Goal: Task Accomplishment & Management: Manage account settings

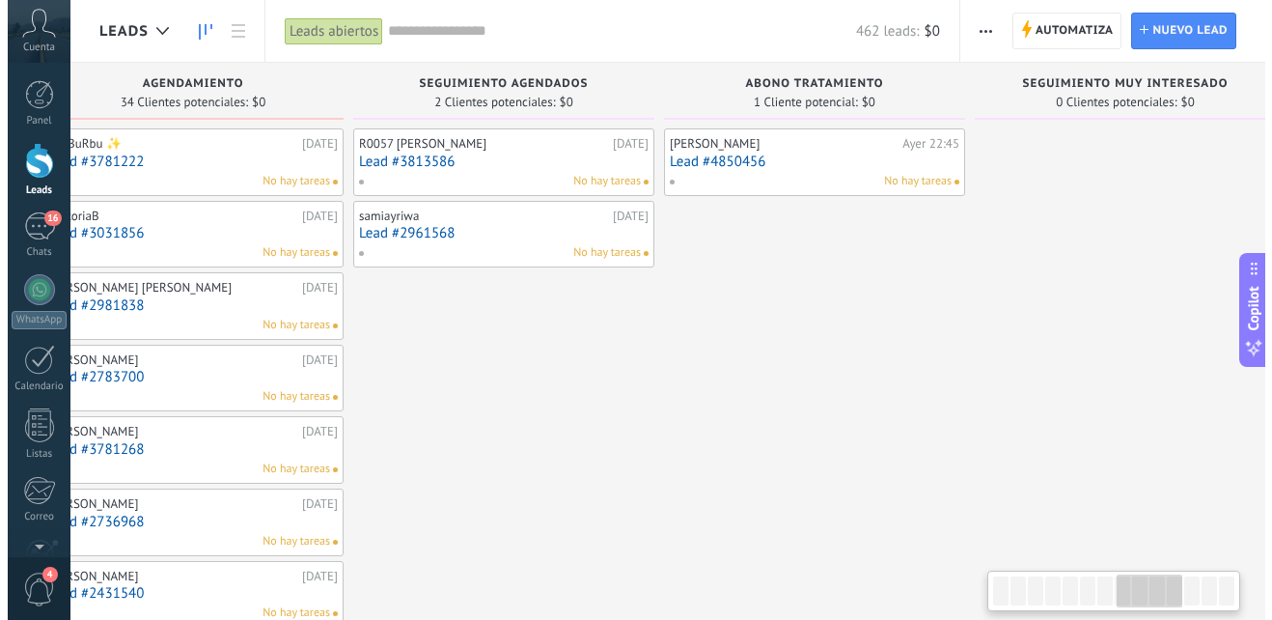
scroll to position [0, 2209]
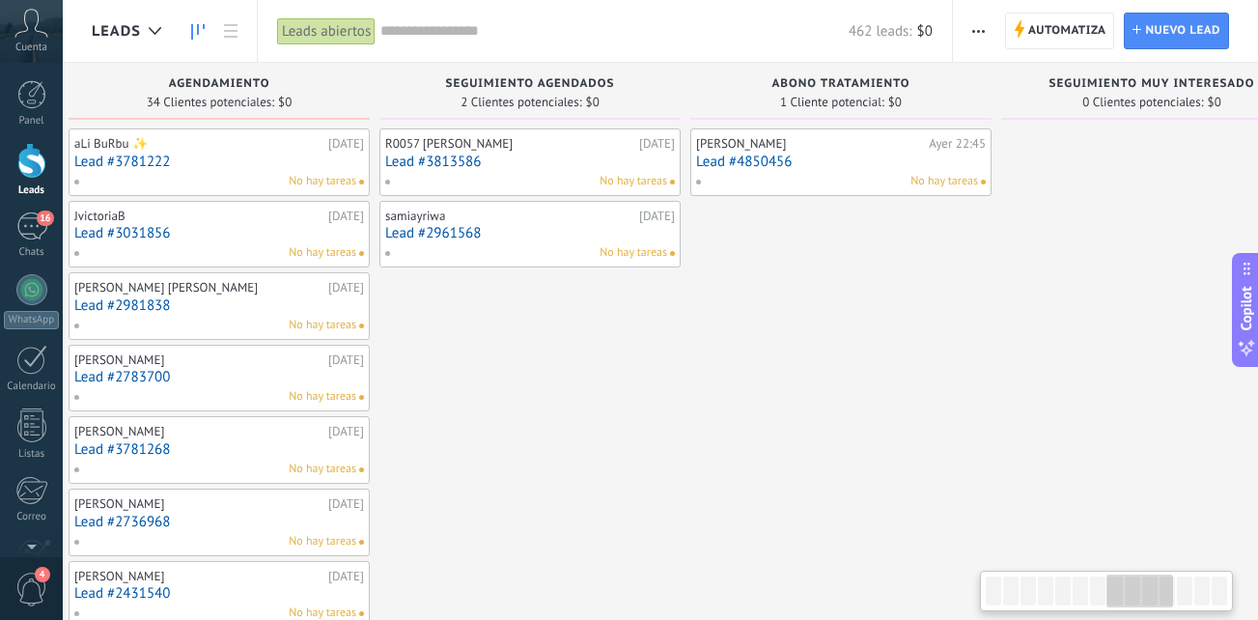
drag, startPoint x: 645, startPoint y: 414, endPoint x: 1017, endPoint y: 455, distance: 373.9
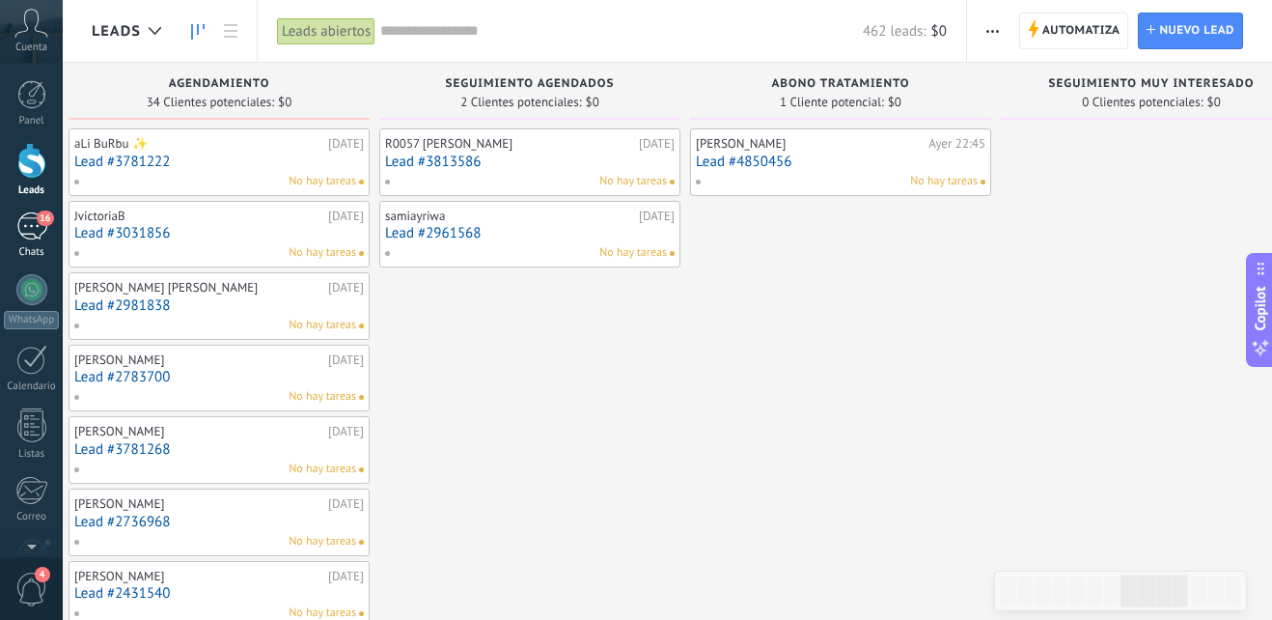
click at [36, 223] on div "16" at bounding box center [31, 226] width 31 height 28
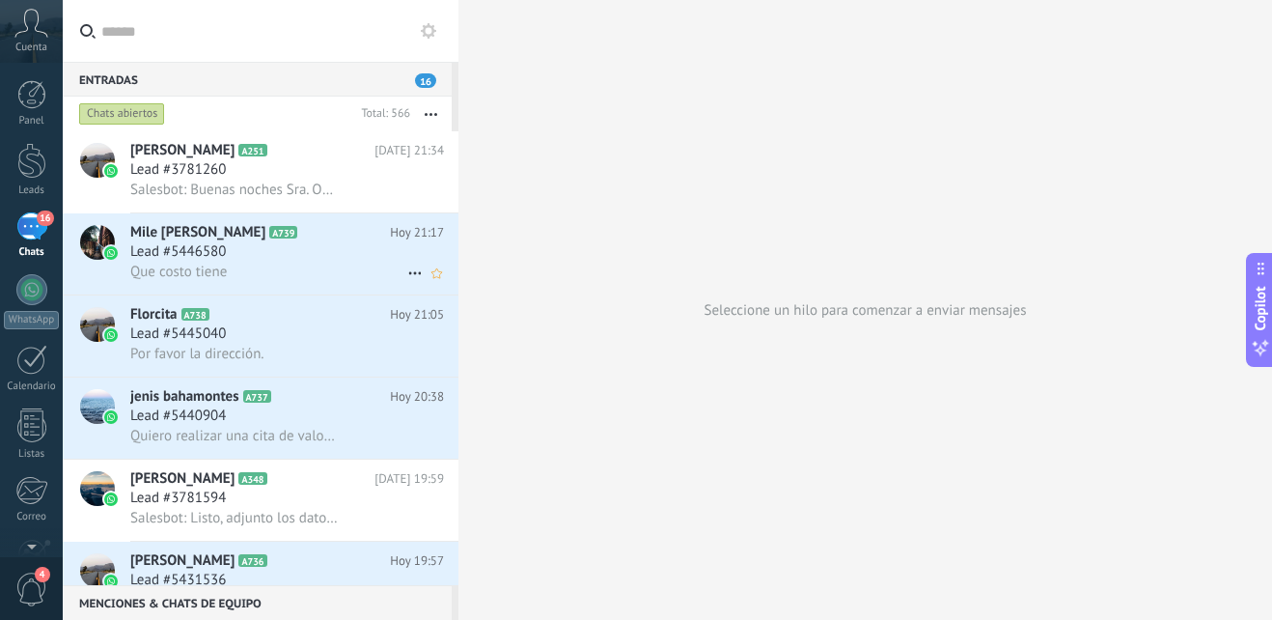
click at [303, 239] on icon at bounding box center [312, 232] width 19 height 19
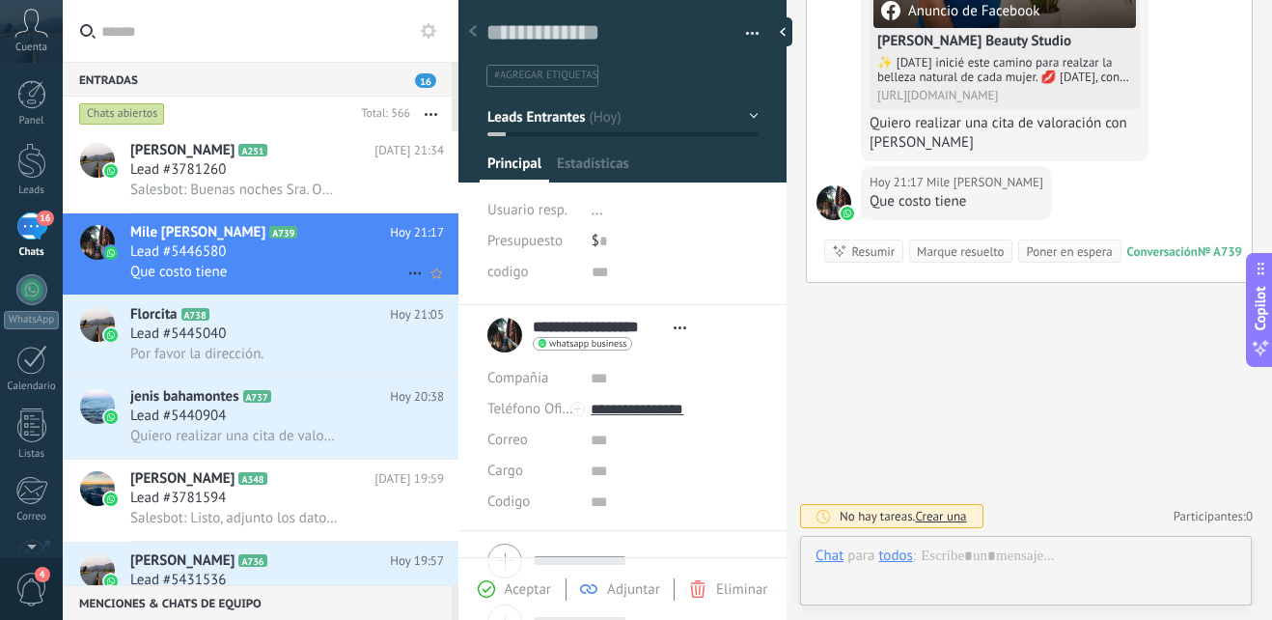
scroll to position [29, 0]
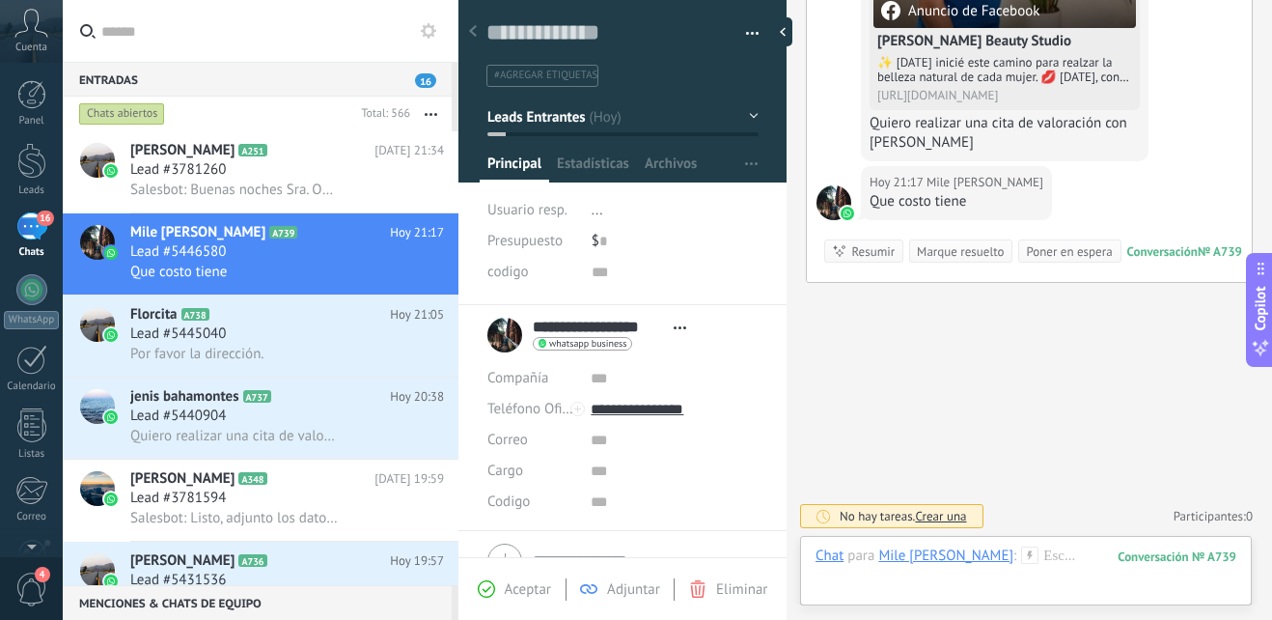
click at [1021, 557] on icon at bounding box center [1029, 554] width 17 height 17
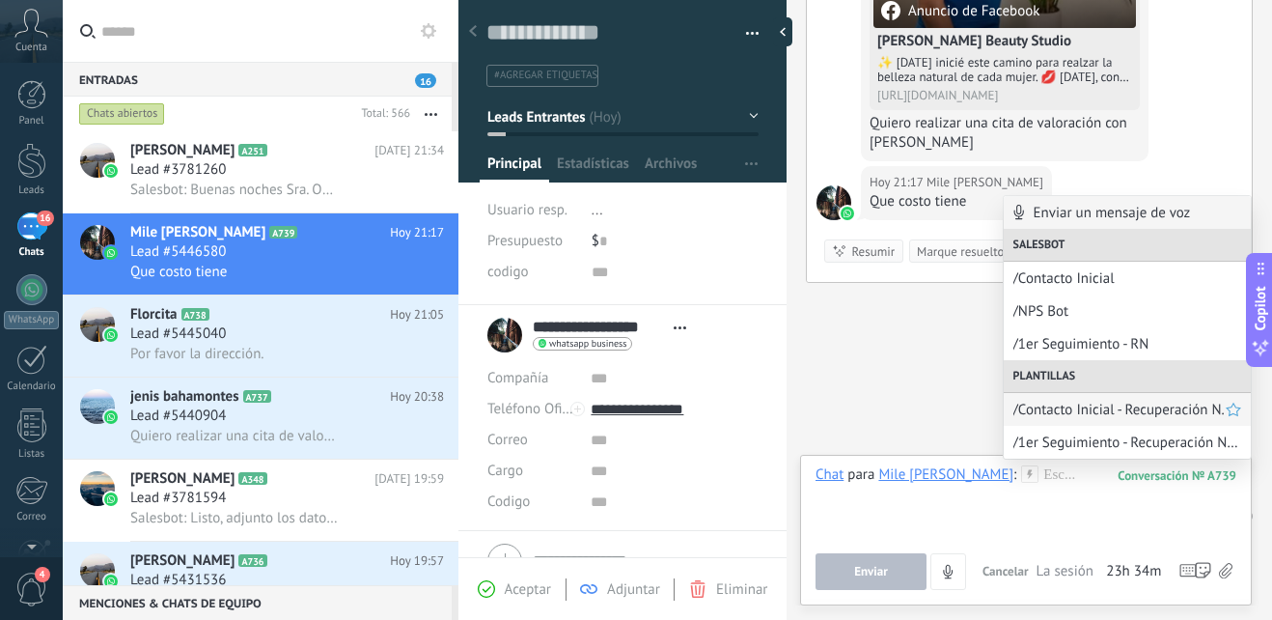
click at [1155, 411] on span "/Contacto Inicial - Recuperación N." at bounding box center [1120, 410] width 212 height 18
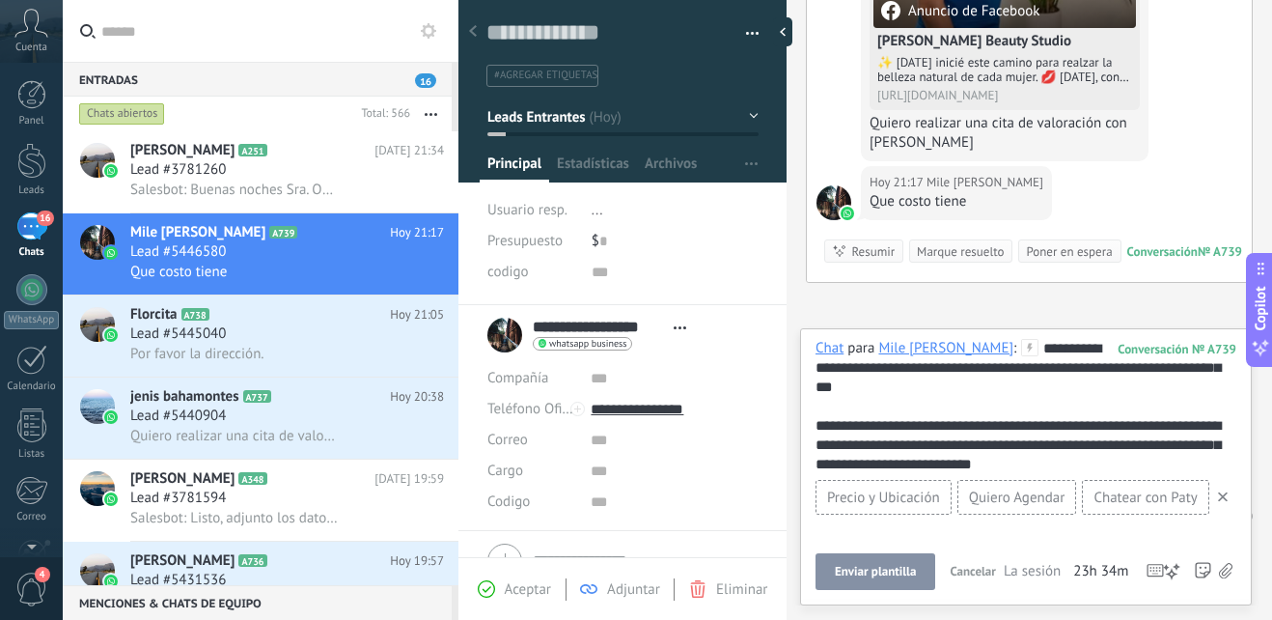
click at [908, 573] on span "Enviar plantilla" at bounding box center [875, 572] width 81 height 14
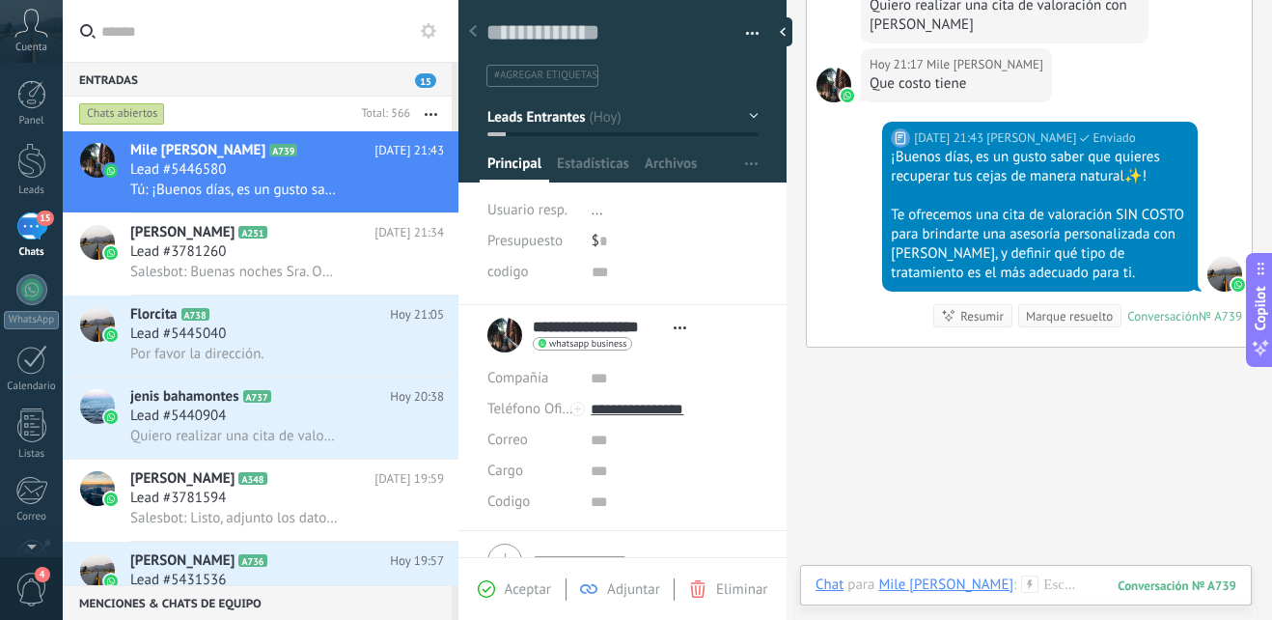
scroll to position [468, 0]
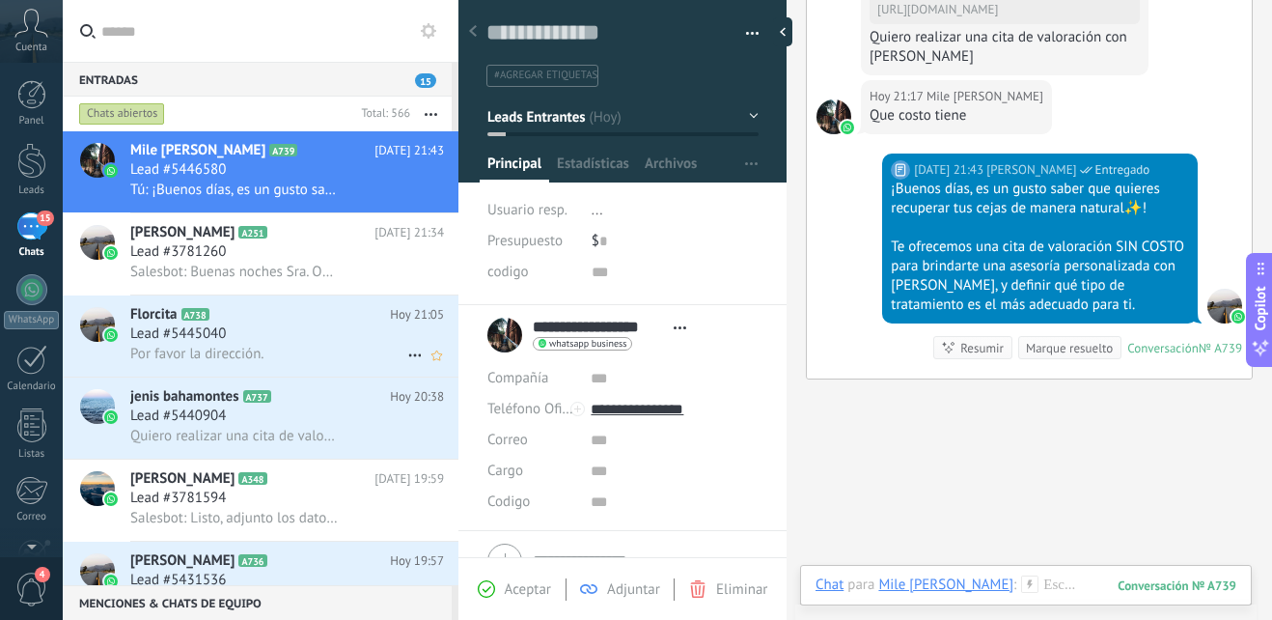
click at [282, 341] on div "Lead #5445040" at bounding box center [287, 333] width 314 height 19
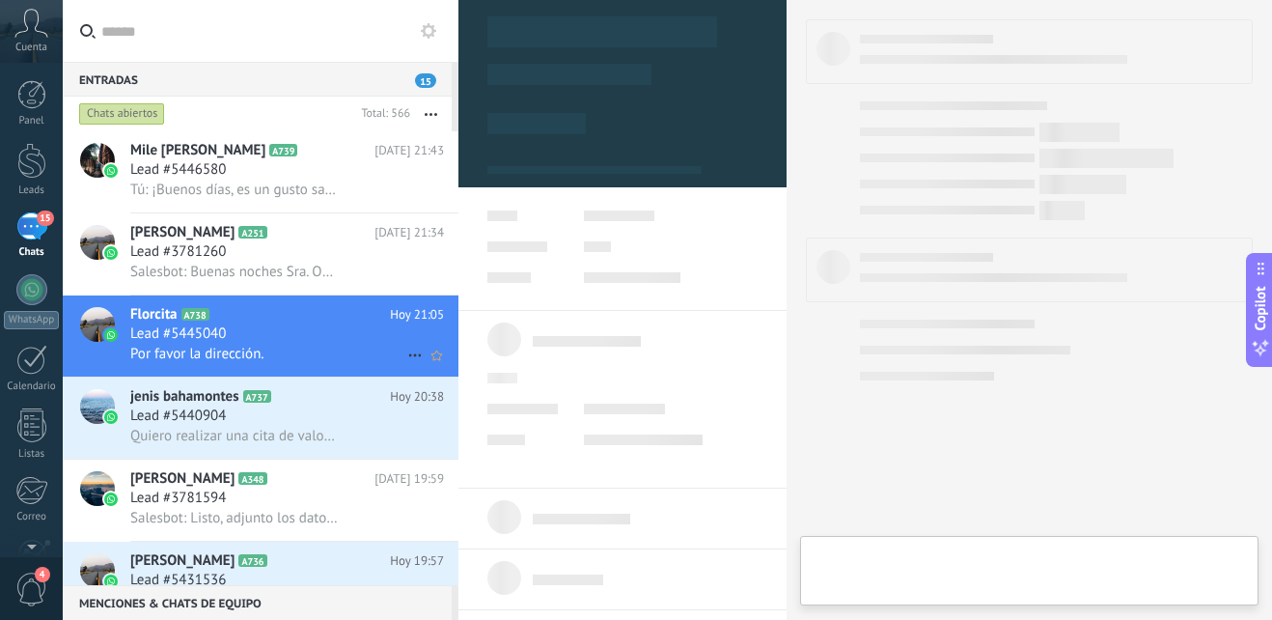
type textarea "**********"
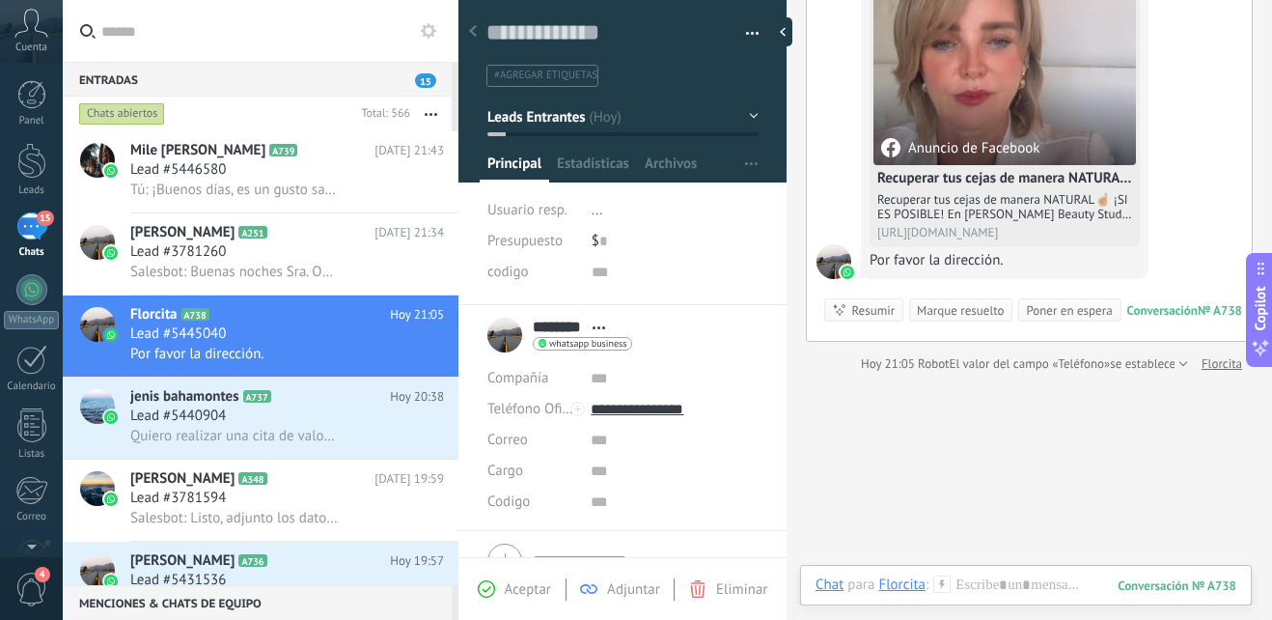
scroll to position [52, 0]
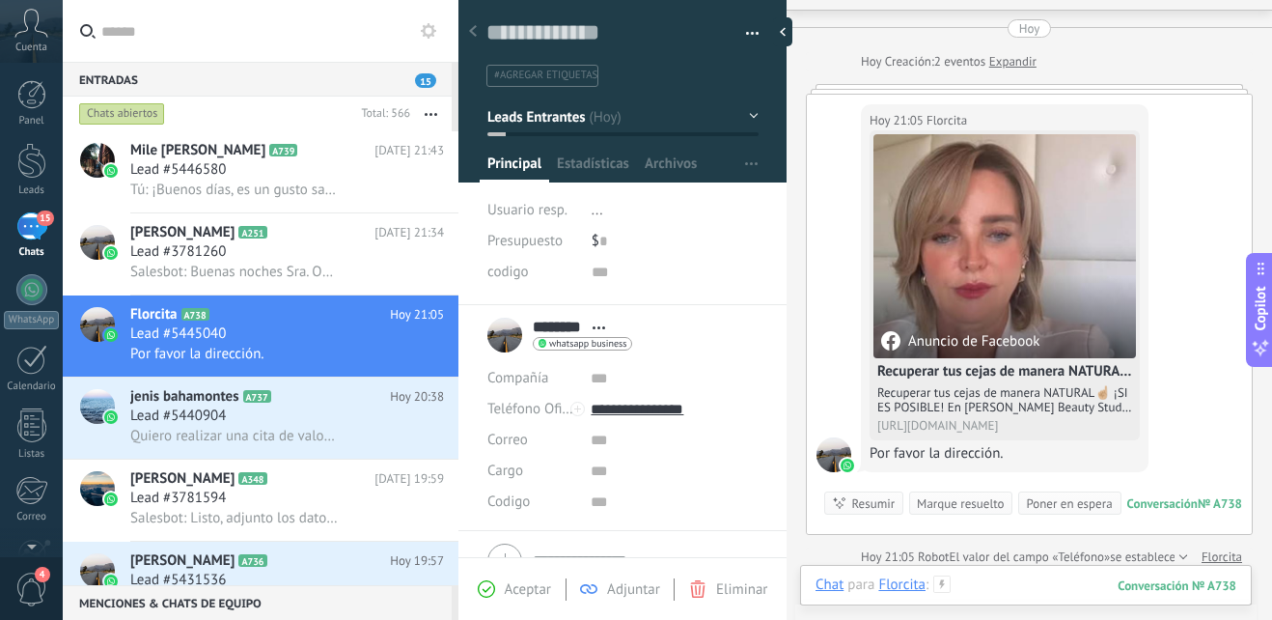
click at [1050, 582] on div at bounding box center [1026, 604] width 421 height 58
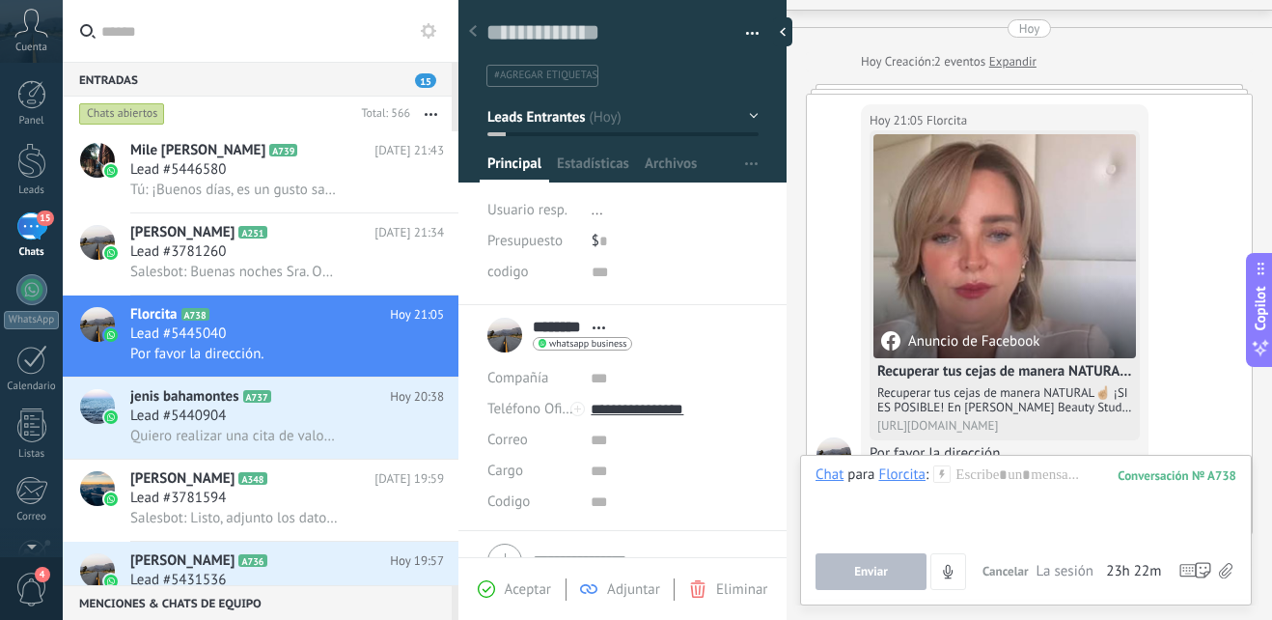
click at [940, 473] on icon at bounding box center [942, 473] width 17 height 17
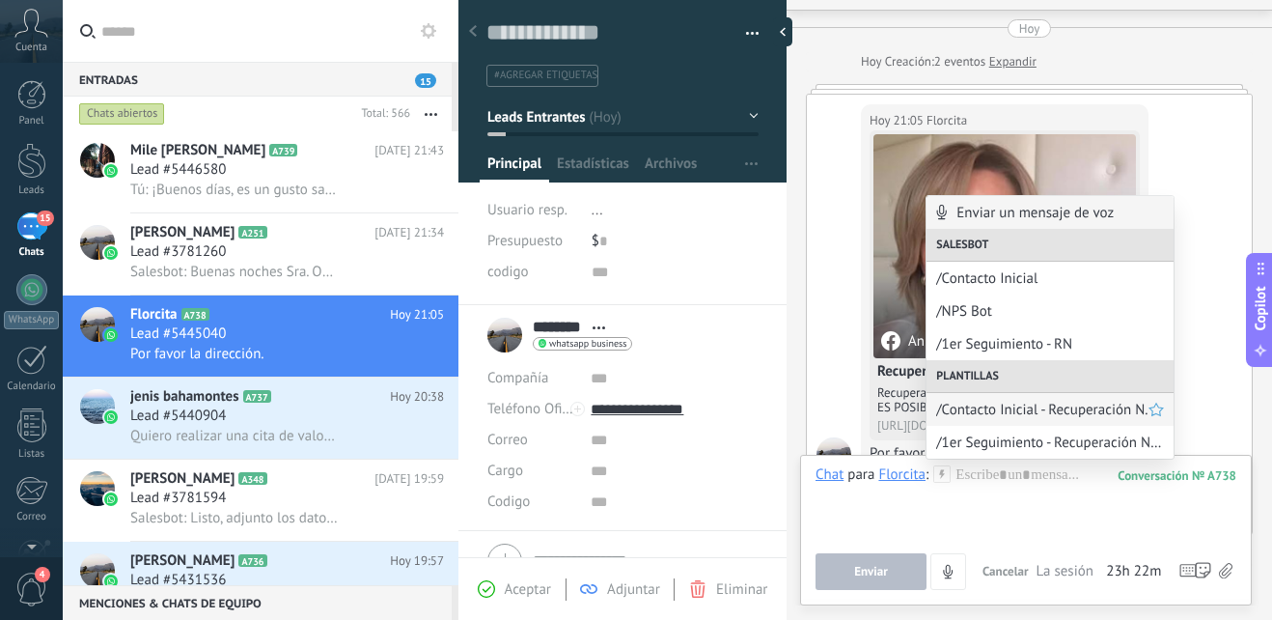
click at [1054, 419] on div "/Contacto Inicial - Recuperación N." at bounding box center [1050, 409] width 247 height 33
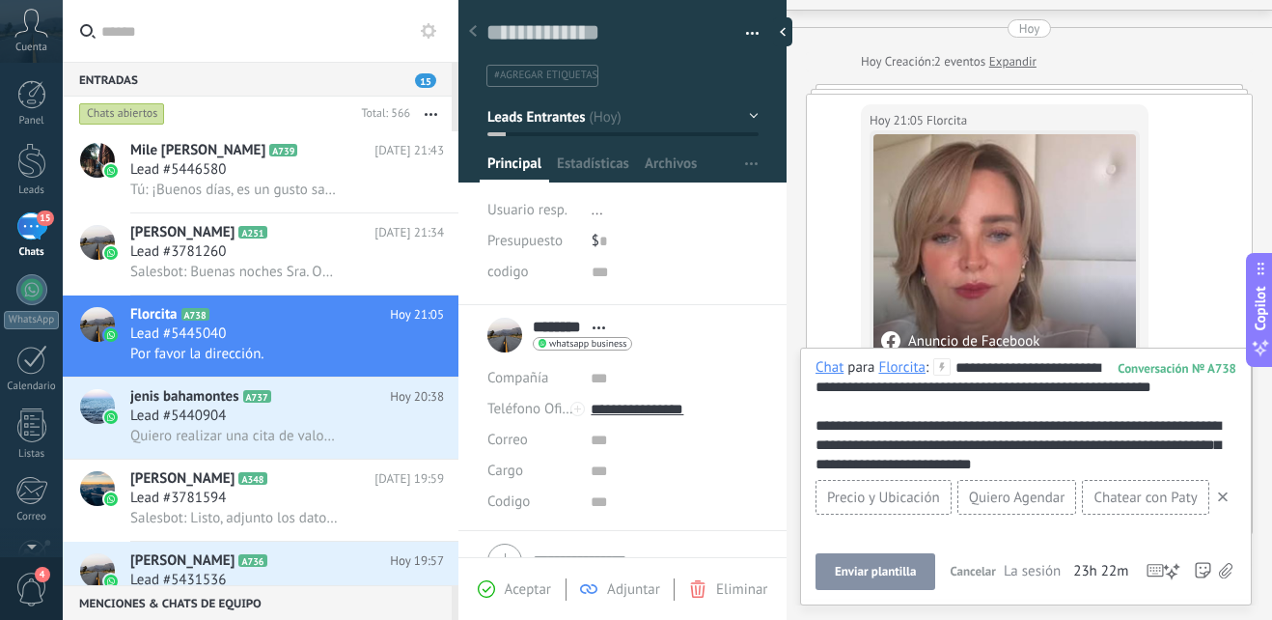
click at [1226, 493] on icon at bounding box center [1223, 497] width 10 height 10
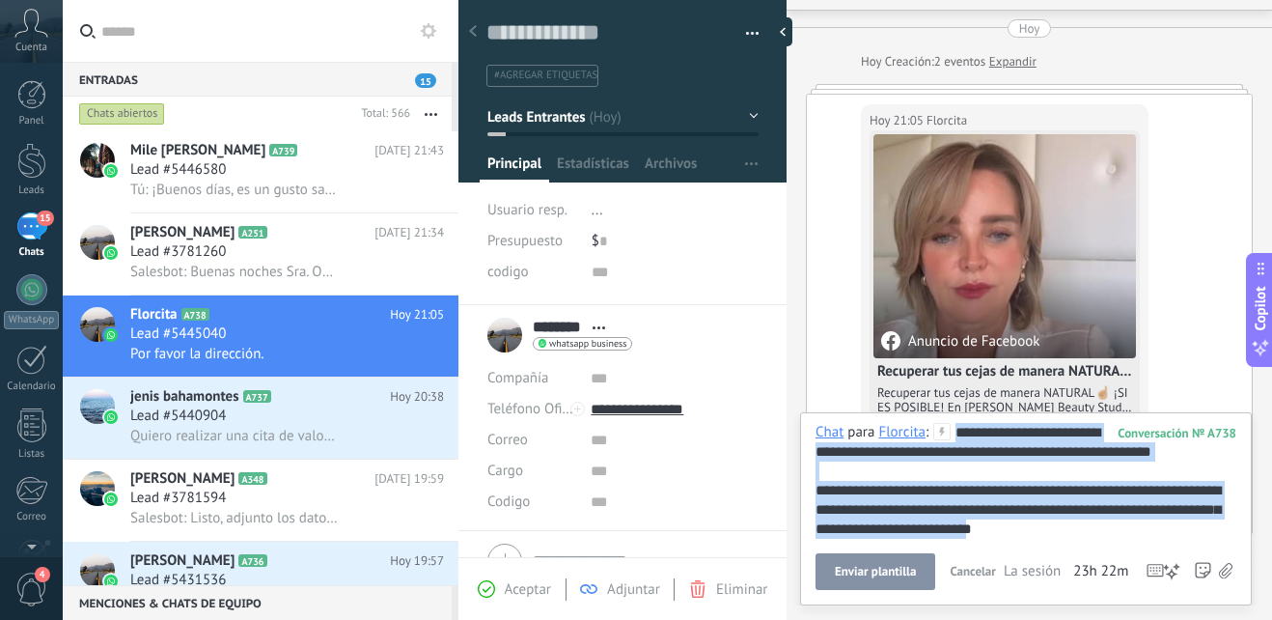
drag, startPoint x: 1096, startPoint y: 531, endPoint x: 553, endPoint y: 347, distance: 573.0
click at [553, 347] on div "Guardar y crear Imprimir Administrar etiquetas" at bounding box center [866, 310] width 814 height 620
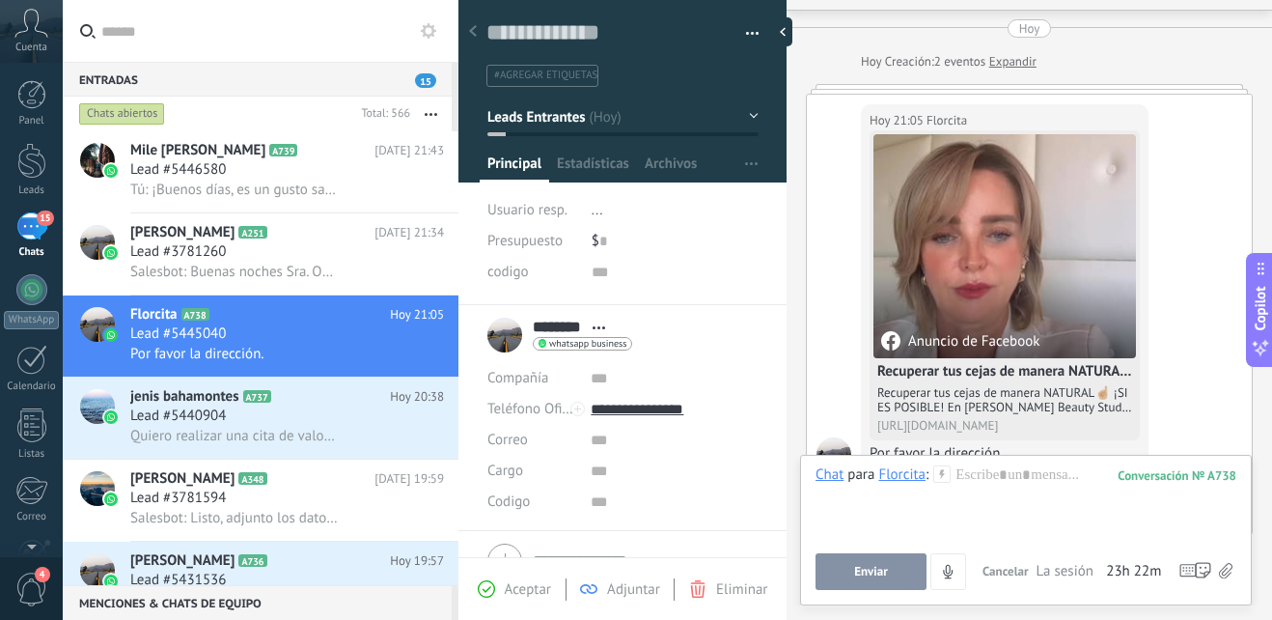
click at [945, 472] on icon at bounding box center [942, 473] width 17 height 17
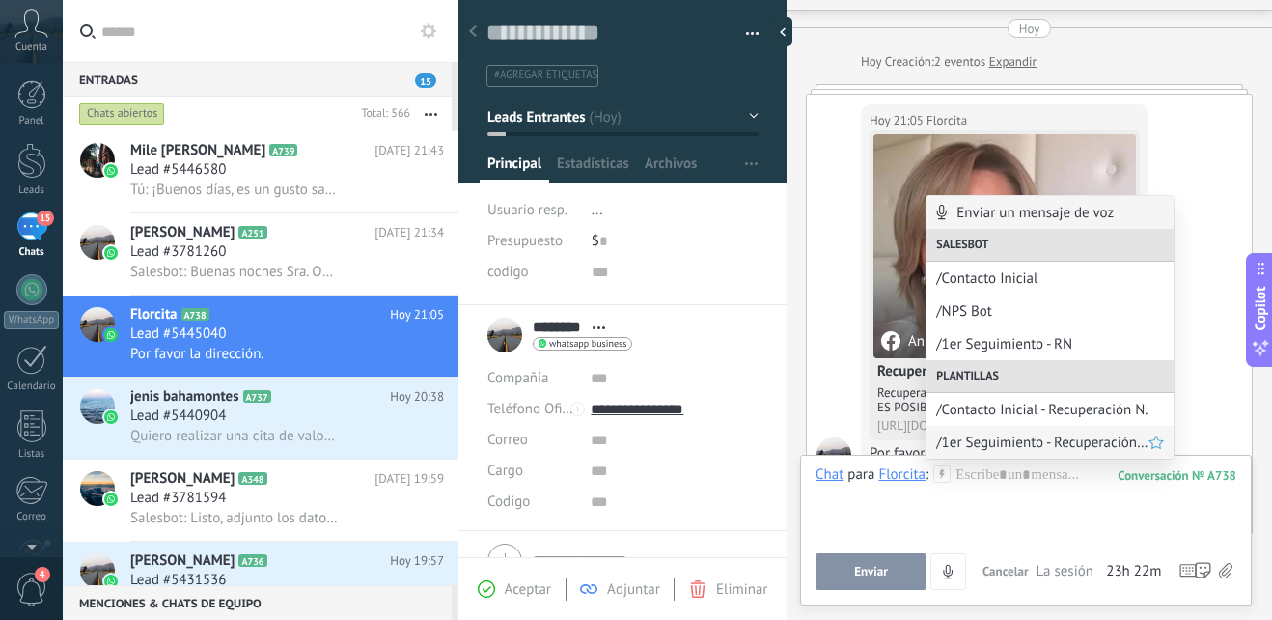
click at [1061, 449] on span "/1er Seguimiento - Recuperación Natural" at bounding box center [1042, 442] width 212 height 18
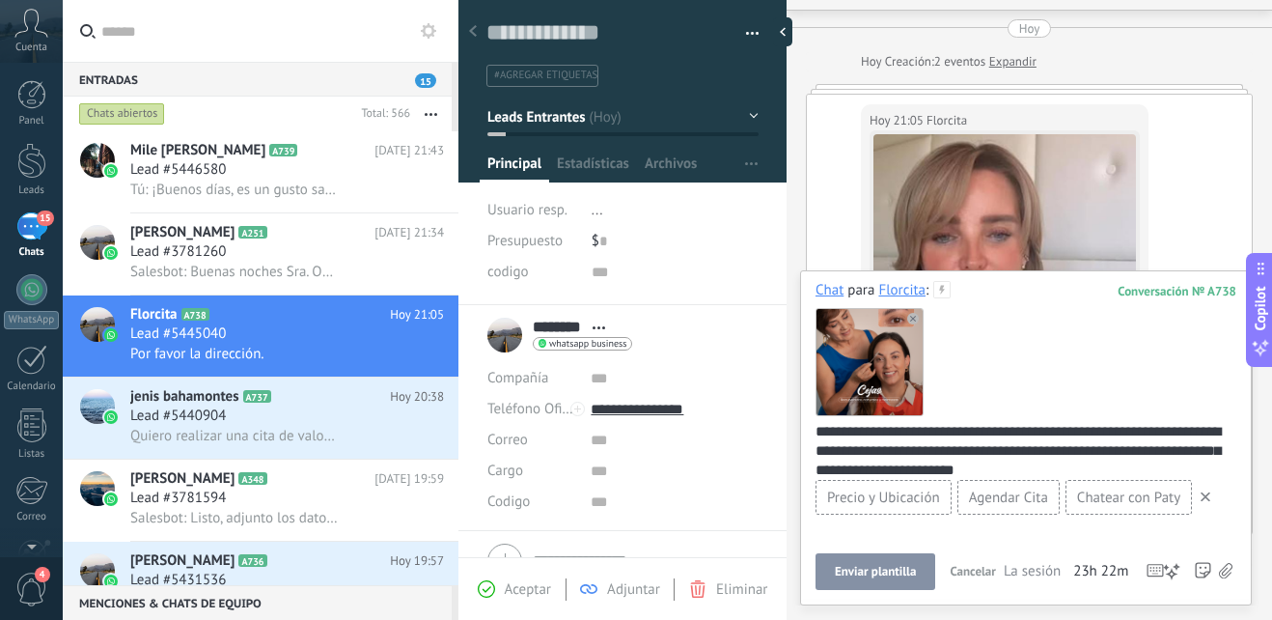
click at [1204, 203] on div "Hoy 21:05 Florcita Anuncio de Facebook Recuperar tus cejas de manera NATURAL☝🏼 …" at bounding box center [1029, 314] width 445 height 439
click at [1209, 499] on icon at bounding box center [1206, 497] width 10 height 10
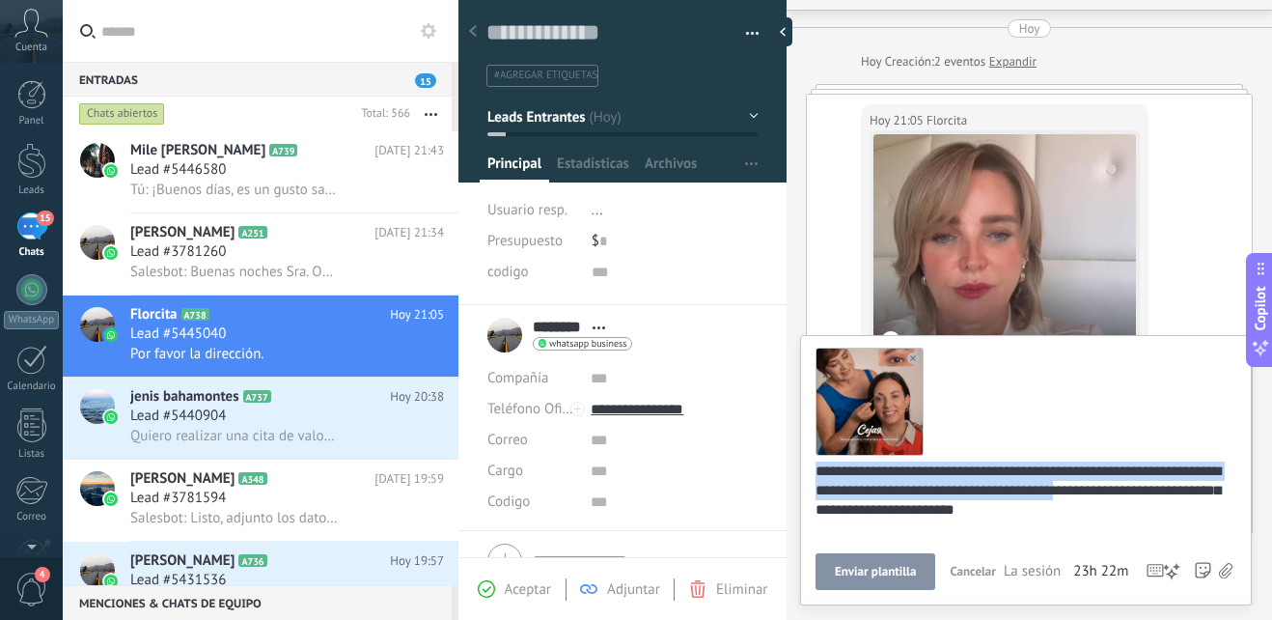
scroll to position [0, 0]
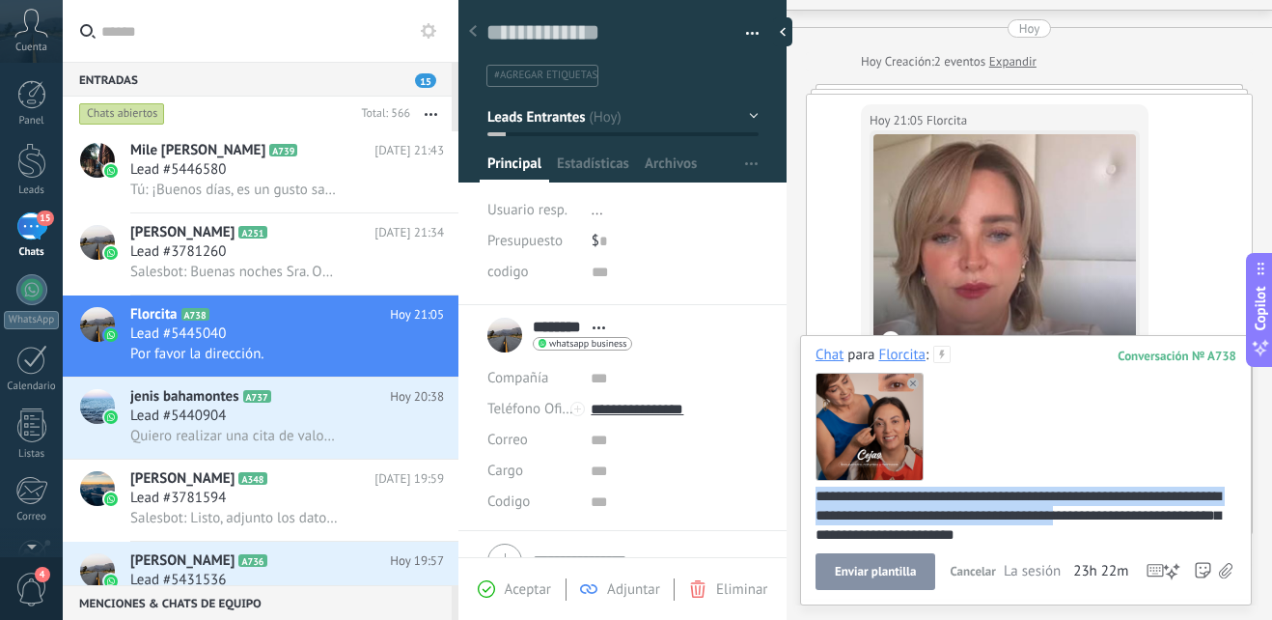
drag, startPoint x: 1117, startPoint y: 524, endPoint x: 747, endPoint y: 298, distance: 433.3
click at [747, 298] on div "Guardar y crear Imprimir Administrar etiquetas" at bounding box center [866, 310] width 814 height 620
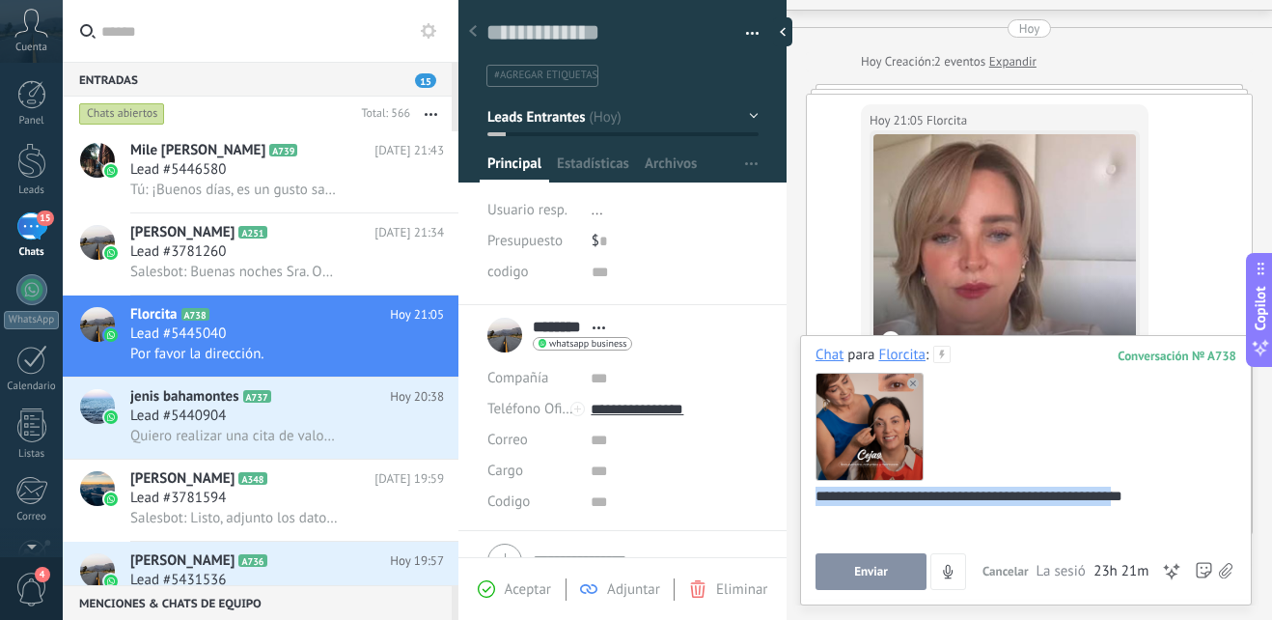
drag, startPoint x: 1158, startPoint y: 489, endPoint x: 628, endPoint y: 388, distance: 539.6
click at [628, 388] on div "Guardar y crear Imprimir Administrar etiquetas" at bounding box center [866, 310] width 814 height 620
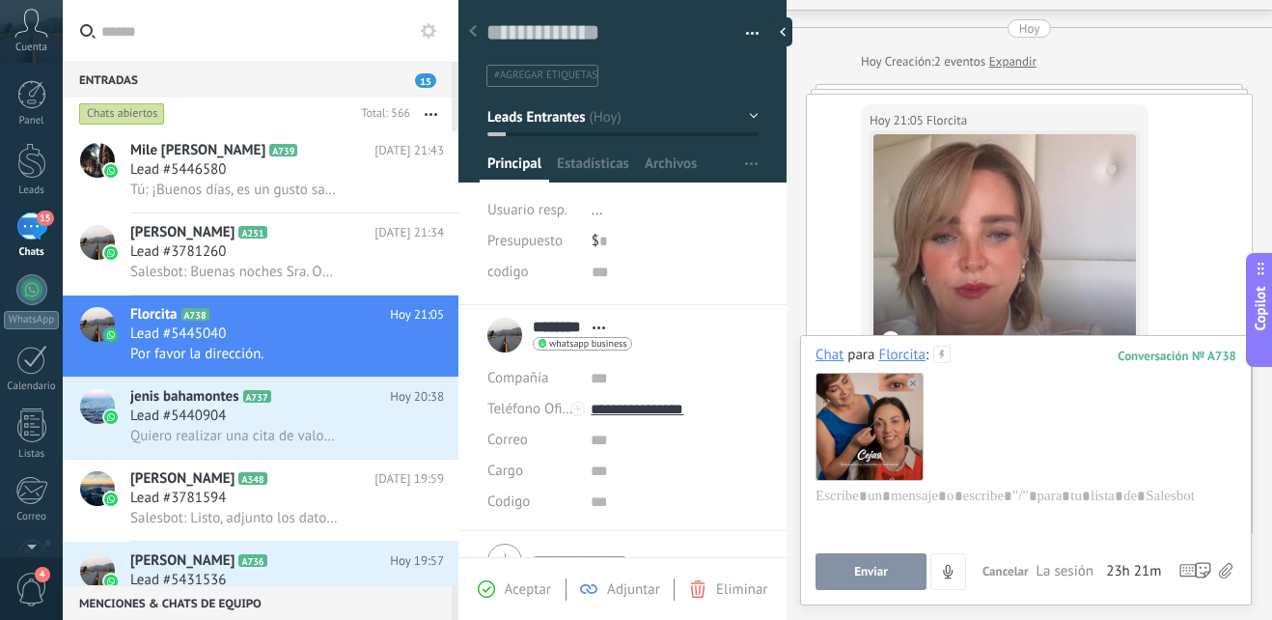
click at [910, 387] on use at bounding box center [913, 383] width 12 height 12
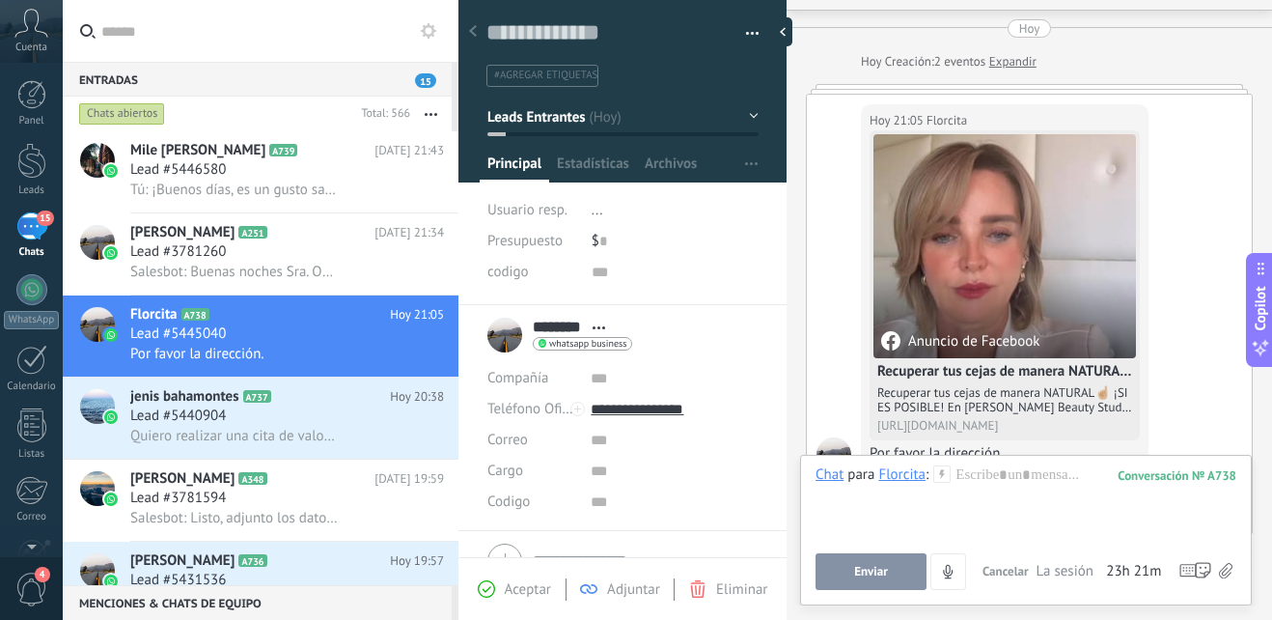
click at [947, 482] on icon at bounding box center [942, 473] width 17 height 17
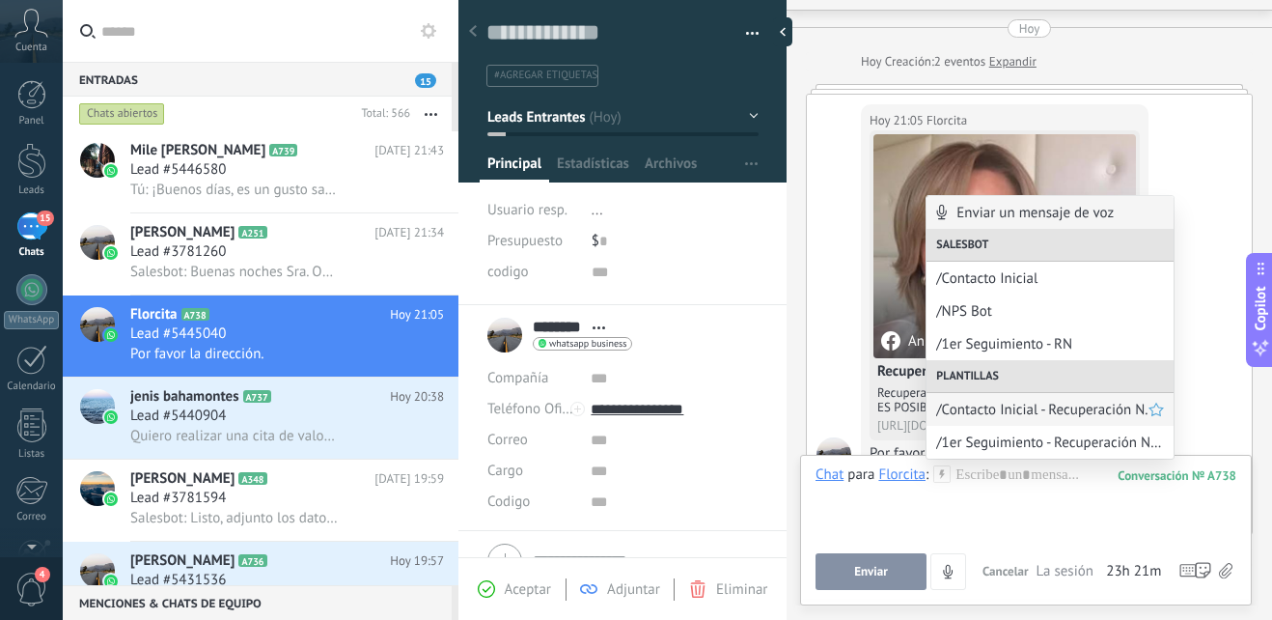
click at [1007, 411] on span "/Contacto Inicial - Recuperación N." at bounding box center [1042, 410] width 212 height 18
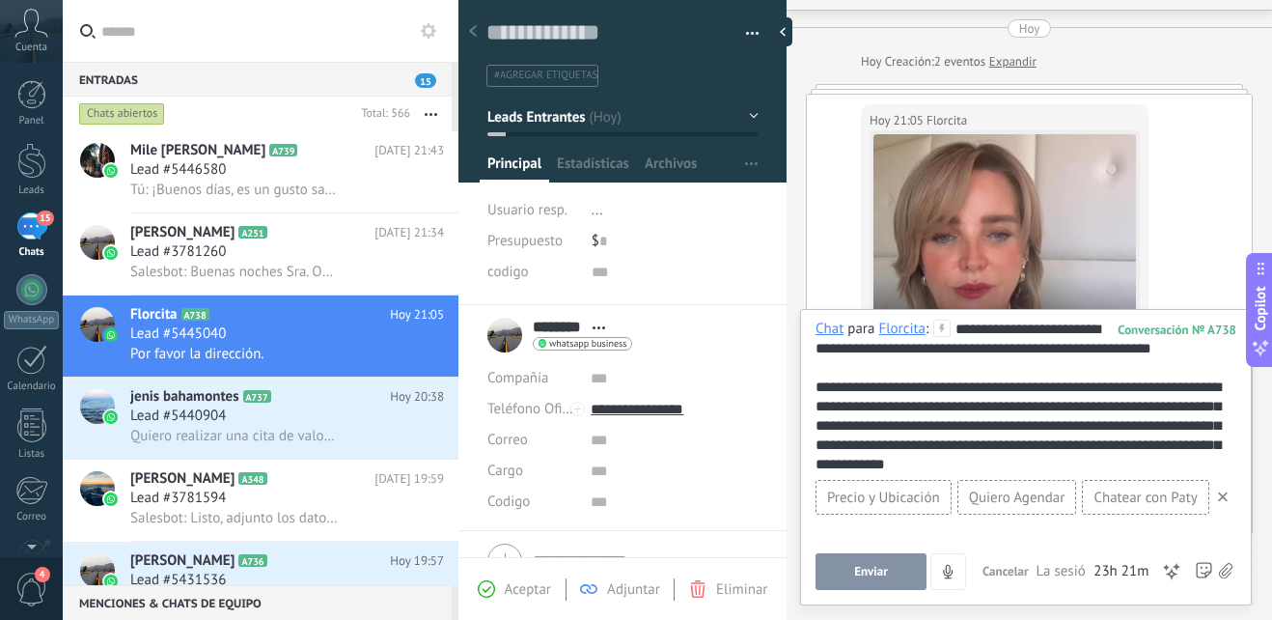
click at [1073, 423] on div "**********" at bounding box center [1026, 397] width 421 height 154
click at [1066, 423] on div "**********" at bounding box center [1026, 397] width 421 height 154
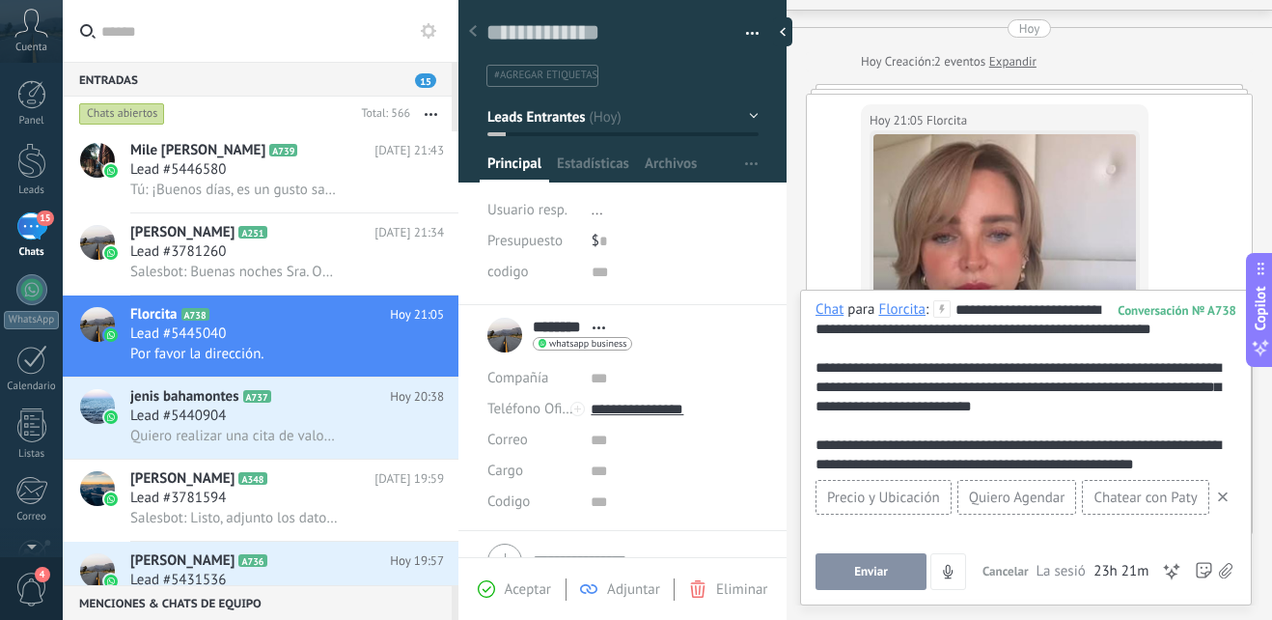
click at [872, 567] on span "Enviar" at bounding box center [871, 572] width 34 height 14
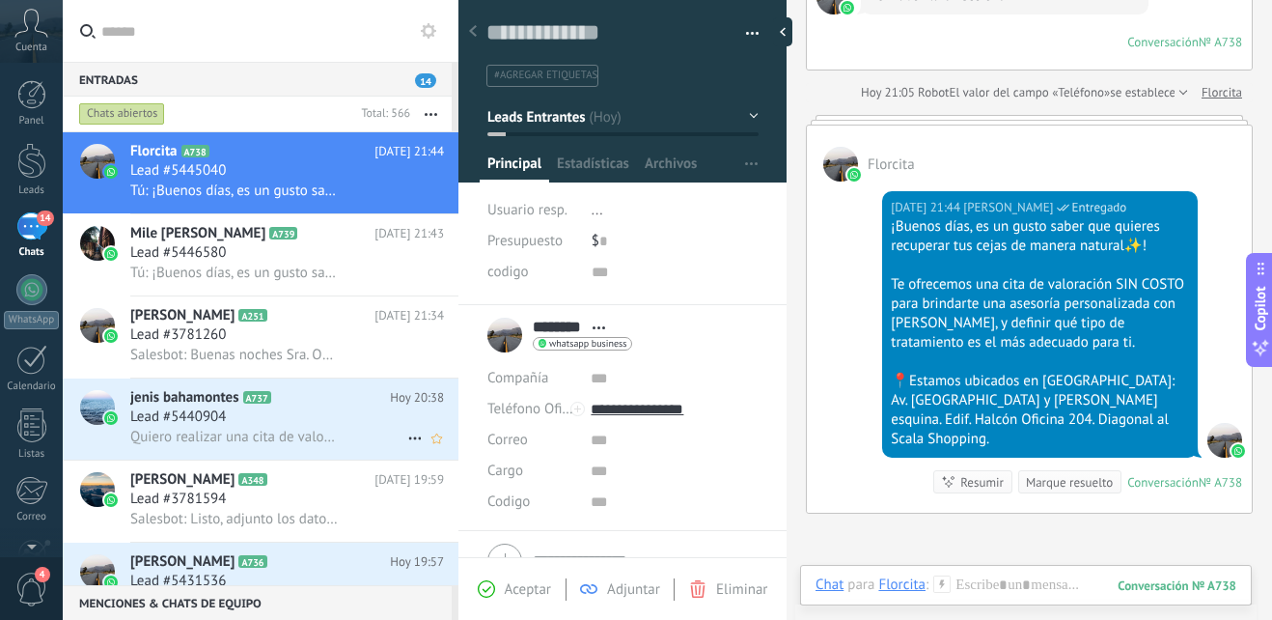
scroll to position [98, 0]
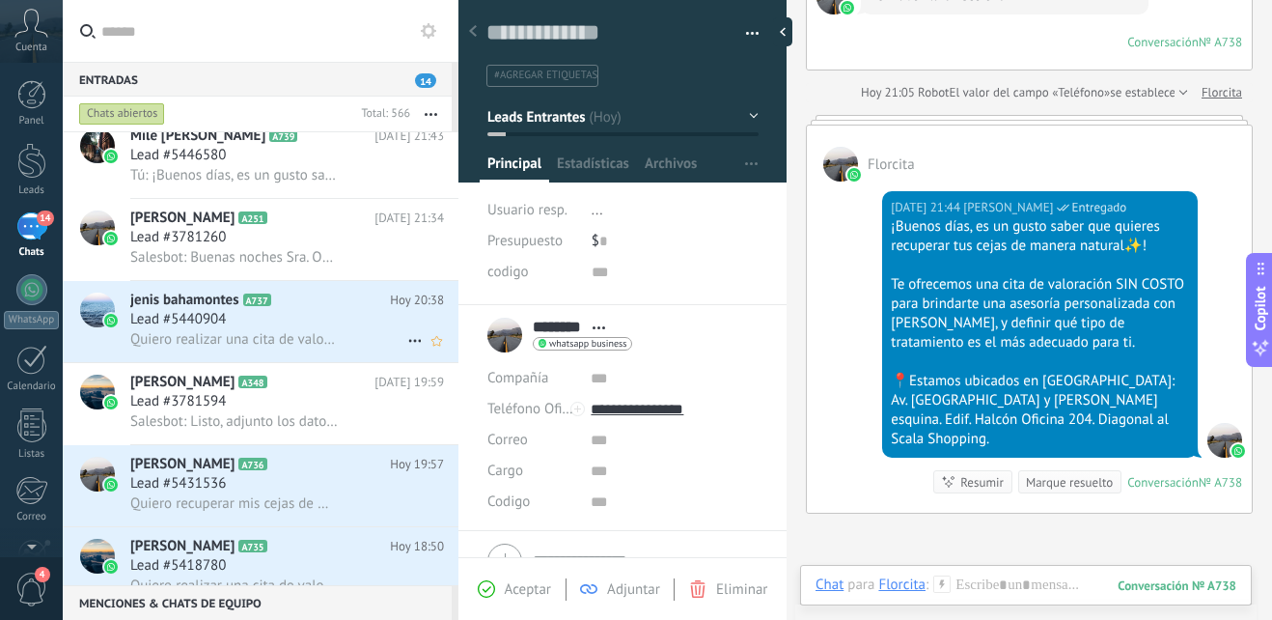
click at [314, 323] on div "Lead #5440904" at bounding box center [287, 319] width 314 height 19
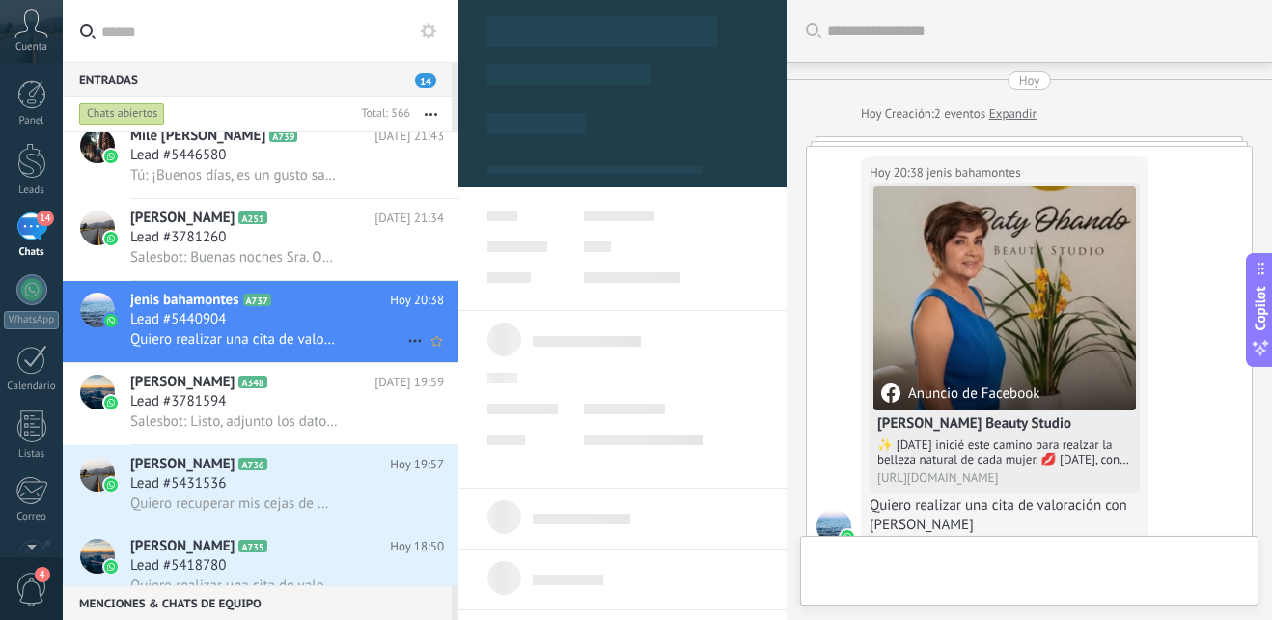
type textarea "**********"
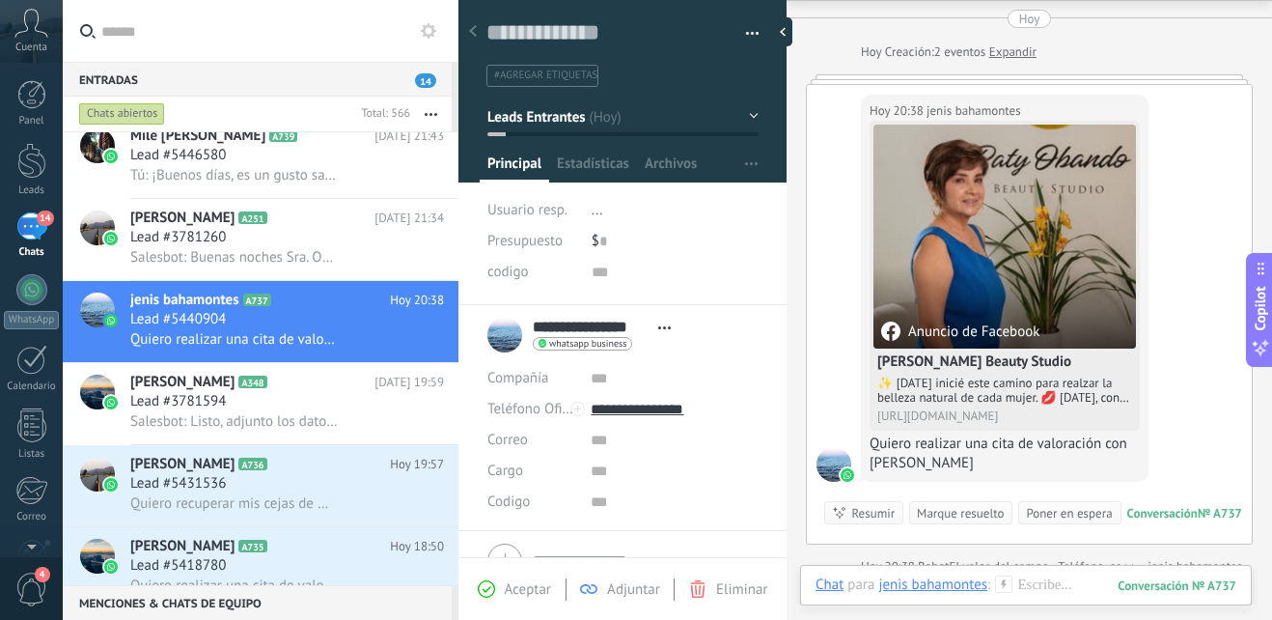
scroll to position [255, 0]
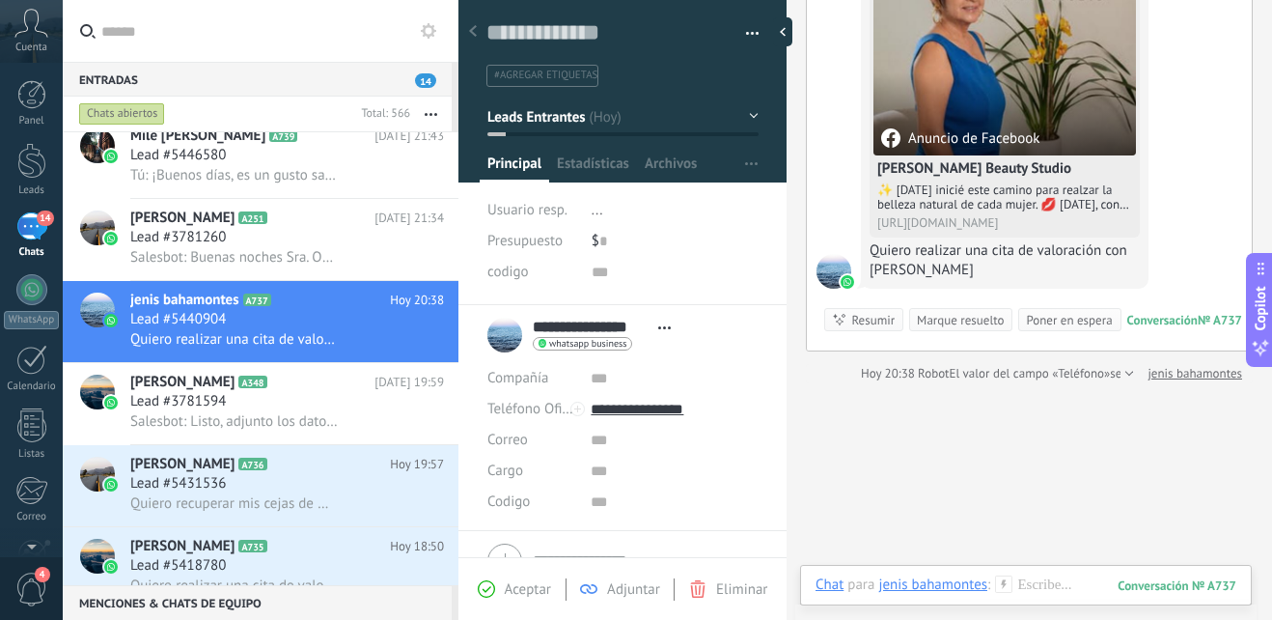
click at [1004, 584] on use at bounding box center [1004, 583] width 16 height 16
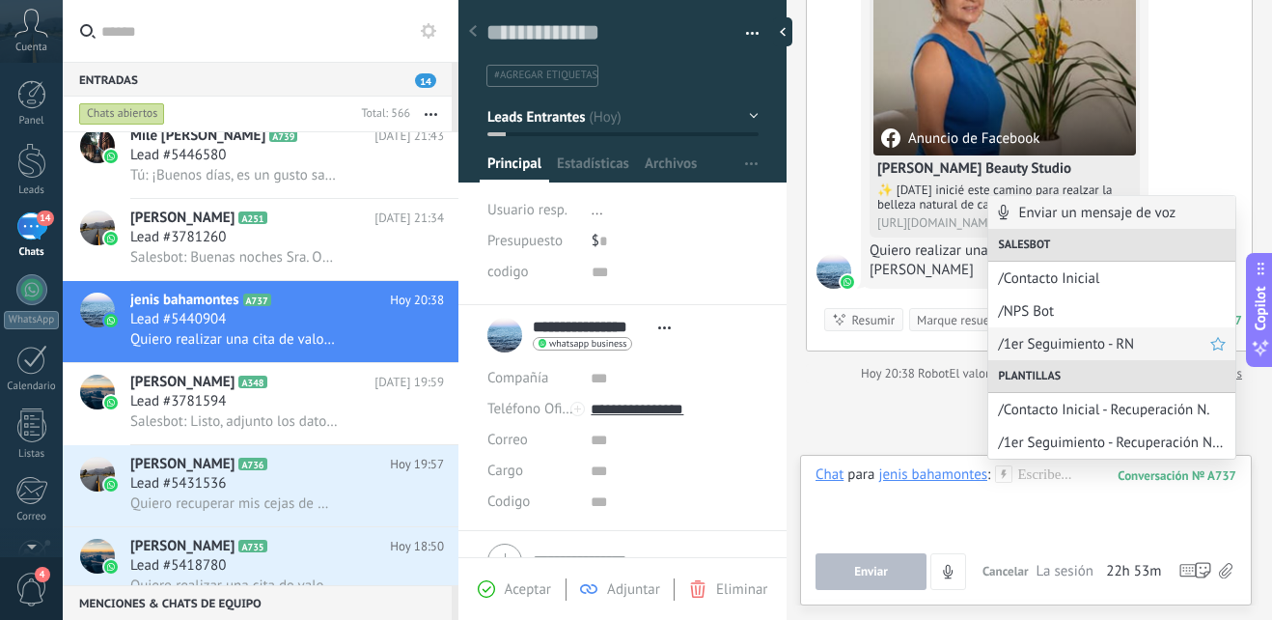
click at [1137, 346] on span "/1er Seguimiento - RN" at bounding box center [1104, 344] width 212 height 18
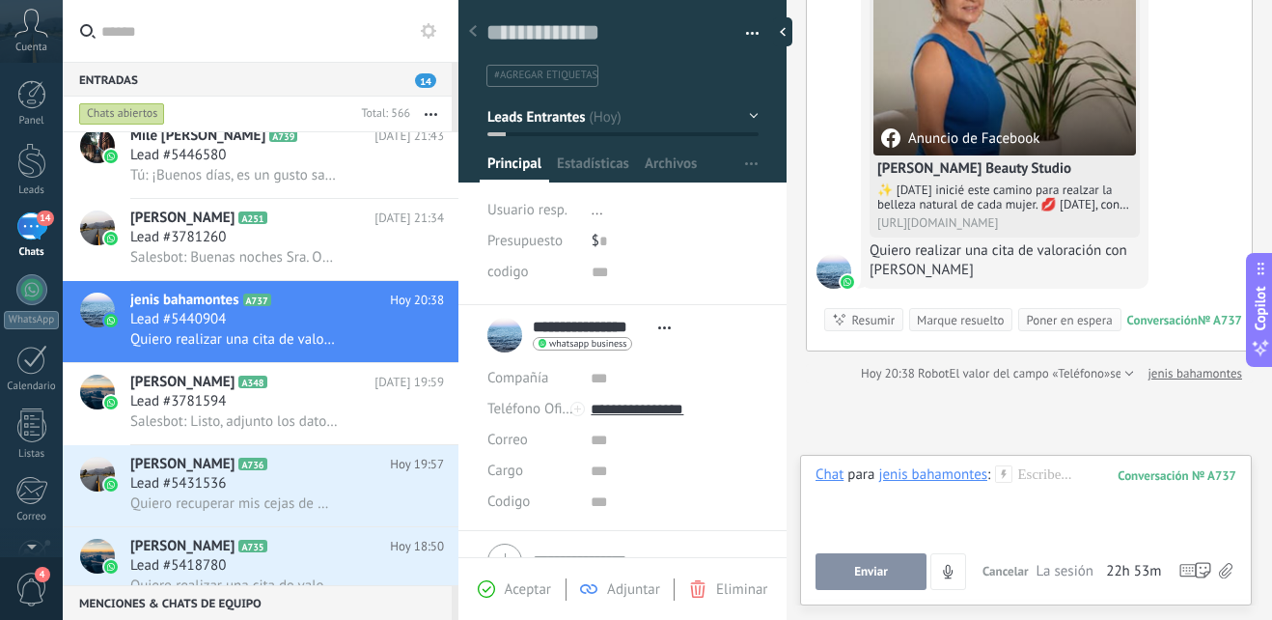
click at [1006, 479] on icon at bounding box center [1003, 473] width 17 height 17
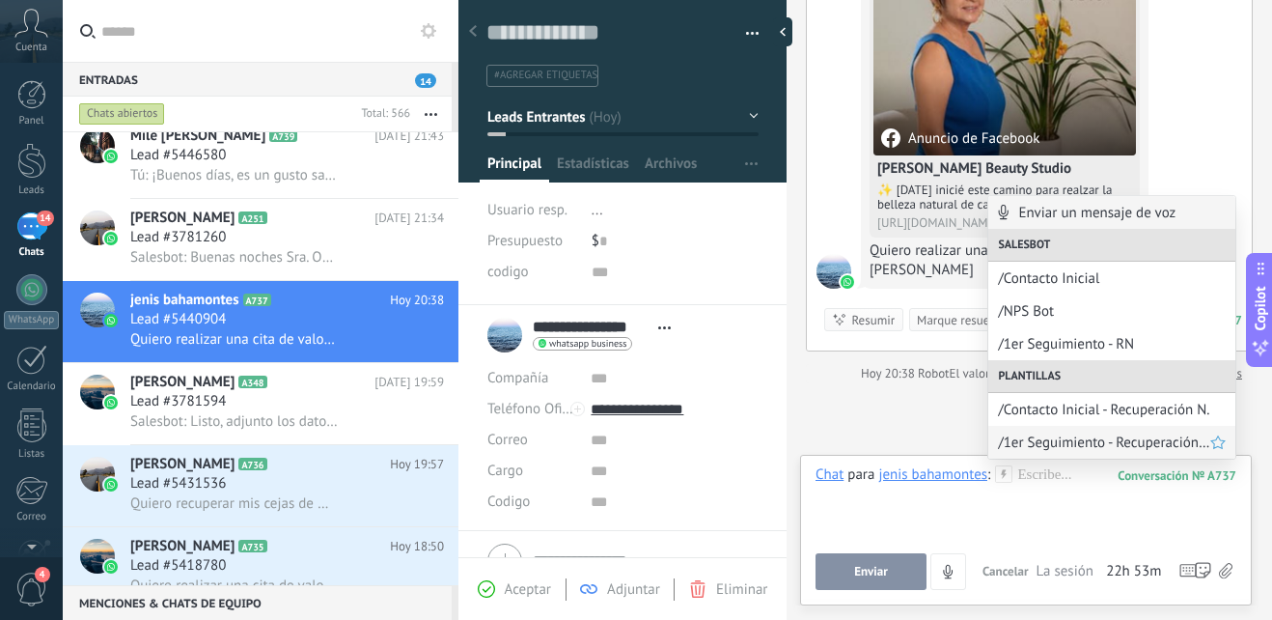
click at [1037, 442] on span "/1er Seguimiento - Recuperación Natural" at bounding box center [1104, 442] width 212 height 18
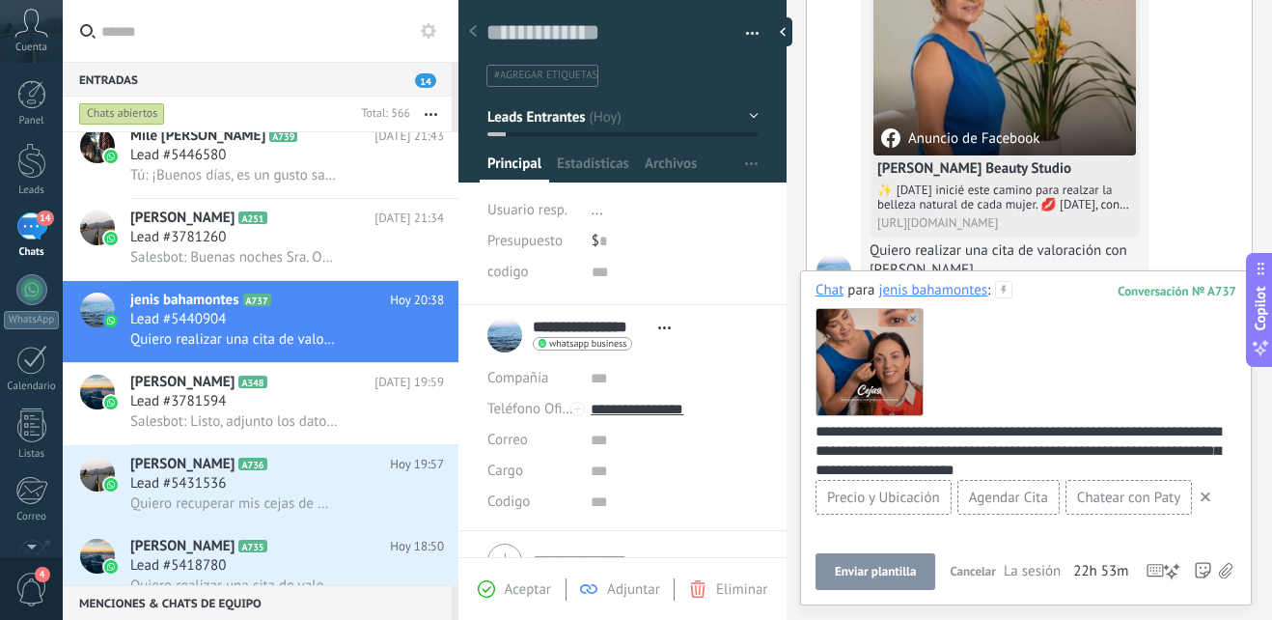
click at [906, 433] on div "**********" at bounding box center [1023, 460] width 414 height 77
click at [926, 449] on div "**********" at bounding box center [1023, 460] width 414 height 77
click at [886, 427] on div "**********" at bounding box center [1023, 460] width 414 height 77
click at [866, 430] on div "**********" at bounding box center [1023, 460] width 414 height 77
click at [867, 424] on div "**********" at bounding box center [1023, 460] width 414 height 77
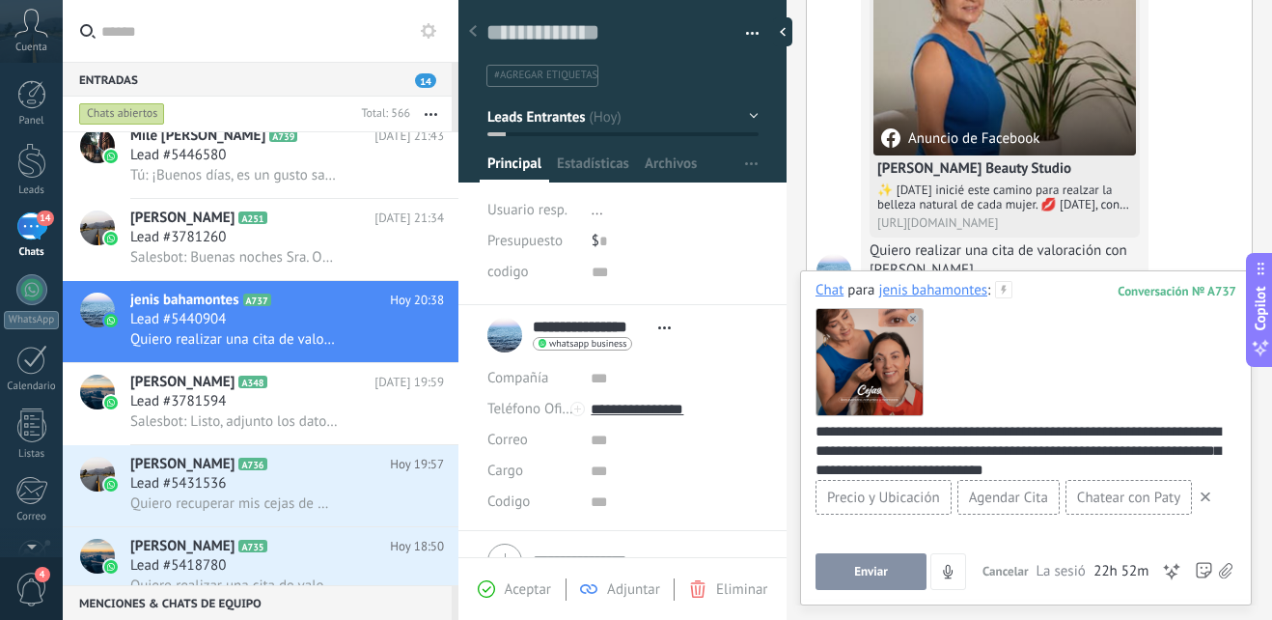
click at [862, 426] on div "**********" at bounding box center [1023, 460] width 414 height 77
click at [879, 578] on span "Enviar" at bounding box center [871, 572] width 34 height 14
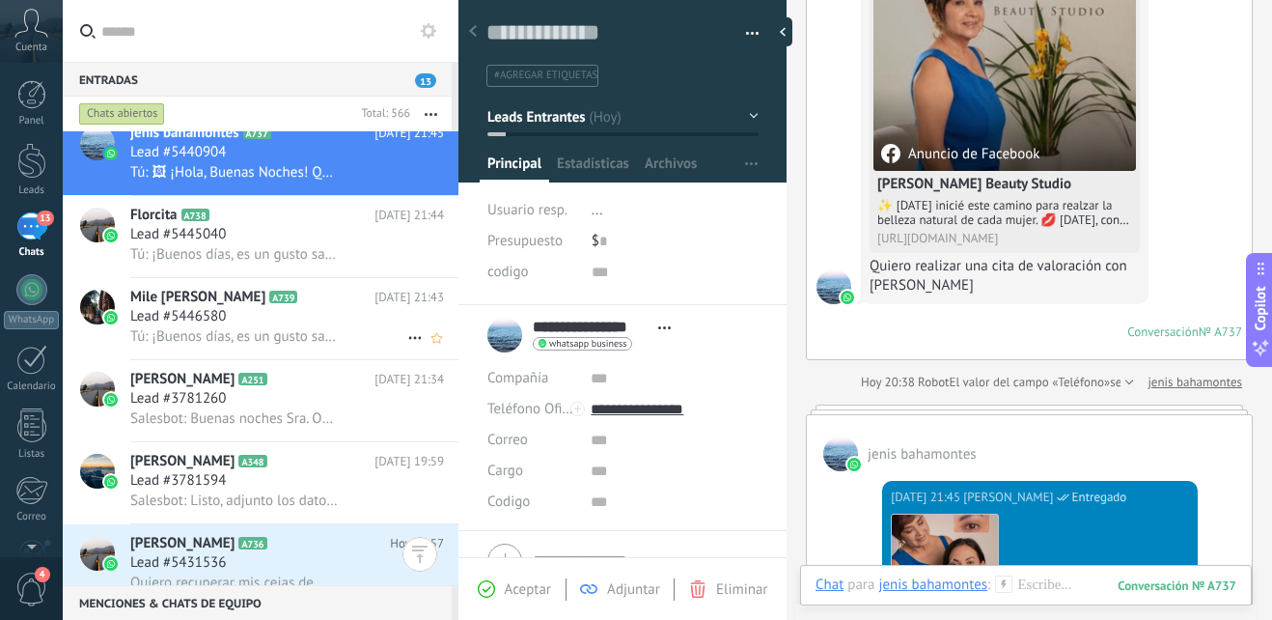
scroll to position [0, 0]
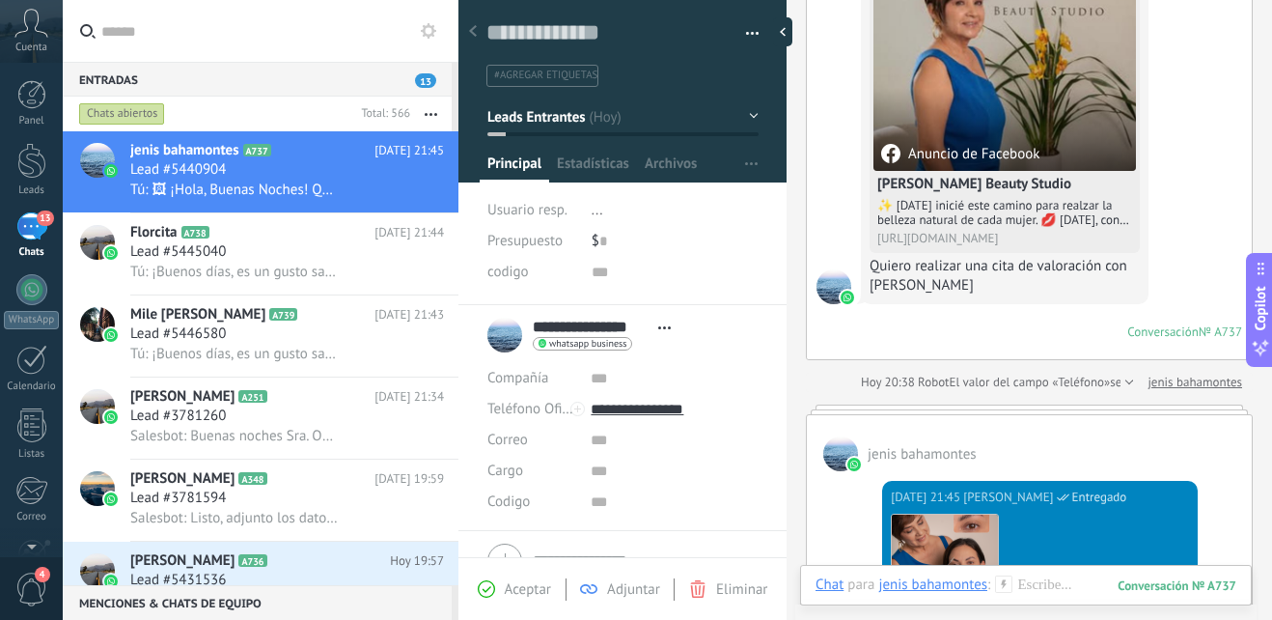
click at [749, 119] on button "Leads Entrantes" at bounding box center [623, 116] width 271 height 35
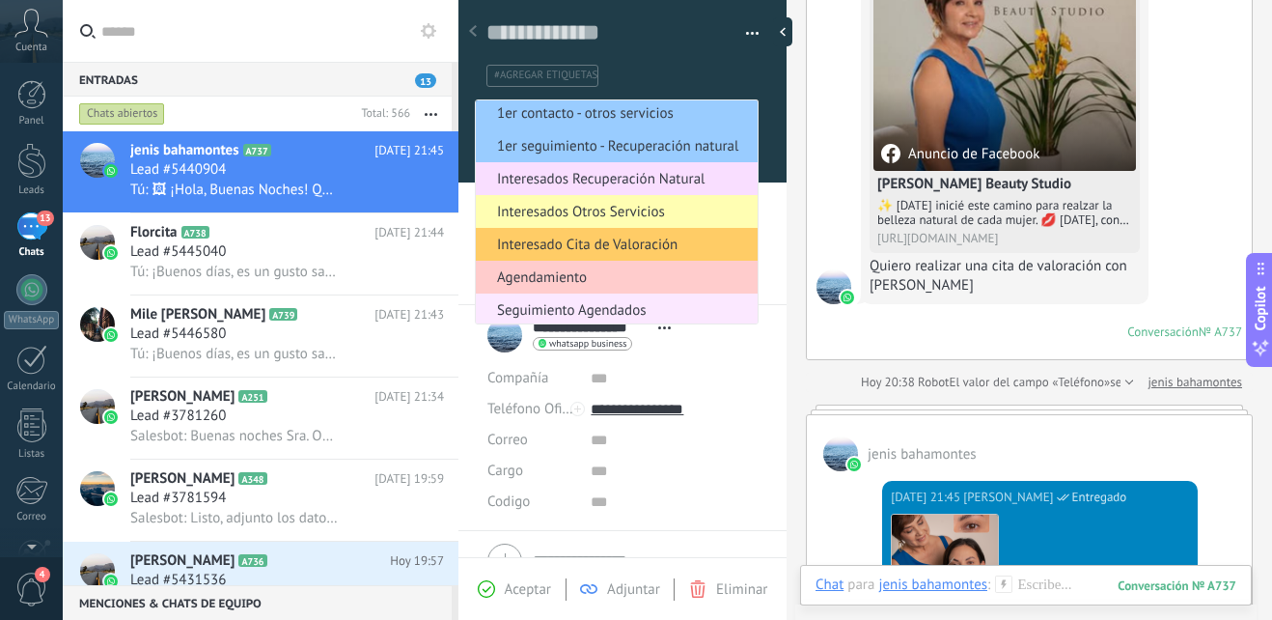
scroll to position [97, 0]
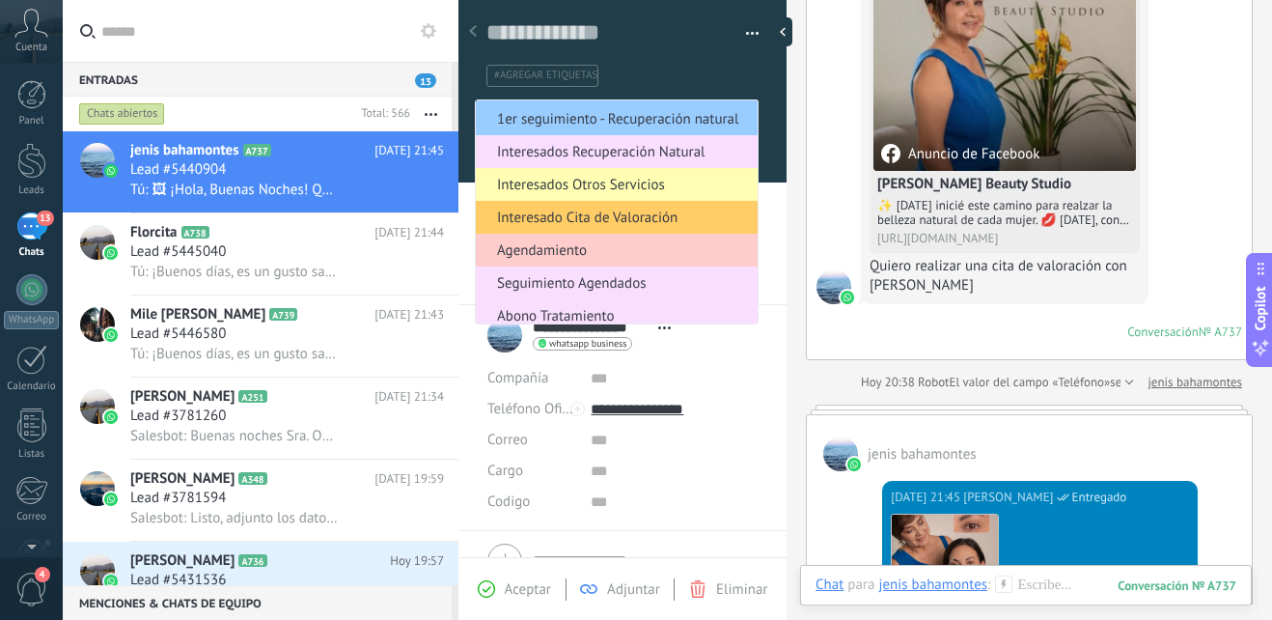
click at [641, 220] on span "Interesado Cita de Valoración" at bounding box center [614, 218] width 276 height 18
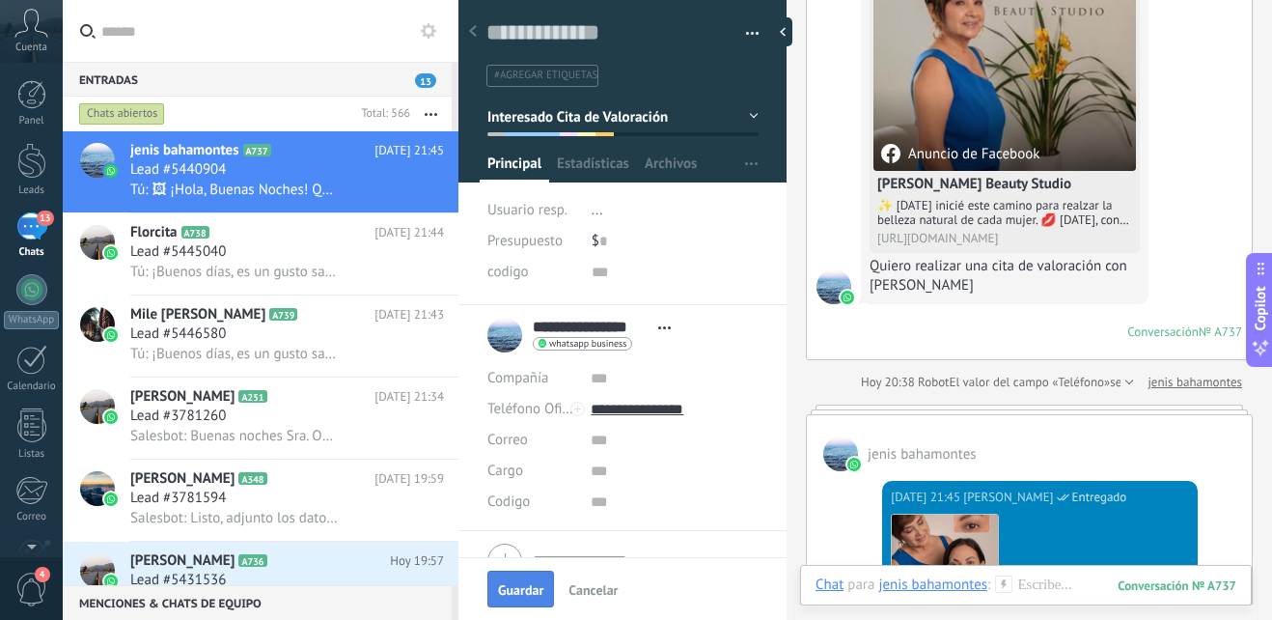
click at [506, 592] on span "Guardar" at bounding box center [520, 590] width 45 height 14
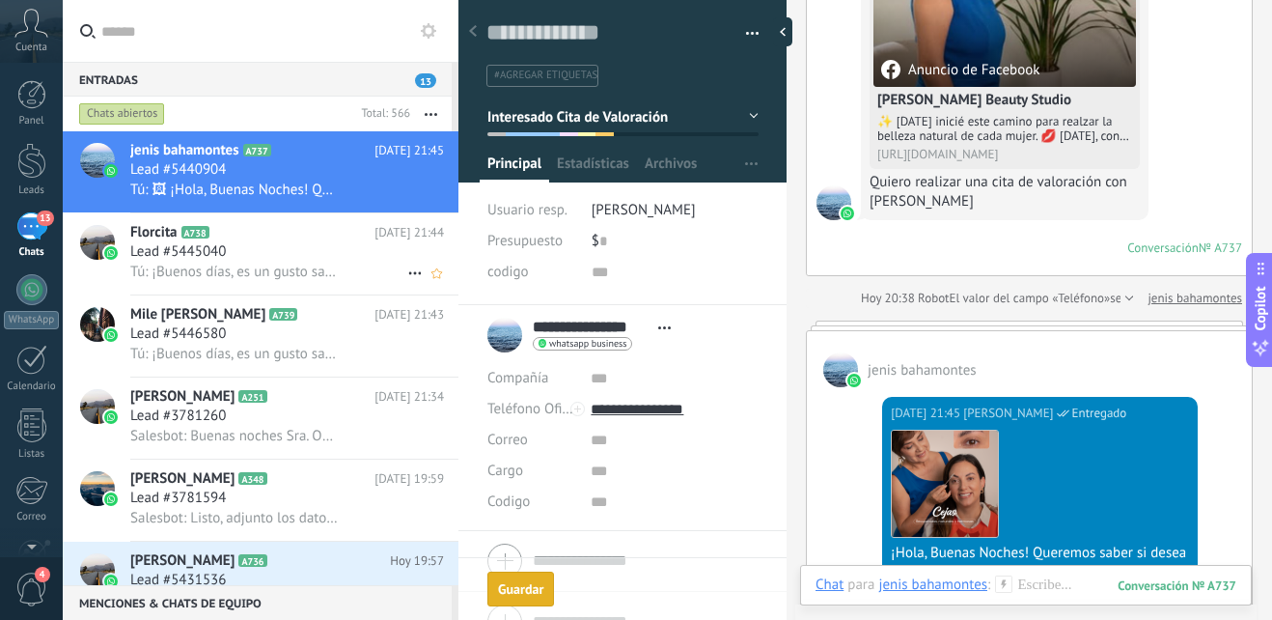
click at [321, 247] on div "Lead #5445040" at bounding box center [287, 251] width 314 height 19
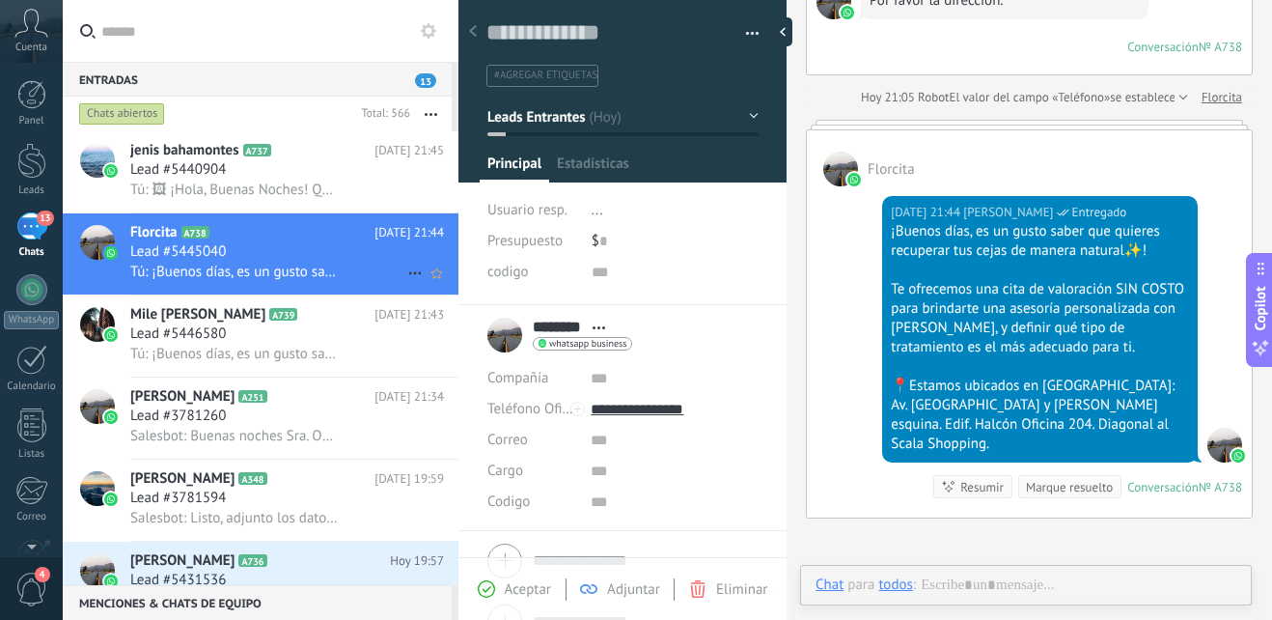
scroll to position [29, 0]
click at [748, 116] on button "Leads Entrantes" at bounding box center [623, 116] width 271 height 35
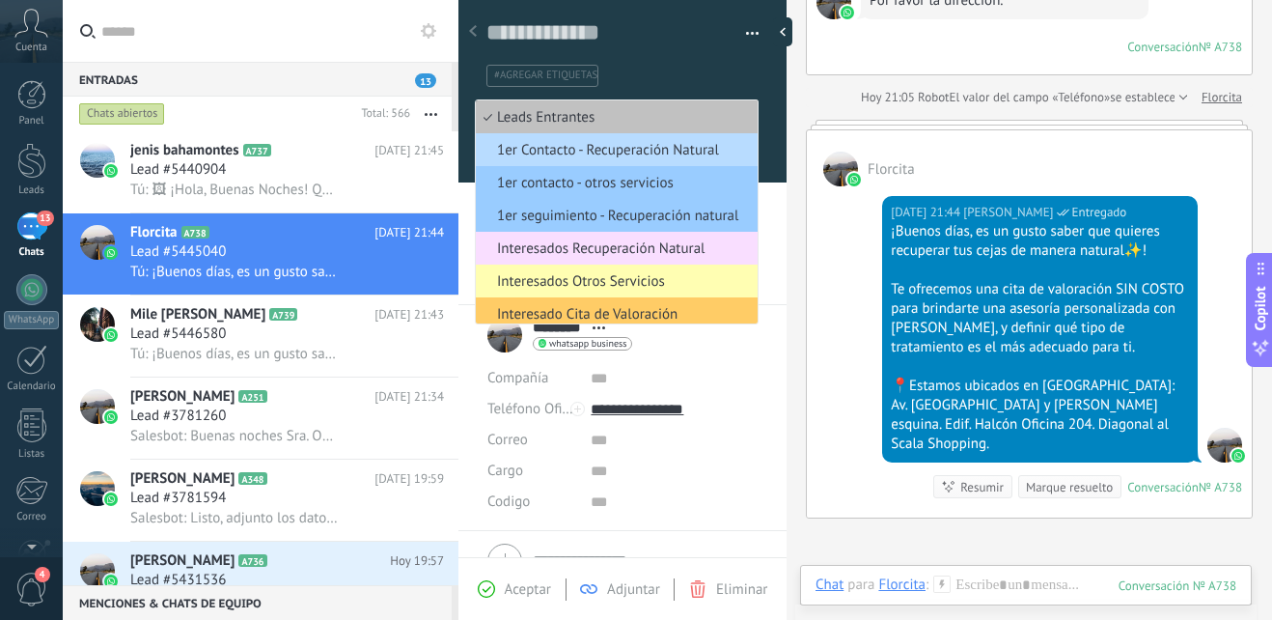
click at [662, 153] on span "1er Contacto - Recuperación Natural" at bounding box center [614, 150] width 276 height 18
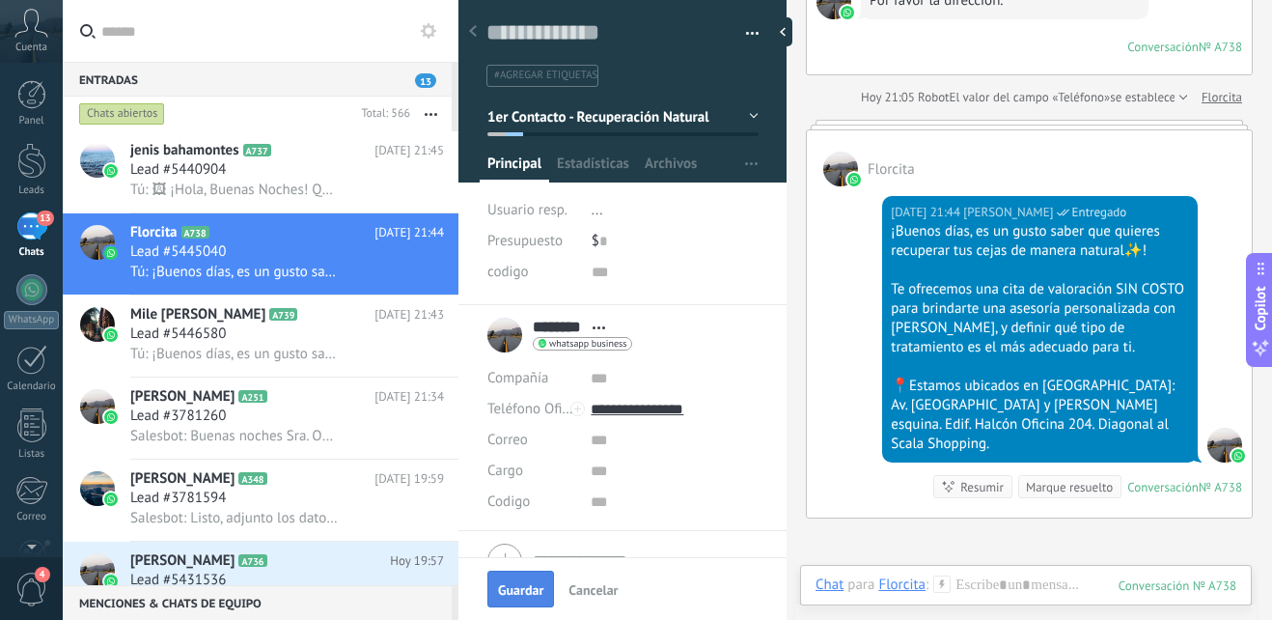
click at [514, 583] on span "Guardar" at bounding box center [520, 590] width 45 height 14
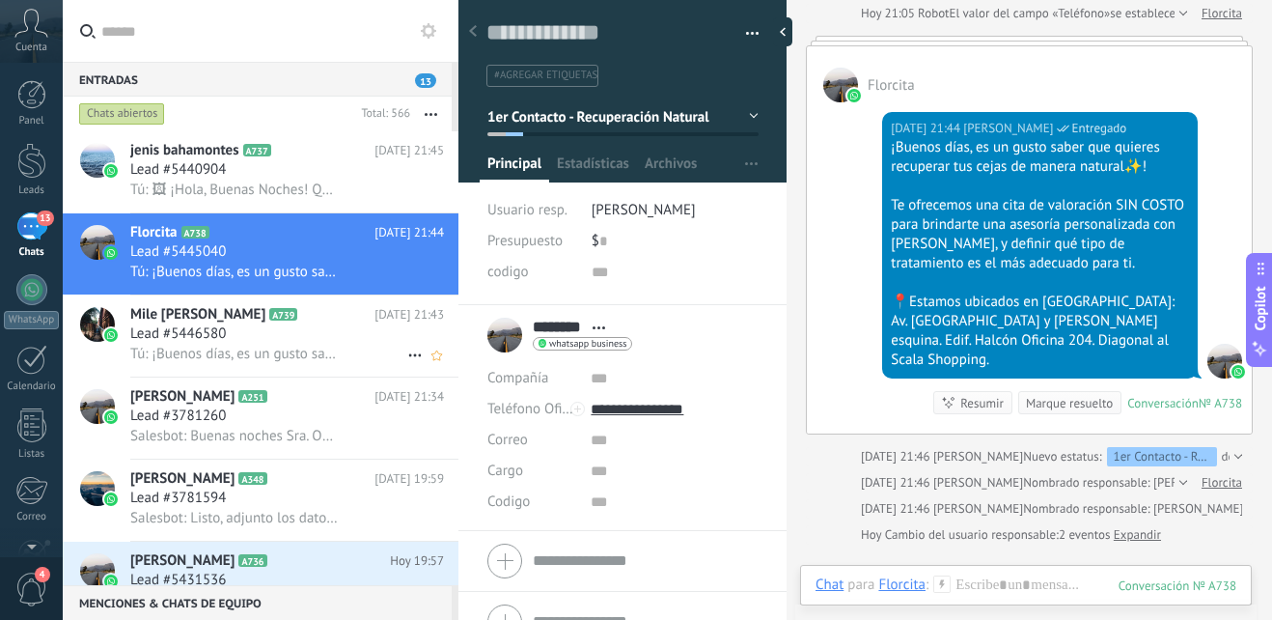
click at [309, 333] on div "Lead #5446580" at bounding box center [287, 333] width 314 height 19
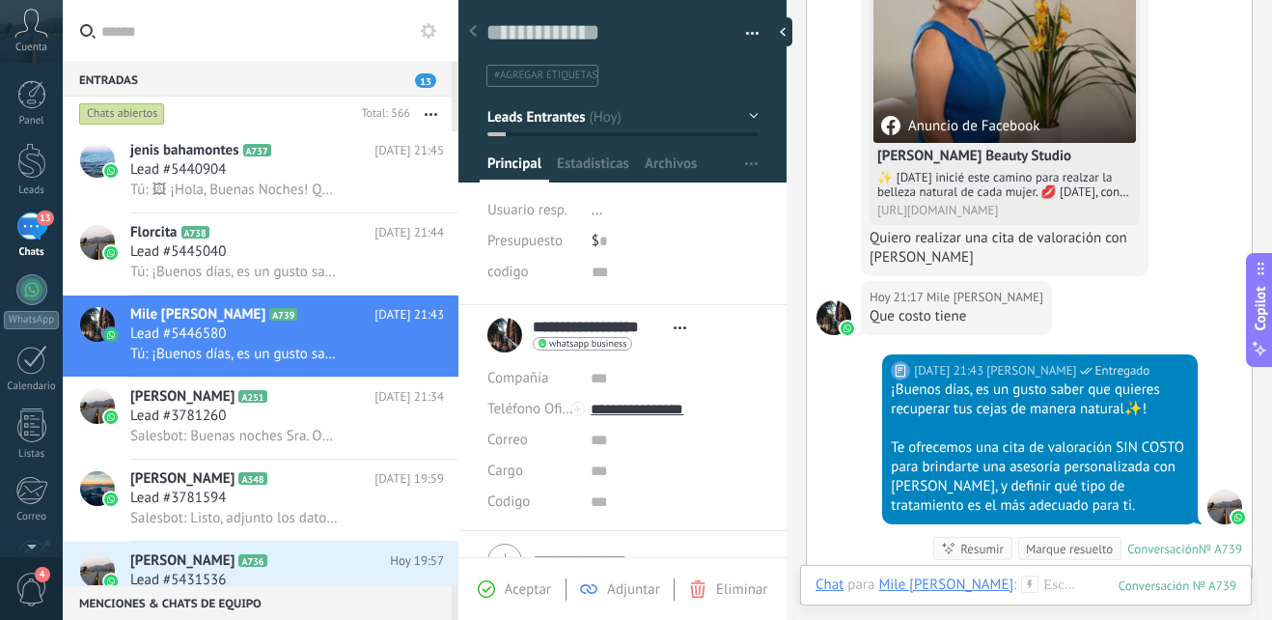
scroll to position [275, 0]
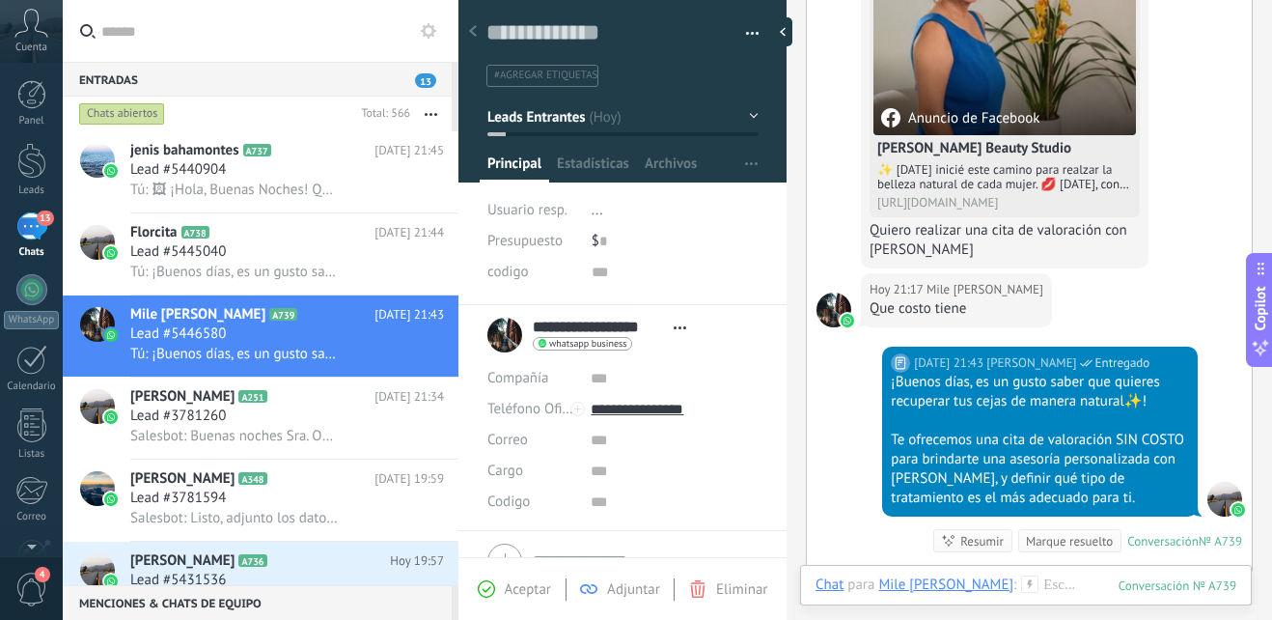
click at [747, 116] on button "Leads Entrantes" at bounding box center [623, 116] width 271 height 35
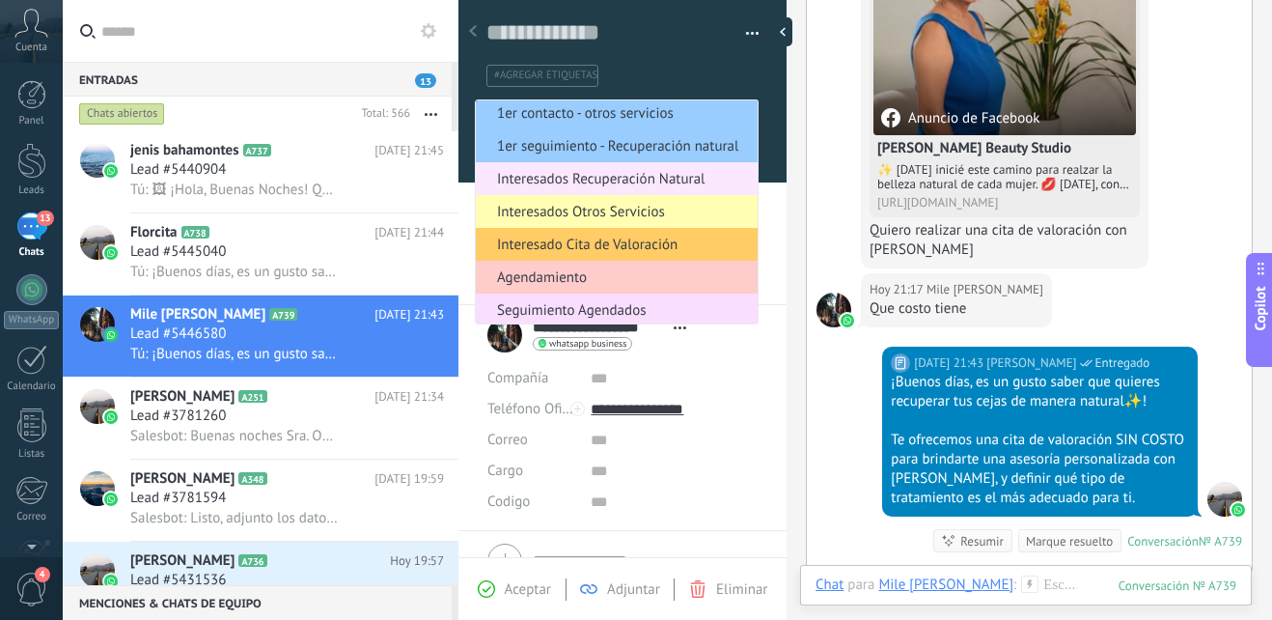
scroll to position [97, 0]
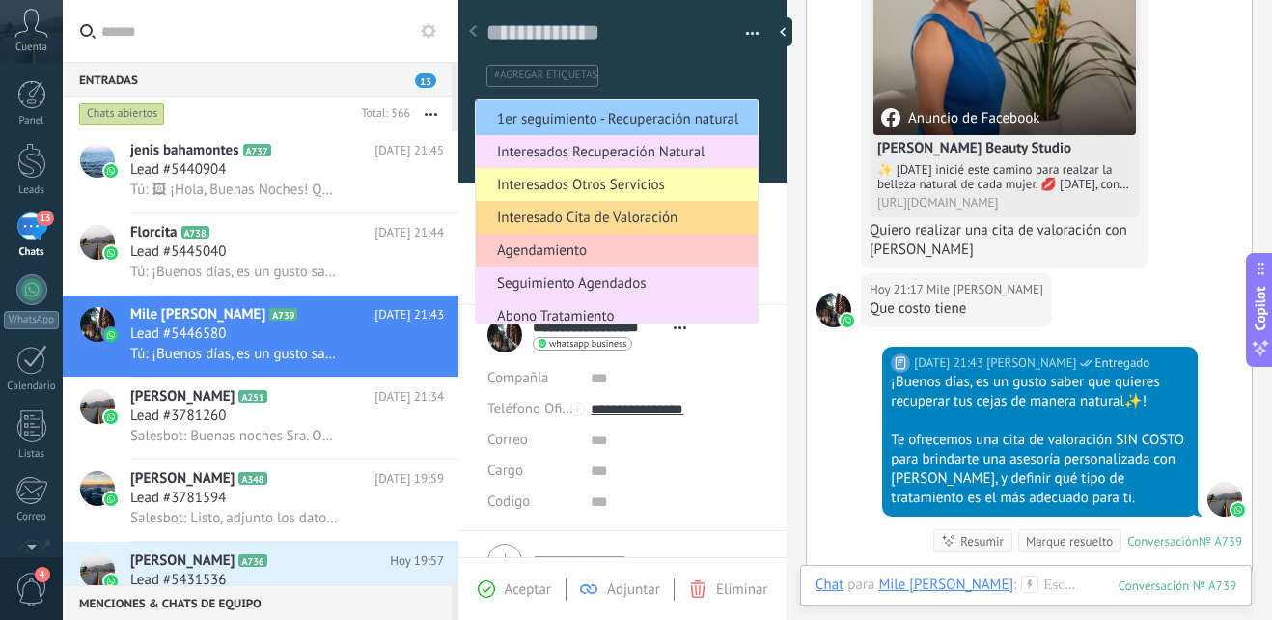
click at [641, 226] on span "Interesado Cita de Valoración" at bounding box center [614, 218] width 276 height 18
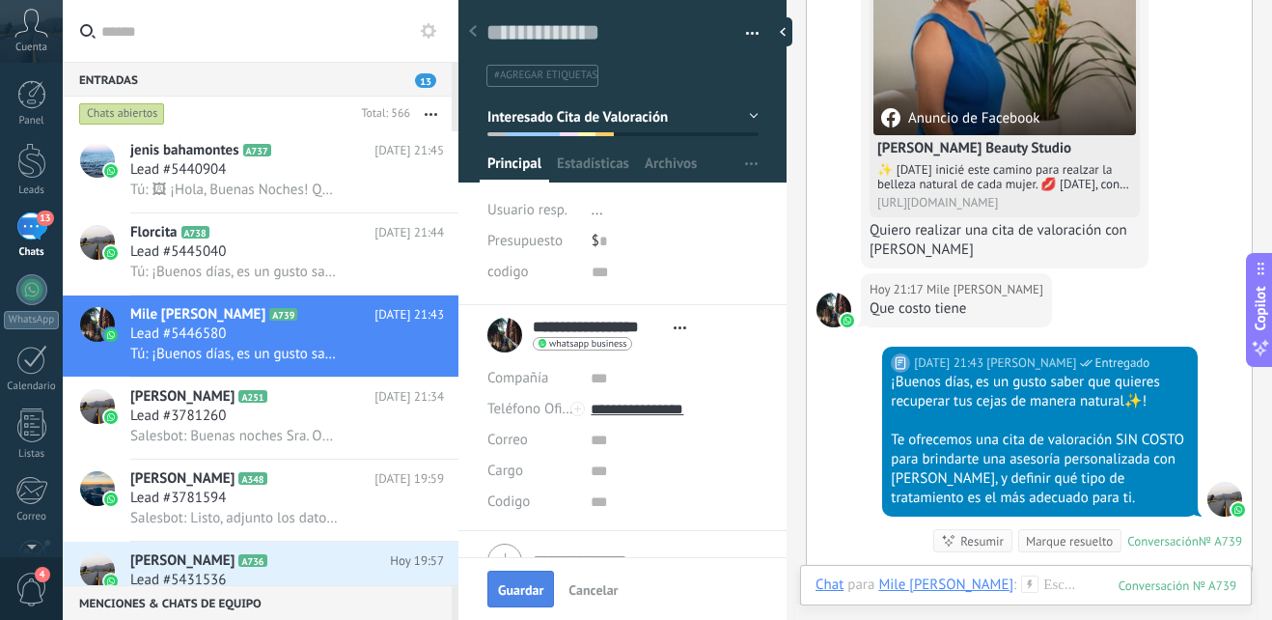
click at [510, 593] on span "Guardar" at bounding box center [520, 590] width 45 height 14
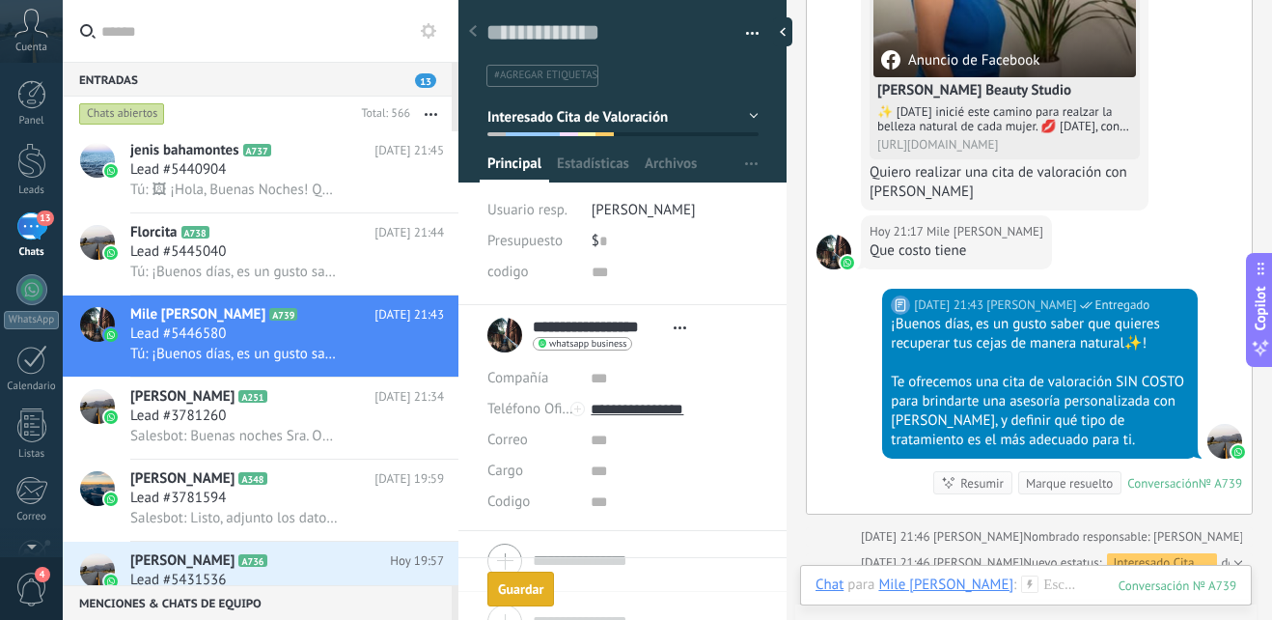
click at [510, 592] on div "Guardar" at bounding box center [520, 589] width 45 height 14
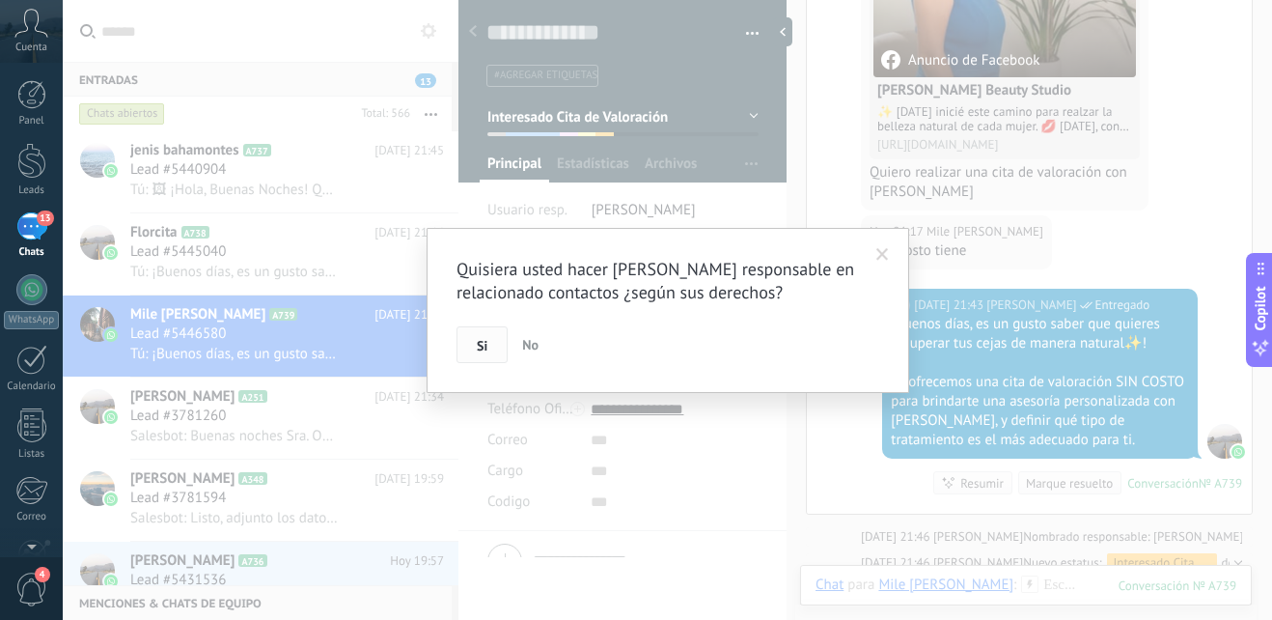
click at [481, 346] on span "Si" at bounding box center [482, 346] width 11 height 14
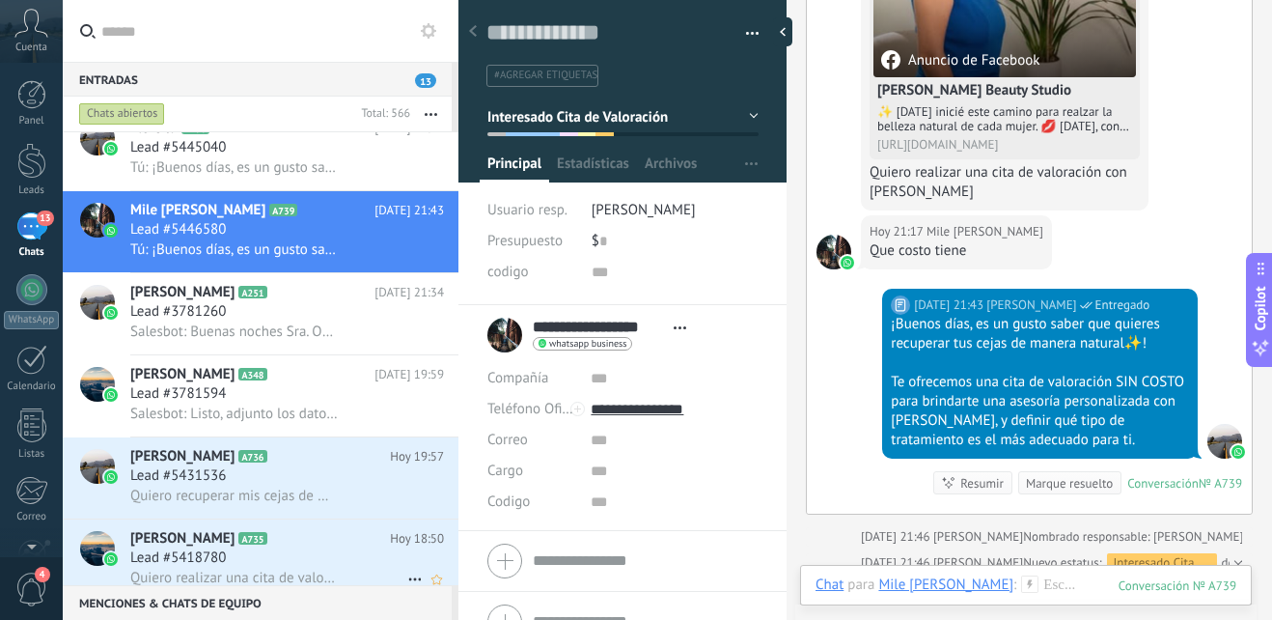
scroll to position [194, 0]
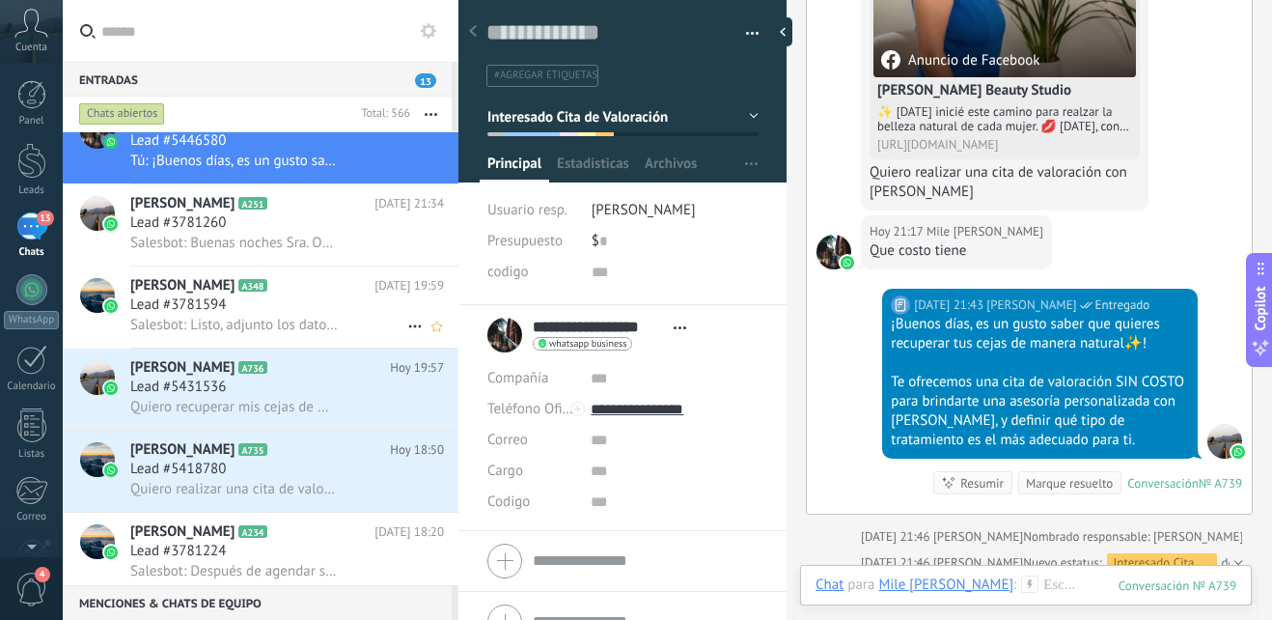
click at [335, 299] on div "Lead #3781594" at bounding box center [287, 304] width 314 height 19
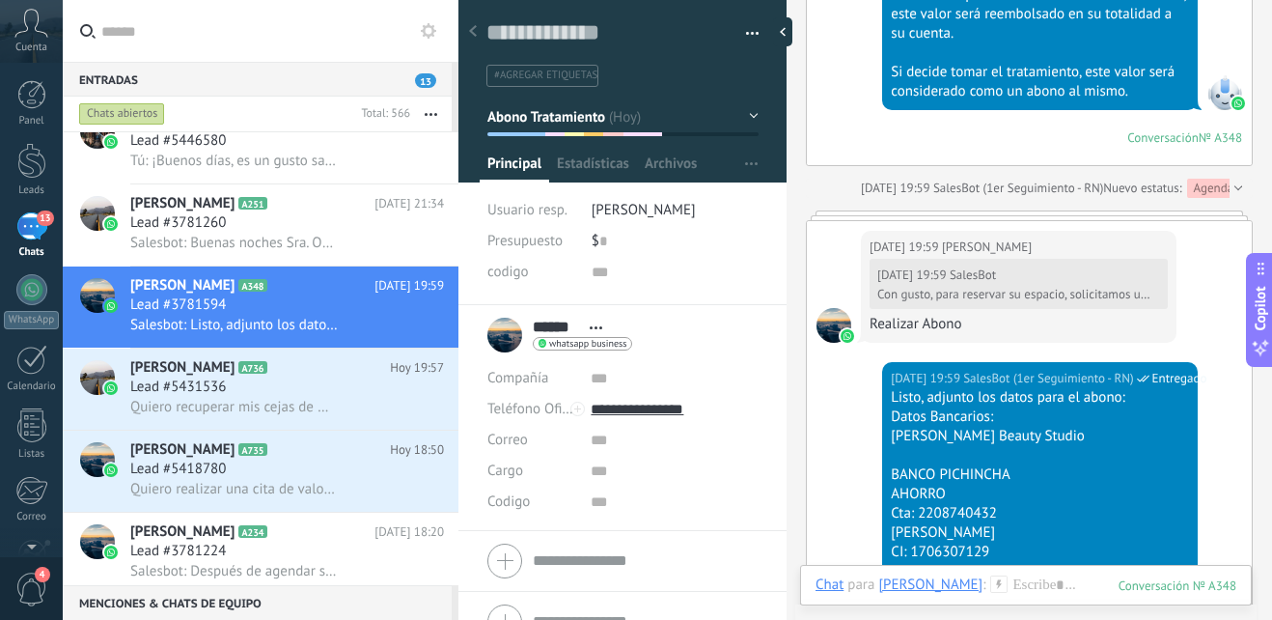
scroll to position [3049, 0]
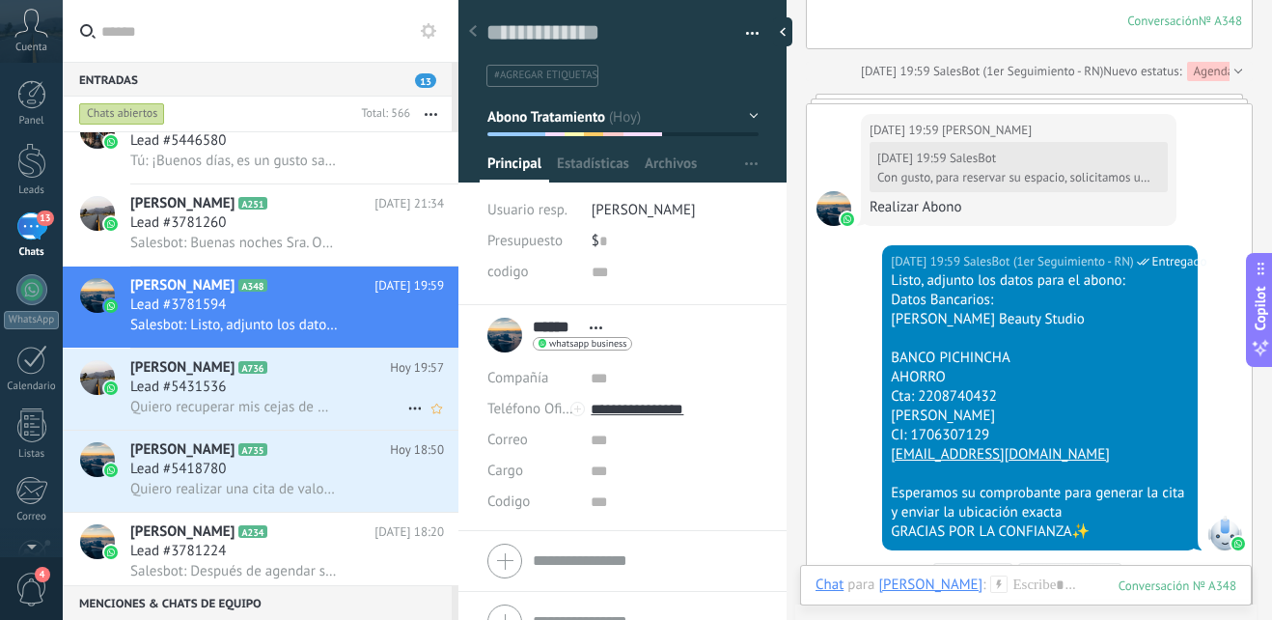
click at [308, 379] on div "Lead #5431536" at bounding box center [287, 386] width 314 height 19
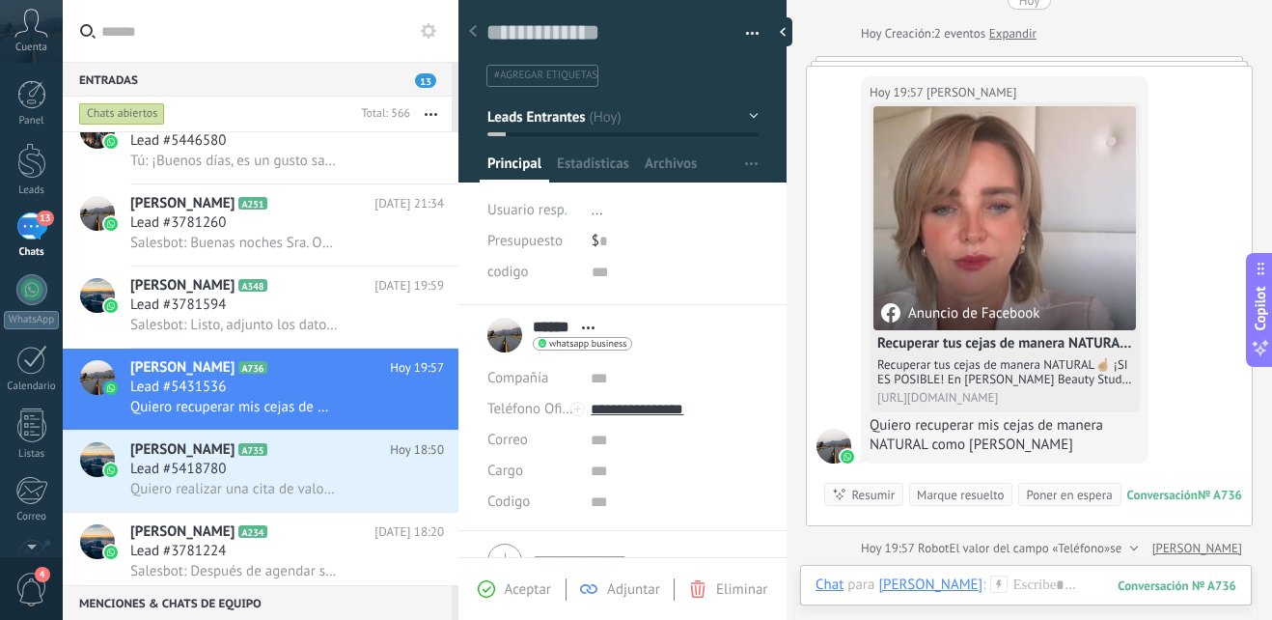
scroll to position [62, 0]
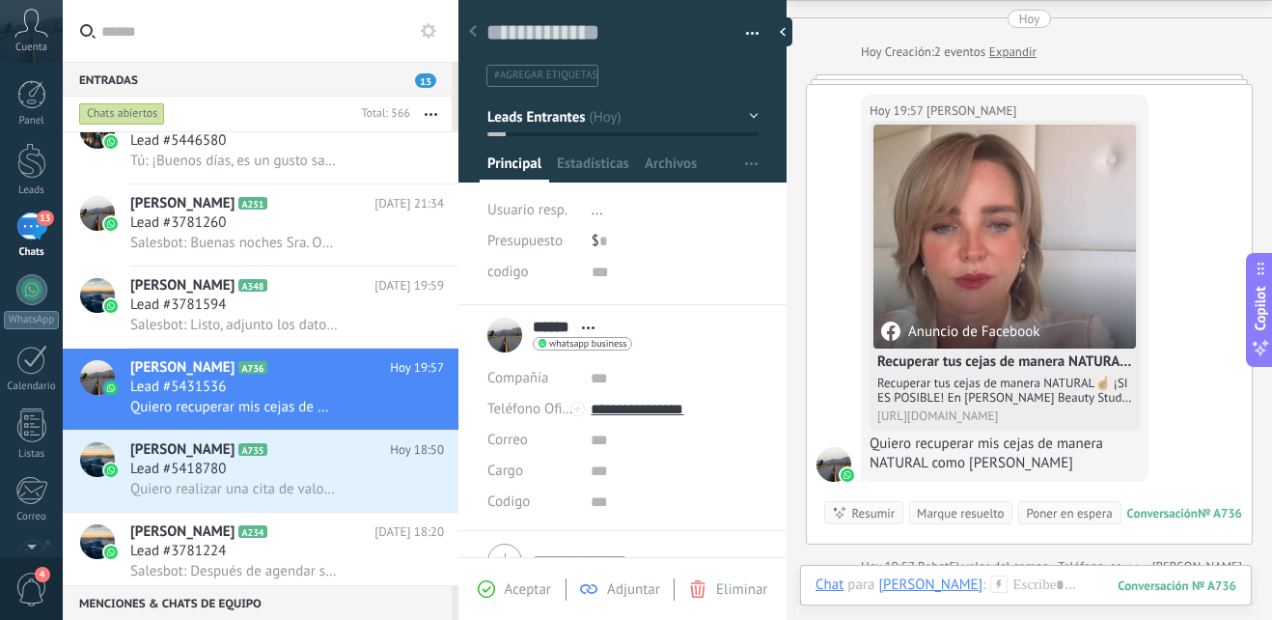
click at [991, 582] on icon at bounding box center [999, 583] width 17 height 17
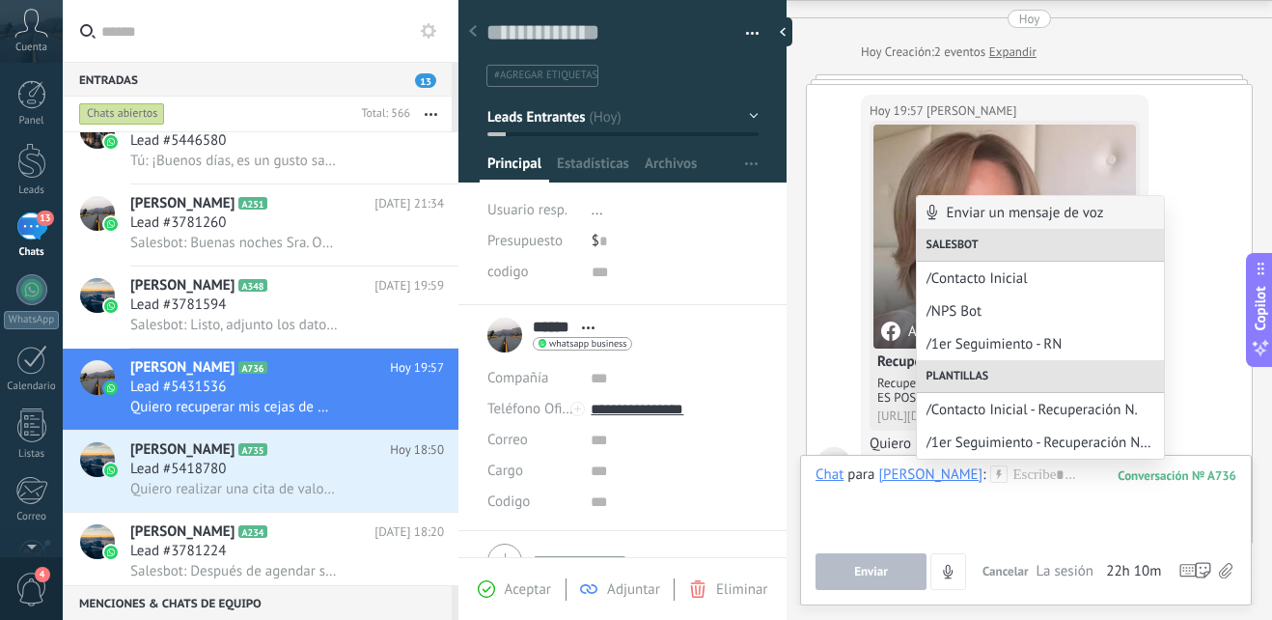
click at [1087, 412] on span "/Contacto Inicial - Recuperación N." at bounding box center [1041, 410] width 228 height 18
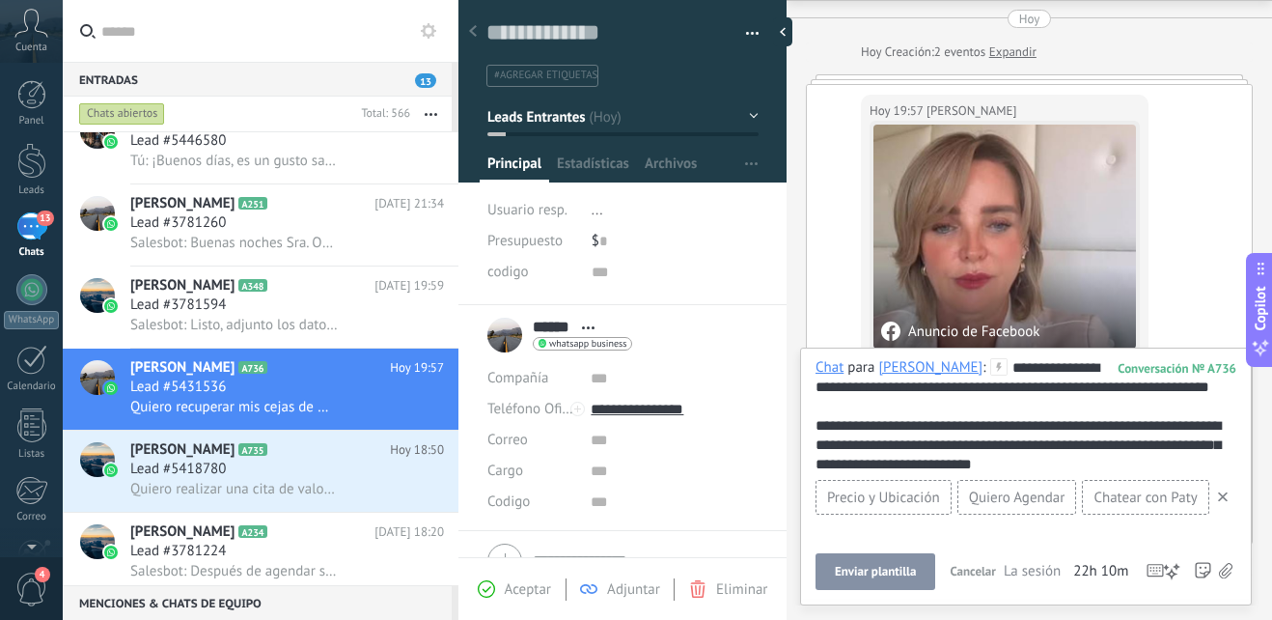
click at [877, 576] on span "Enviar plantilla" at bounding box center [875, 572] width 81 height 14
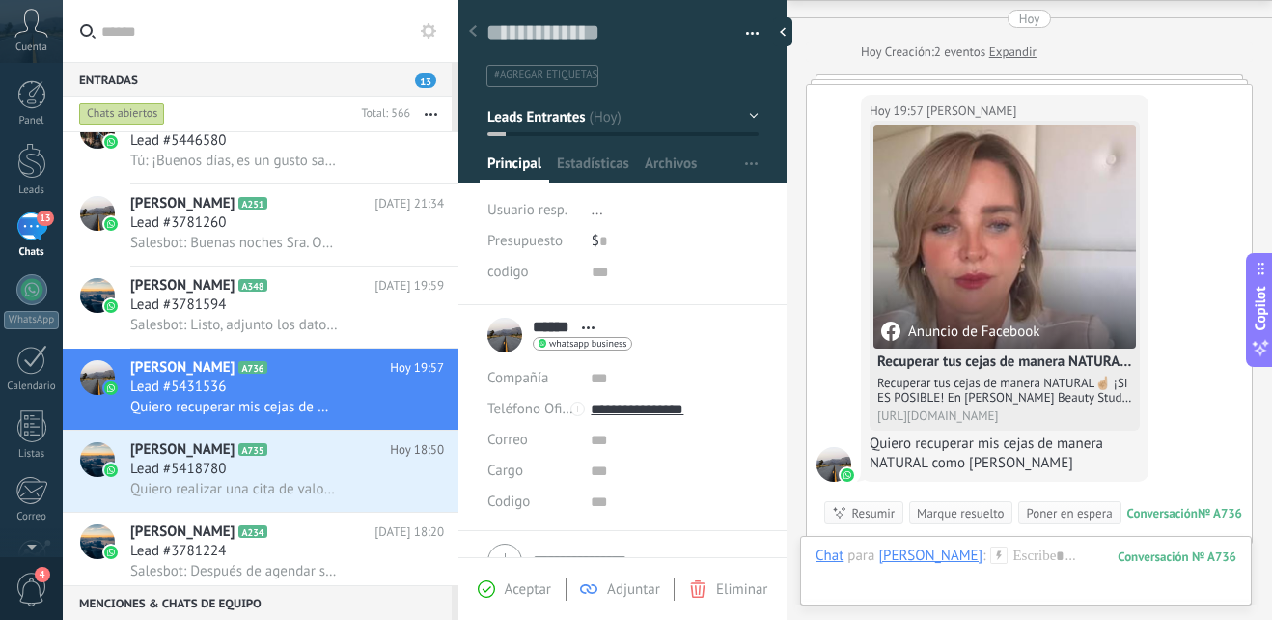
scroll to position [336, 0]
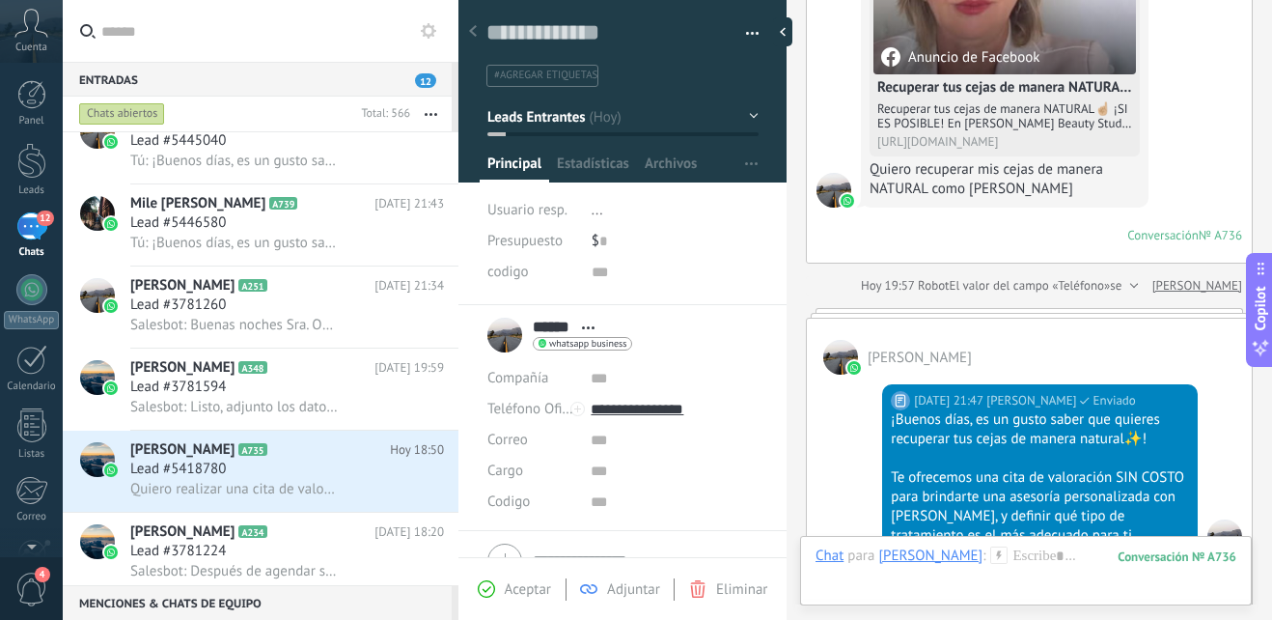
click at [749, 119] on button "Leads Entrantes" at bounding box center [623, 116] width 271 height 35
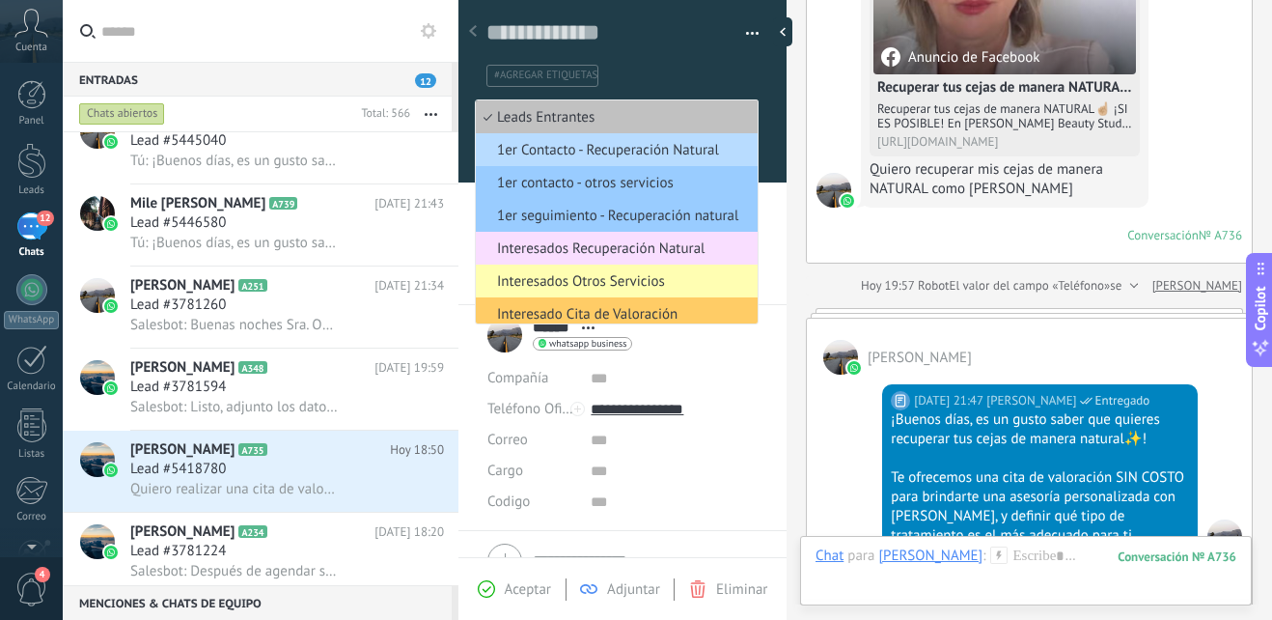
click at [688, 156] on span "1er Contacto - Recuperación Natural" at bounding box center [614, 150] width 276 height 18
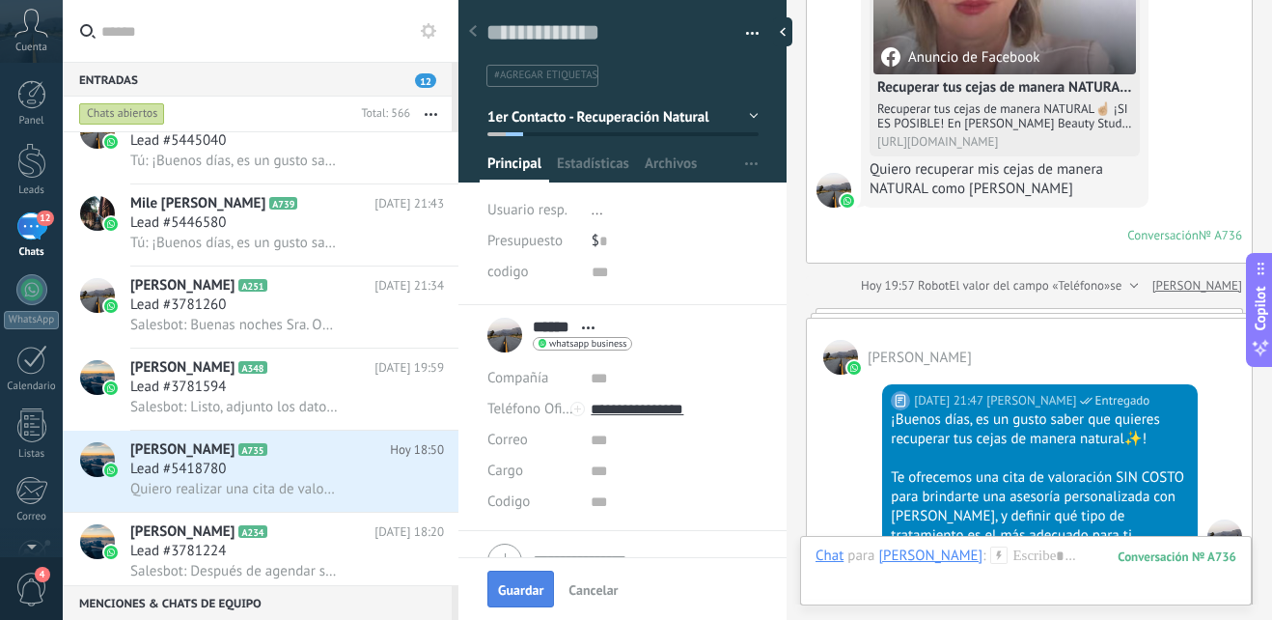
click at [532, 583] on span "Guardar" at bounding box center [520, 590] width 45 height 14
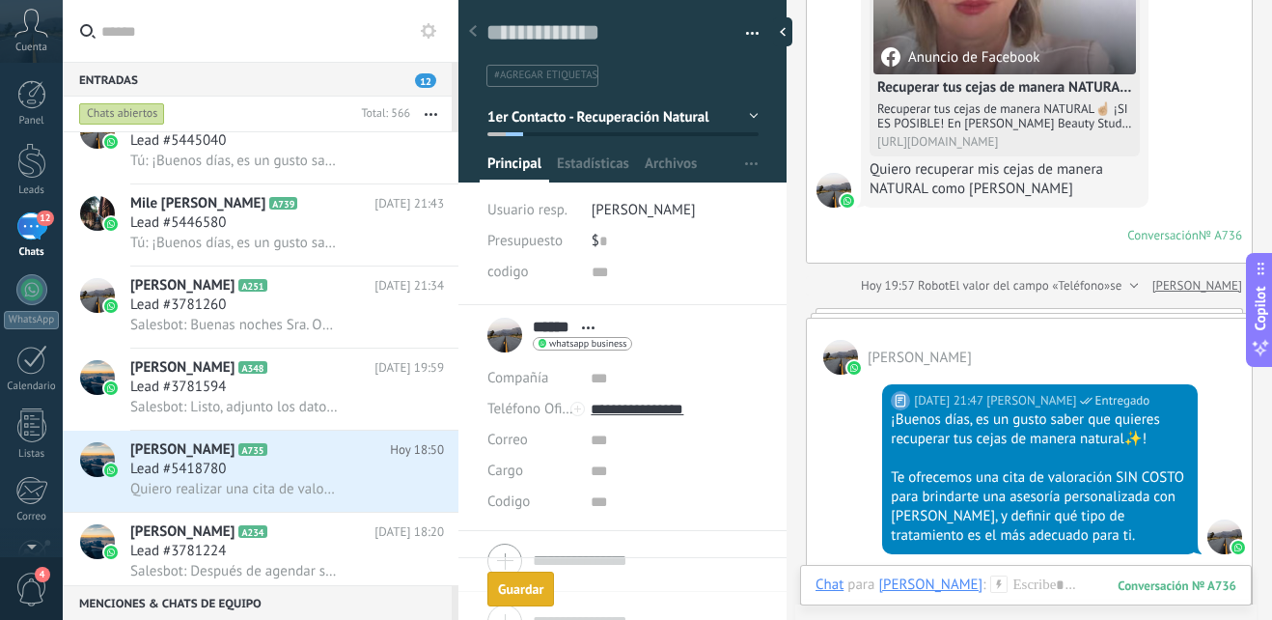
scroll to position [420, 0]
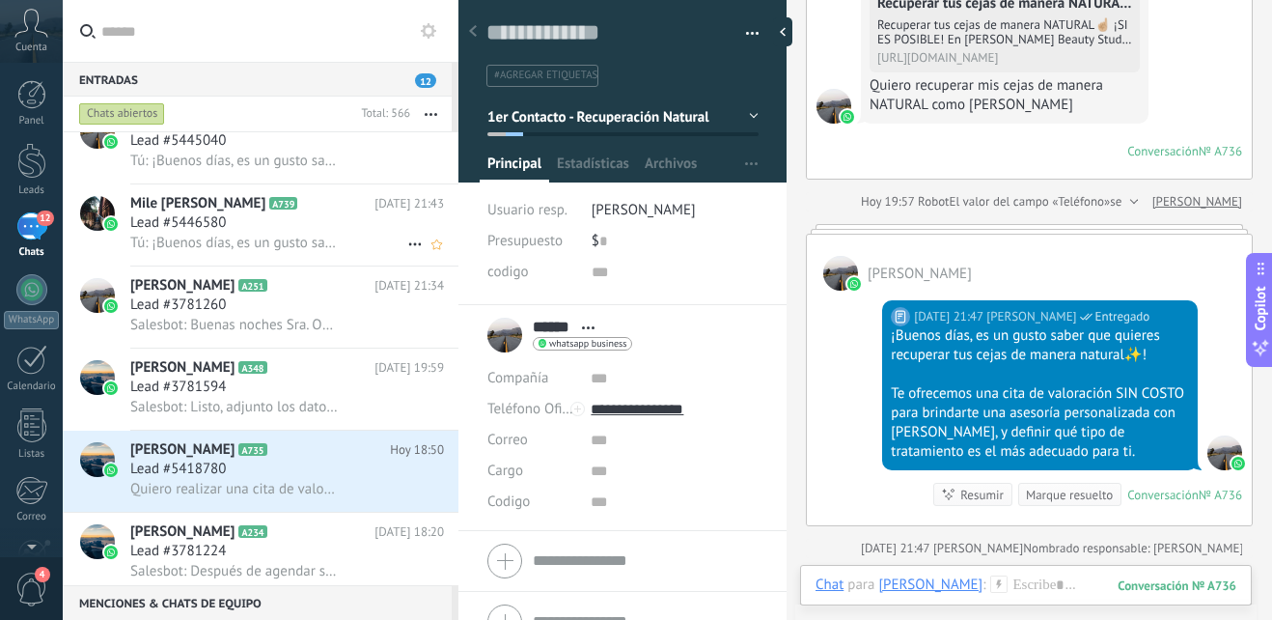
click at [305, 221] on div "Lead #5446580" at bounding box center [287, 222] width 314 height 19
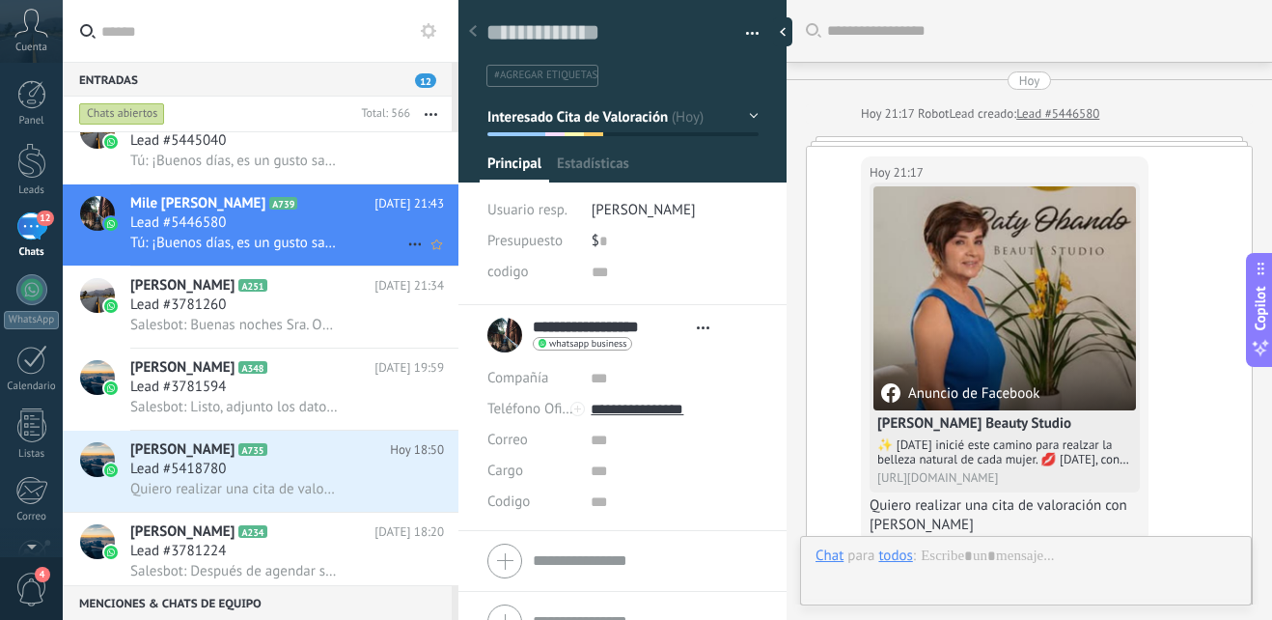
scroll to position [425, 0]
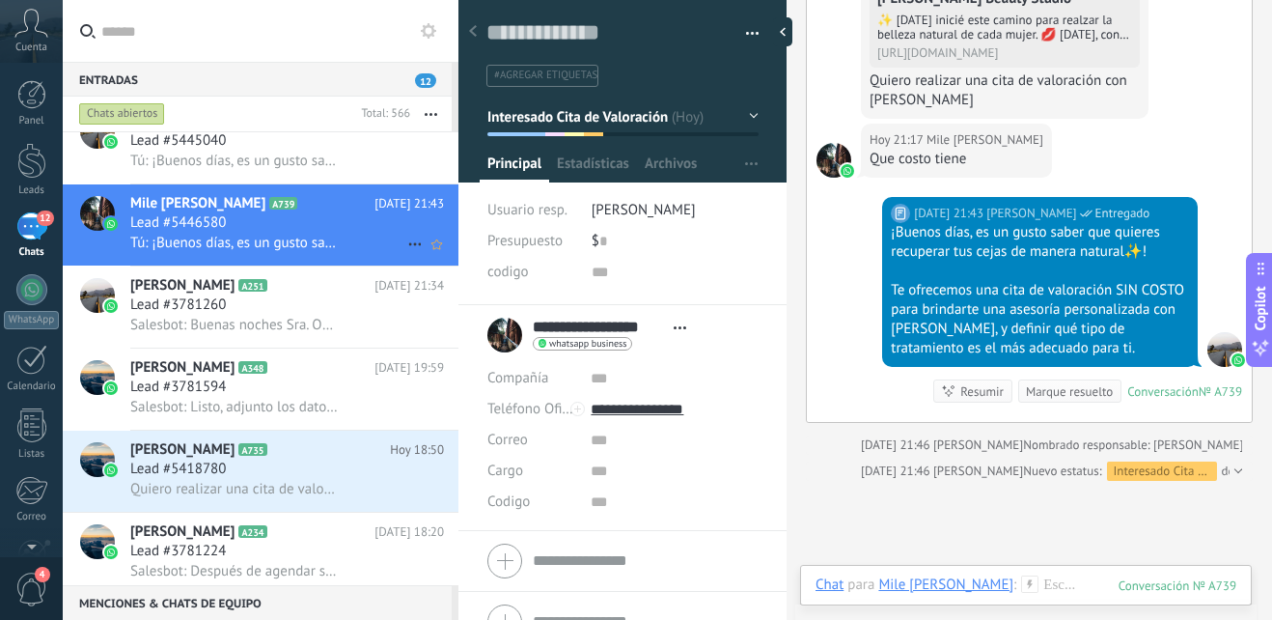
click at [305, 221] on div "Lead #5446580" at bounding box center [287, 222] width 314 height 19
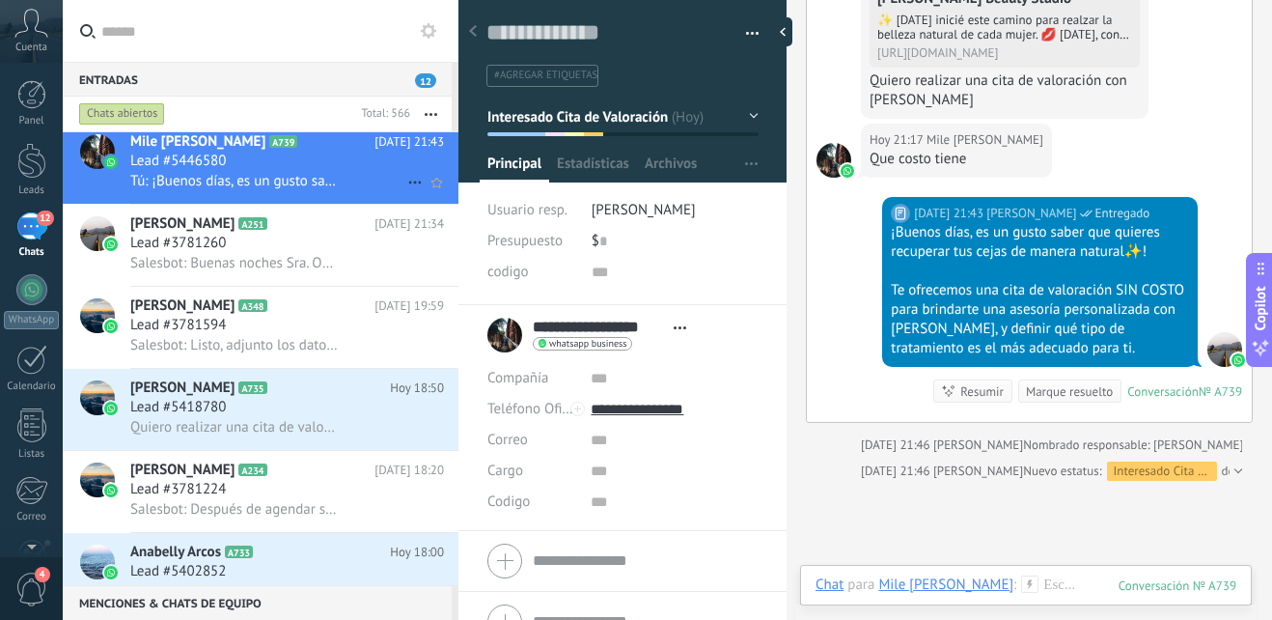
scroll to position [291, 0]
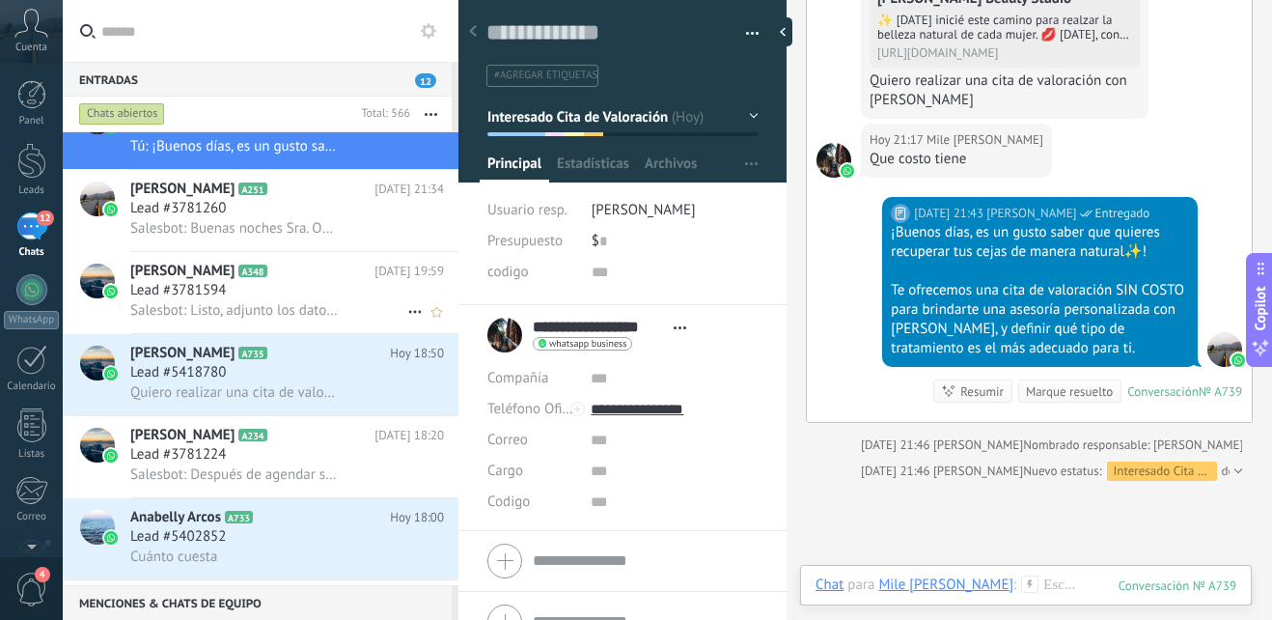
click at [327, 281] on div "Lead #3781594" at bounding box center [287, 290] width 314 height 19
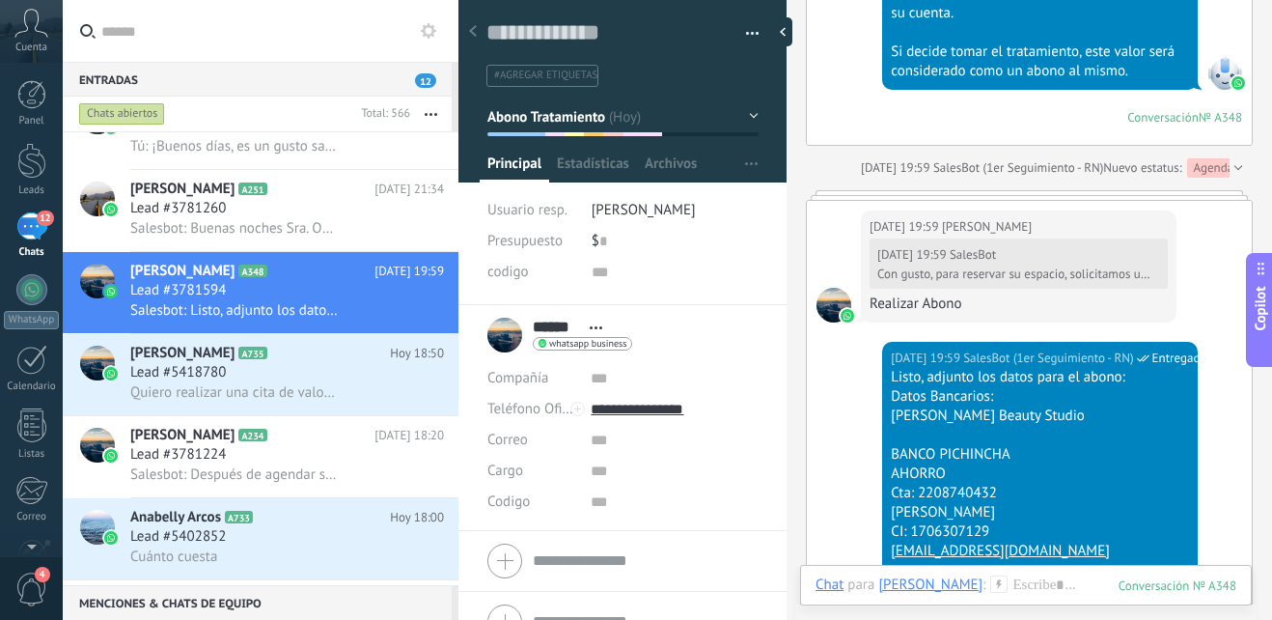
scroll to position [3049, 0]
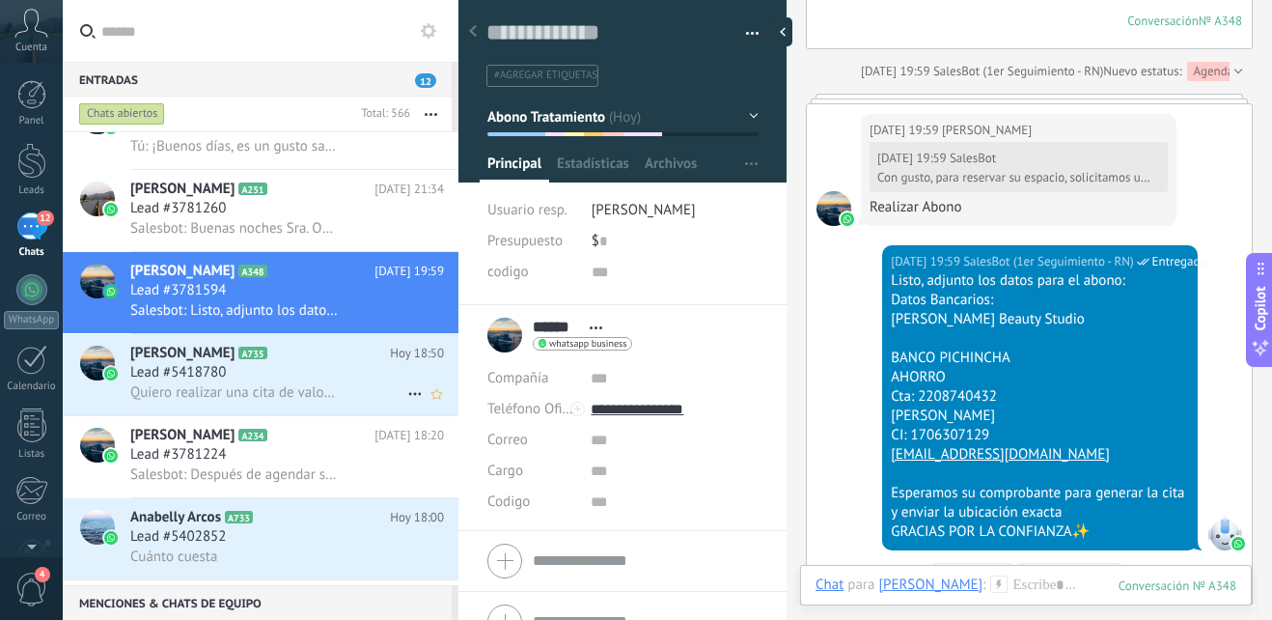
click at [318, 371] on div "Lead #5418780" at bounding box center [287, 372] width 314 height 19
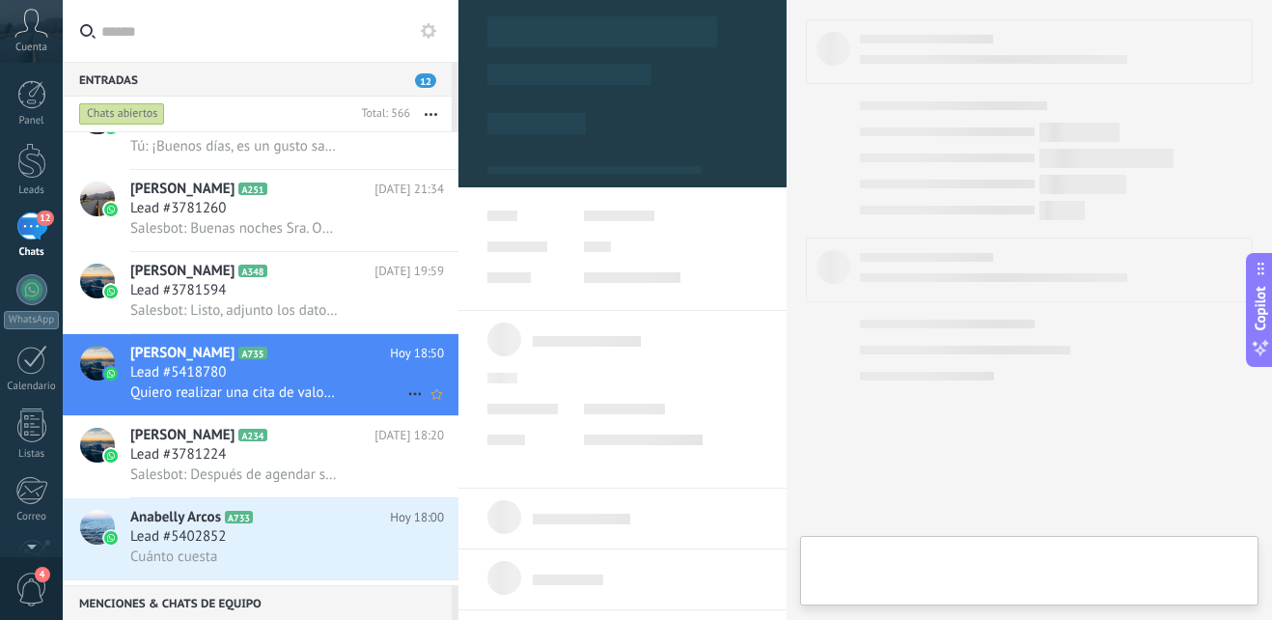
type textarea "**********"
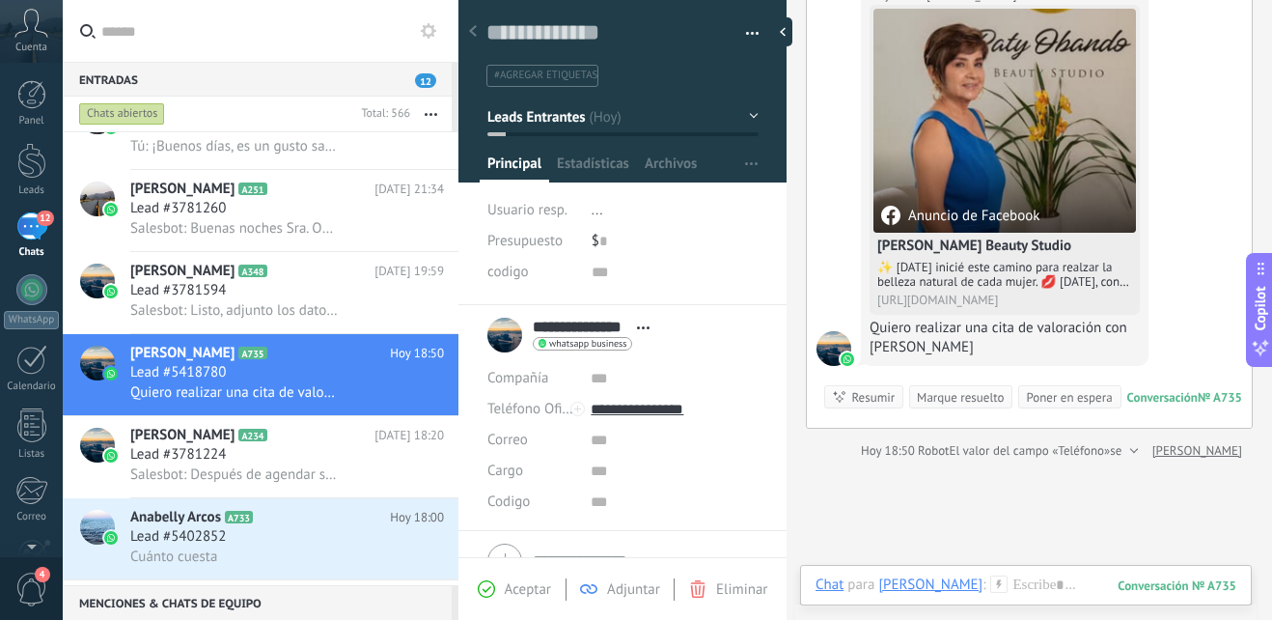
scroll to position [193, 0]
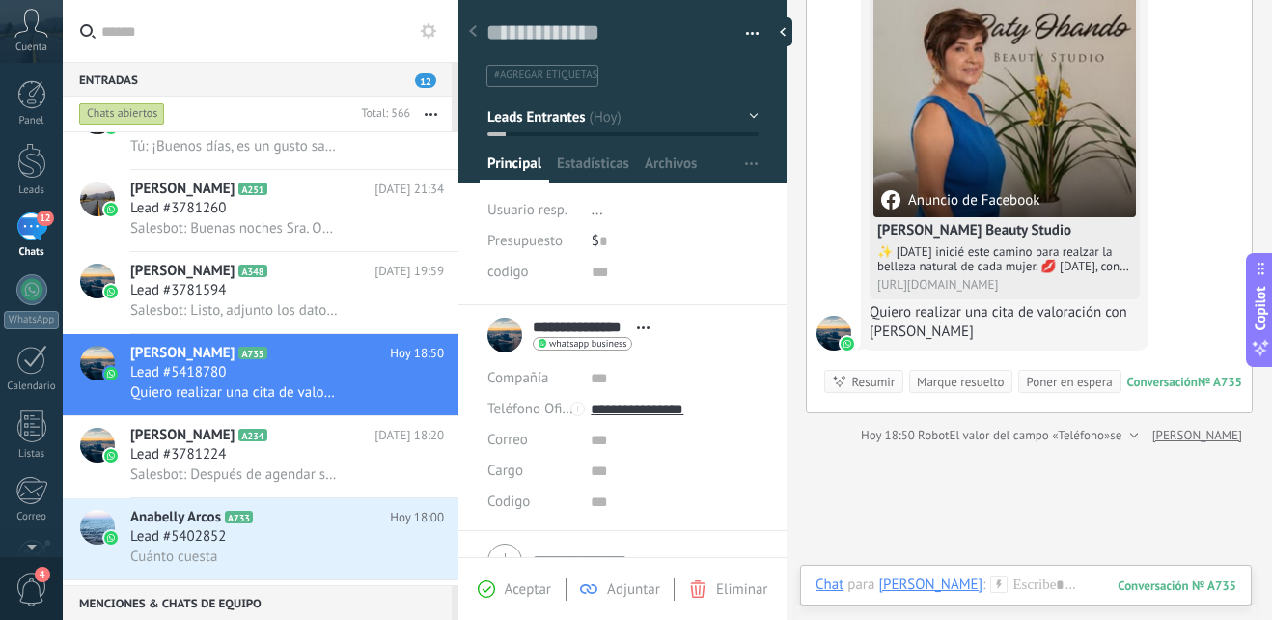
click at [991, 589] on icon at bounding box center [999, 583] width 17 height 17
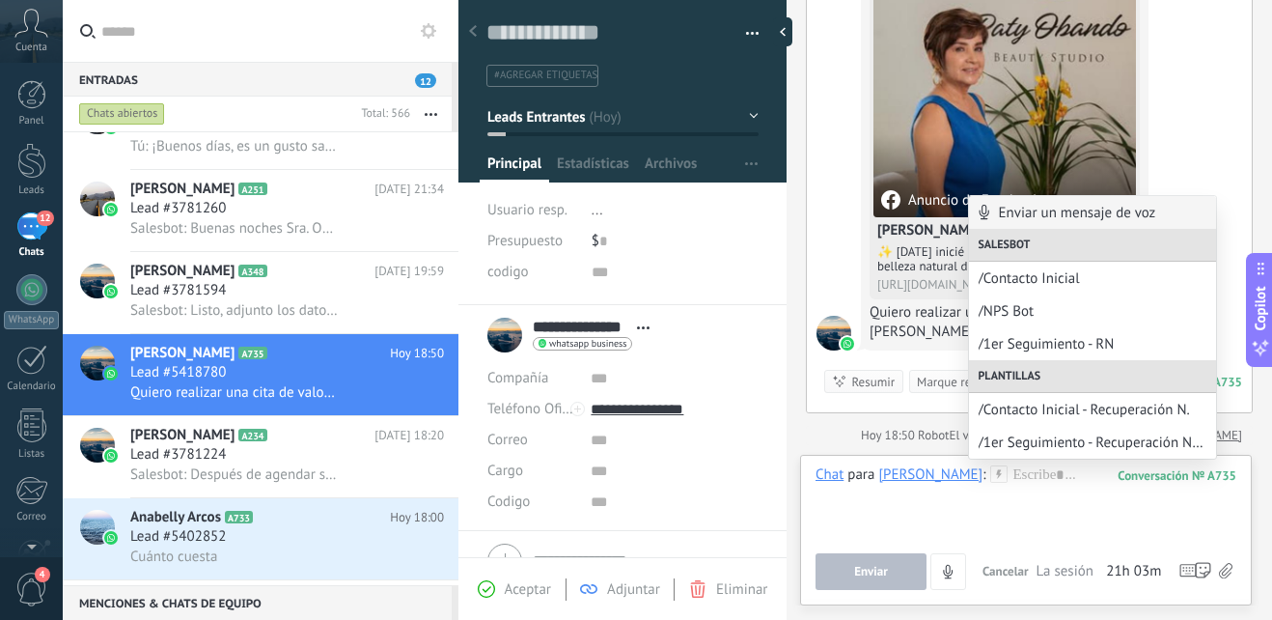
click at [1095, 433] on div "/1er Seguimiento - Recuperación Natural" at bounding box center [1092, 442] width 247 height 33
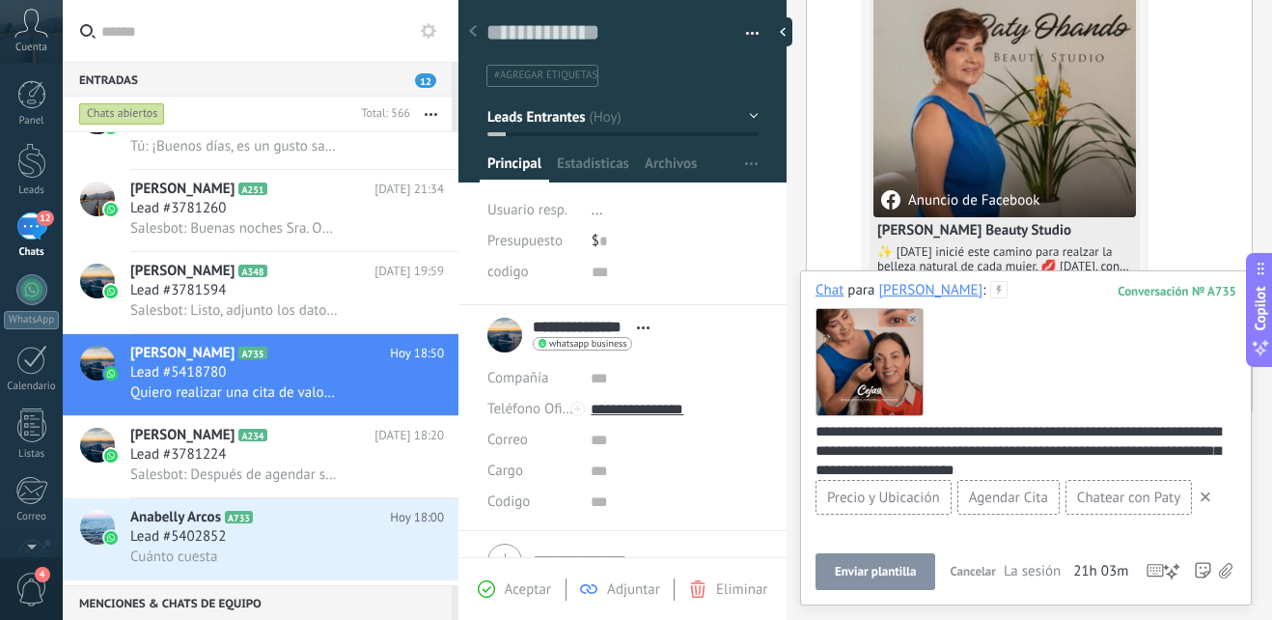
click at [891, 431] on div "**********" at bounding box center [1023, 460] width 414 height 77
click at [882, 429] on div "**********" at bounding box center [1023, 460] width 414 height 77
click at [906, 427] on div "**********" at bounding box center [1023, 460] width 414 height 77
drag, startPoint x: 858, startPoint y: 436, endPoint x: 871, endPoint y: 433, distance: 12.9
click at [858, 435] on div "**********" at bounding box center [1023, 460] width 414 height 77
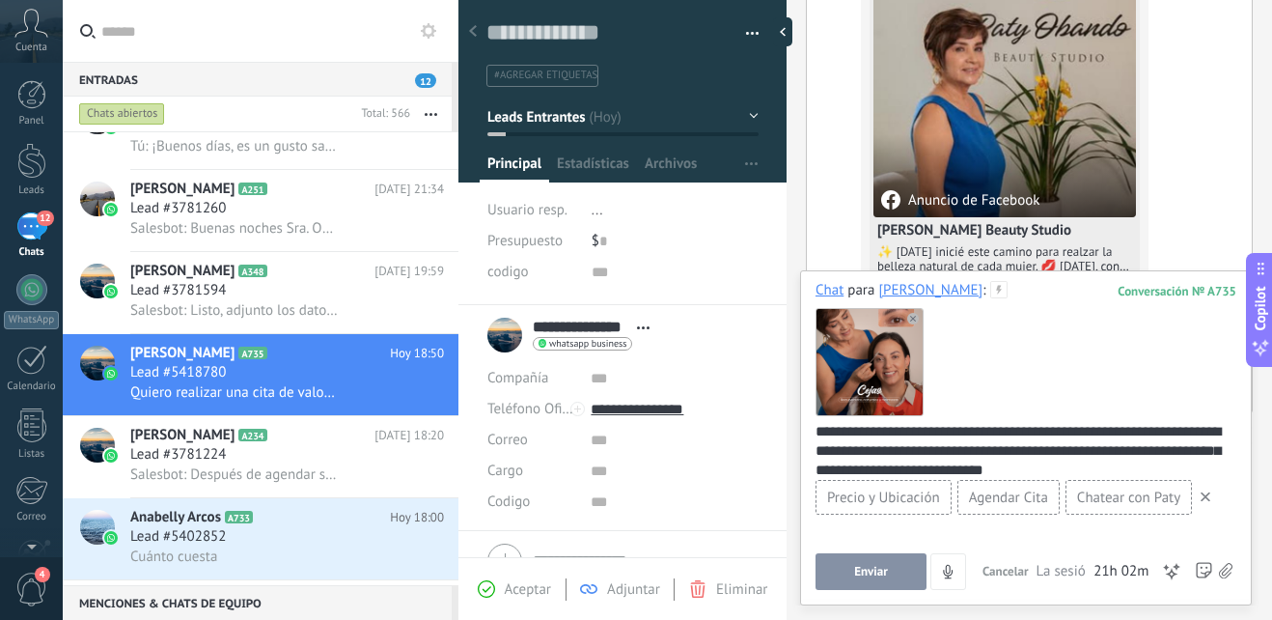
click at [862, 429] on div "**********" at bounding box center [1023, 460] width 414 height 77
click at [877, 577] on span "Enviar" at bounding box center [871, 572] width 34 height 14
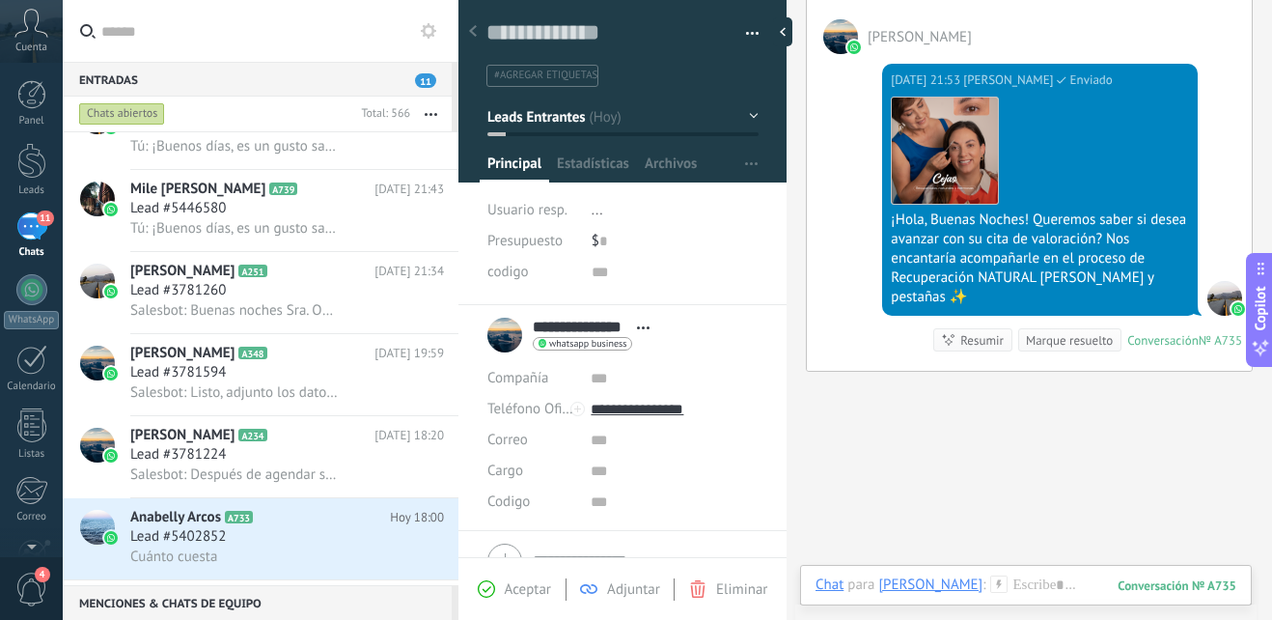
scroll to position [629, 0]
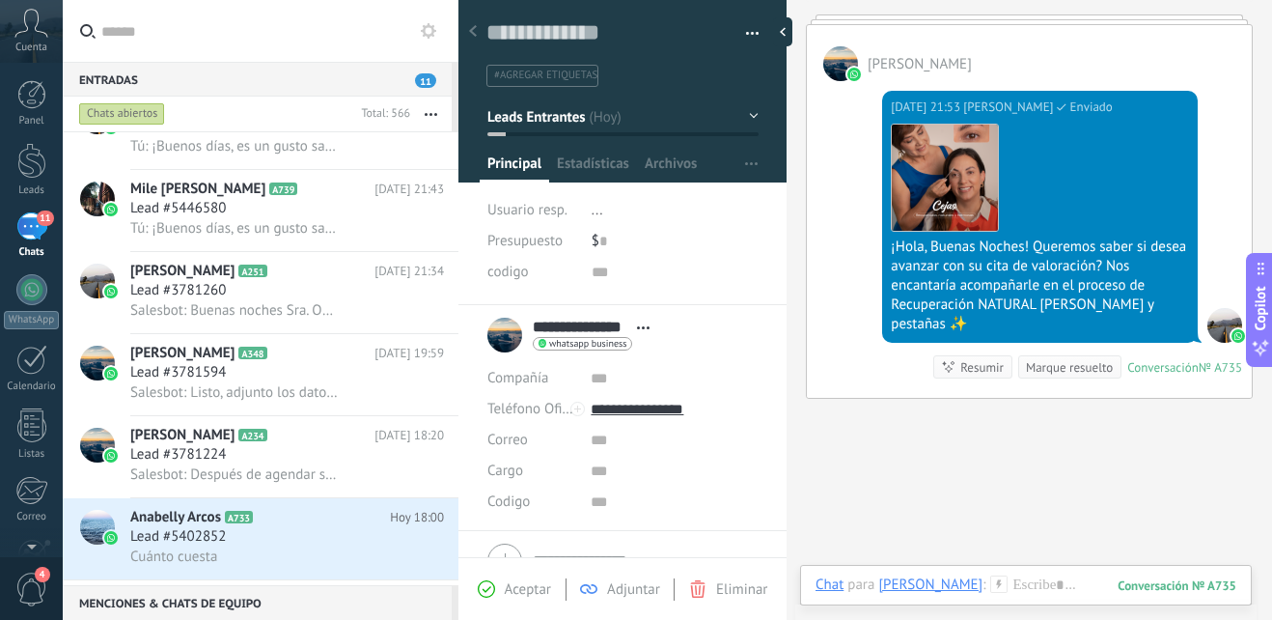
click at [745, 123] on button "Leads Entrantes" at bounding box center [623, 116] width 271 height 35
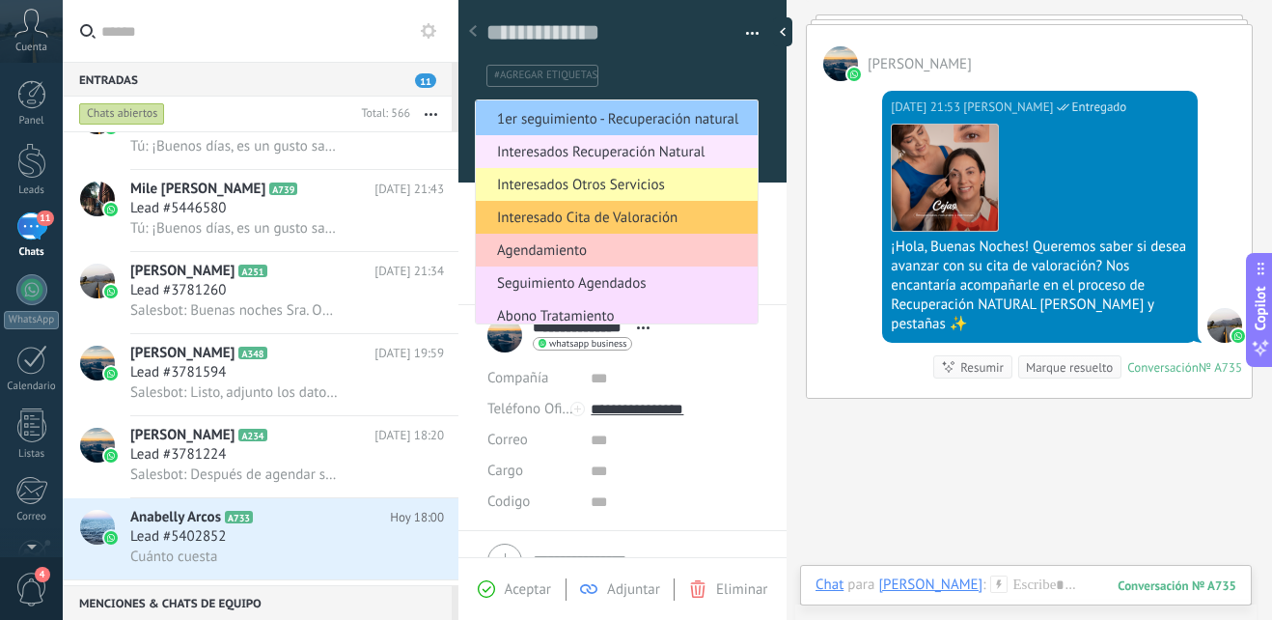
scroll to position [193, 0]
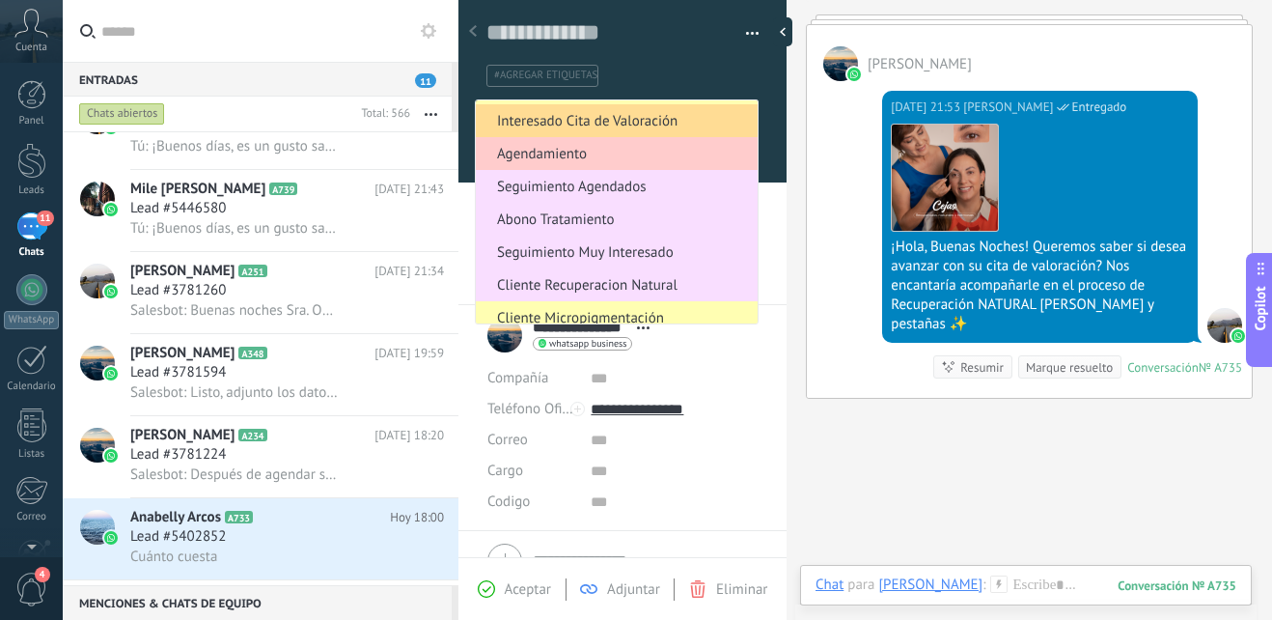
click at [637, 128] on span "Interesado Cita de Valoración" at bounding box center [614, 121] width 276 height 18
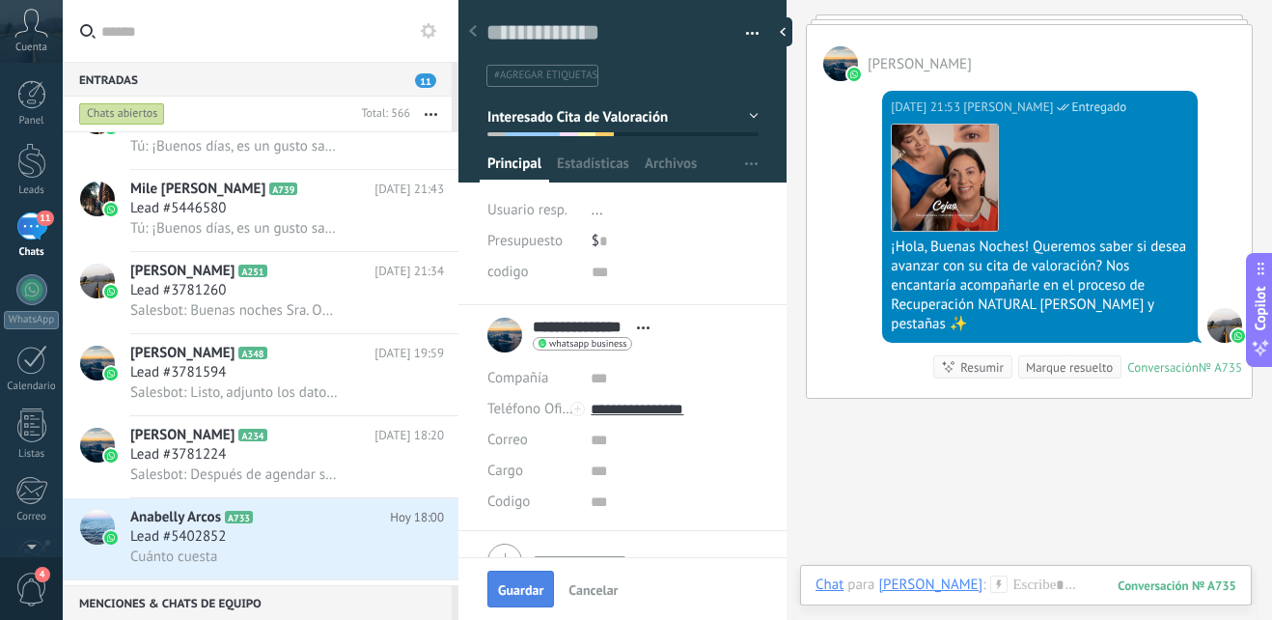
click at [524, 586] on span "Guardar" at bounding box center [520, 590] width 45 height 14
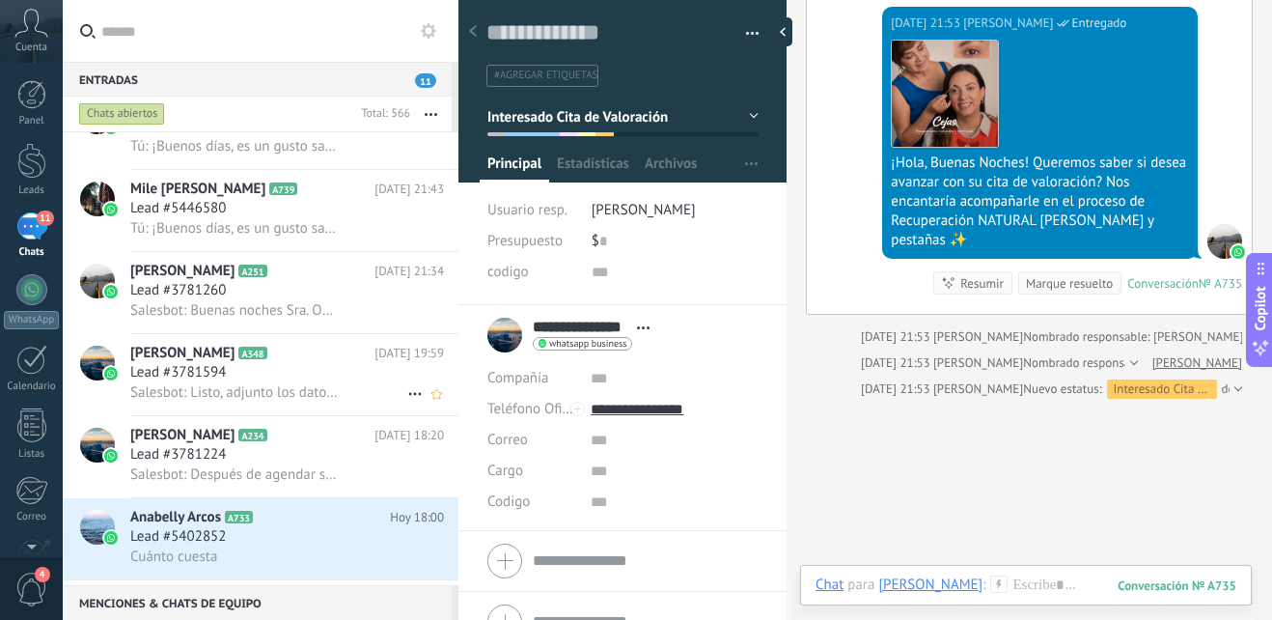
click at [298, 372] on div "Lead #3781594" at bounding box center [287, 372] width 314 height 19
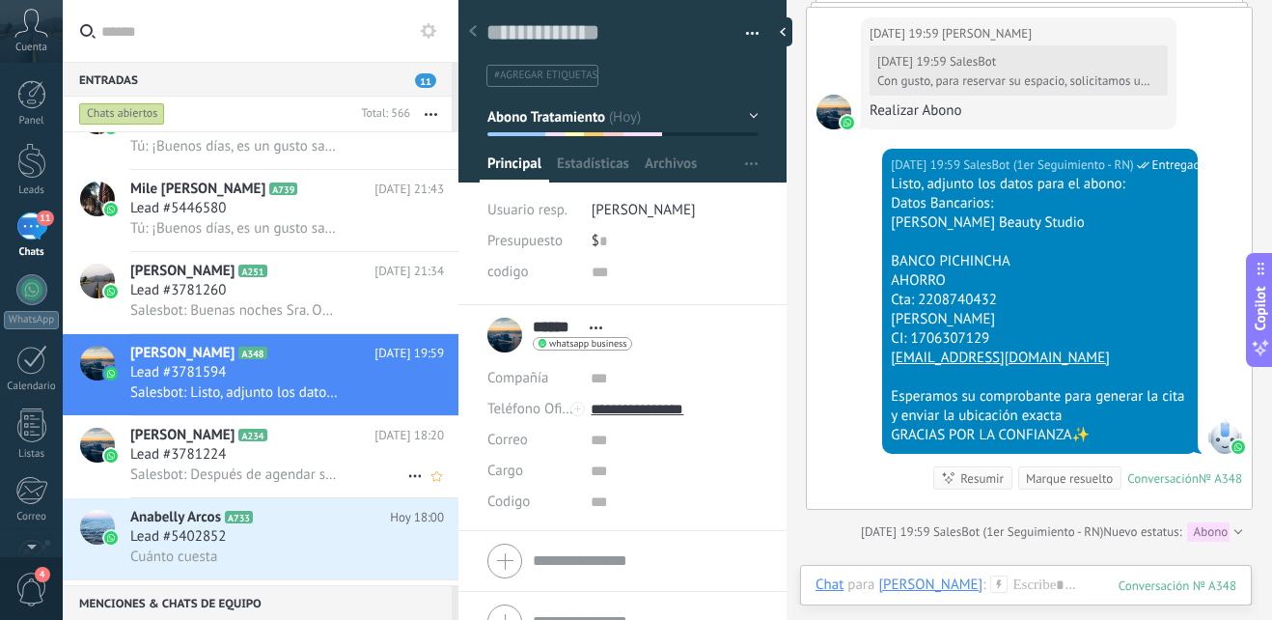
scroll to position [387, 0]
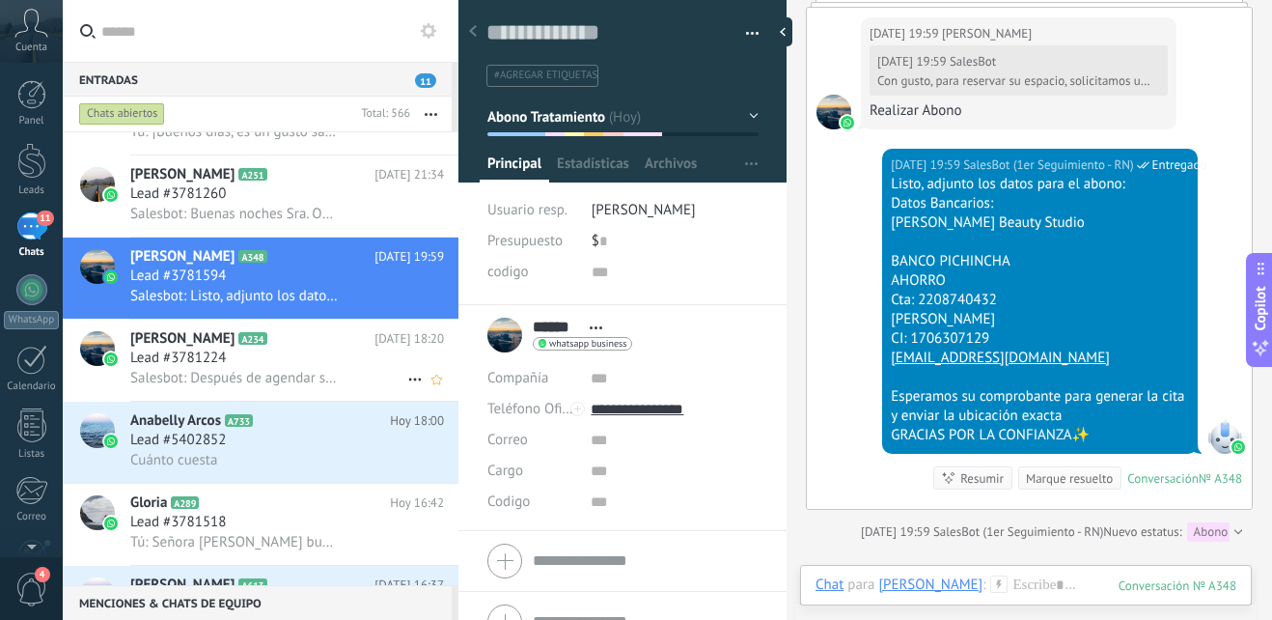
click at [307, 363] on div "Lead #3781224" at bounding box center [287, 358] width 314 height 19
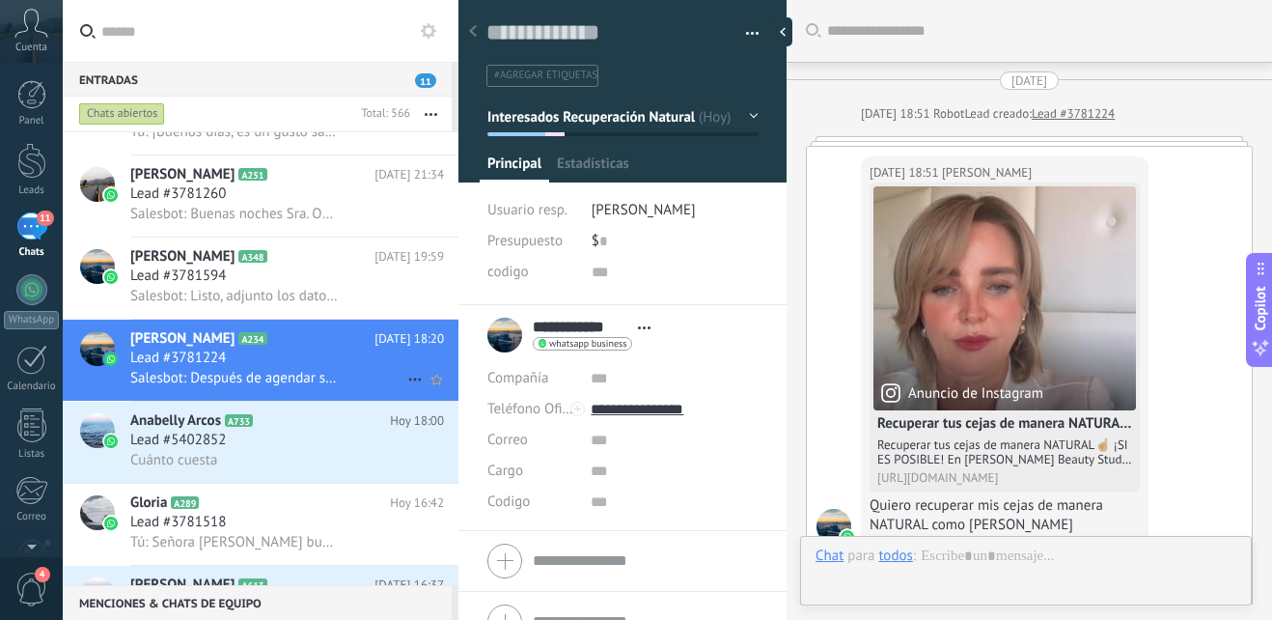
scroll to position [29, 0]
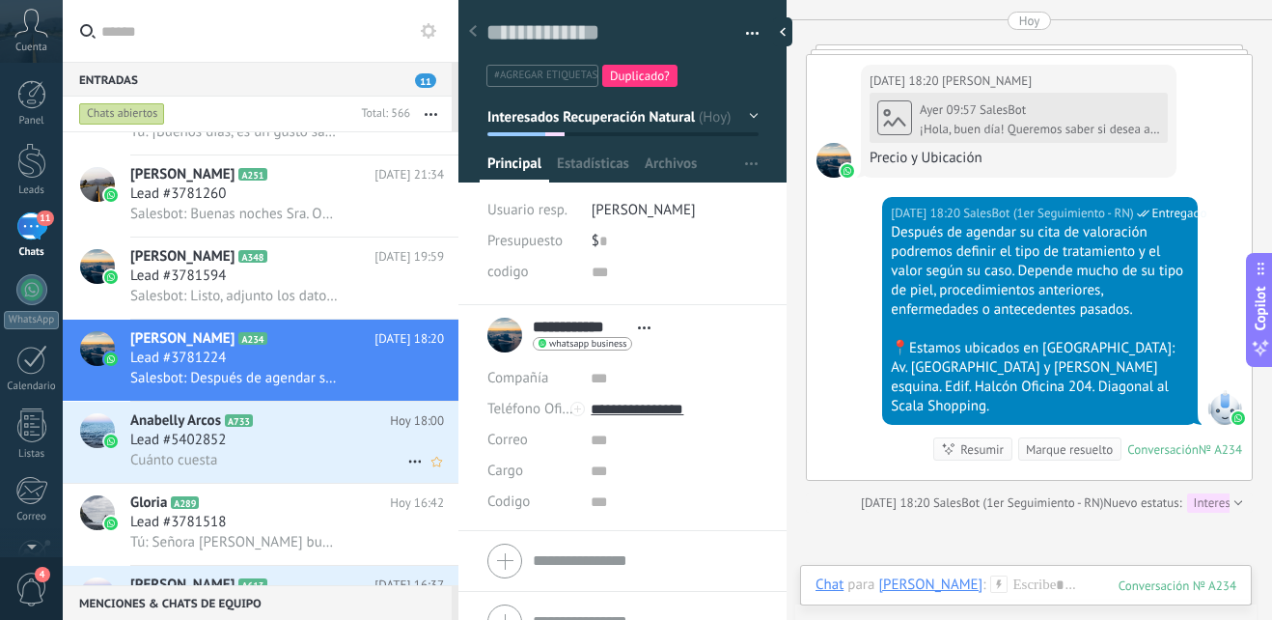
click at [293, 462] on div "Cuánto cuesta" at bounding box center [287, 460] width 314 height 20
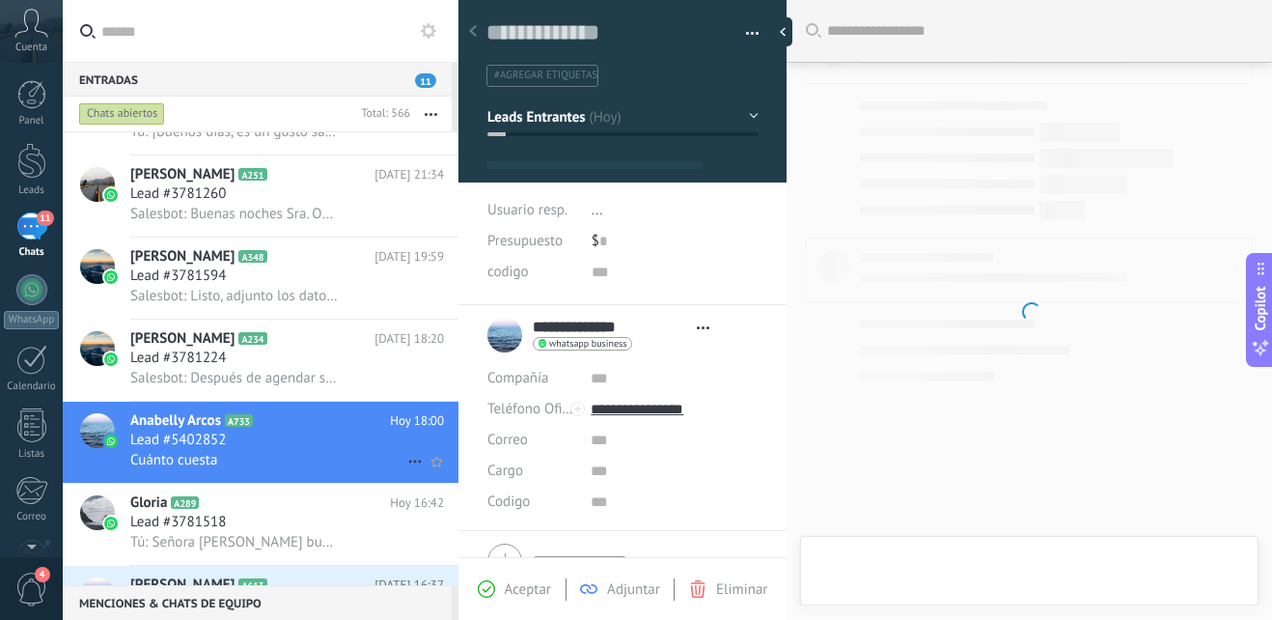
type textarea "**********"
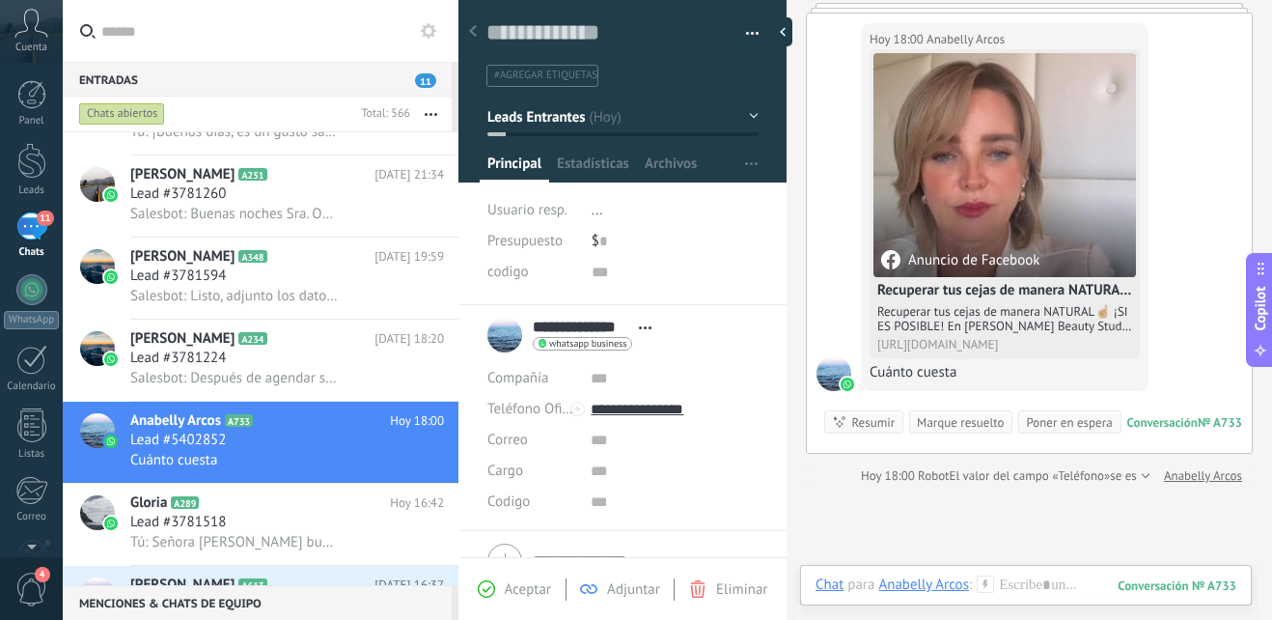
scroll to position [52, 0]
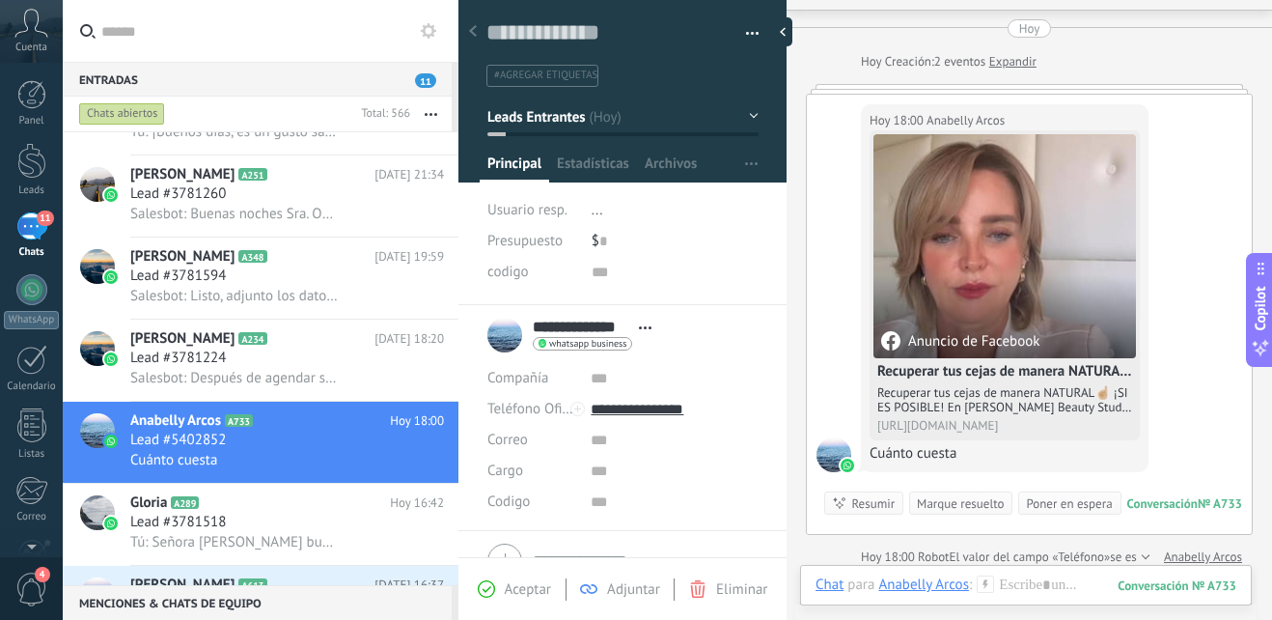
click at [982, 583] on icon at bounding box center [985, 583] width 17 height 17
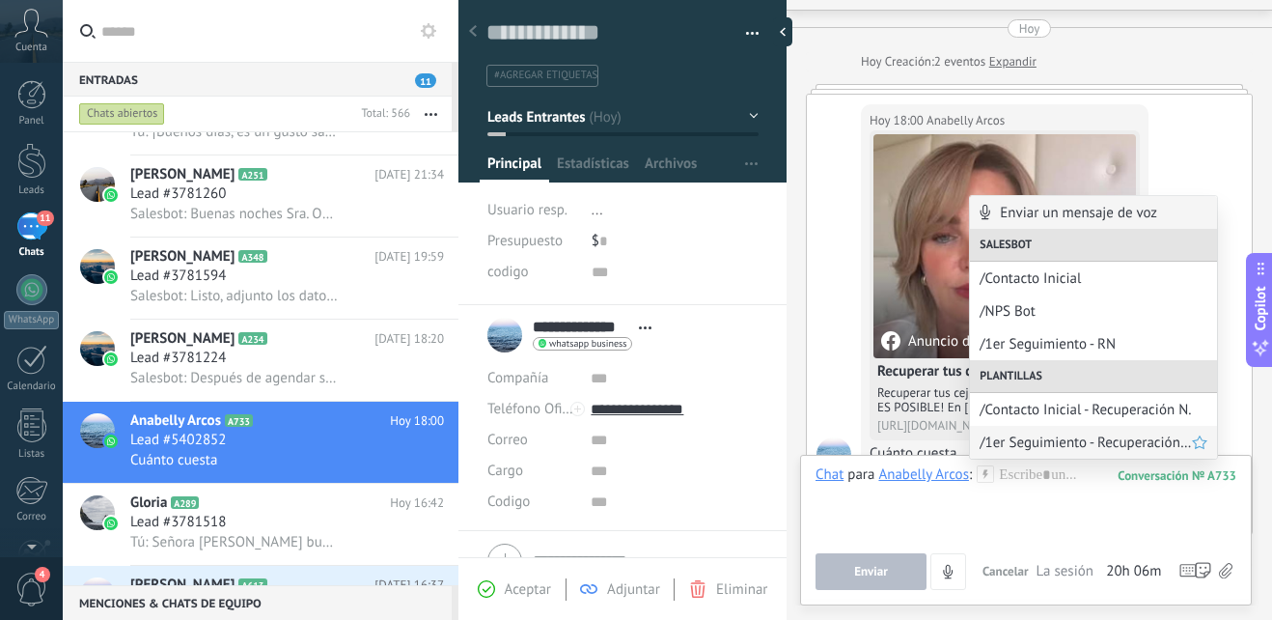
click at [1091, 441] on span "/1er Seguimiento - Recuperación Natural" at bounding box center [1086, 442] width 212 height 18
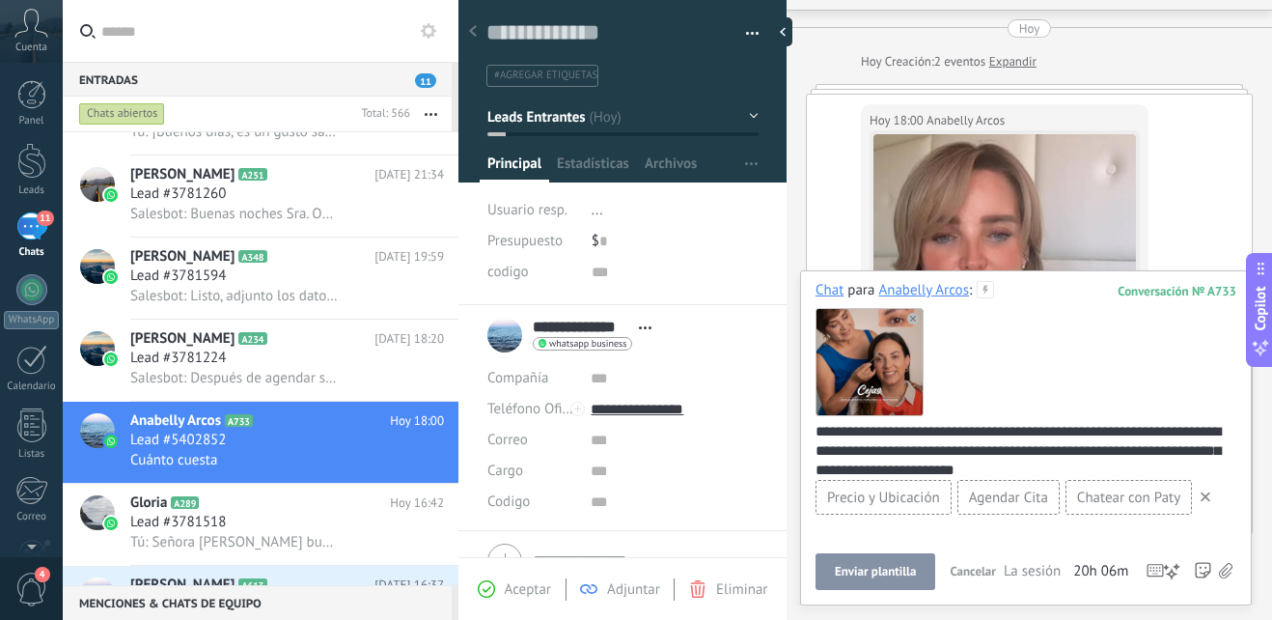
click at [1211, 500] on icon at bounding box center [1206, 497] width 10 height 10
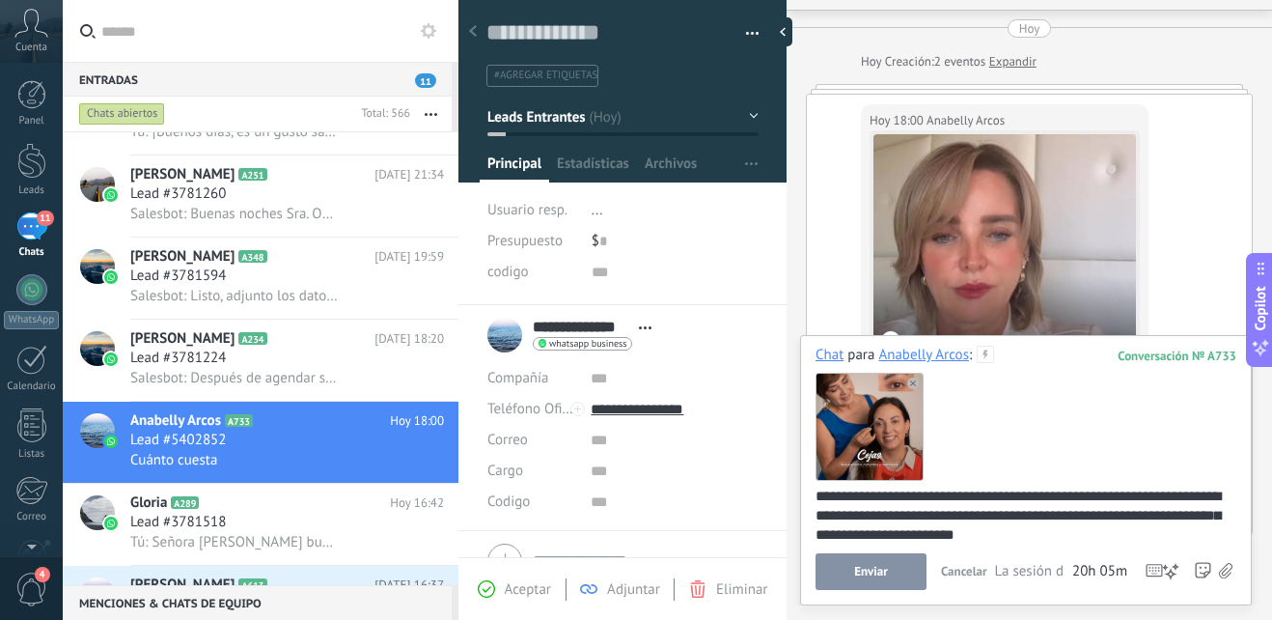
scroll to position [25, 0]
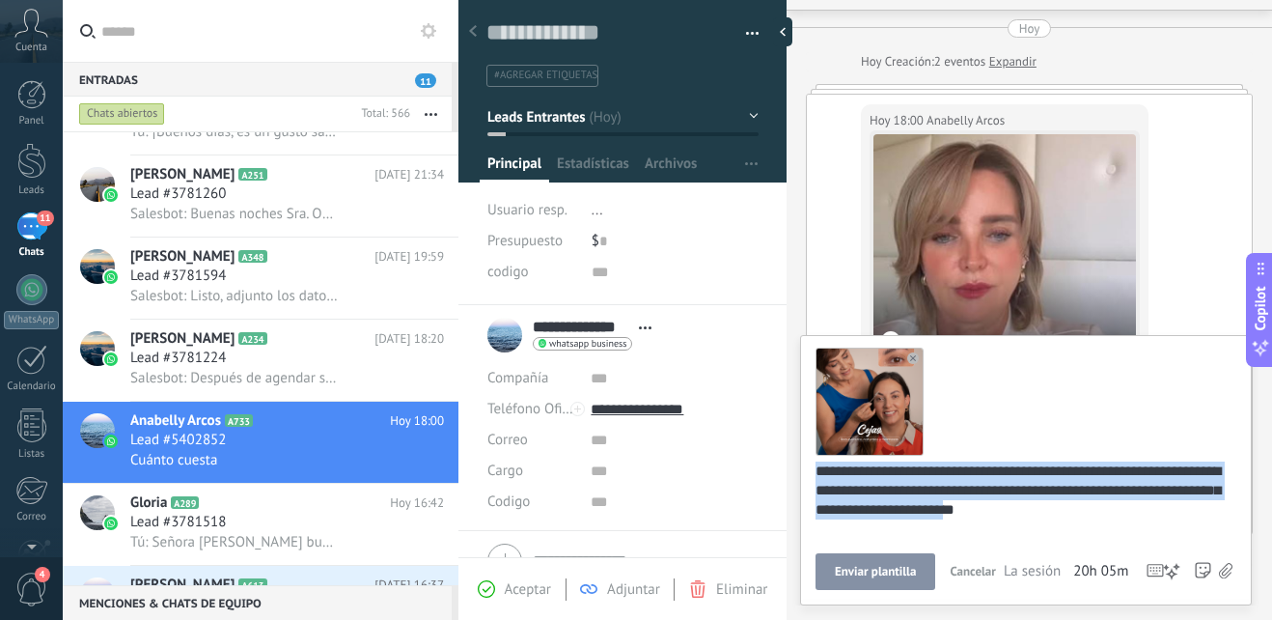
drag, startPoint x: 1117, startPoint y: 509, endPoint x: 740, endPoint y: 433, distance: 385.1
click at [740, 433] on div "Guardar y crear Imprimir Administrar etiquetas" at bounding box center [866, 310] width 814 height 620
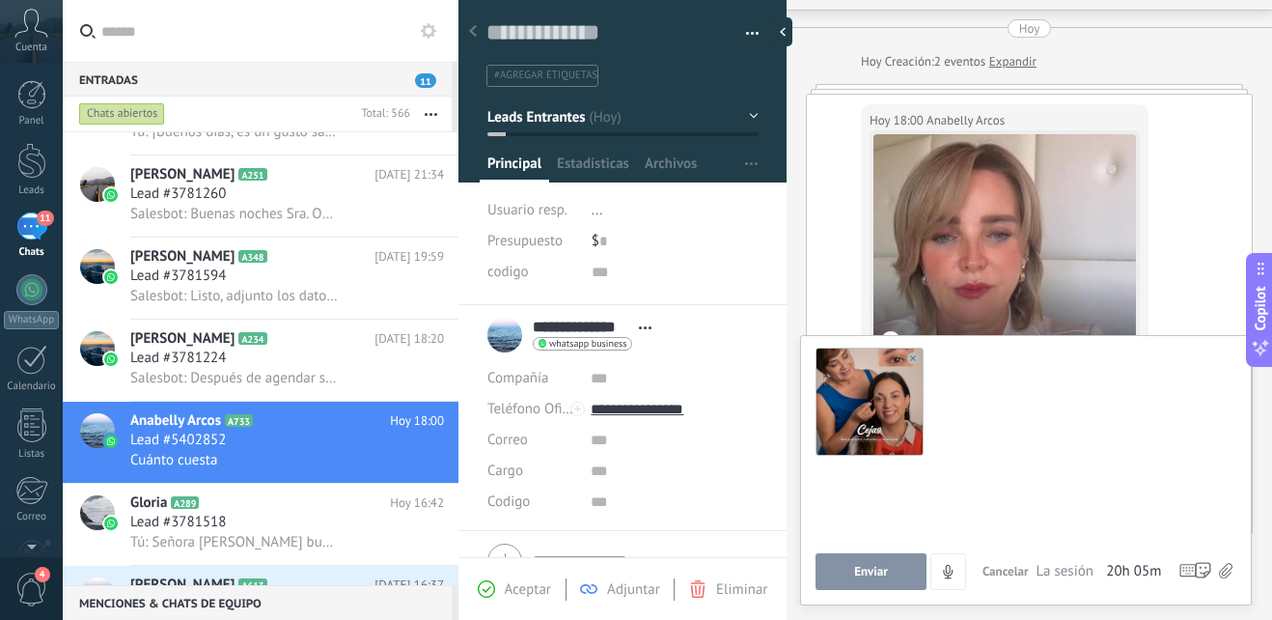
scroll to position [21, 0]
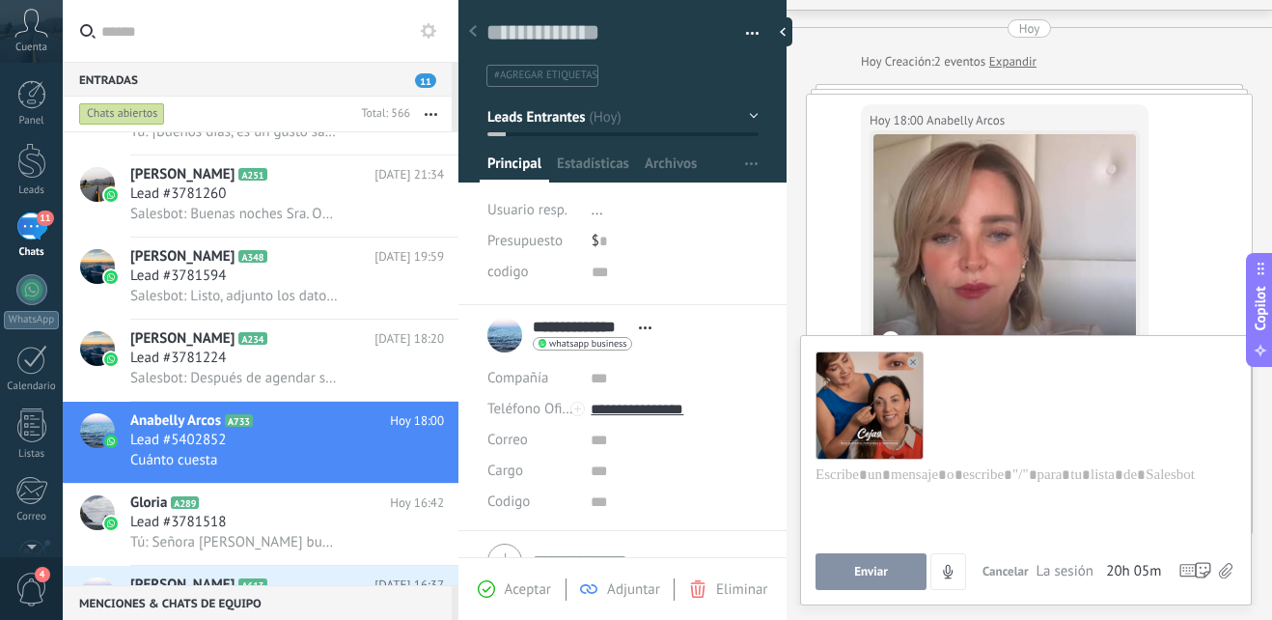
click at [915, 357] on use at bounding box center [913, 362] width 12 height 12
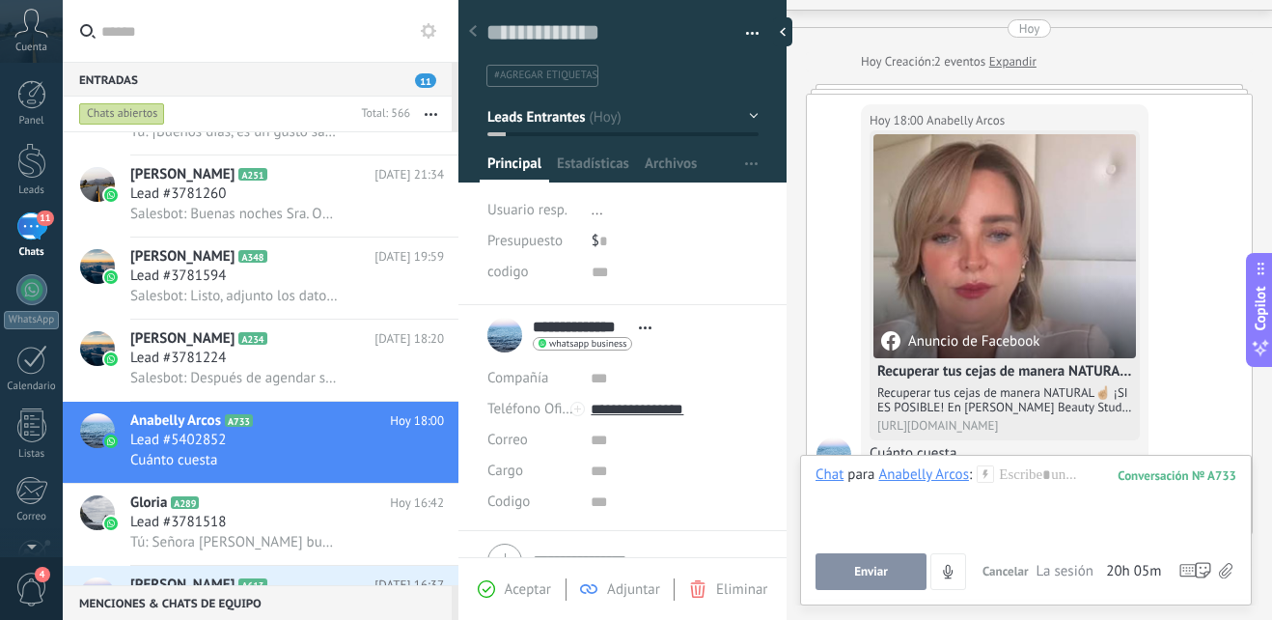
click at [987, 473] on icon at bounding box center [985, 473] width 17 height 17
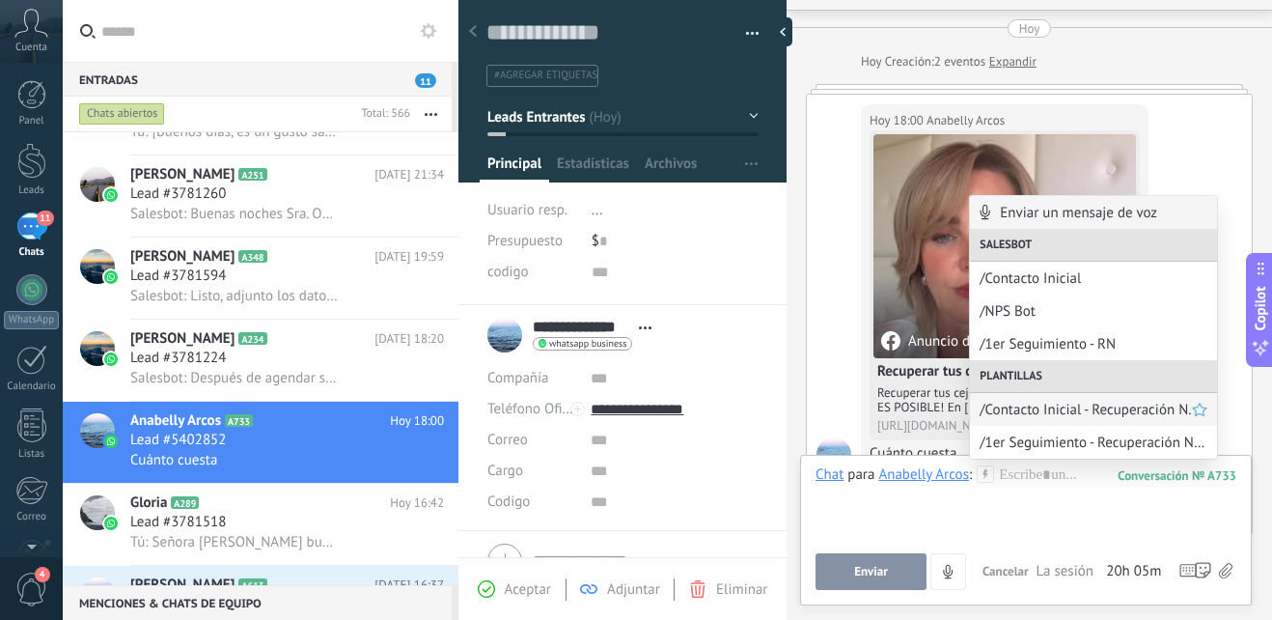
click at [1069, 405] on span "/Contacto Inicial - Recuperación N." at bounding box center [1086, 410] width 212 height 18
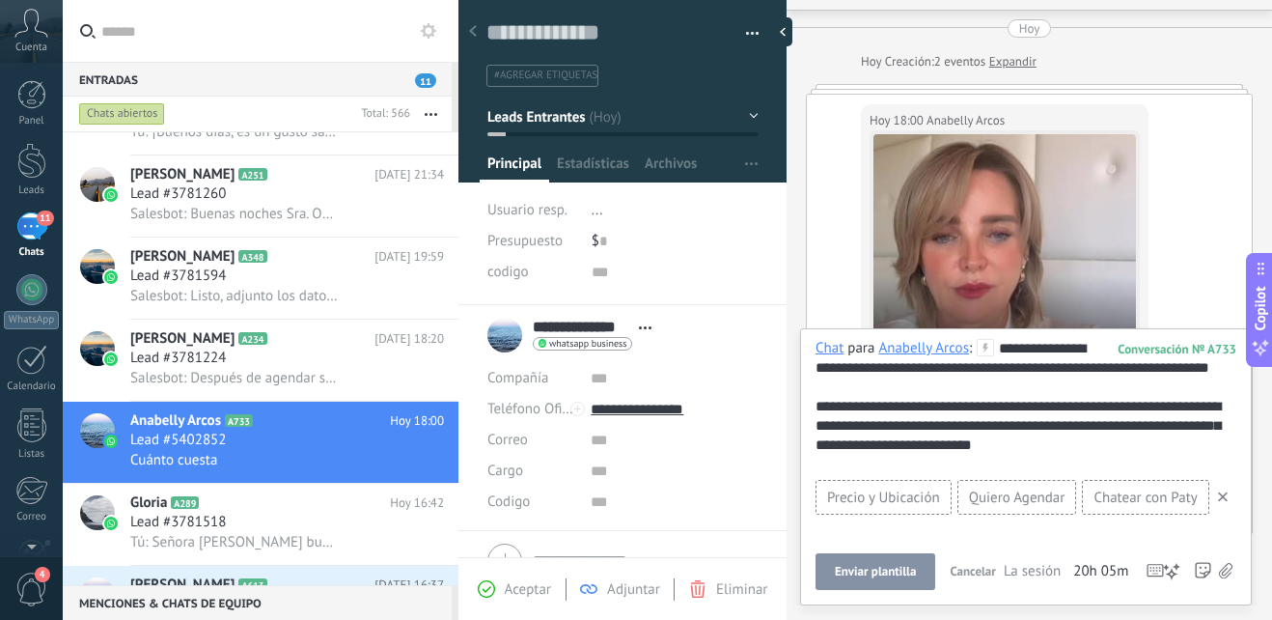
click at [864, 575] on span "Enviar plantilla" at bounding box center [875, 572] width 81 height 14
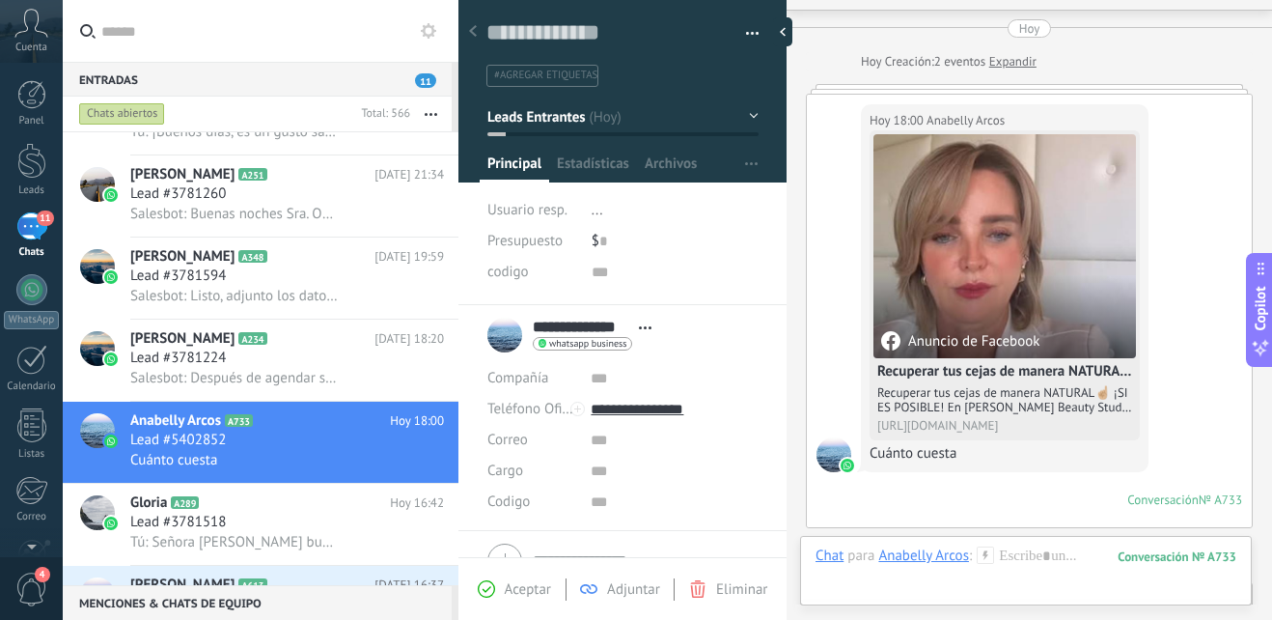
scroll to position [317, 0]
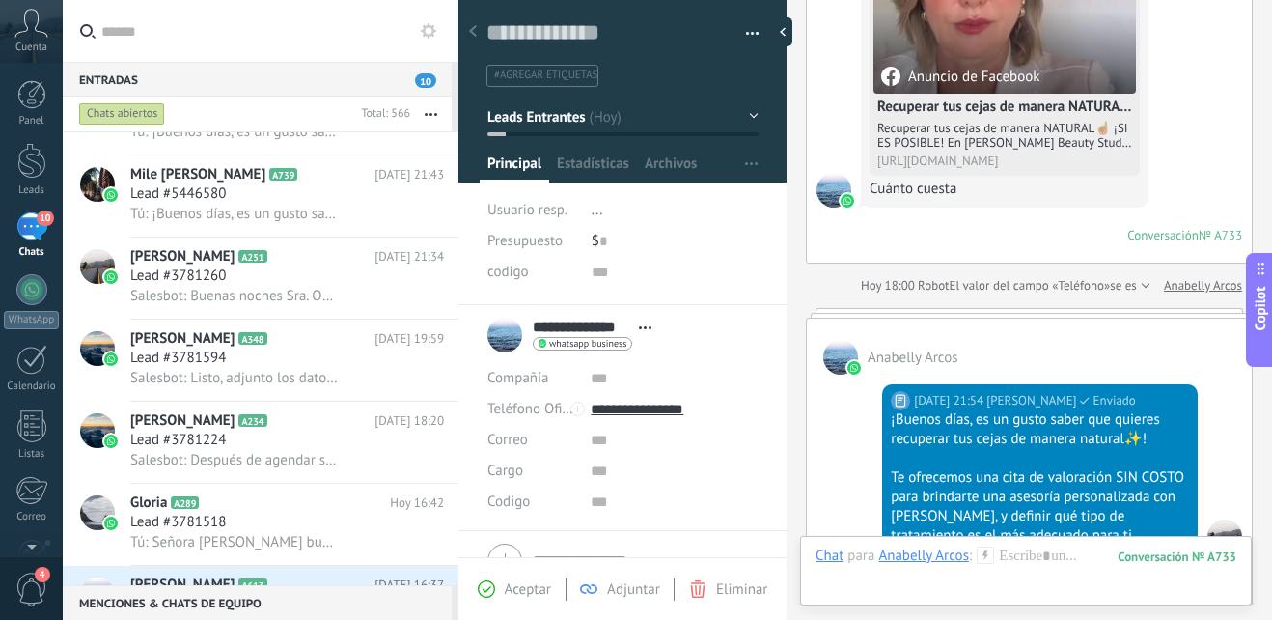
click at [742, 117] on button "Leads Entrantes" at bounding box center [623, 116] width 271 height 35
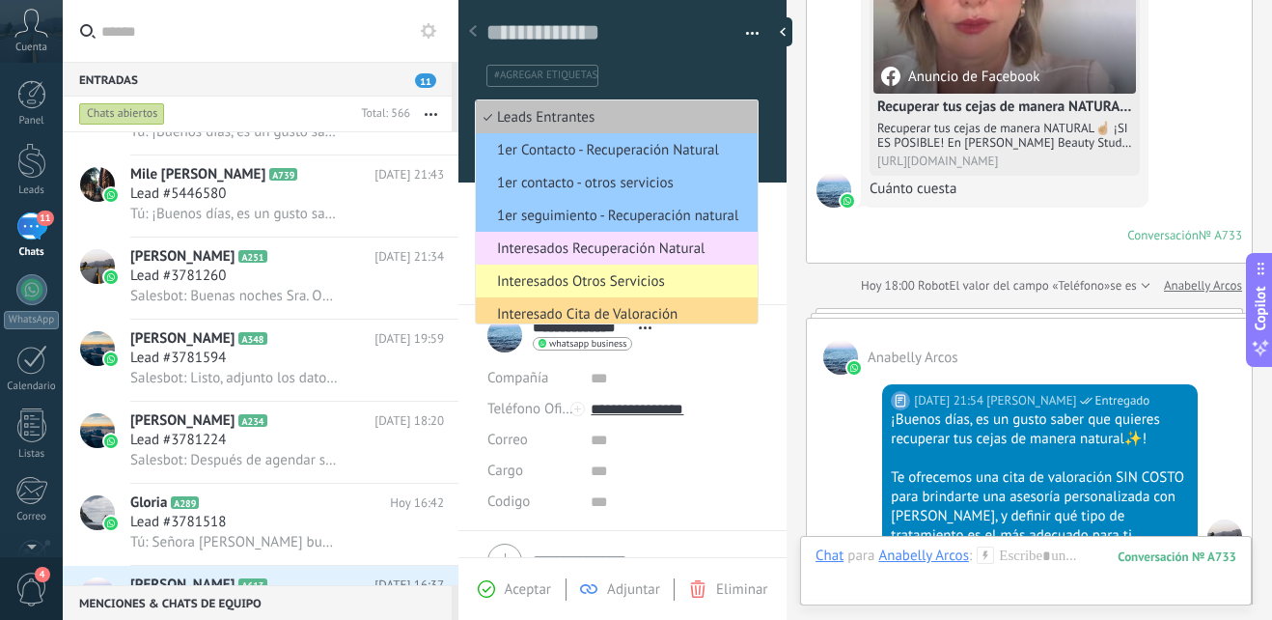
click at [630, 321] on span "Interesado Cita de Valoración" at bounding box center [614, 314] width 276 height 18
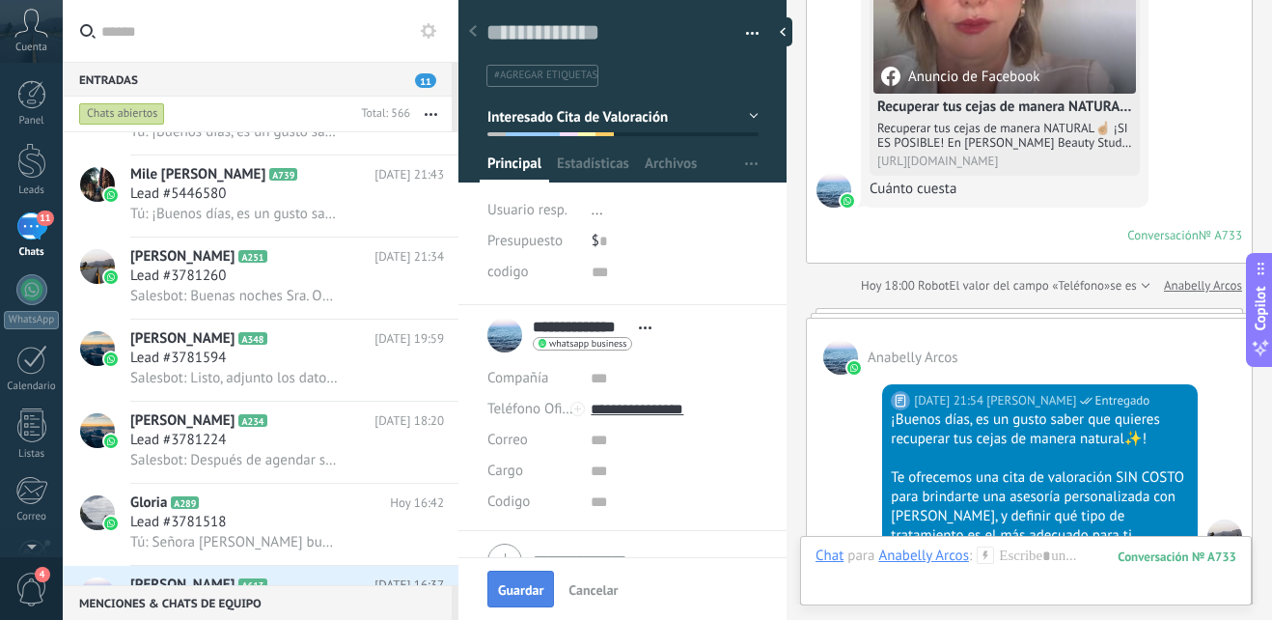
click at [524, 586] on span "Guardar" at bounding box center [520, 590] width 45 height 14
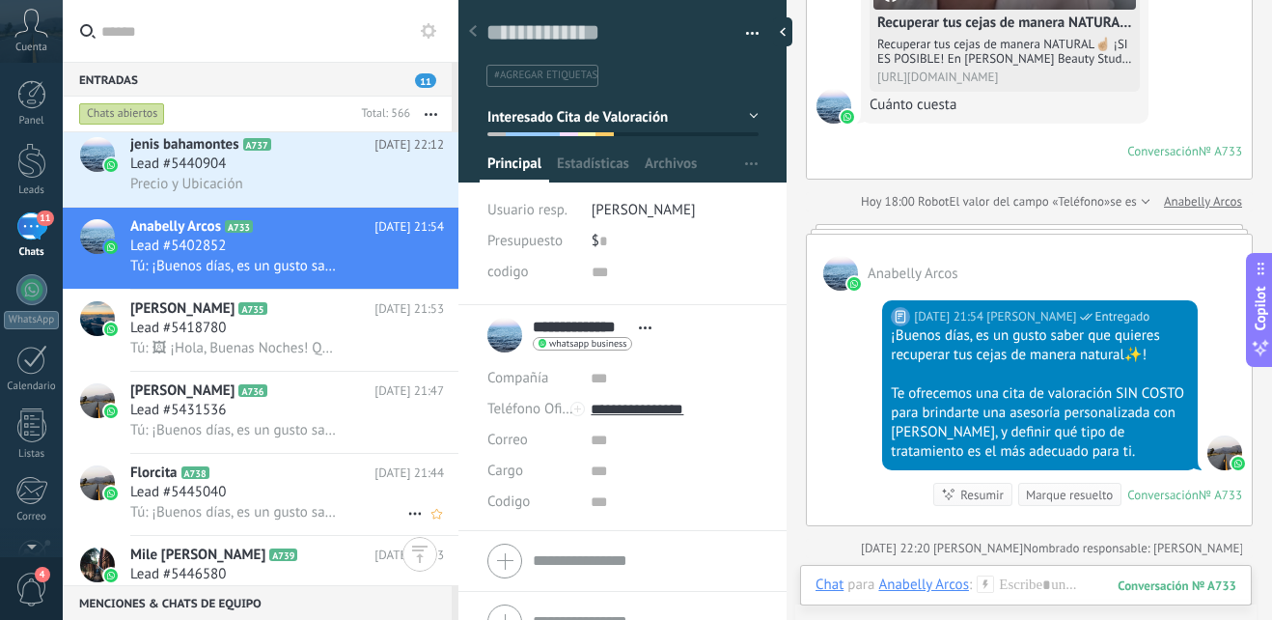
scroll to position [0, 0]
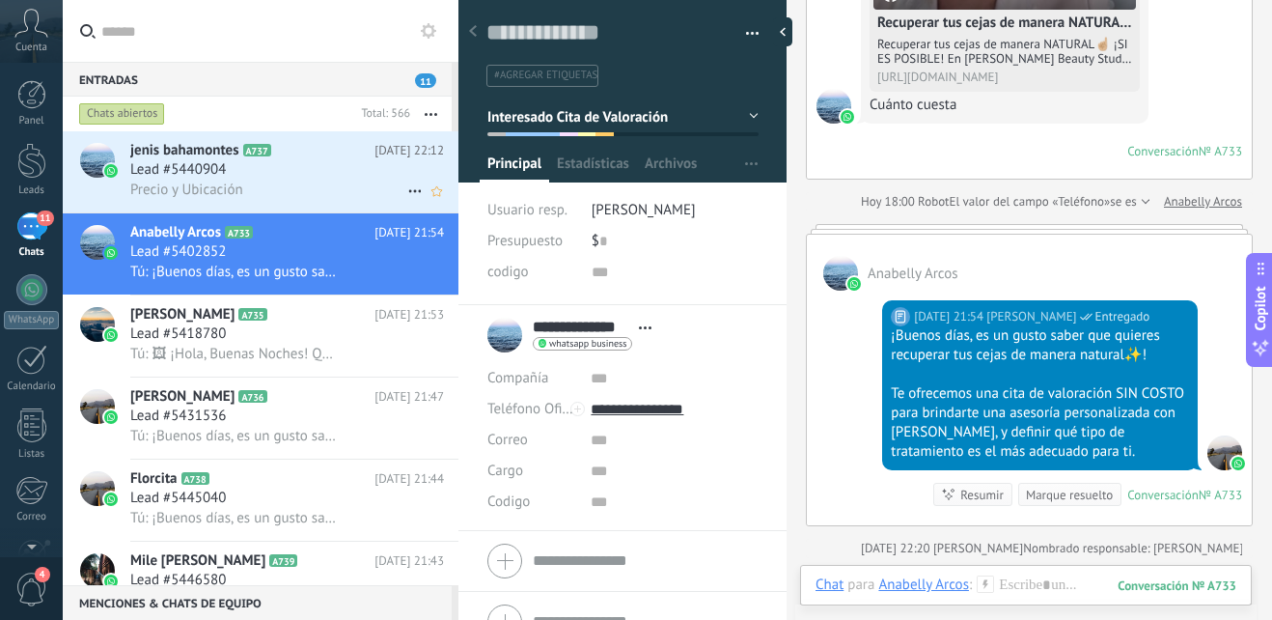
click at [301, 181] on div "Precio y Ubicación" at bounding box center [287, 190] width 314 height 20
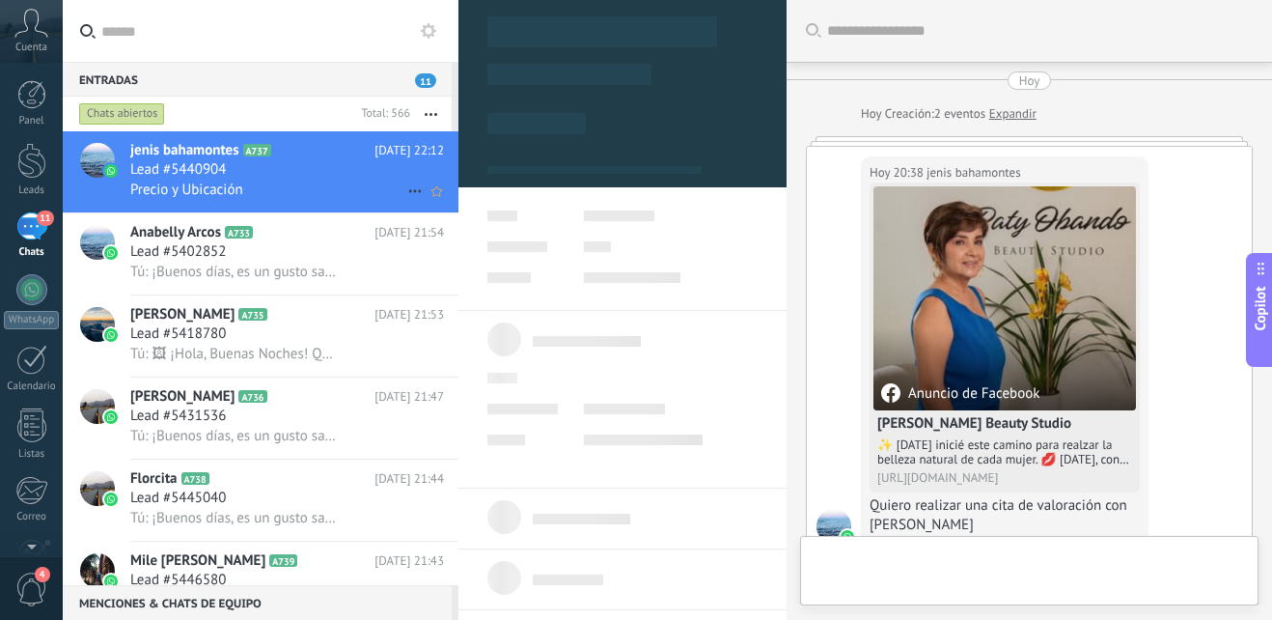
type textarea "**********"
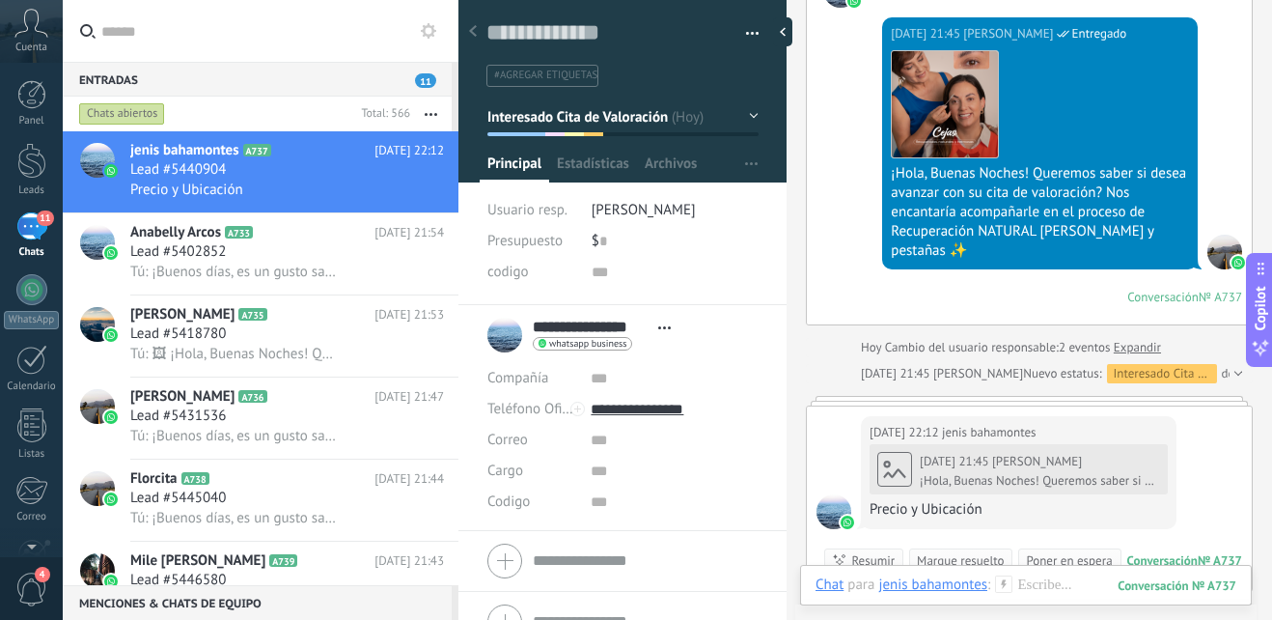
scroll to position [992, 0]
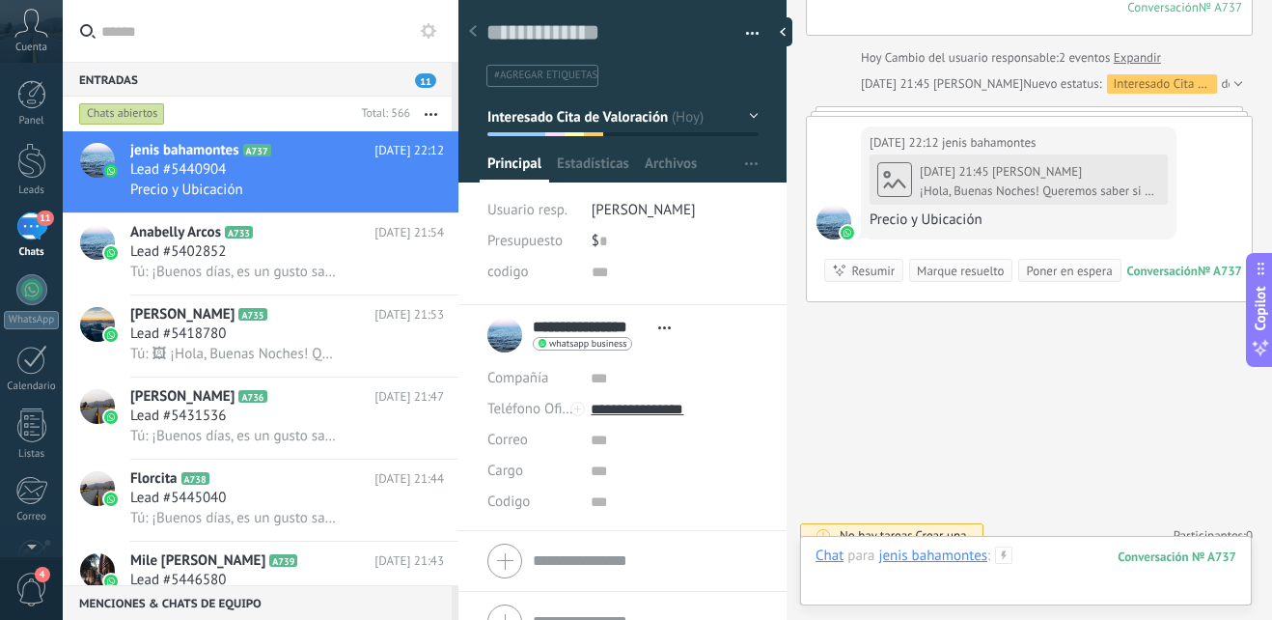
click at [1034, 560] on div at bounding box center [1026, 575] width 421 height 58
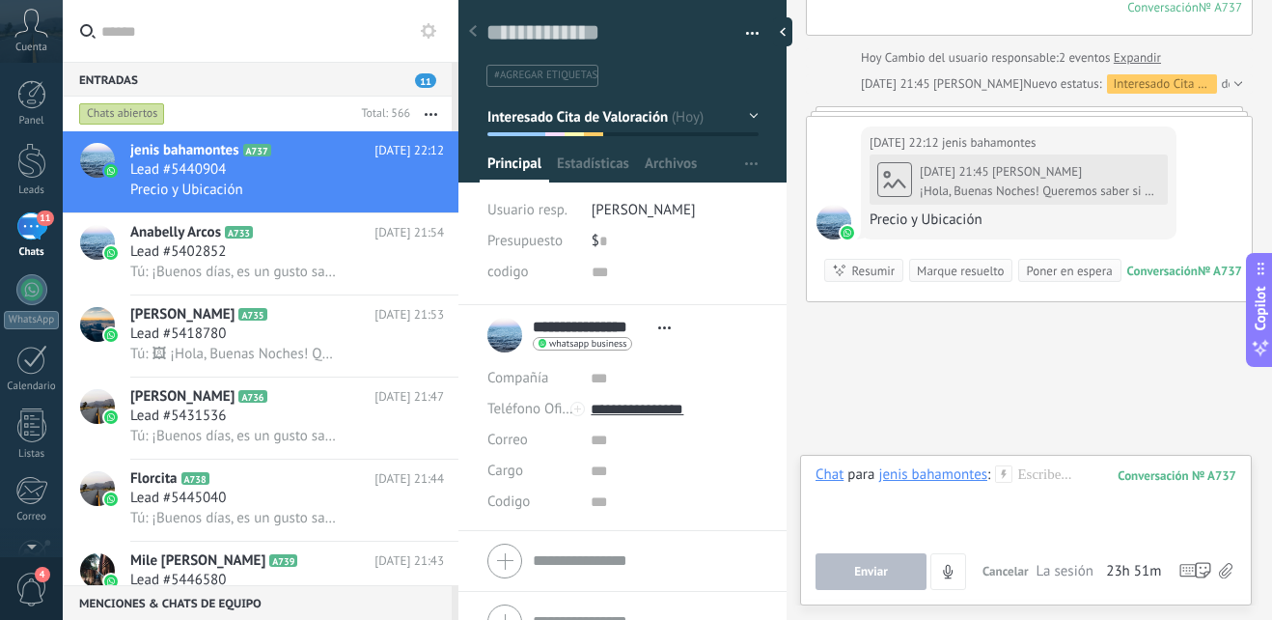
click at [1004, 473] on use at bounding box center [1004, 473] width 16 height 16
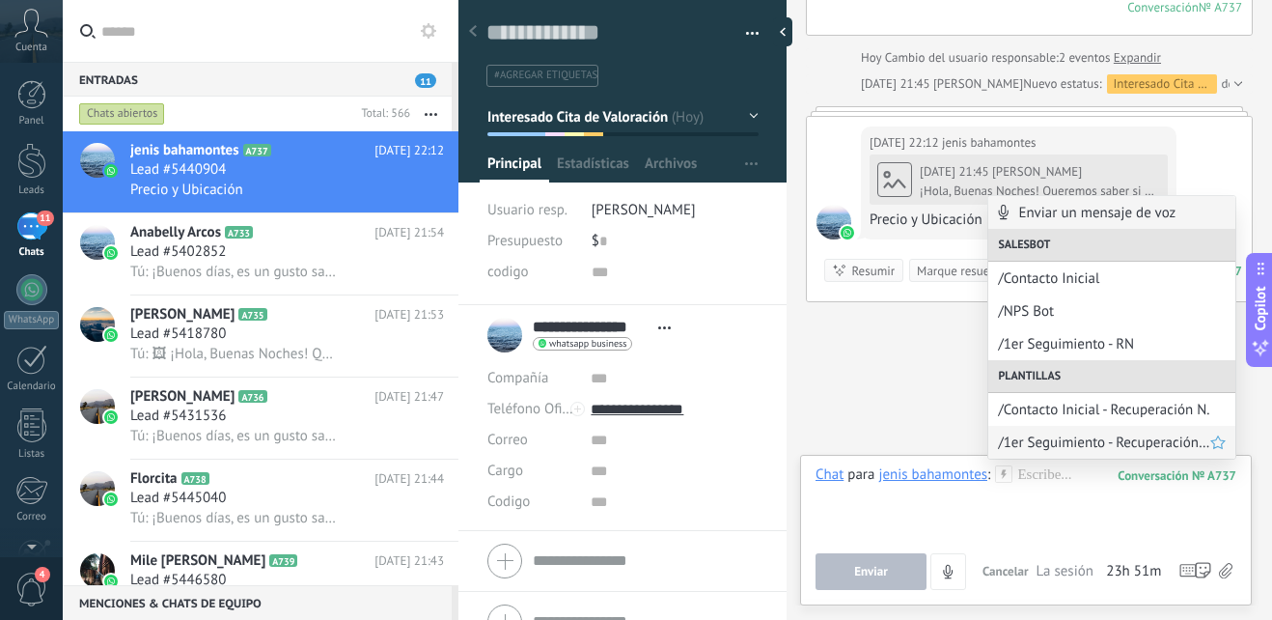
click at [1105, 447] on span "/1er Seguimiento - Recuperación Natural" at bounding box center [1104, 442] width 212 height 18
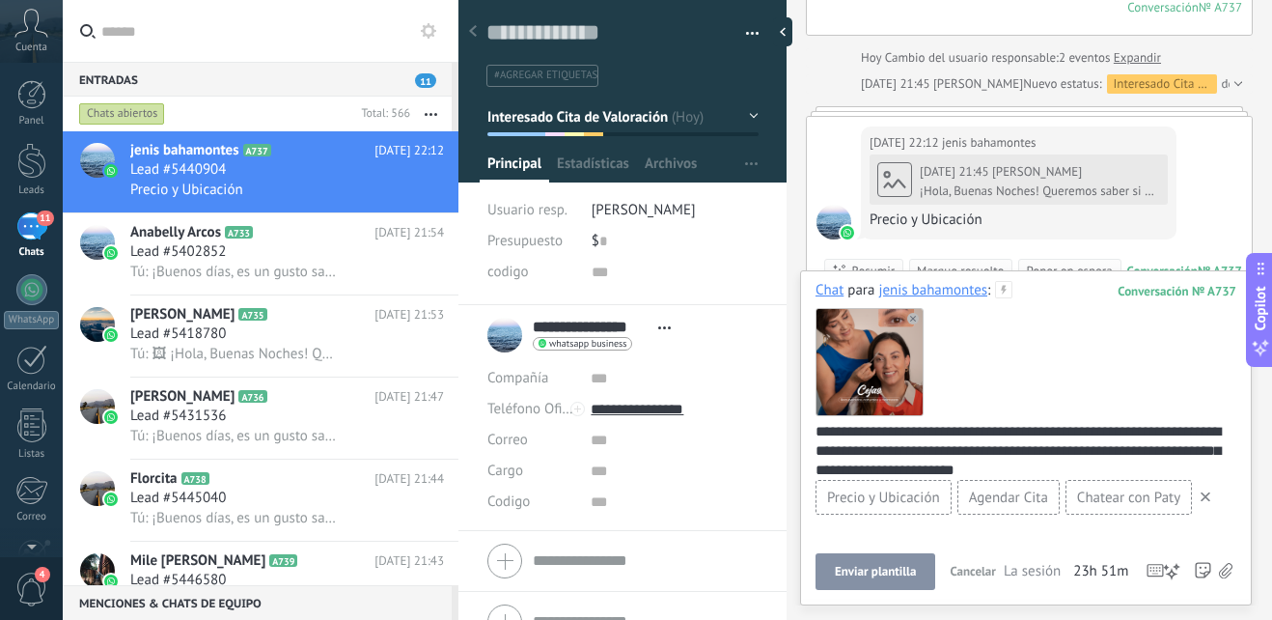
click at [1206, 494] on icon at bounding box center [1206, 497] width 10 height 10
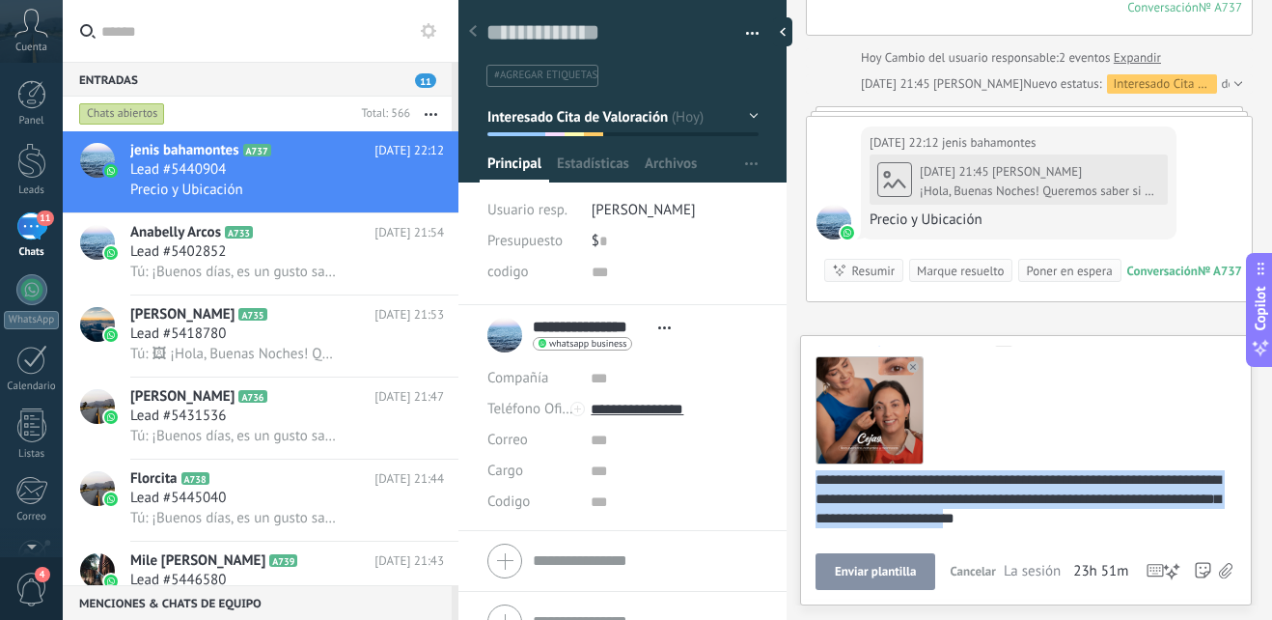
scroll to position [0, 0]
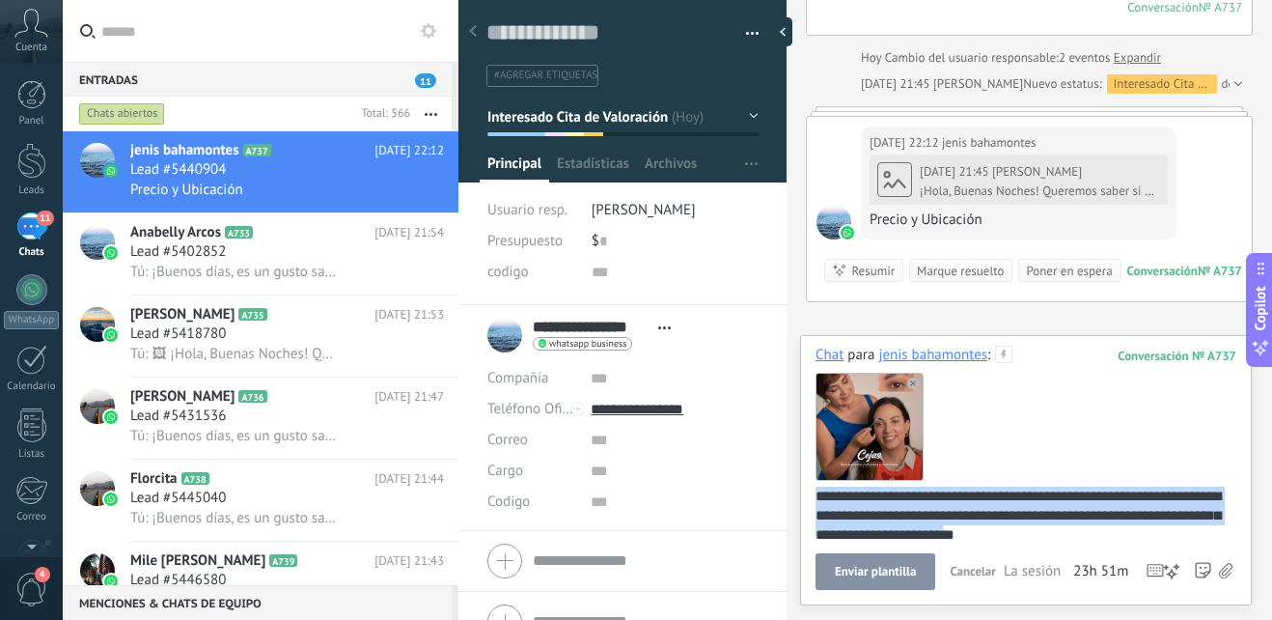
drag, startPoint x: 1121, startPoint y: 534, endPoint x: 692, endPoint y: 334, distance: 472.9
click at [692, 334] on div "Guardar y crear Imprimir Administrar etiquetas" at bounding box center [866, 310] width 814 height 620
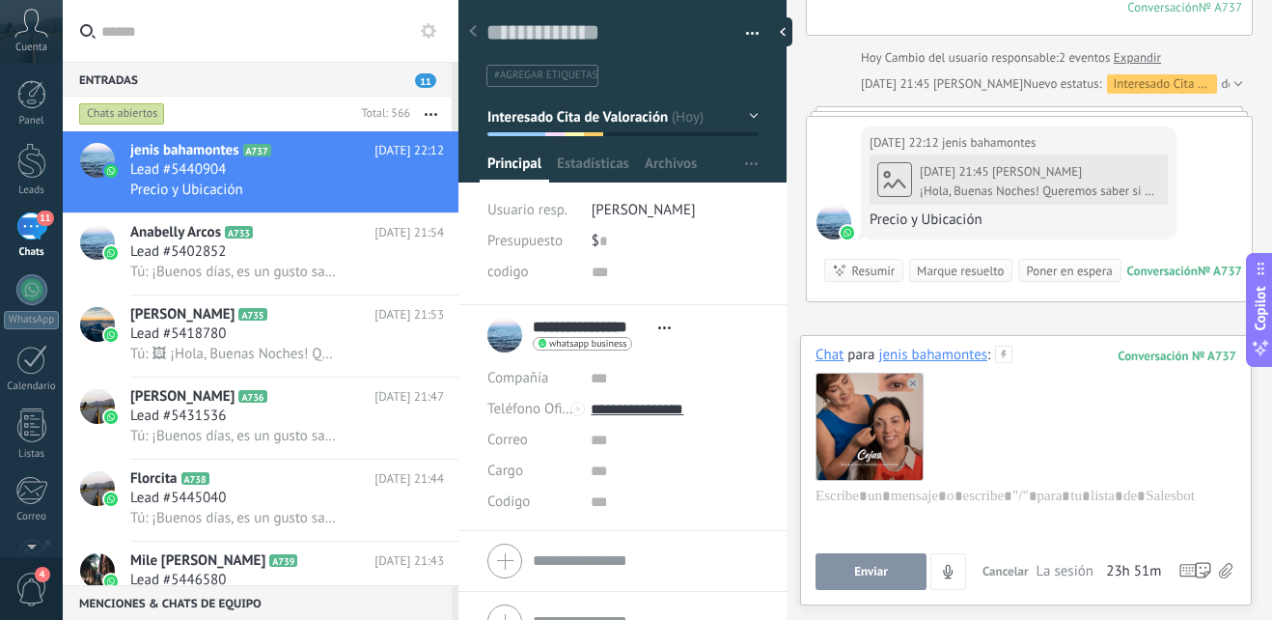
click at [912, 386] on use at bounding box center [913, 383] width 12 height 12
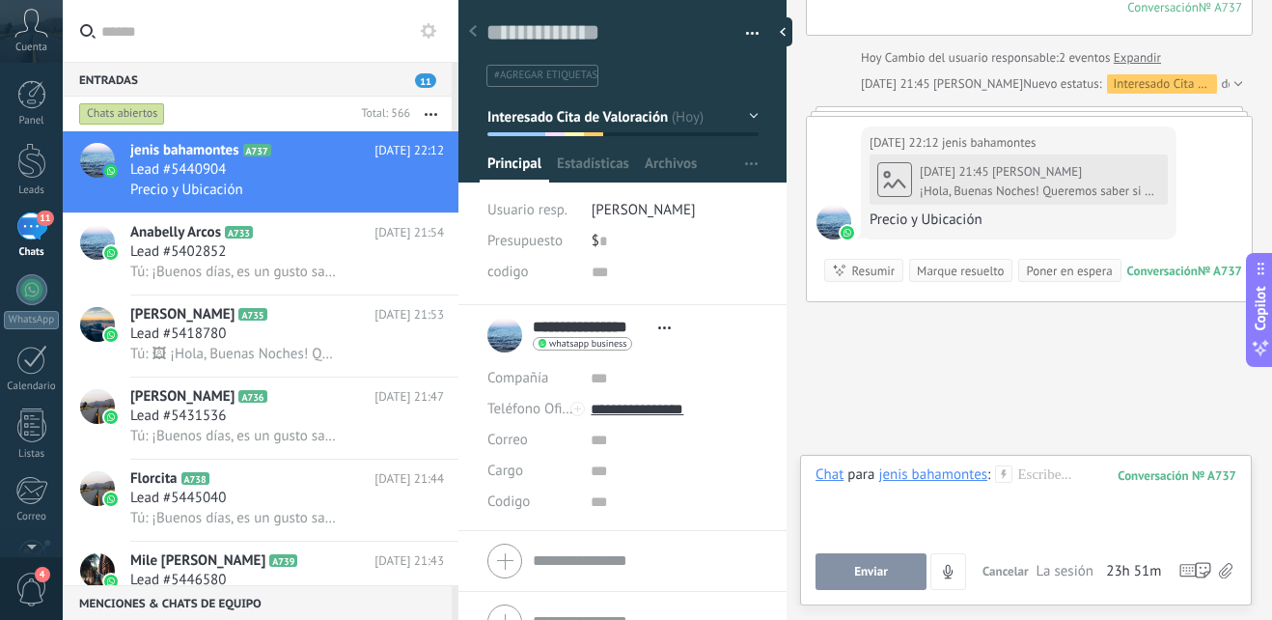
click at [1004, 472] on use at bounding box center [1004, 473] width 16 height 16
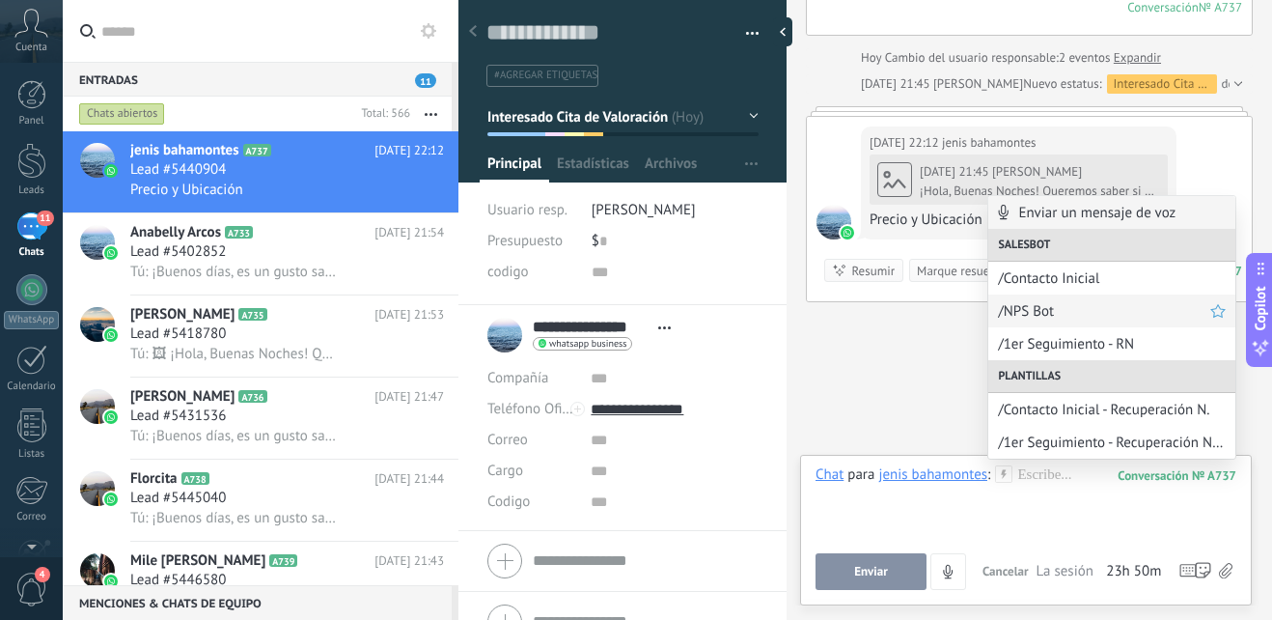
click at [1063, 321] on div "/NPS Bot" at bounding box center [1112, 310] width 247 height 33
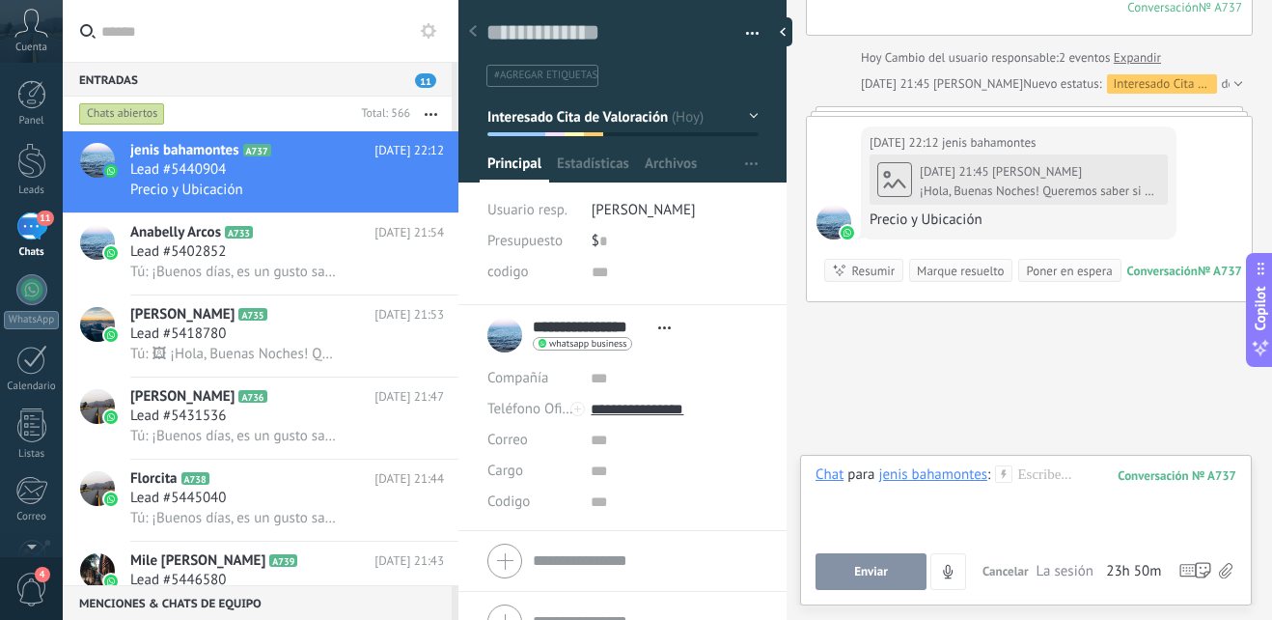
click at [1005, 473] on icon at bounding box center [1003, 473] width 17 height 17
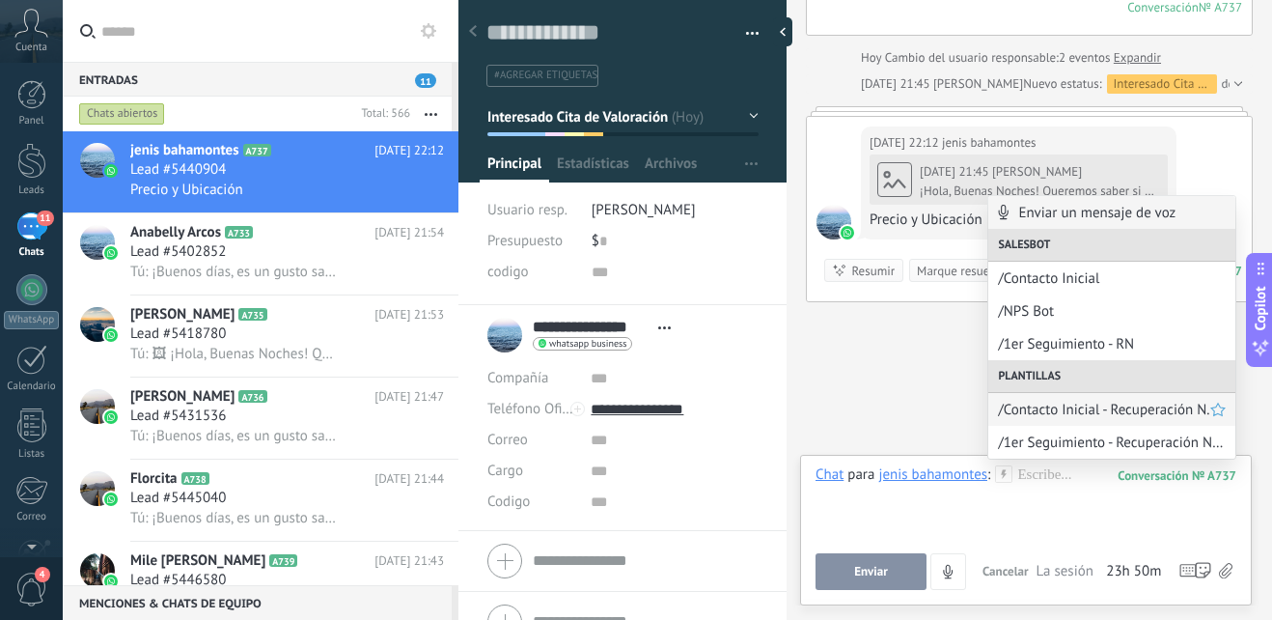
click at [1078, 408] on span "/Contacto Inicial - Recuperación N." at bounding box center [1104, 410] width 212 height 18
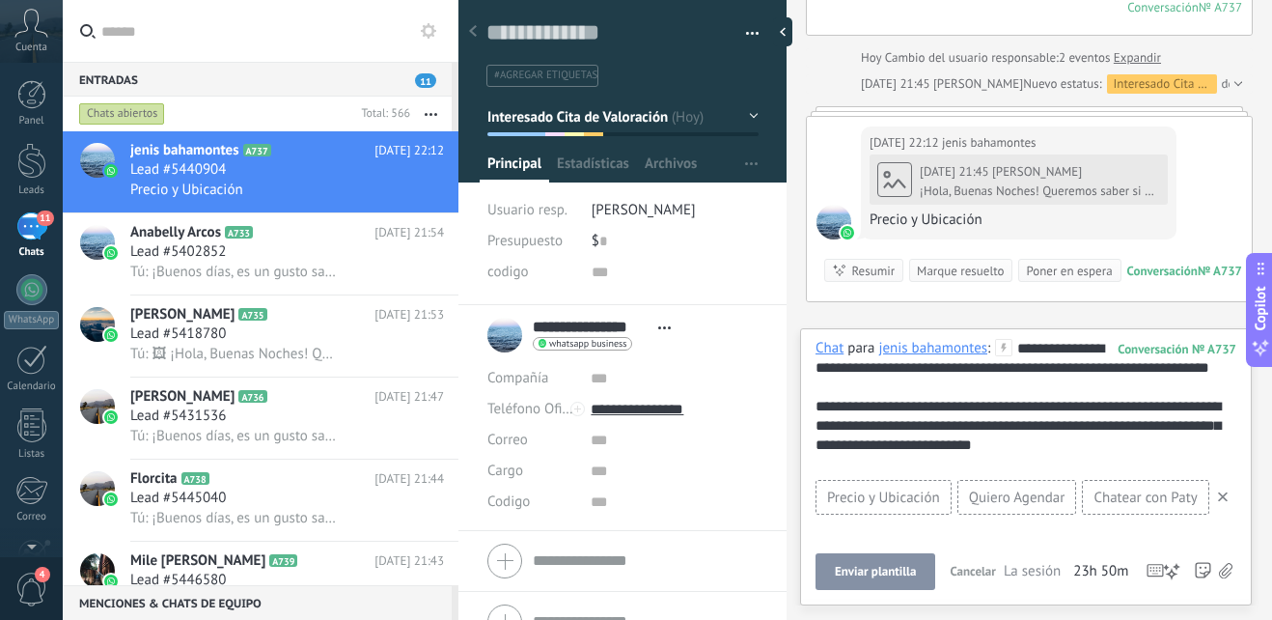
click at [1093, 345] on div "**********" at bounding box center [1026, 406] width 421 height 135
click at [1097, 347] on div "**********" at bounding box center [1026, 406] width 421 height 135
click at [1070, 471] on div "**********" at bounding box center [1026, 406] width 421 height 135
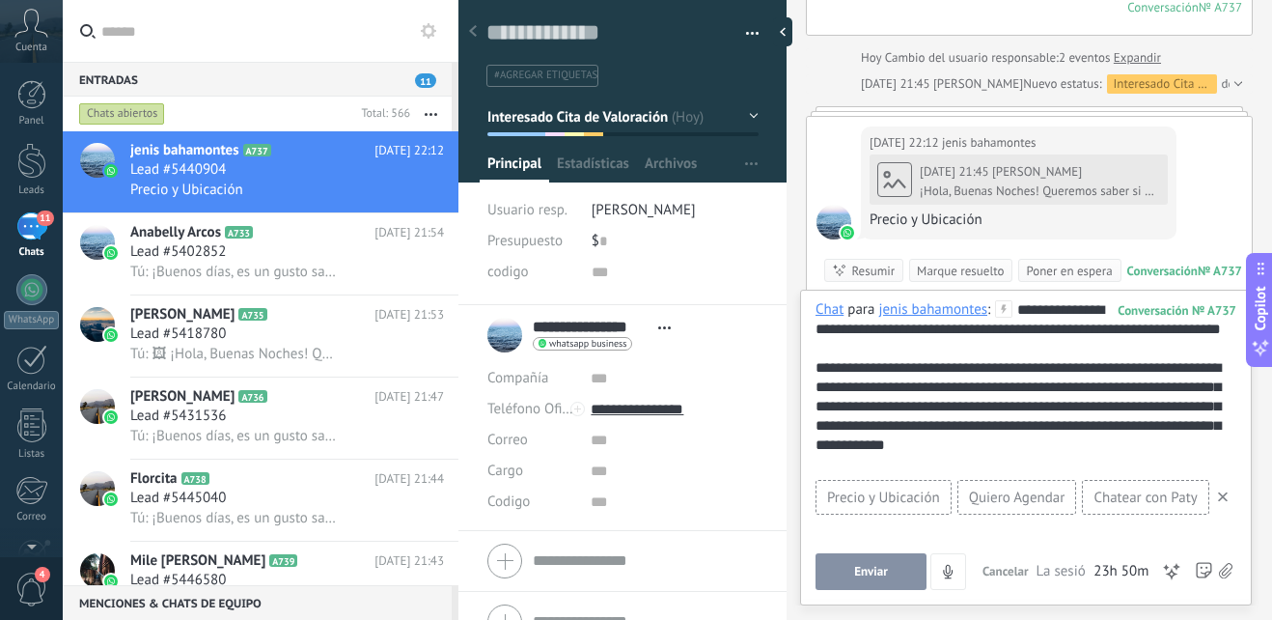
click at [1065, 427] on div "**********" at bounding box center [1026, 387] width 421 height 174
click at [1068, 429] on div "**********" at bounding box center [1026, 387] width 421 height 174
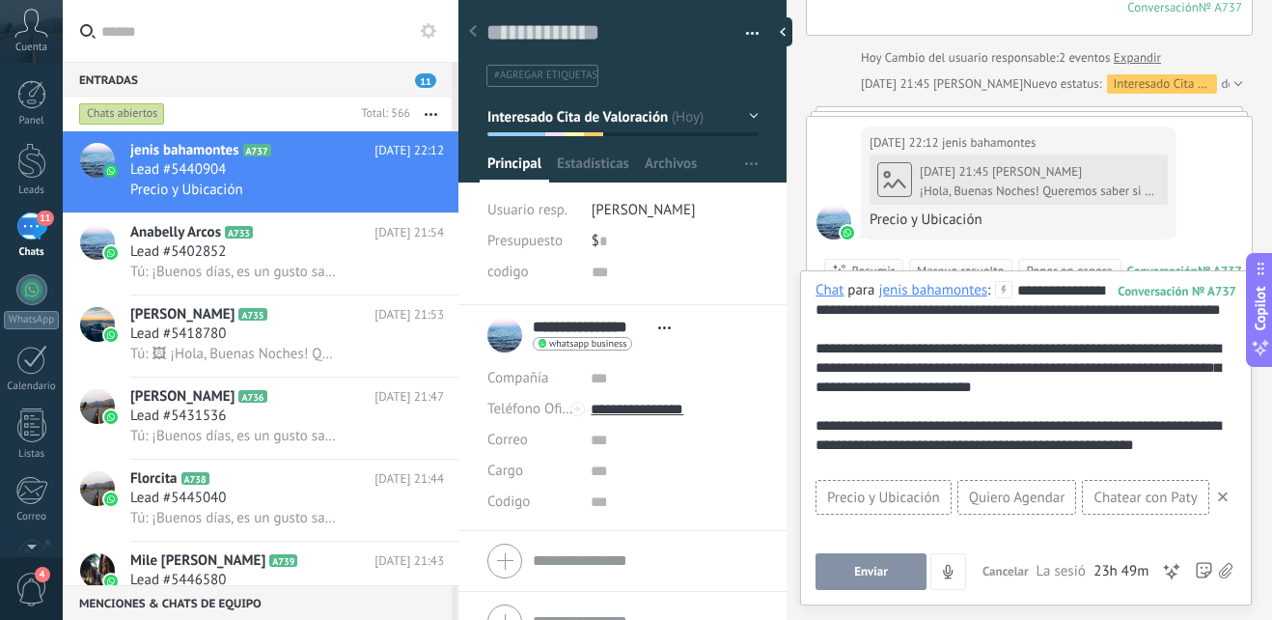
click at [1060, 407] on div "**********" at bounding box center [1026, 377] width 421 height 193
click at [894, 582] on button "Enviar" at bounding box center [871, 571] width 111 height 37
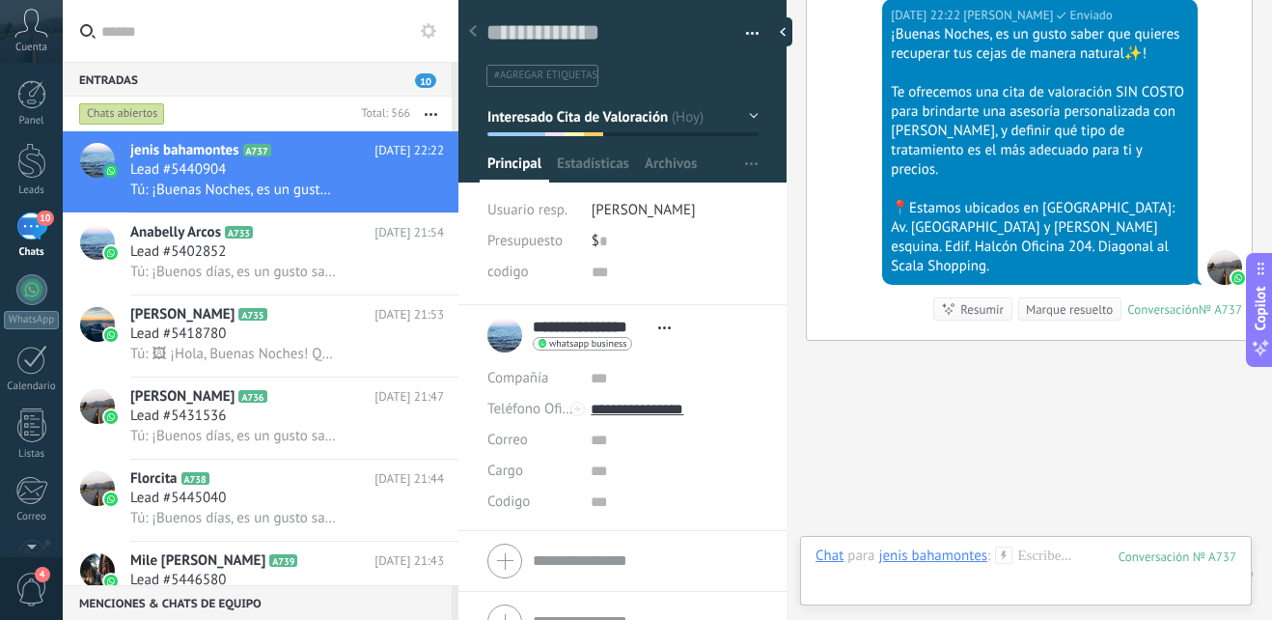
scroll to position [1059, 0]
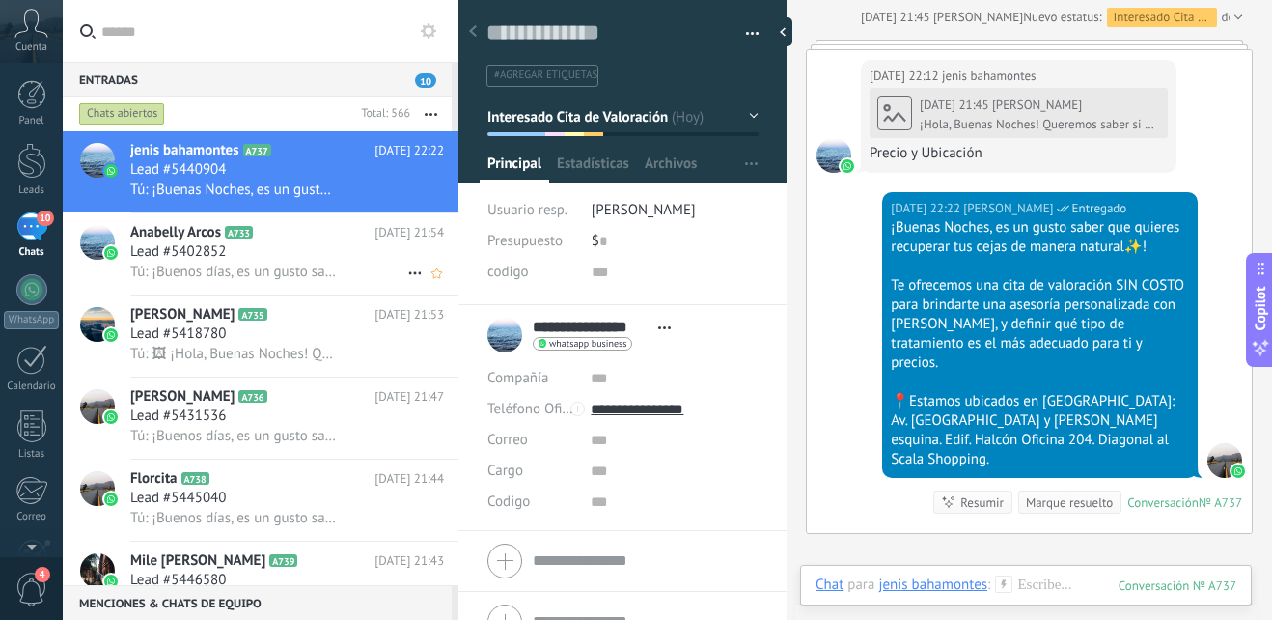
click at [314, 262] on div "Tú: ¡Buenos días, es un gusto saber que quieres recuperar tus cejas de manera n…" at bounding box center [287, 272] width 314 height 20
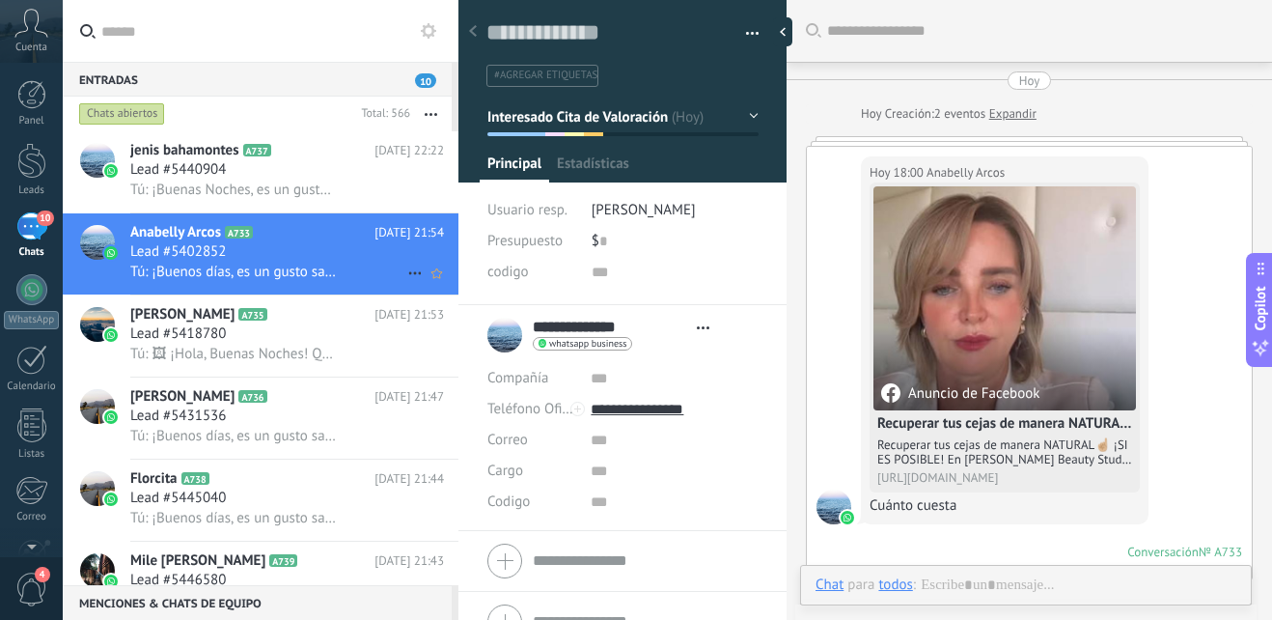
scroll to position [466, 0]
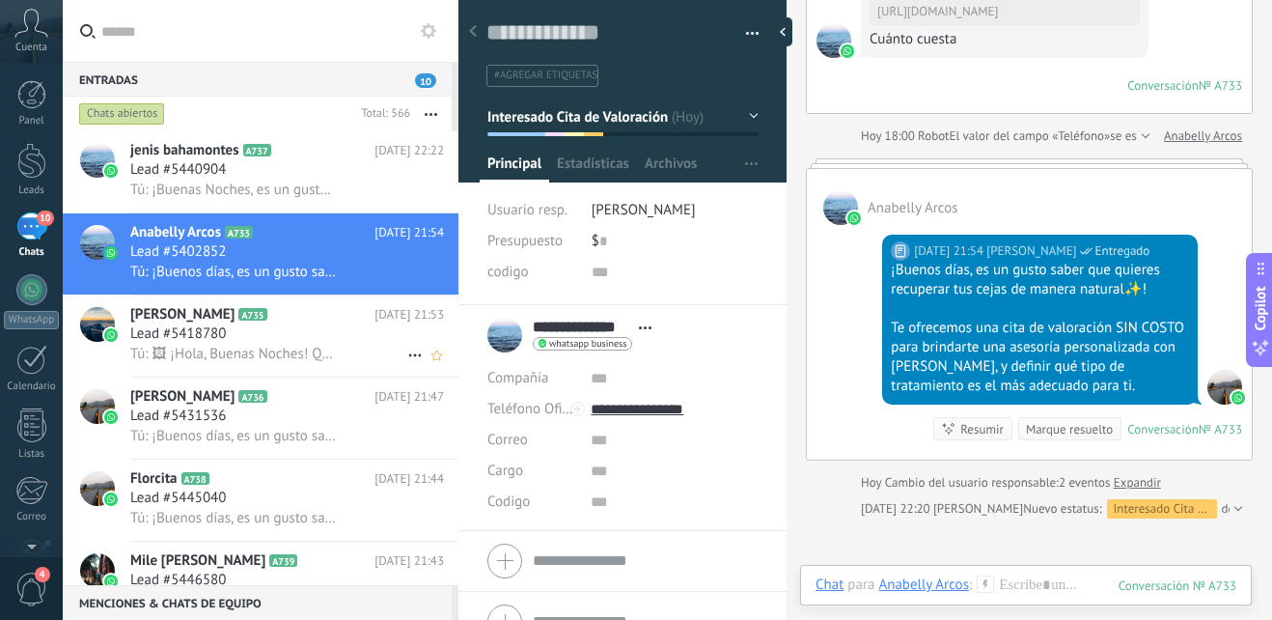
click at [287, 317] on h2 "Cristina Cajiao A735" at bounding box center [252, 314] width 244 height 19
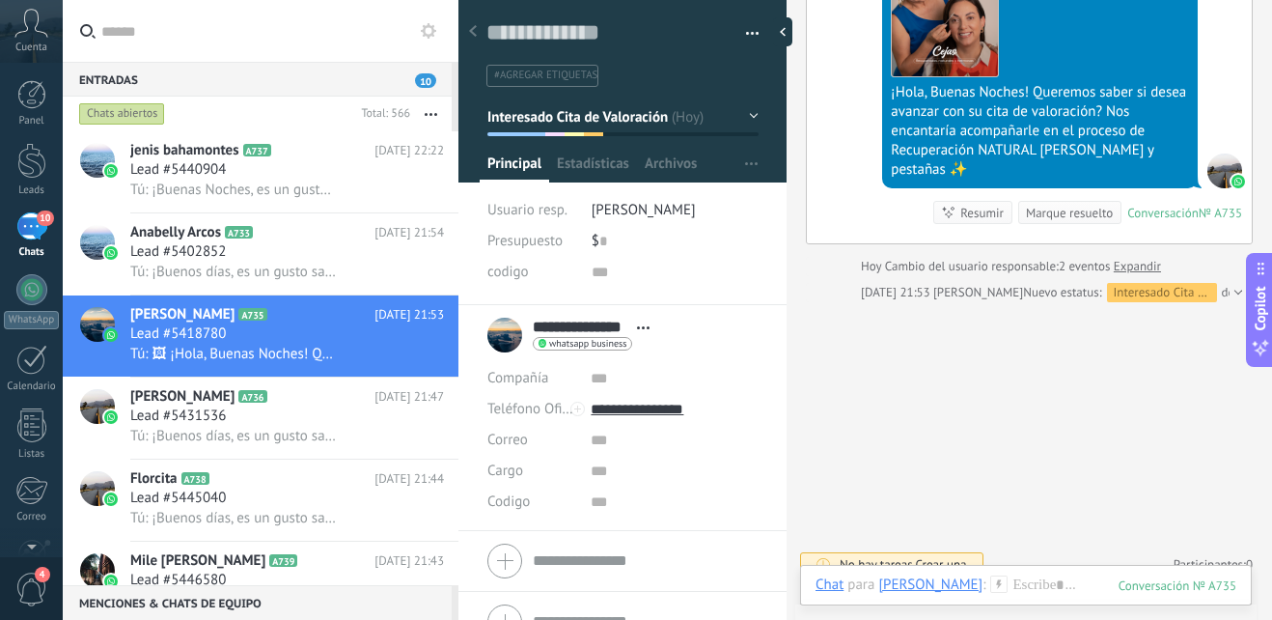
scroll to position [398, 0]
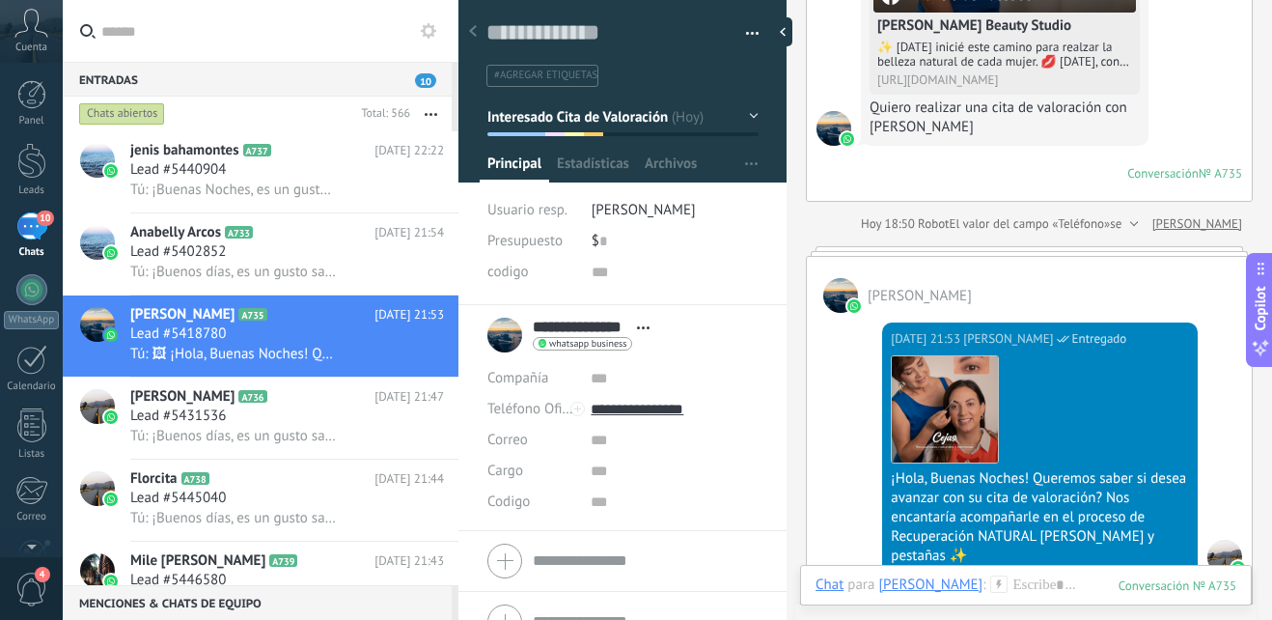
click at [743, 122] on button "Interesado Cita de Valoración" at bounding box center [623, 116] width 271 height 35
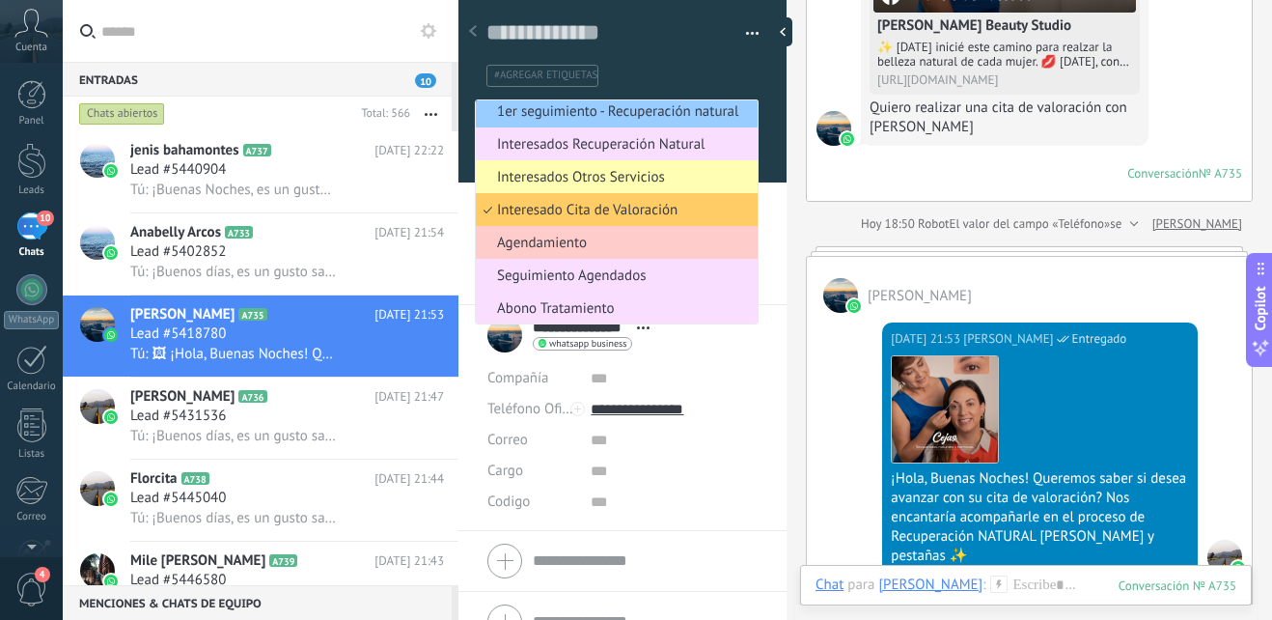
click at [743, 122] on li "1er seguimiento - Recuperación natural" at bounding box center [617, 111] width 282 height 33
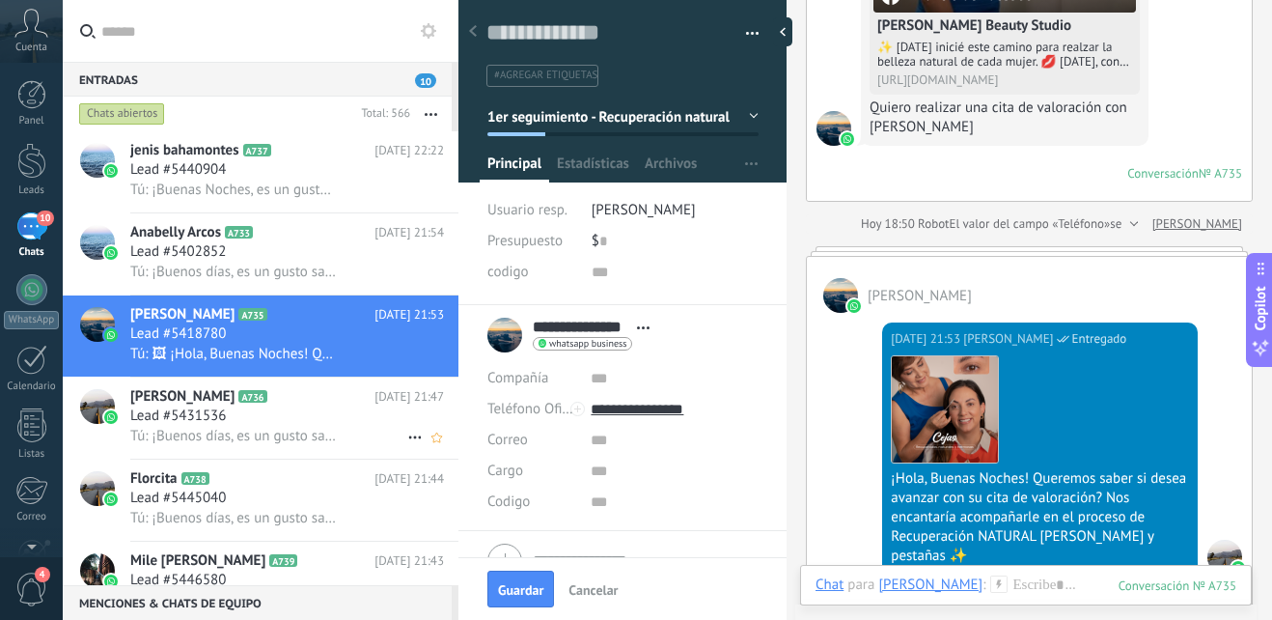
click at [293, 408] on div "Lead #5431536" at bounding box center [287, 415] width 314 height 19
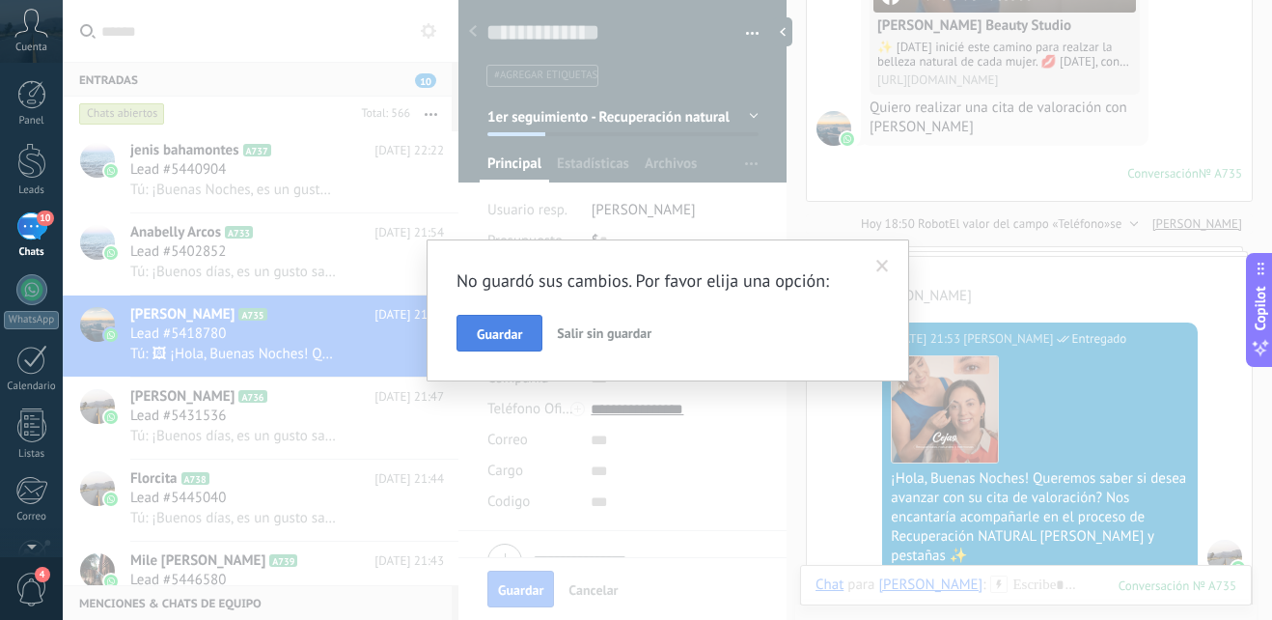
click at [494, 349] on button "Guardar" at bounding box center [500, 333] width 86 height 37
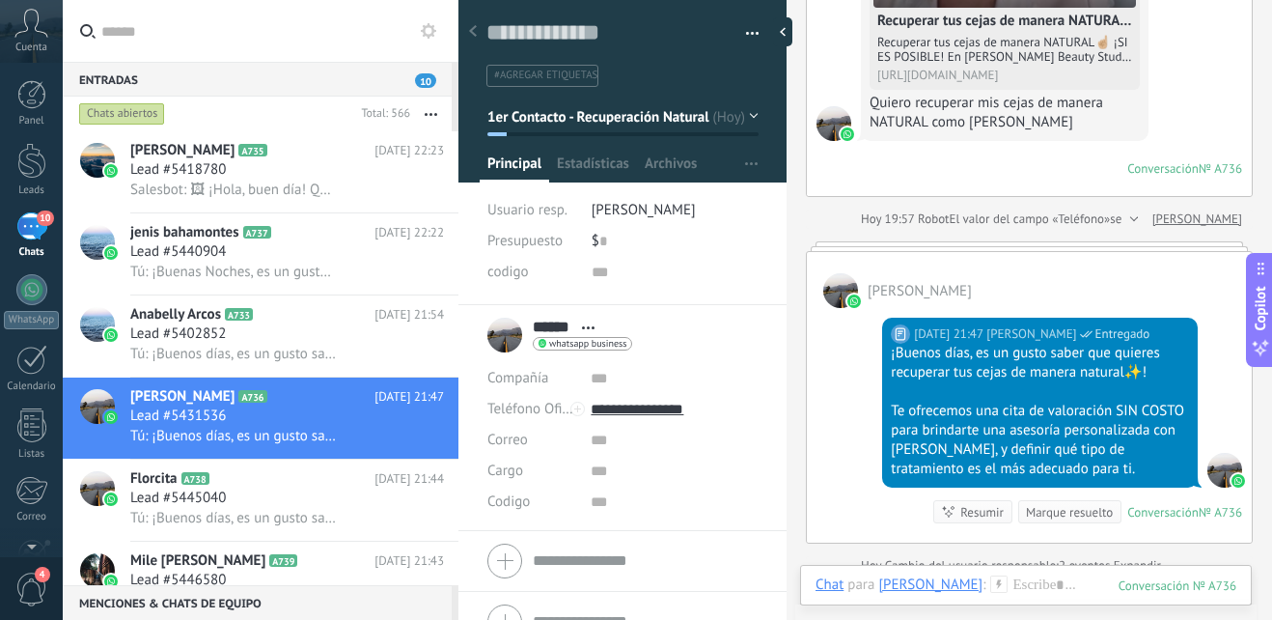
scroll to position [486, 0]
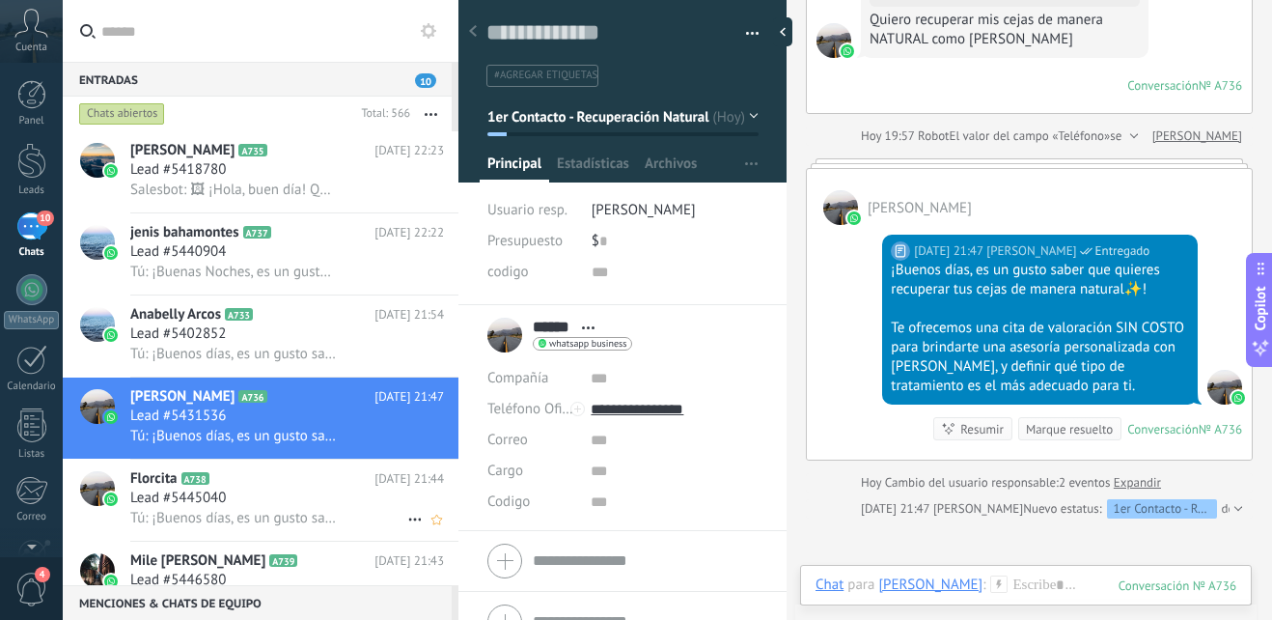
click at [233, 487] on icon at bounding box center [224, 478] width 19 height 19
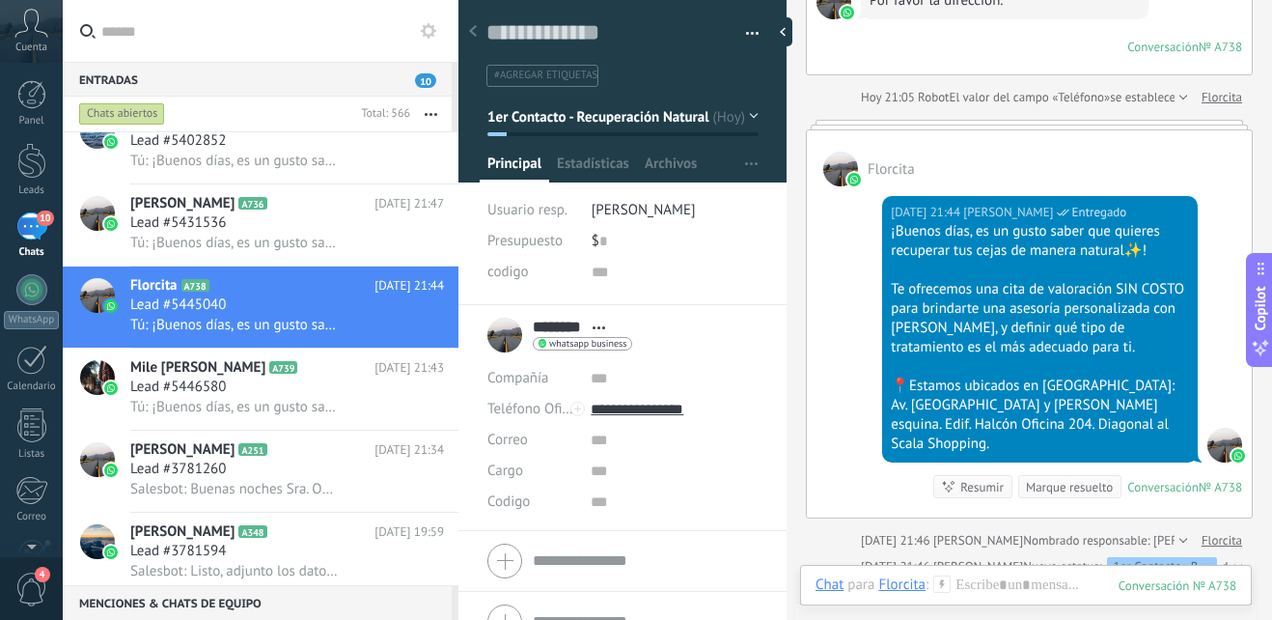
scroll to position [312, 0]
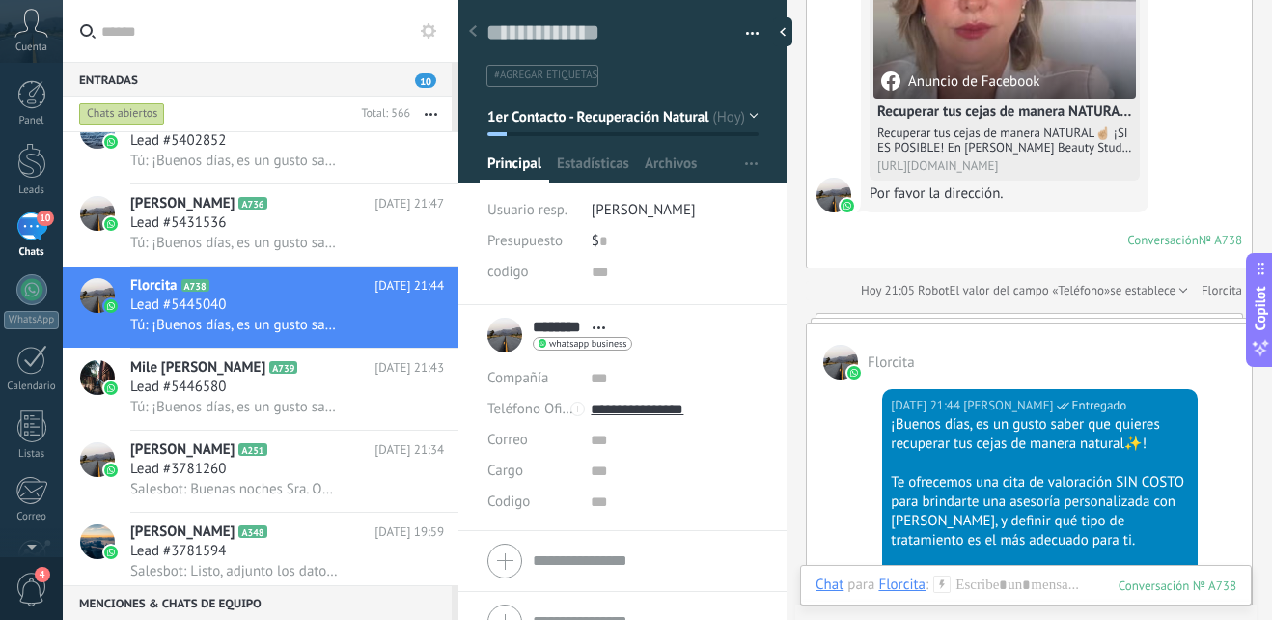
click at [742, 117] on button "1er Contacto - Recuperación Natural" at bounding box center [623, 116] width 271 height 35
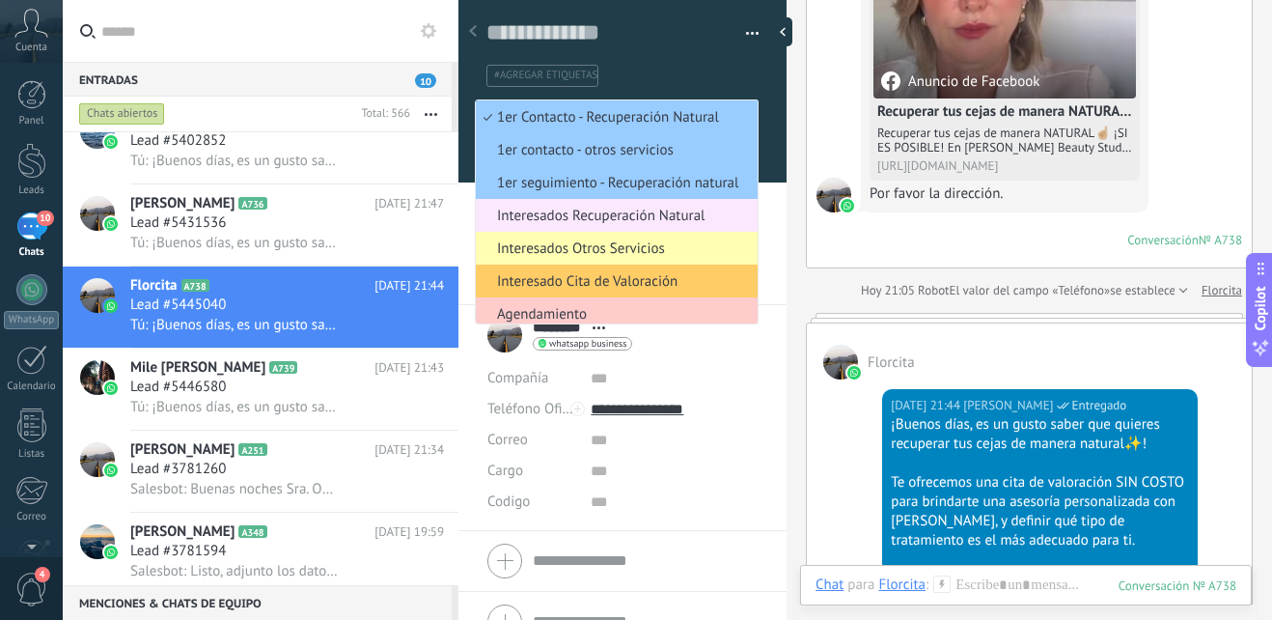
click at [651, 207] on span "Interesados Recuperación Natural" at bounding box center [614, 216] width 276 height 18
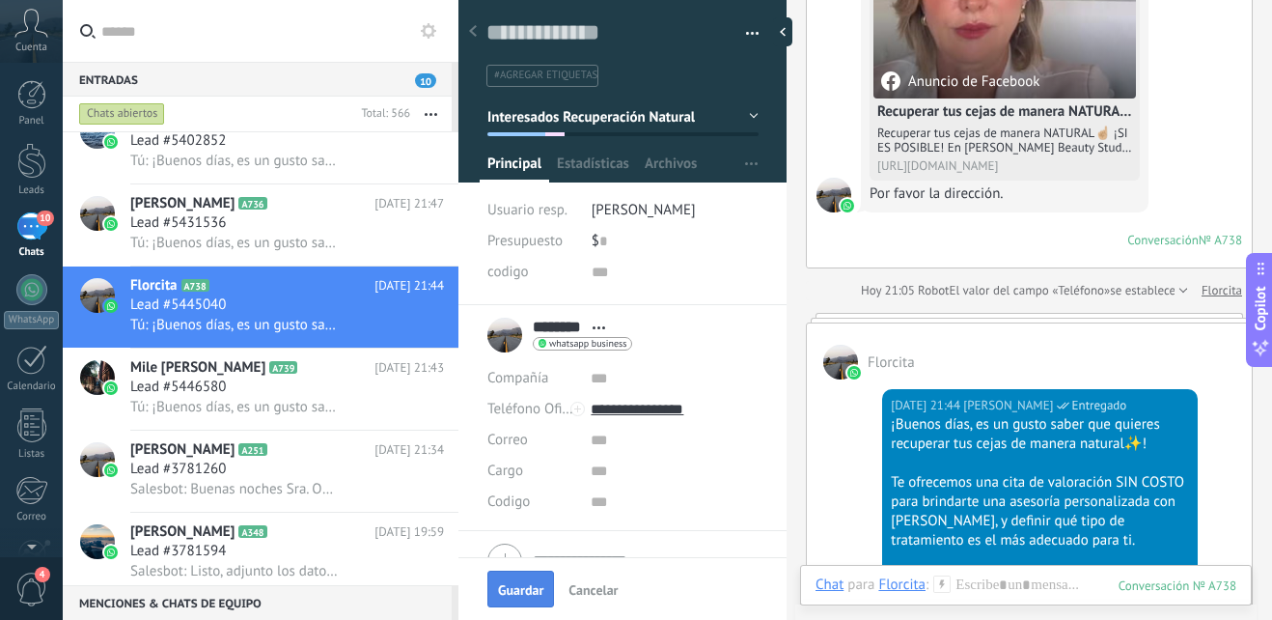
click at [533, 586] on span "Guardar" at bounding box center [520, 590] width 45 height 14
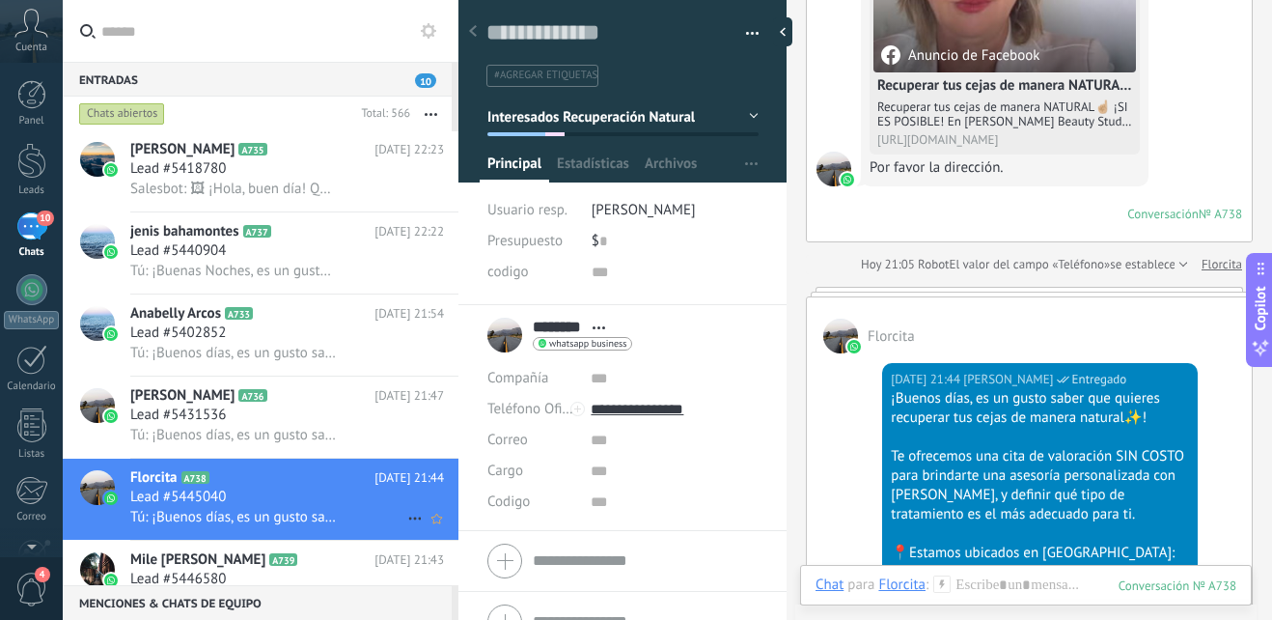
scroll to position [0, 0]
click at [234, 173] on h3 "Lead #5418780" at bounding box center [182, 169] width 105 height 19
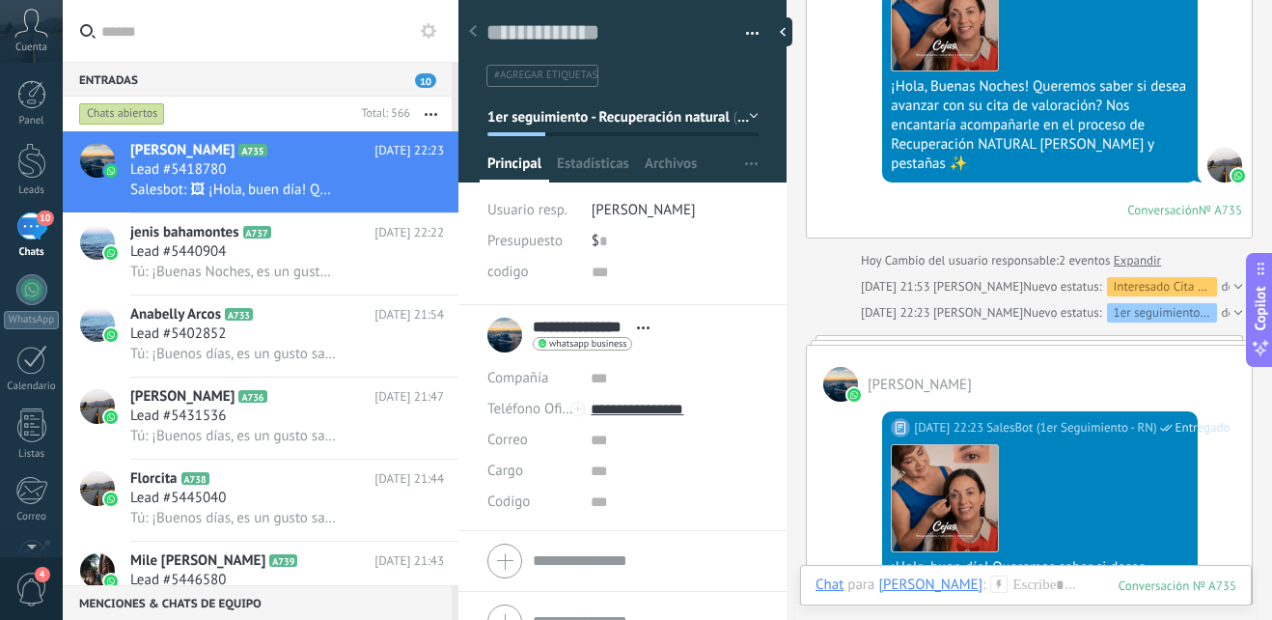
scroll to position [785, 0]
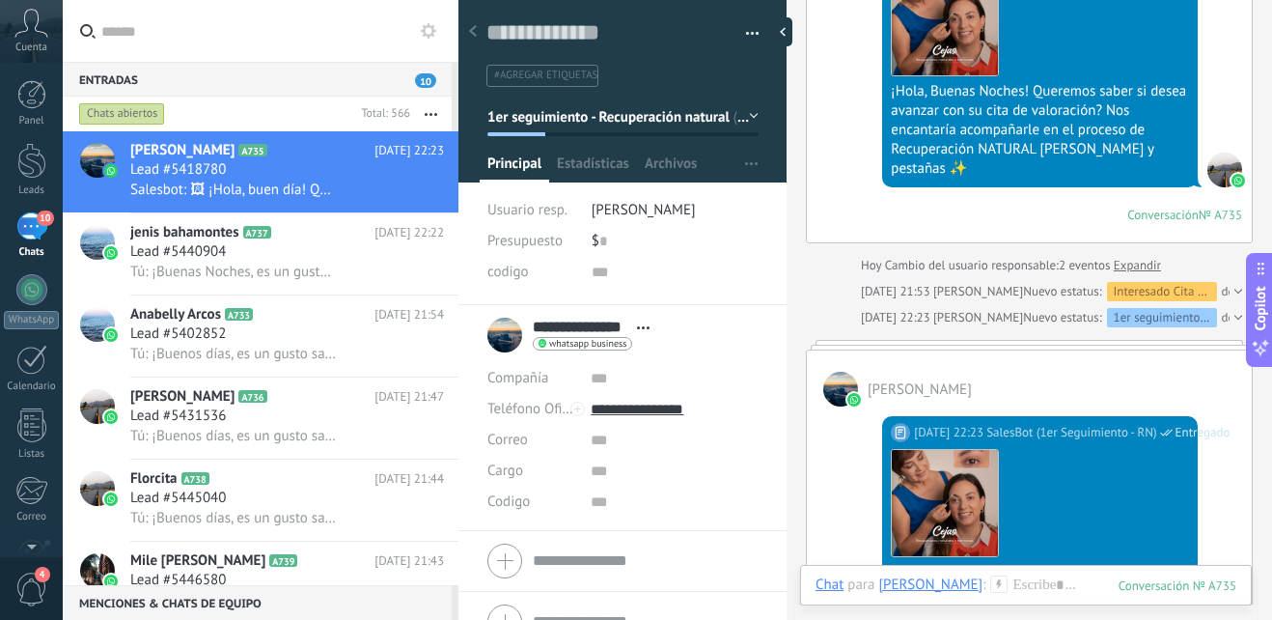
click at [746, 119] on button "1er seguimiento - Recuperación natural" at bounding box center [623, 116] width 271 height 35
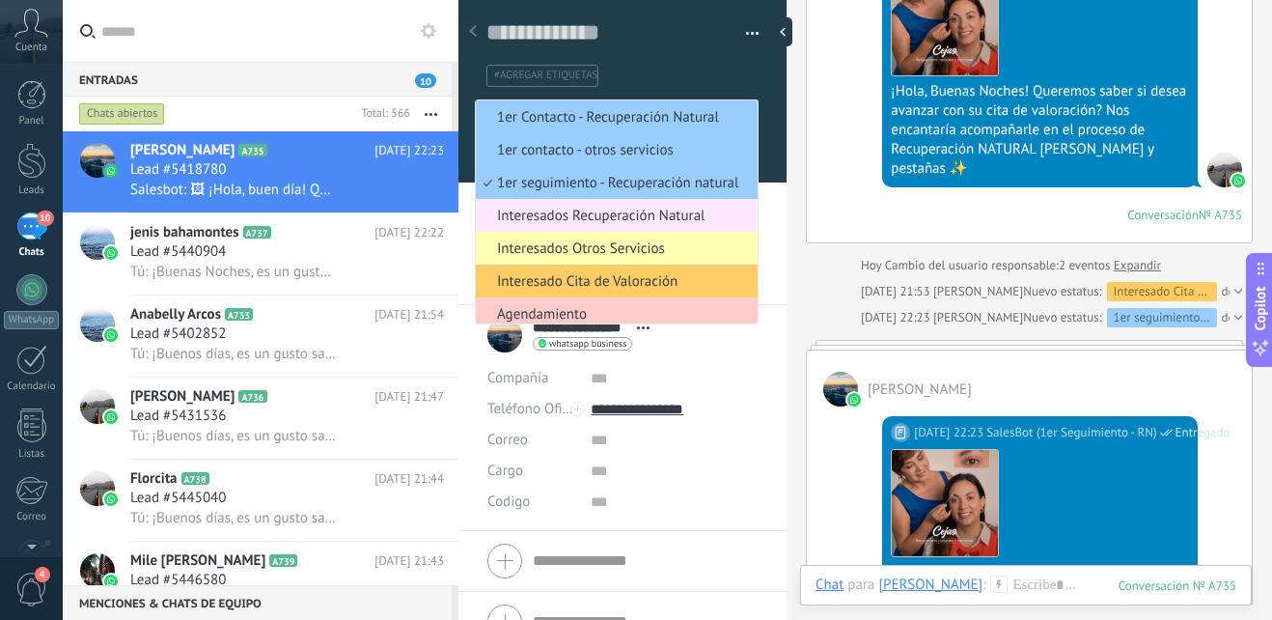
click at [681, 223] on span "Interesados Recuperación Natural" at bounding box center [614, 216] width 276 height 18
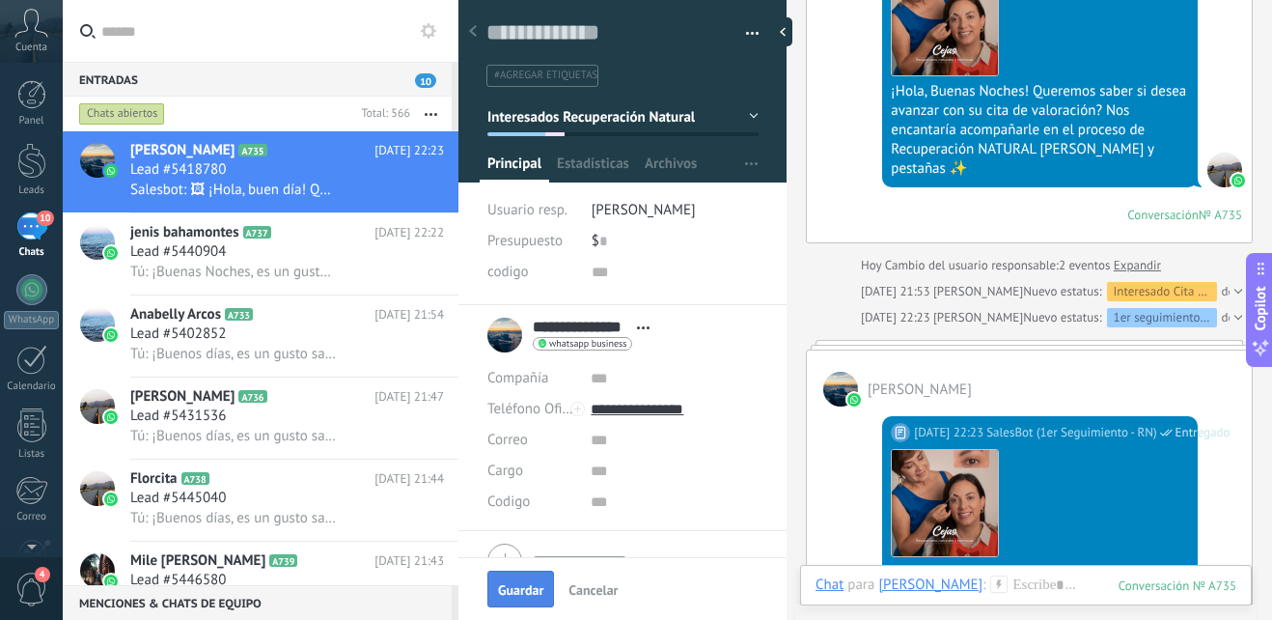
click at [514, 575] on button "Guardar" at bounding box center [521, 589] width 67 height 37
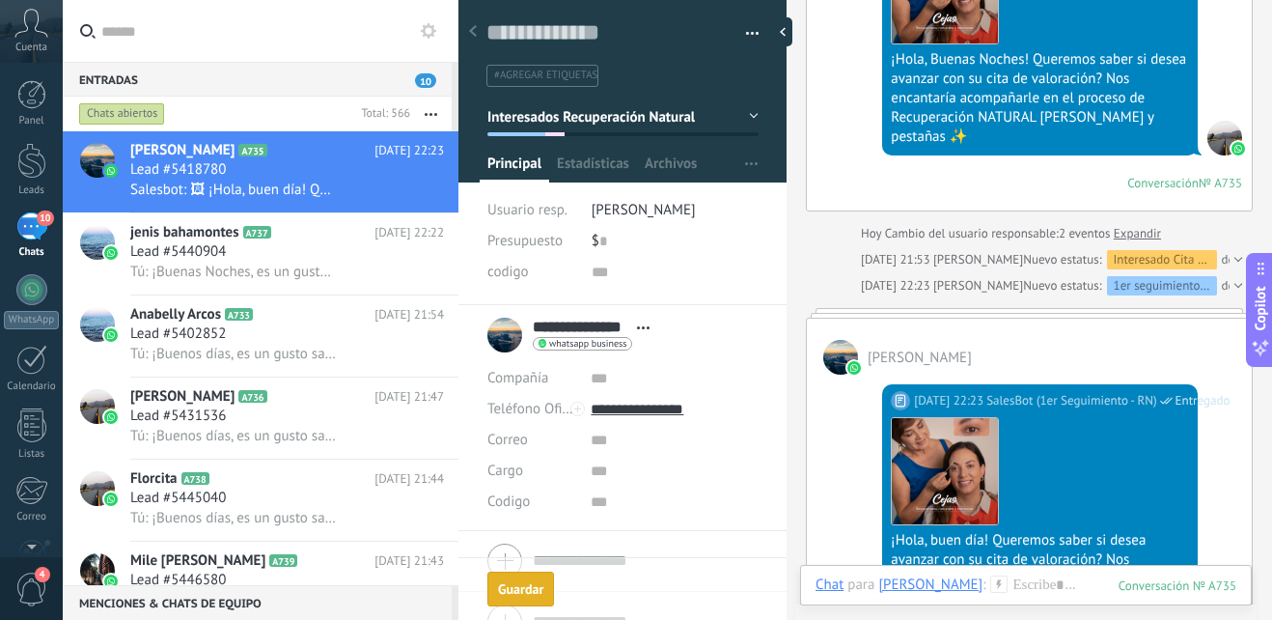
click at [504, 600] on button "Guardar Guardar" at bounding box center [521, 589] width 67 height 35
click at [314, 240] on h2 "jenis bahamontes A737" at bounding box center [252, 232] width 244 height 19
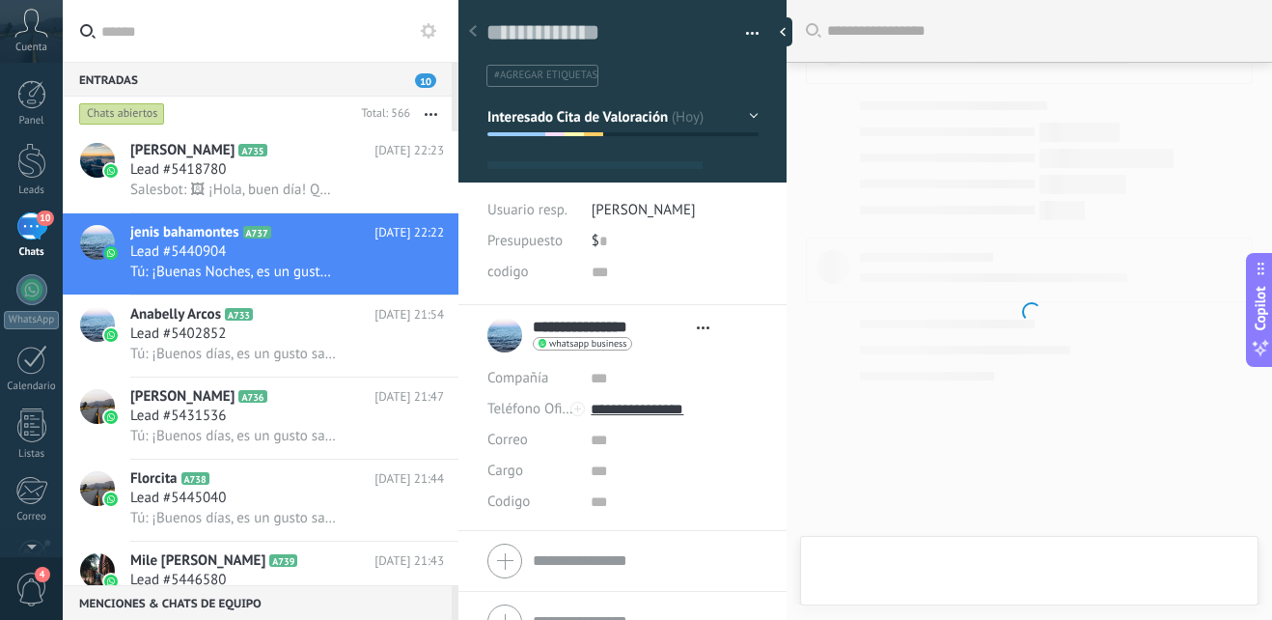
scroll to position [29, 0]
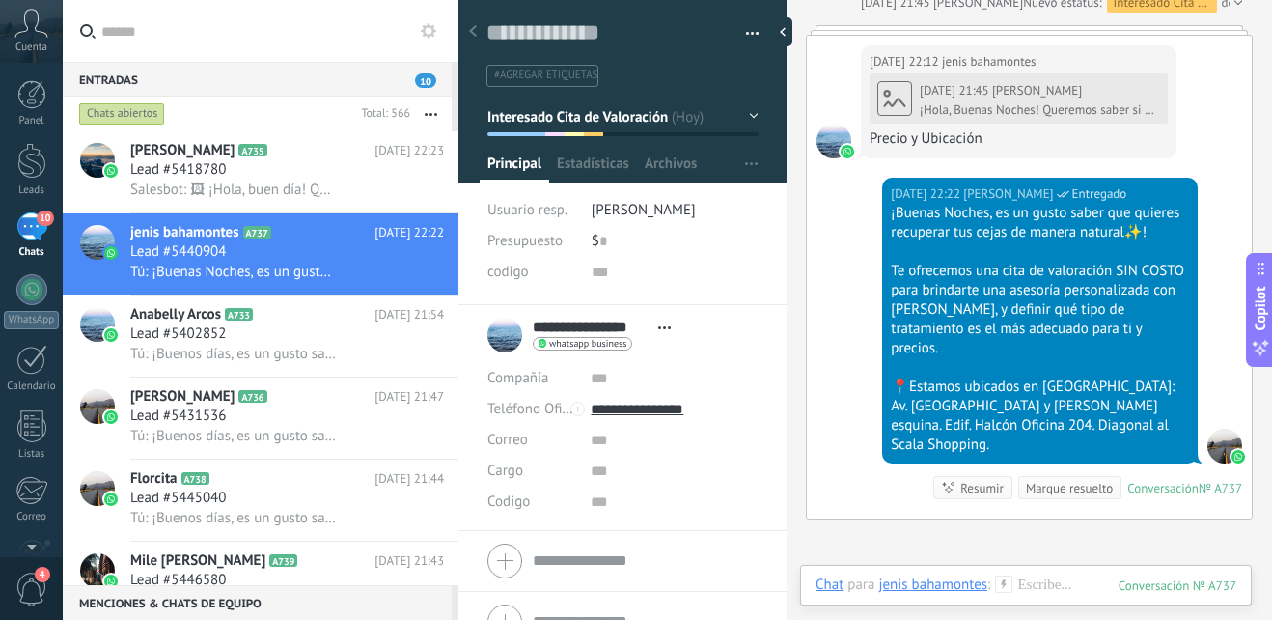
click at [743, 111] on button "Interesado Cita de Valoración" at bounding box center [623, 116] width 271 height 35
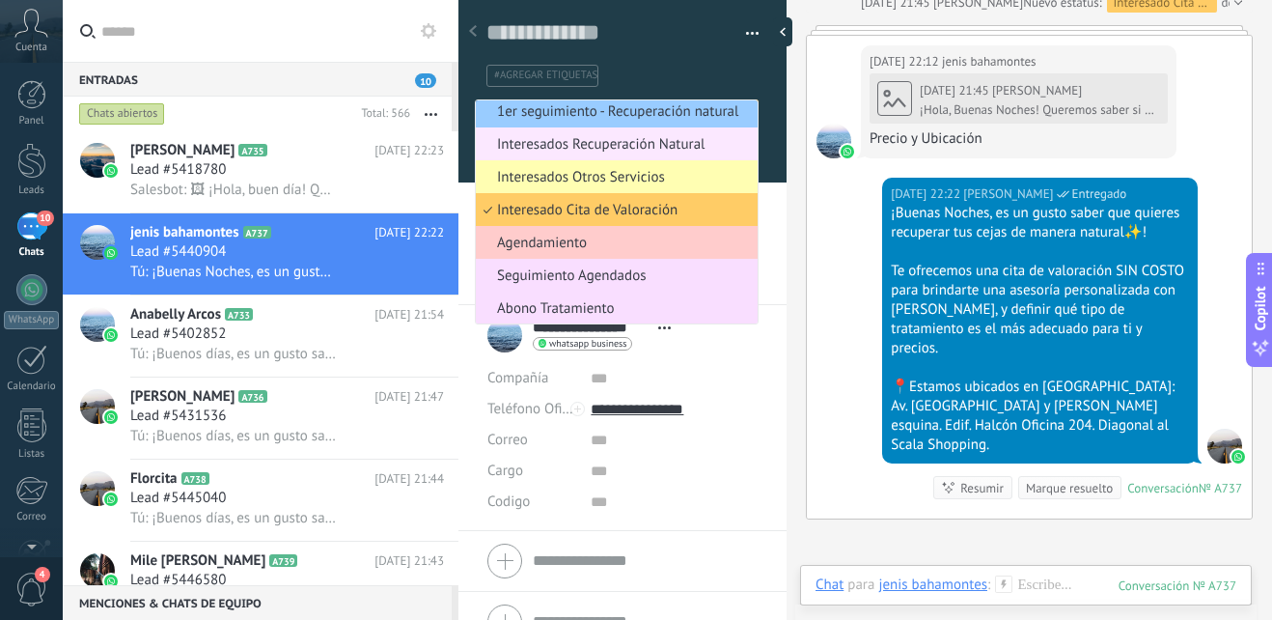
click at [693, 146] on span "Interesados Recuperación Natural" at bounding box center [614, 144] width 276 height 18
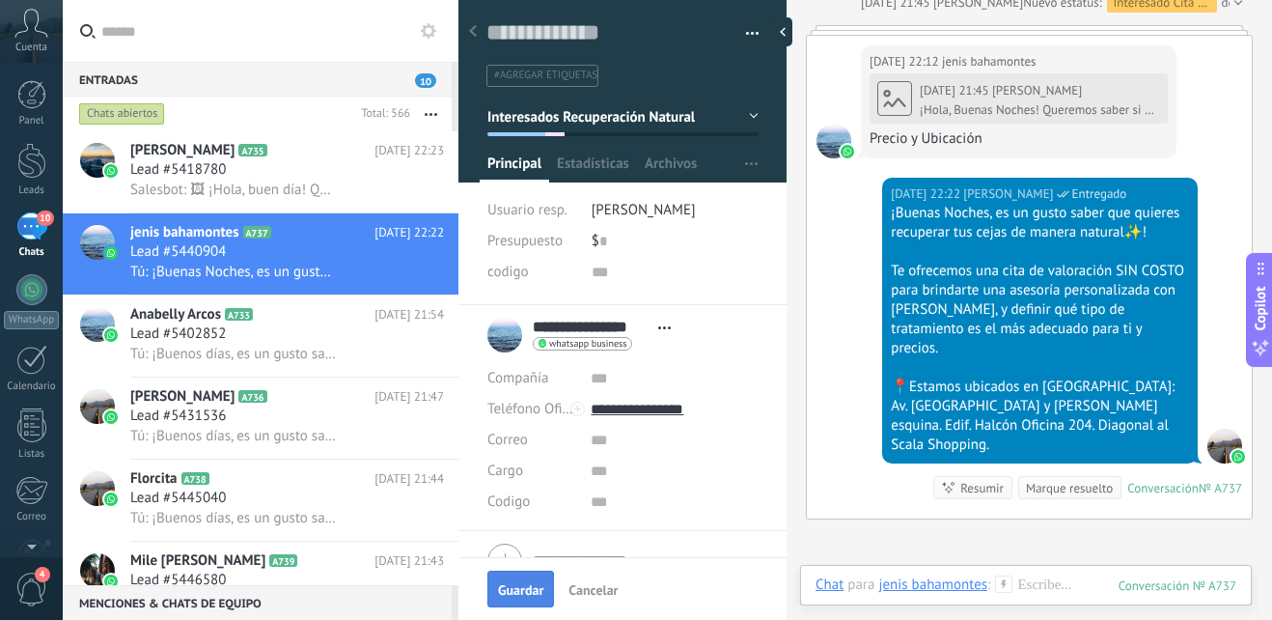
click at [525, 597] on span "Guardar" at bounding box center [520, 590] width 45 height 14
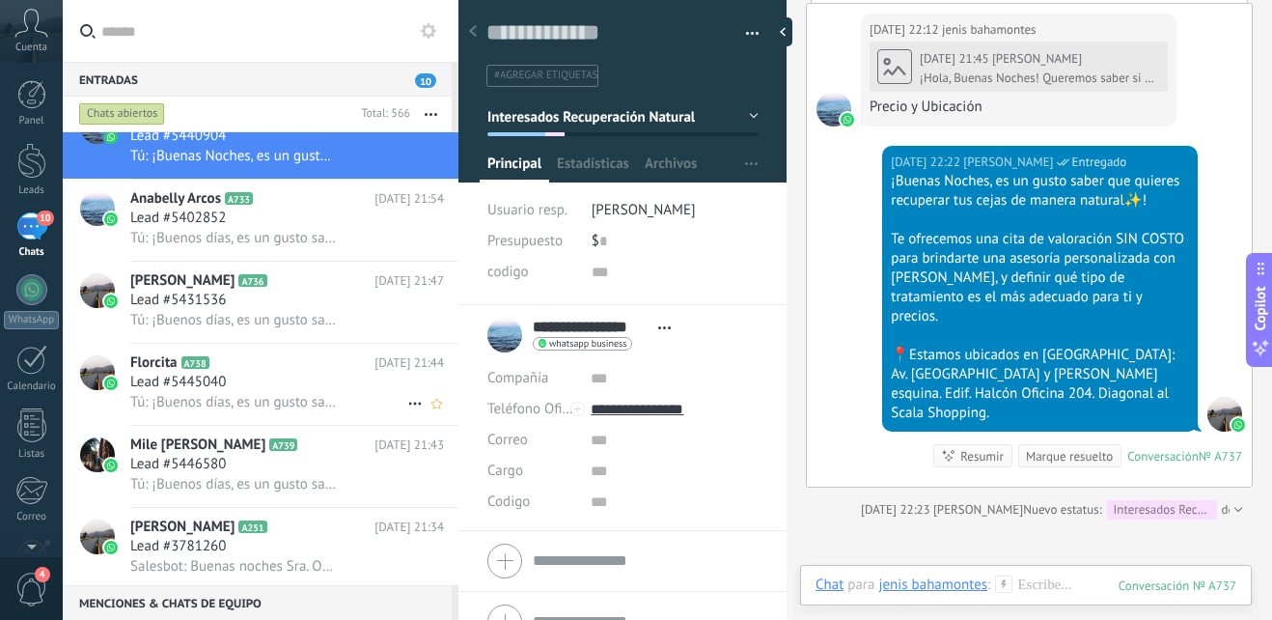
scroll to position [291, 0]
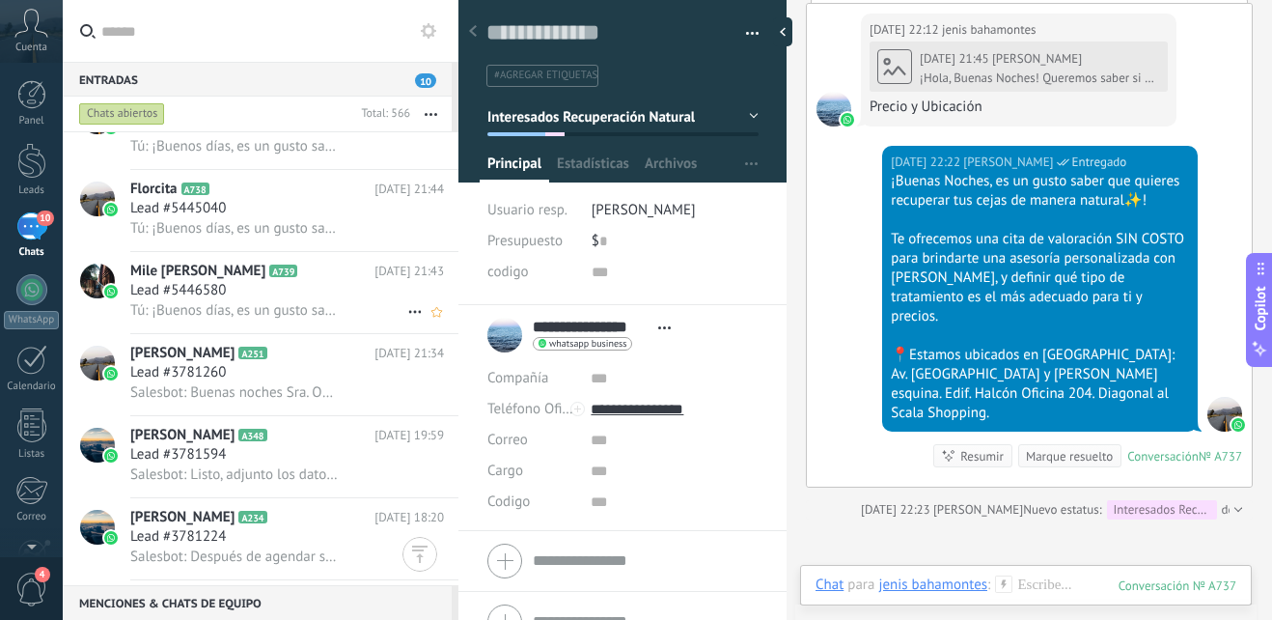
click at [303, 273] on icon at bounding box center [312, 271] width 19 height 19
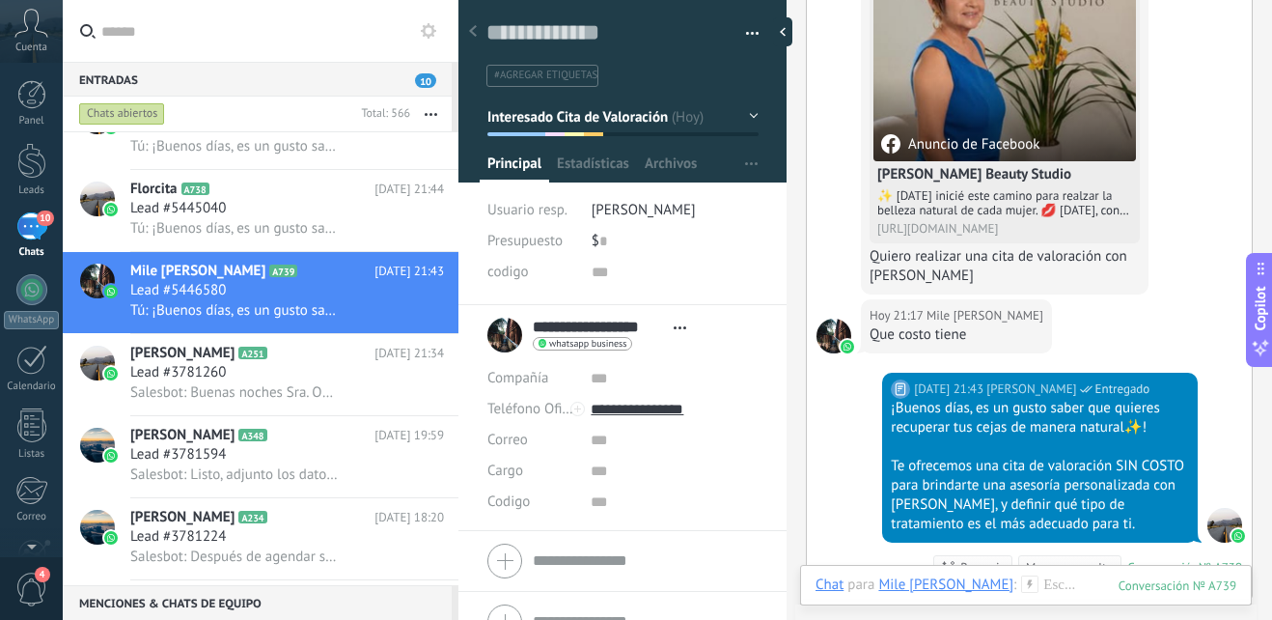
scroll to position [232, 0]
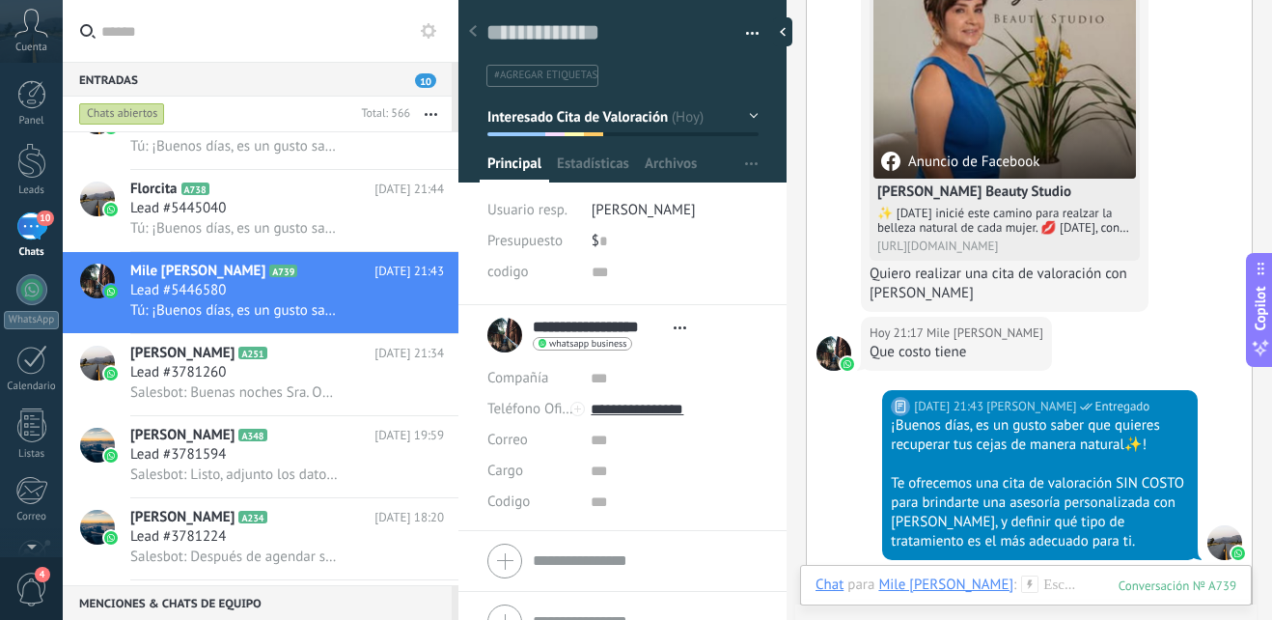
click at [746, 111] on button "Interesado Cita de Valoración" at bounding box center [623, 116] width 271 height 35
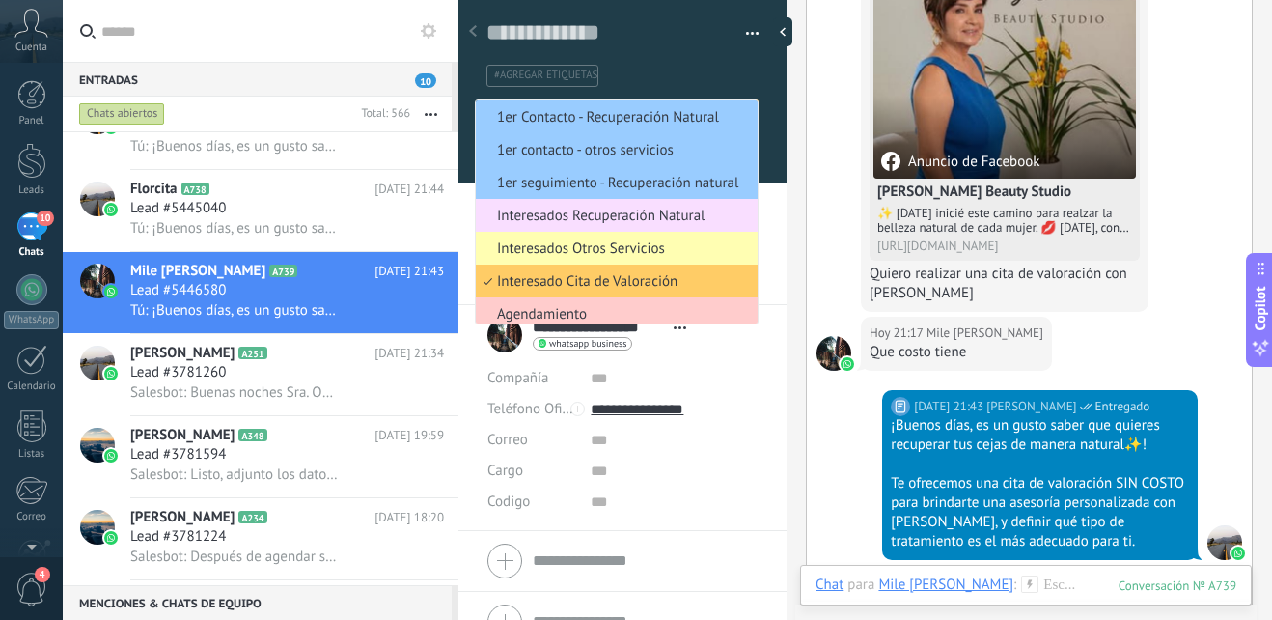
scroll to position [71, 0]
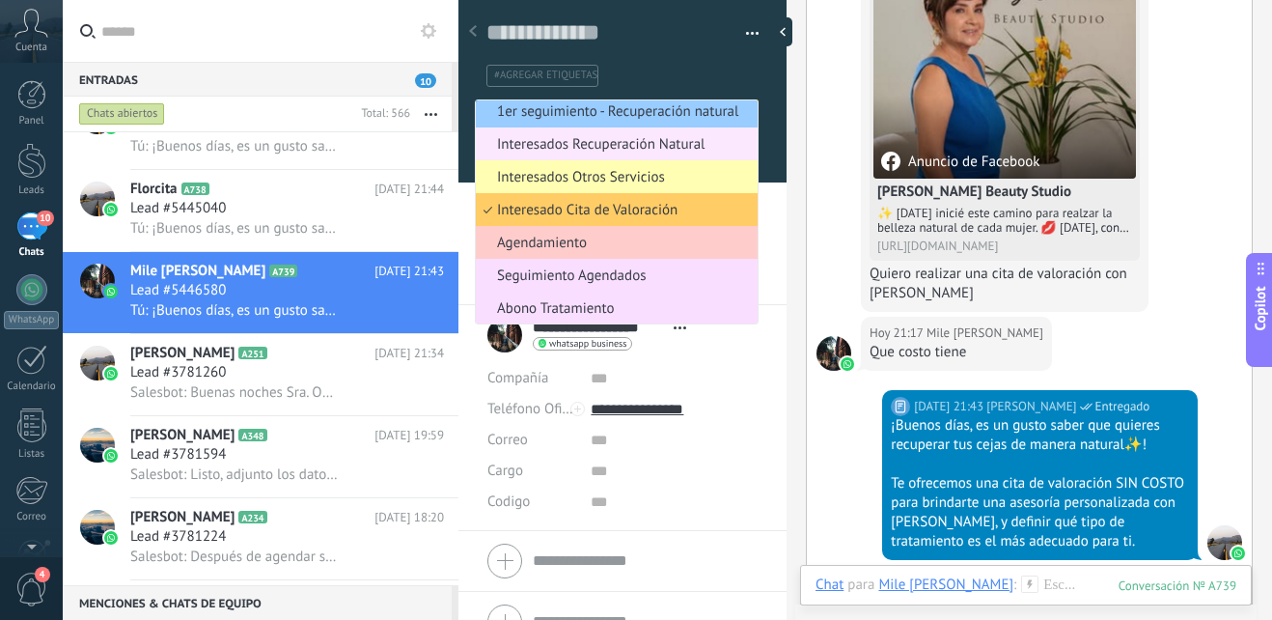
click at [635, 142] on span "Interesados Recuperación Natural" at bounding box center [614, 144] width 276 height 18
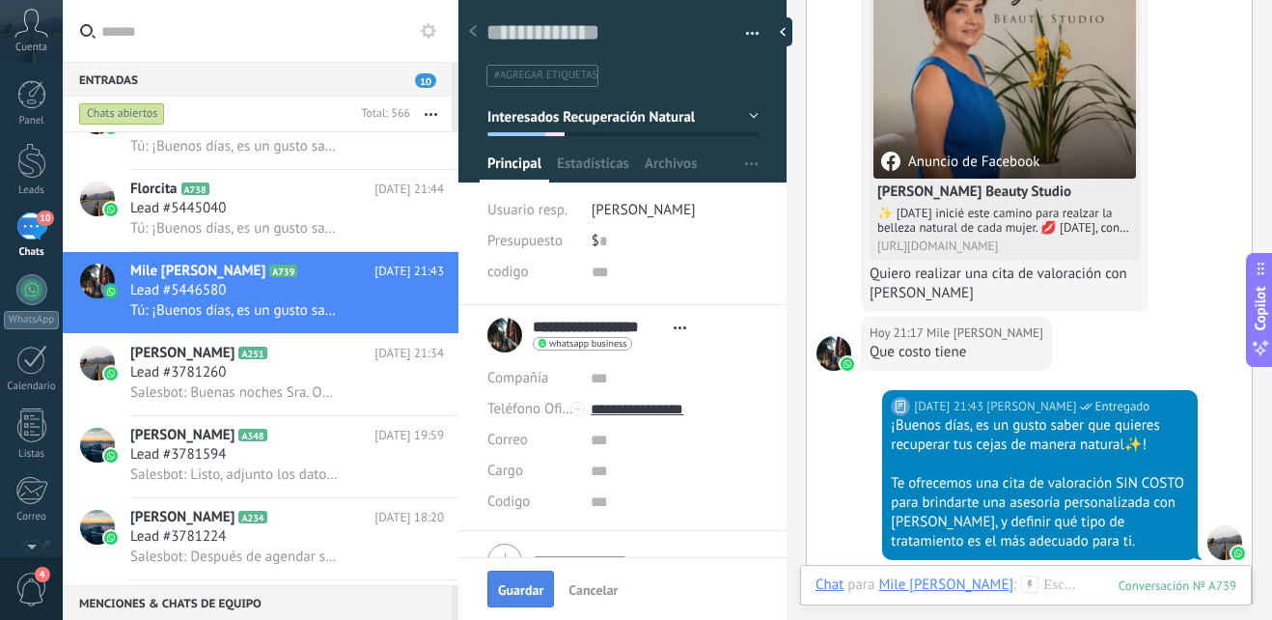
click at [534, 592] on span "Guardar" at bounding box center [520, 590] width 45 height 14
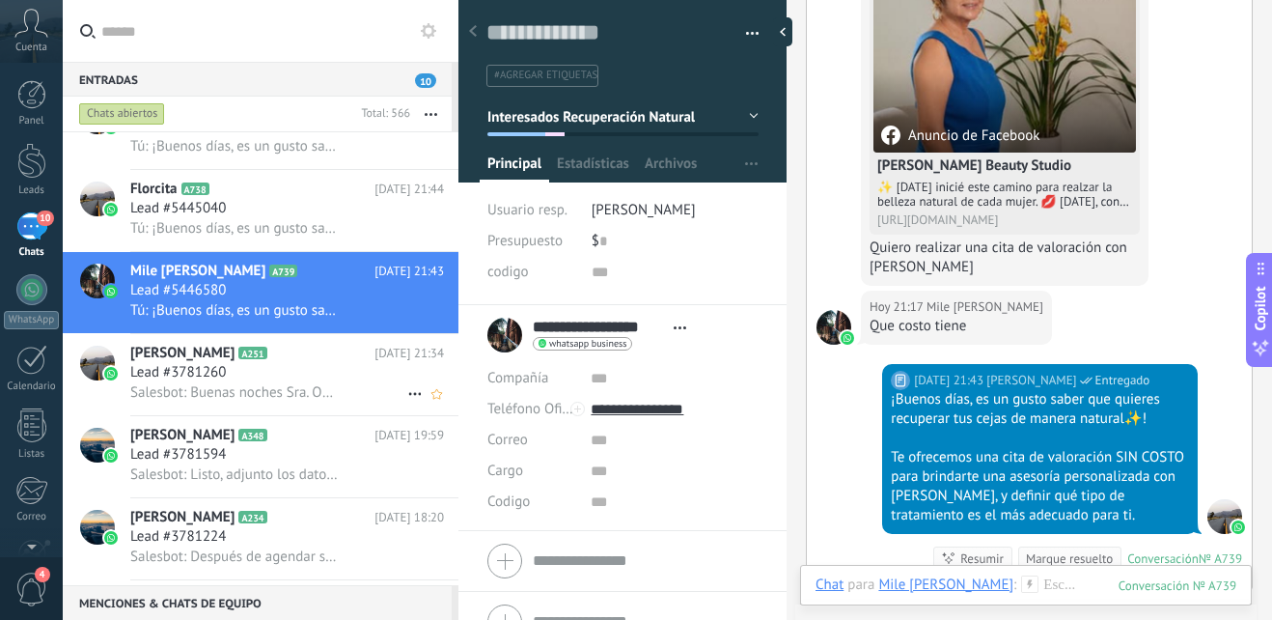
click at [291, 376] on div "Lead #3781260" at bounding box center [287, 372] width 314 height 19
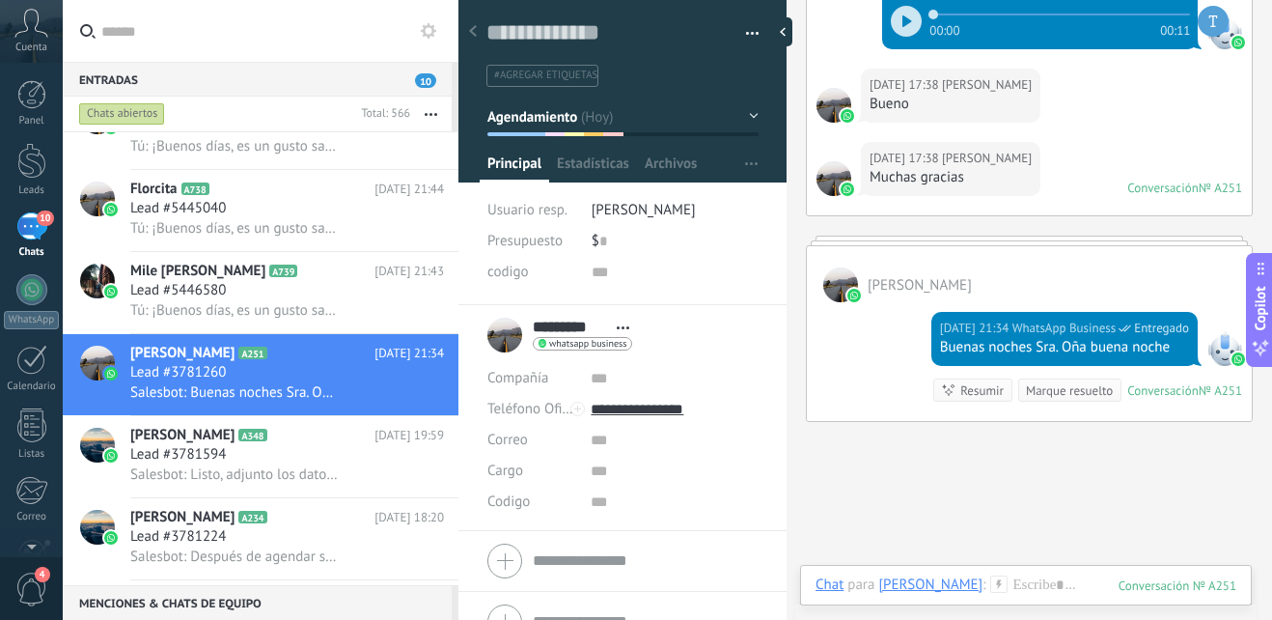
scroll to position [3656, 0]
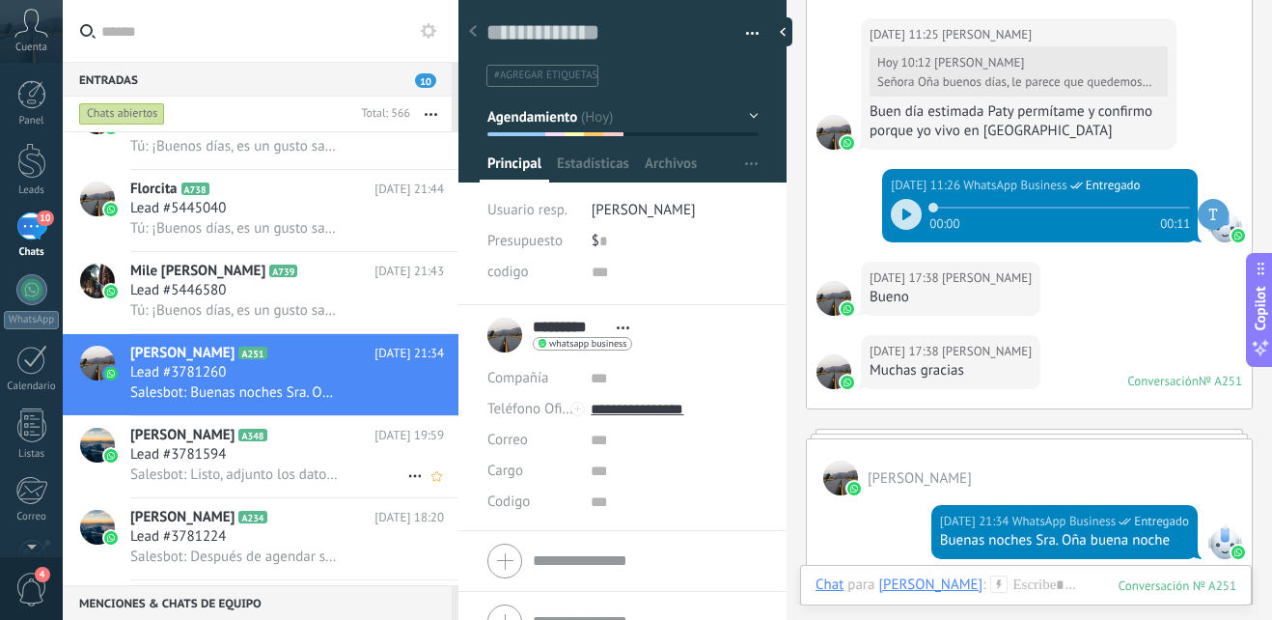
click at [265, 419] on div "Andrea A348 Hoy 19:59 Lead #3781594 Salesbot: Listo, adjunto los datos para el …" at bounding box center [294, 456] width 328 height 81
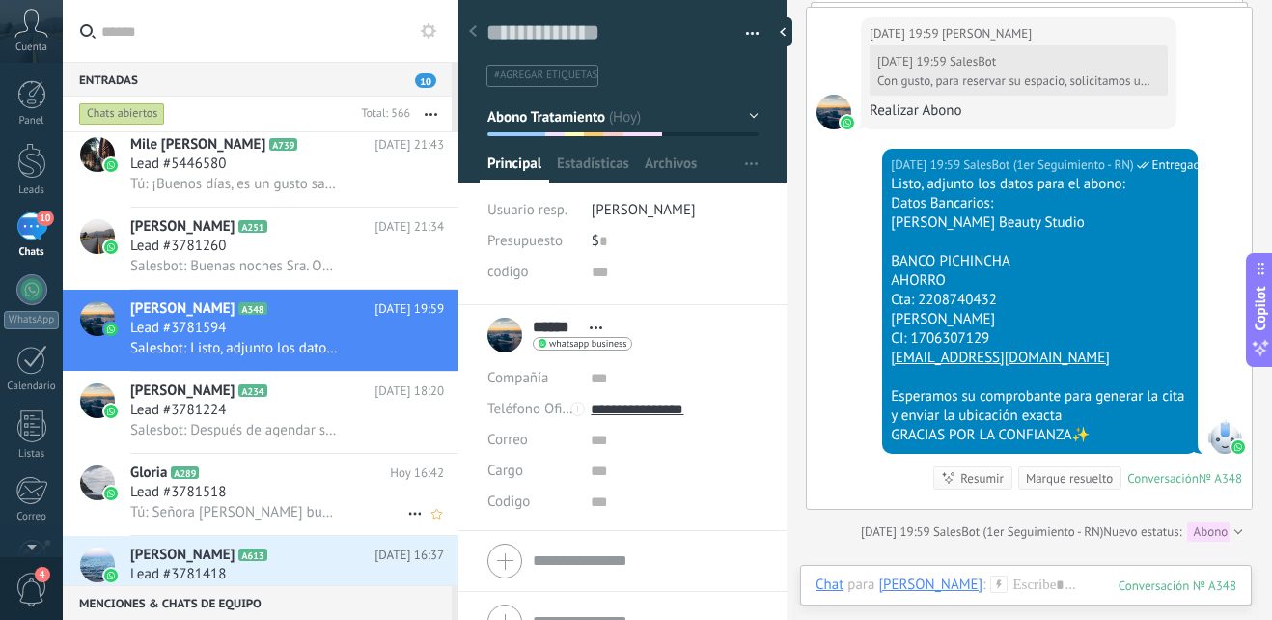
scroll to position [484, 0]
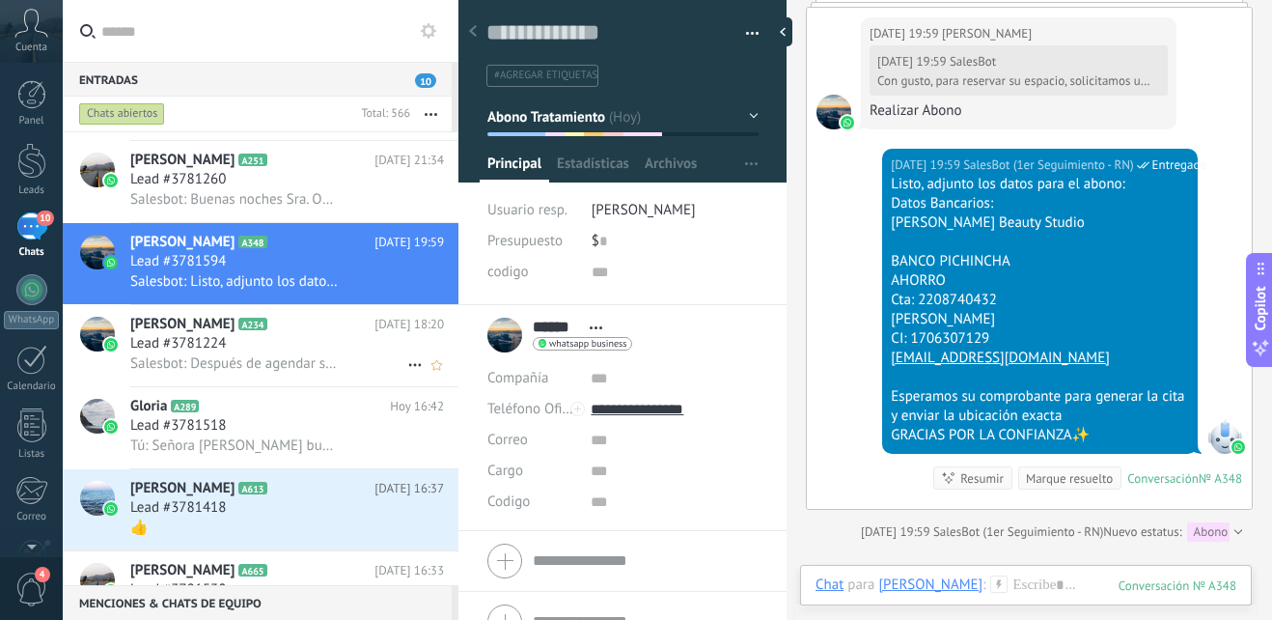
click at [300, 367] on span "Salesbot: Después de agendar su cita de valoración podremos definir el tipo de …" at bounding box center [234, 363] width 208 height 18
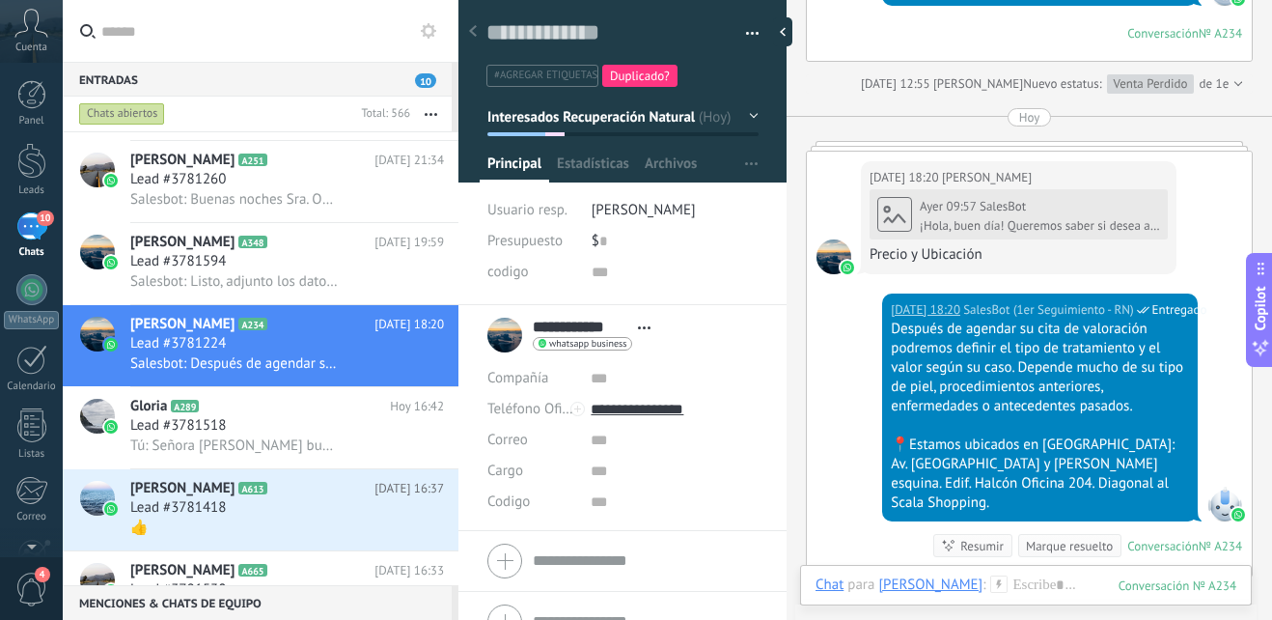
scroll to position [2249, 0]
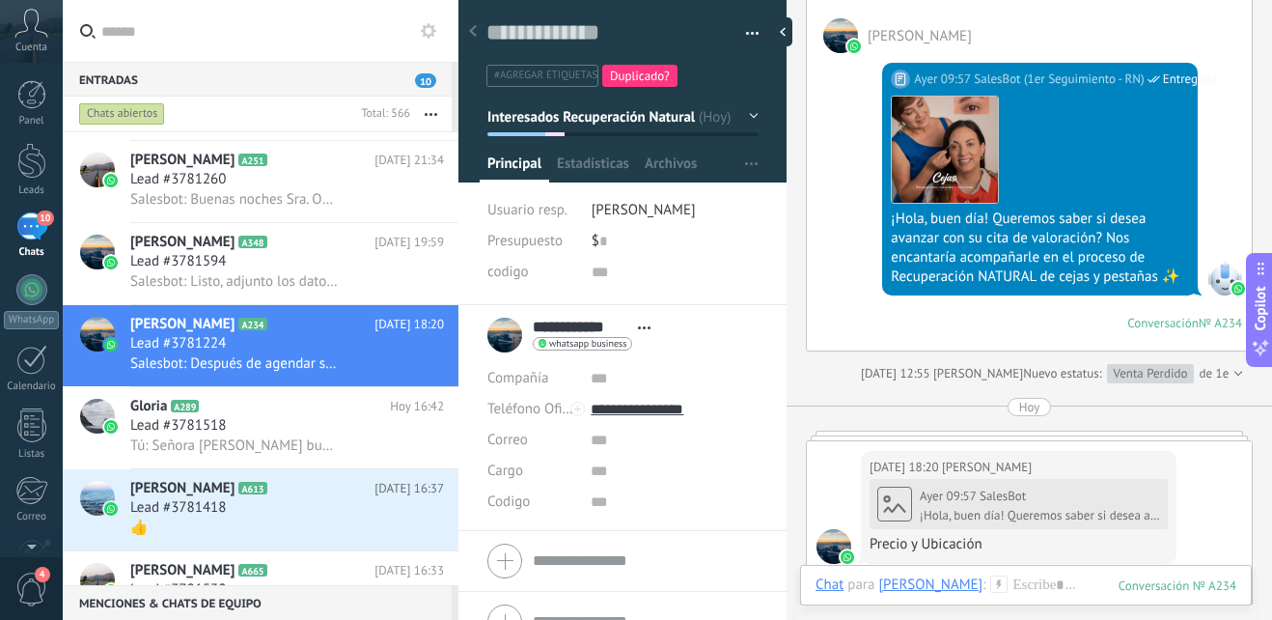
click at [743, 116] on button "Interesados Recuperación Natural" at bounding box center [623, 116] width 271 height 35
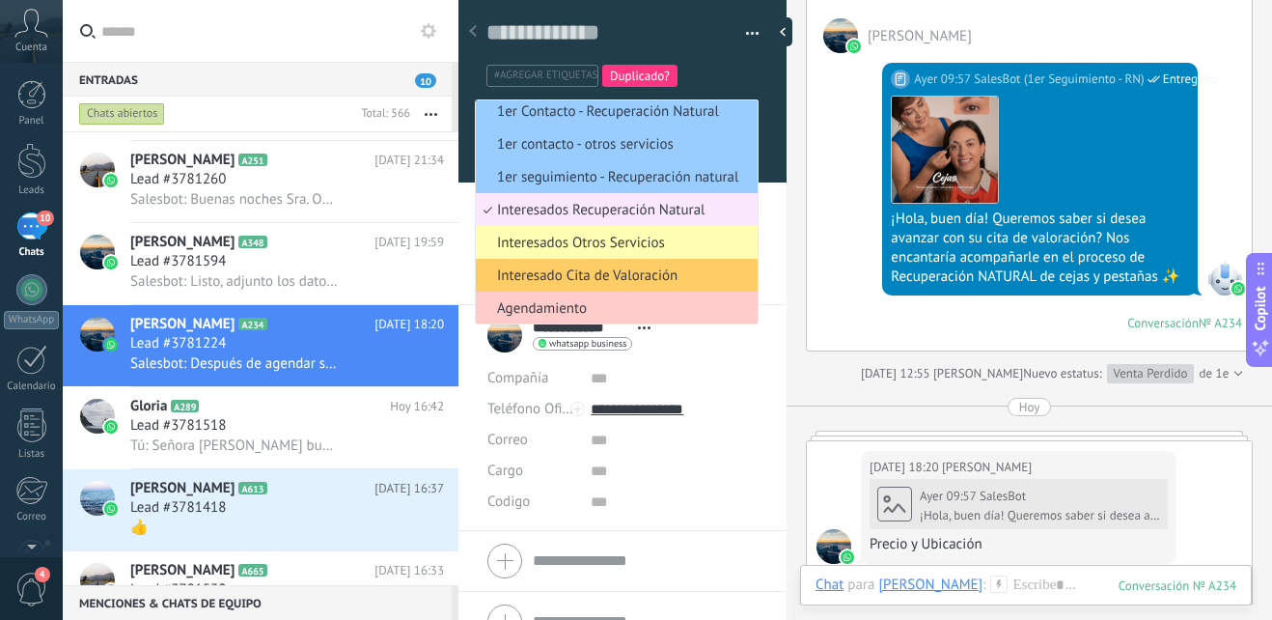
click at [704, 214] on span "Interesados Recuperación Natural" at bounding box center [614, 210] width 276 height 18
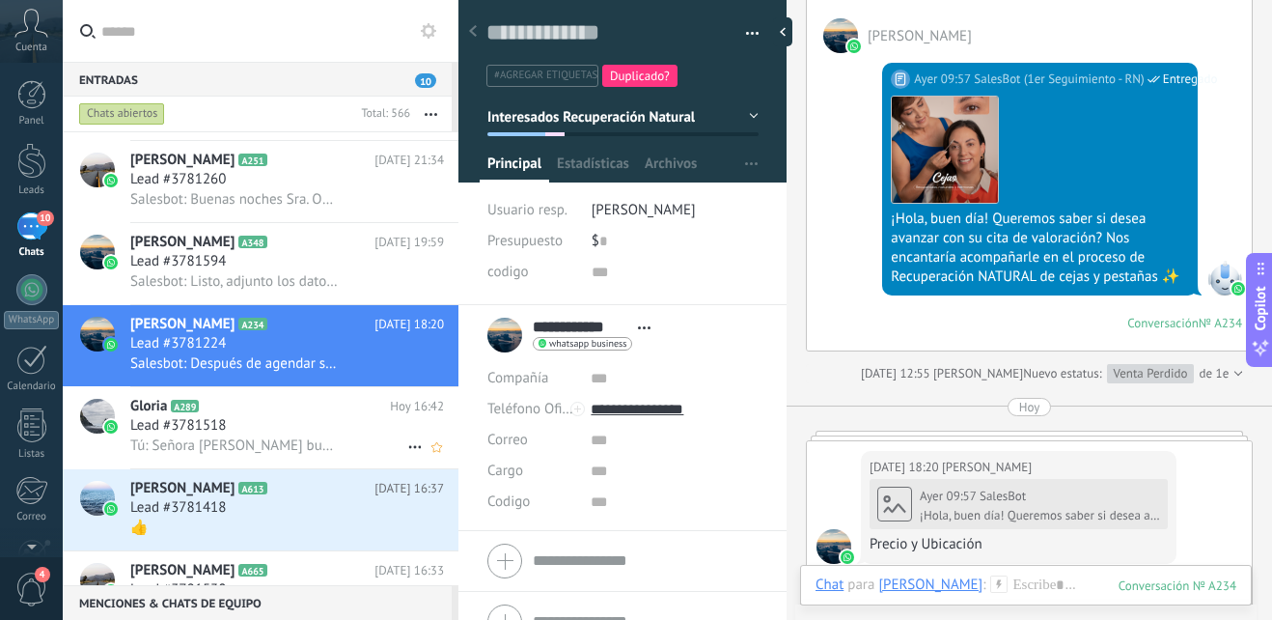
click at [316, 436] on span "Tú: Señora Gloria buenas tardes, le saluda Paty Obando cuénteme en qué le puedo…" at bounding box center [234, 445] width 208 height 18
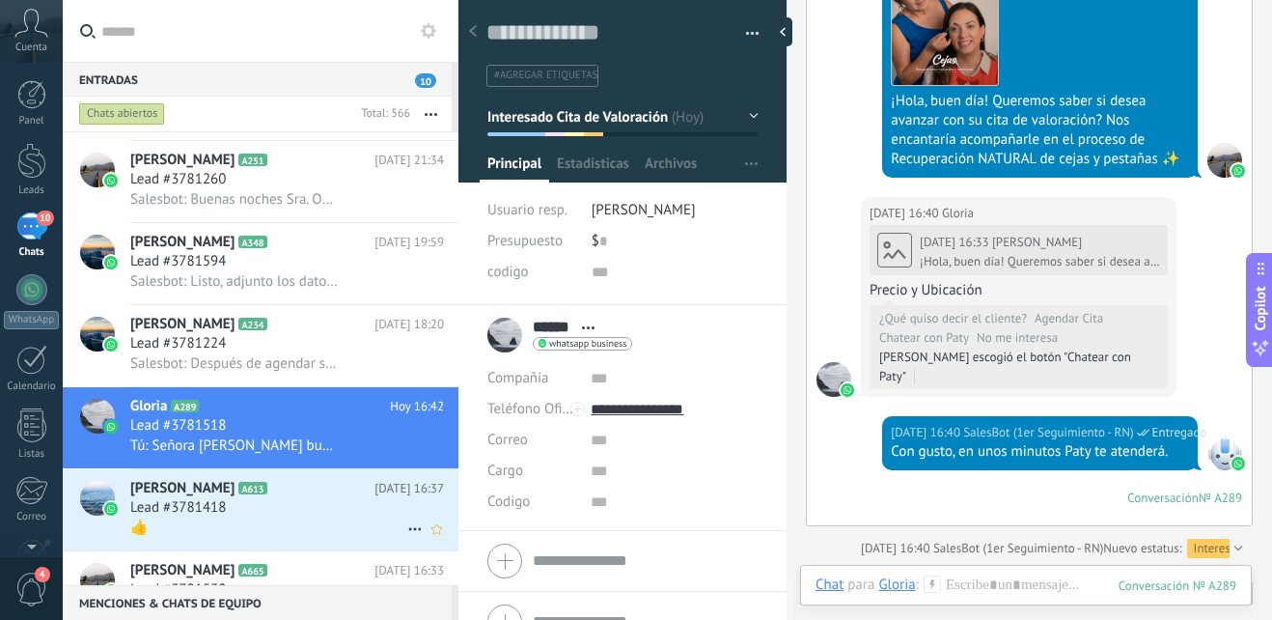
scroll to position [2840, 0]
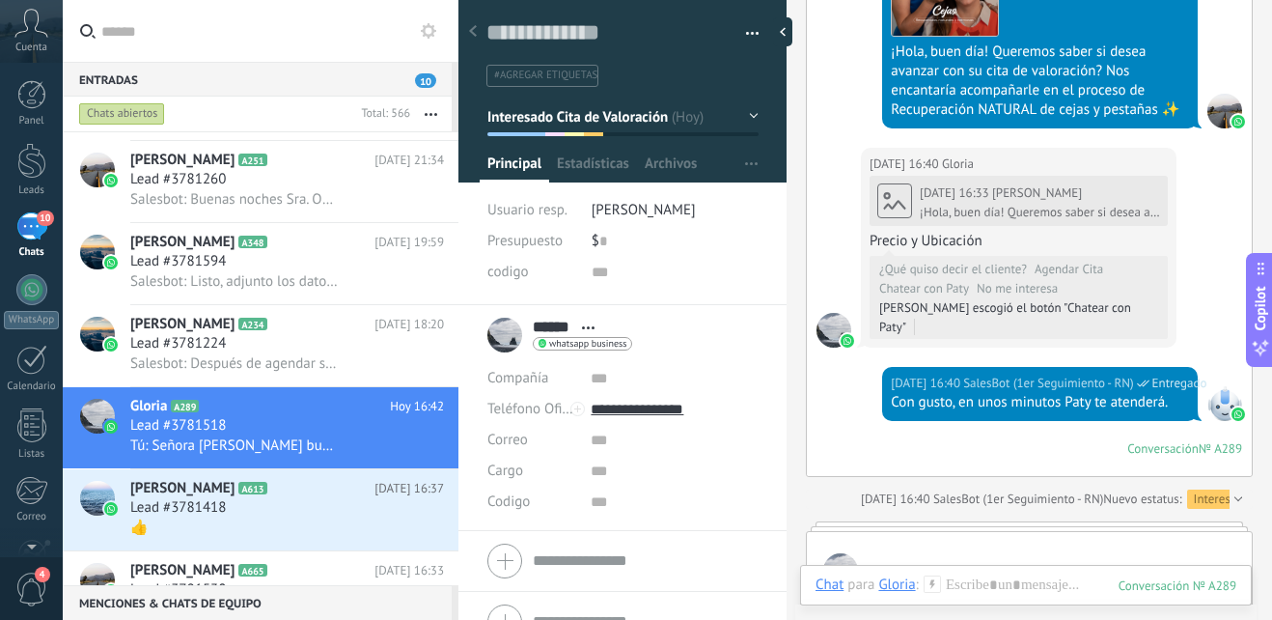
click at [739, 114] on button "Interesado Cita de Valoración" at bounding box center [623, 116] width 271 height 35
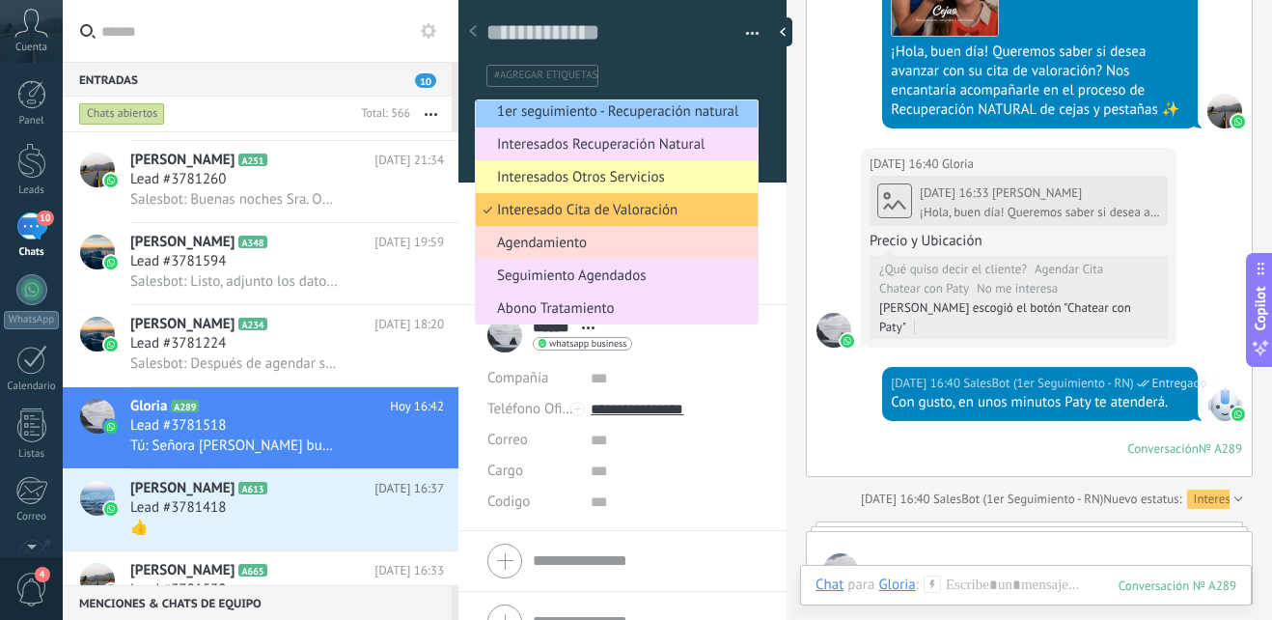
scroll to position [269, 0]
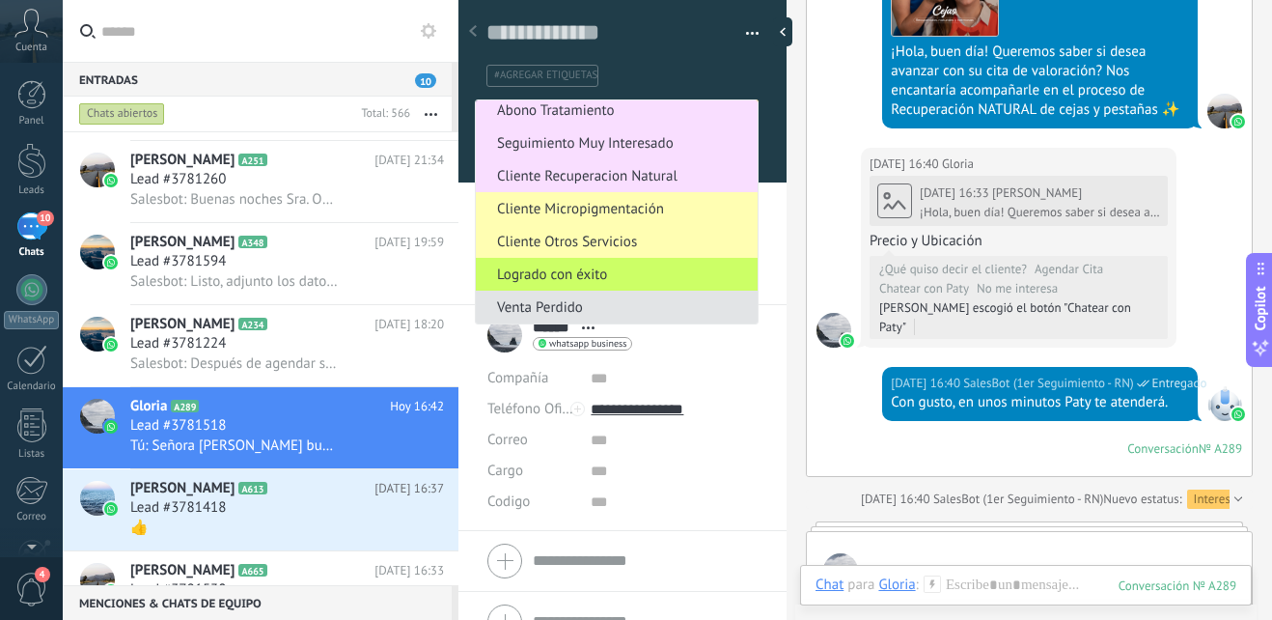
click at [602, 299] on span "Venta Perdido" at bounding box center [614, 307] width 276 height 18
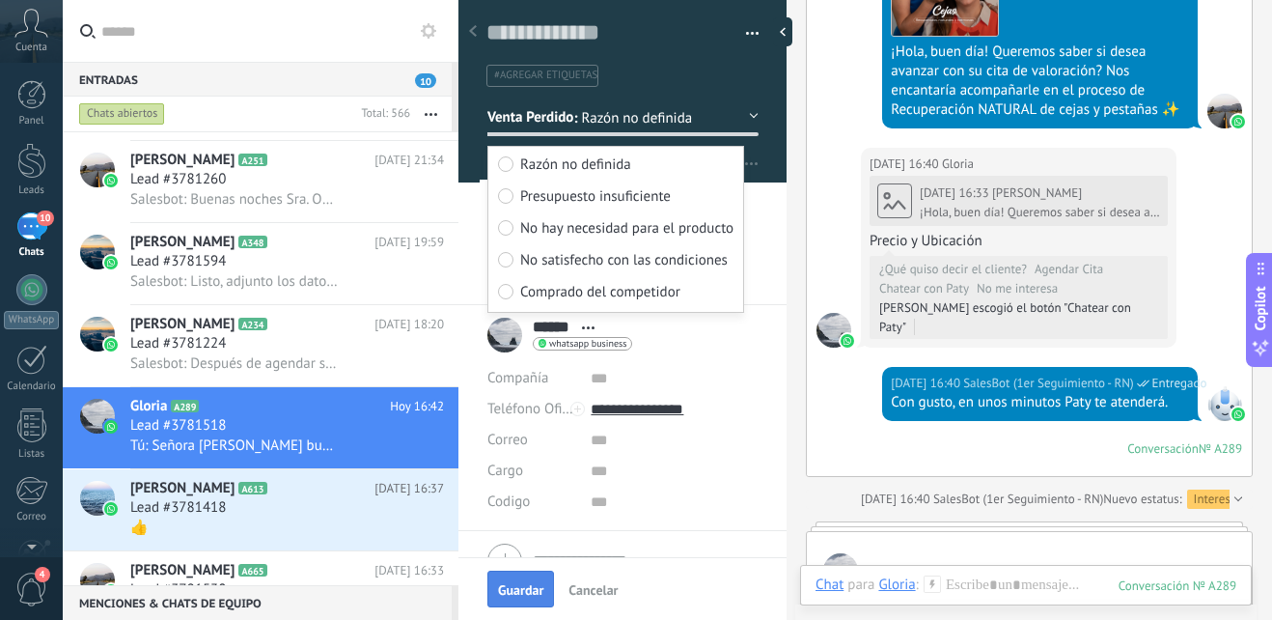
click at [524, 586] on span "Guardar" at bounding box center [520, 590] width 45 height 14
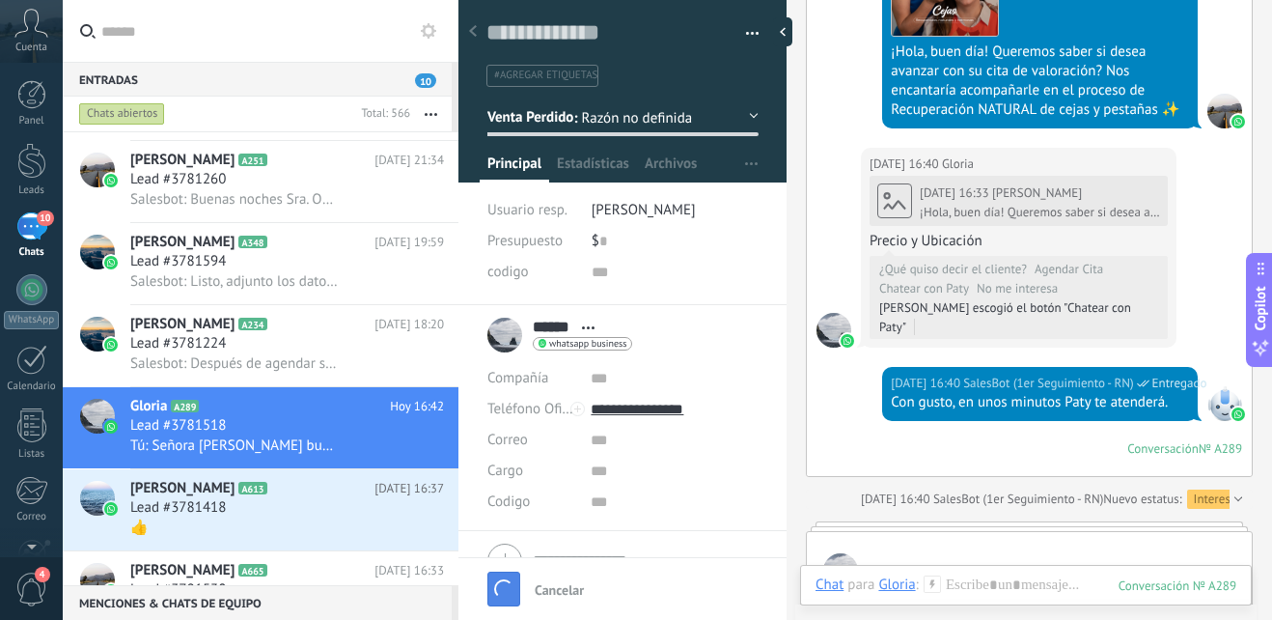
scroll to position [2977, 0]
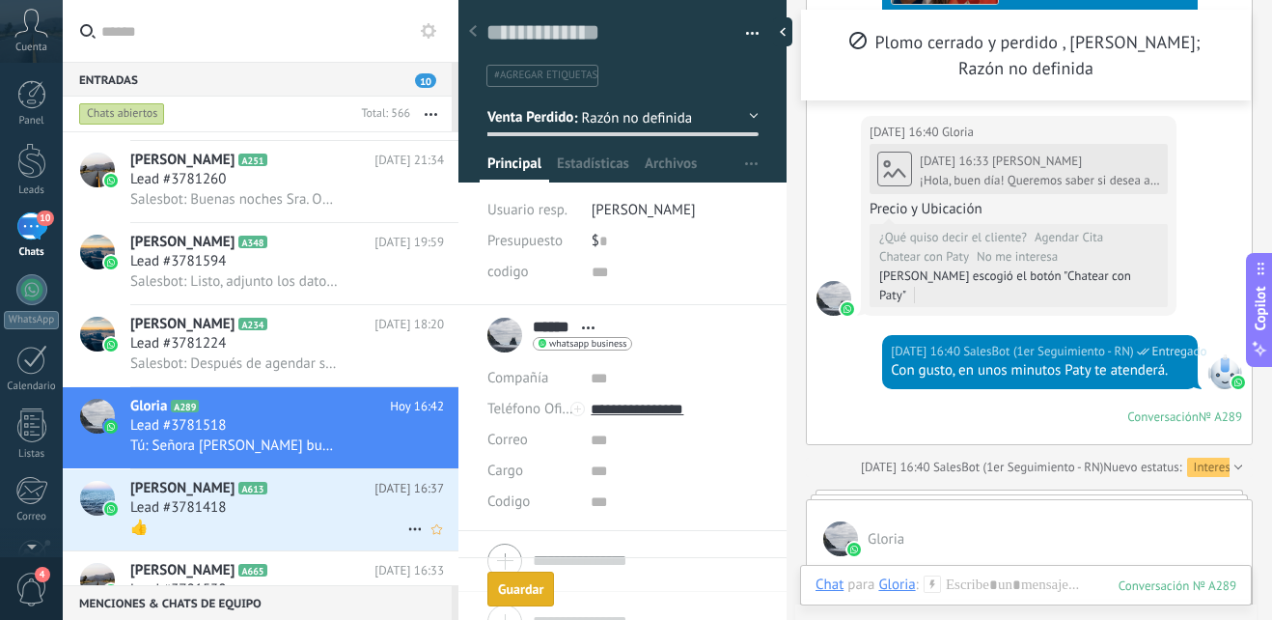
click at [213, 492] on h2 "Xime G. A613" at bounding box center [252, 488] width 244 height 19
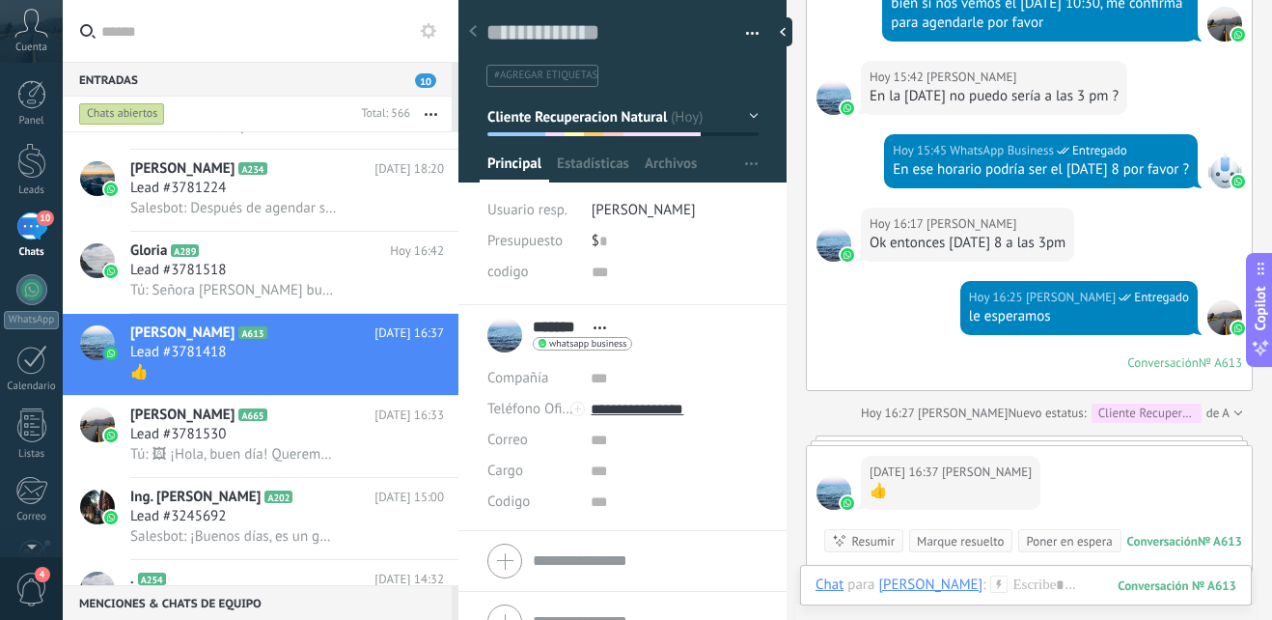
scroll to position [677, 0]
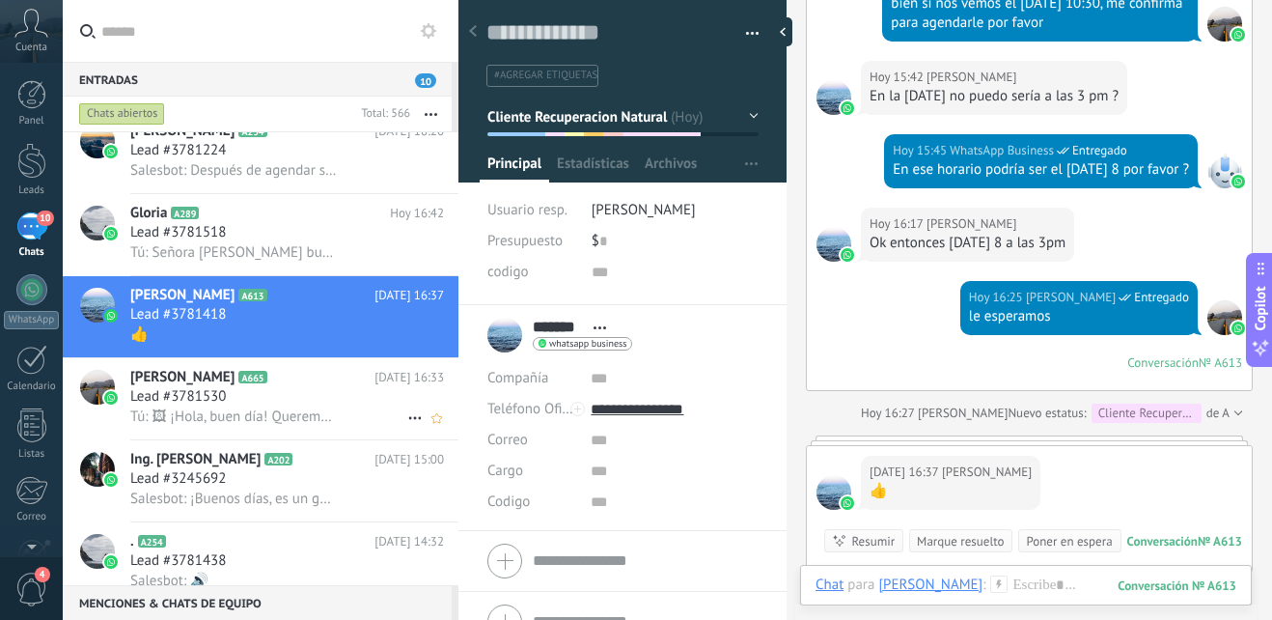
click at [293, 377] on icon at bounding box center [282, 377] width 19 height 19
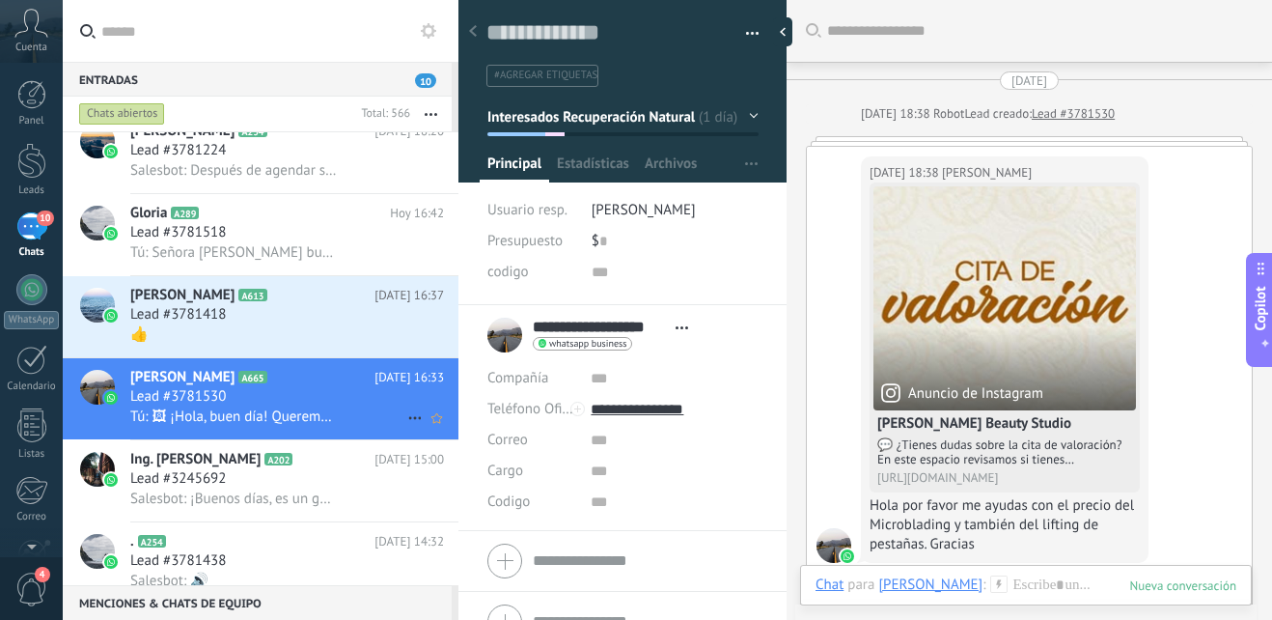
scroll to position [1561, 0]
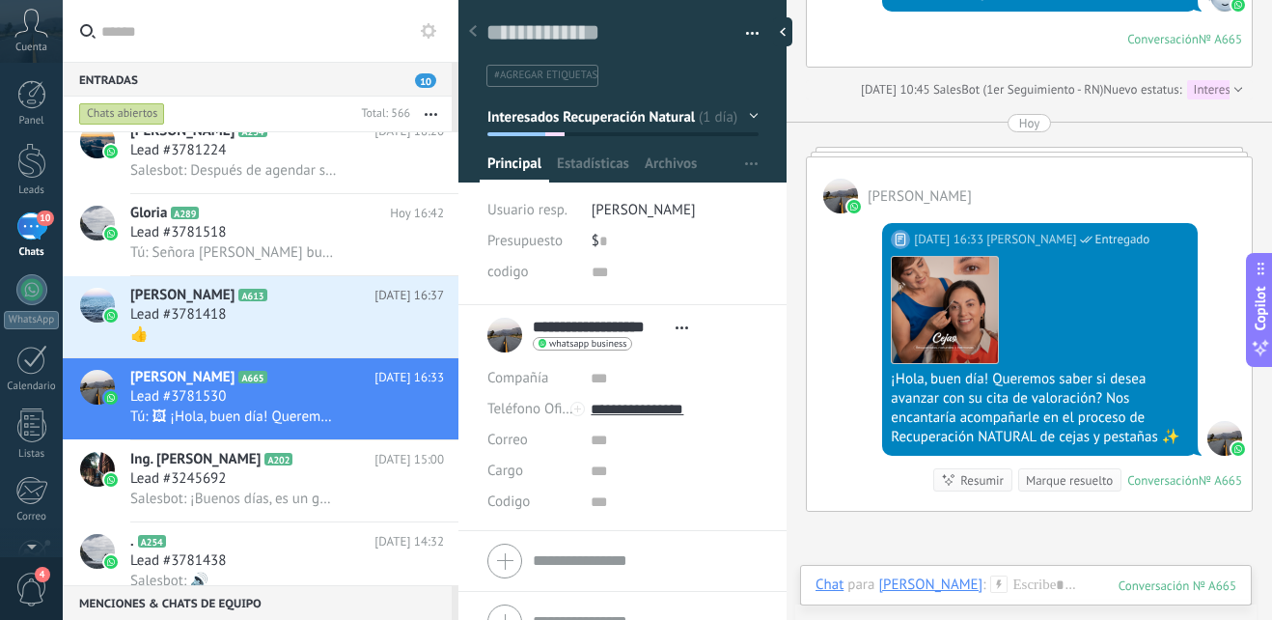
click at [143, 116] on div "Chats abiertos" at bounding box center [122, 113] width 86 height 23
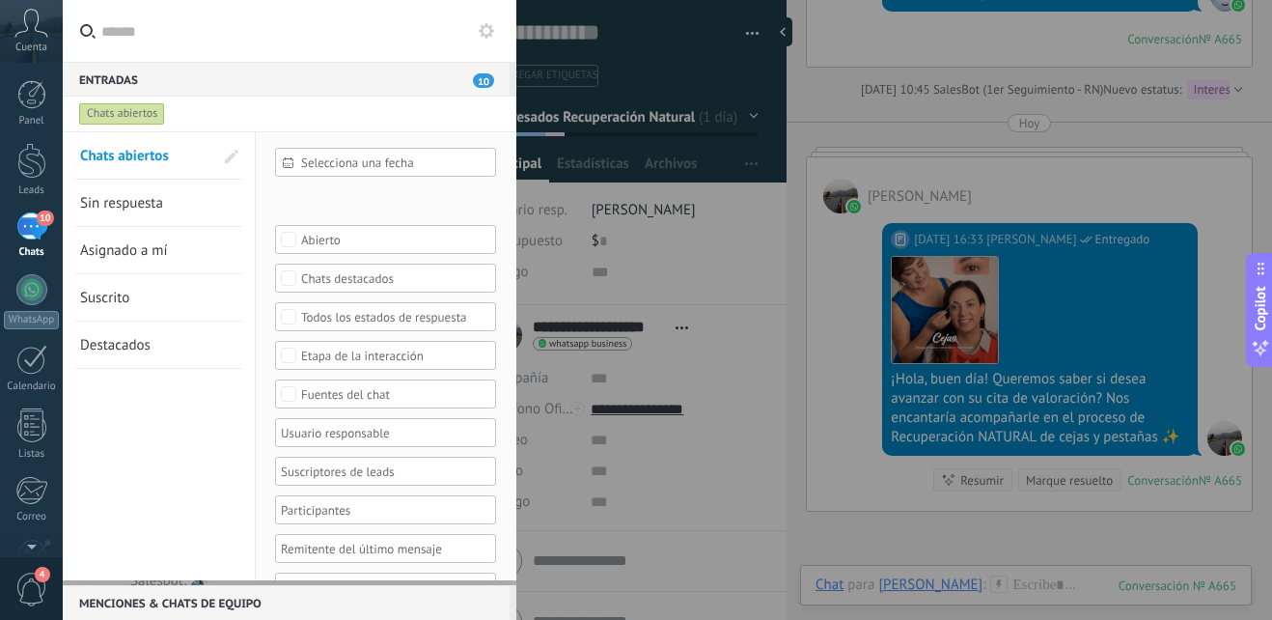
click at [116, 115] on div "Chats abiertos" at bounding box center [122, 113] width 86 height 23
click at [148, 111] on div "Chats abiertos" at bounding box center [122, 113] width 86 height 23
click at [102, 82] on div "Entradas 10" at bounding box center [286, 79] width 447 height 35
click at [139, 115] on div "Chats abiertos" at bounding box center [122, 113] width 86 height 23
click at [120, 214] on link "Sin respuesta" at bounding box center [146, 203] width 133 height 46
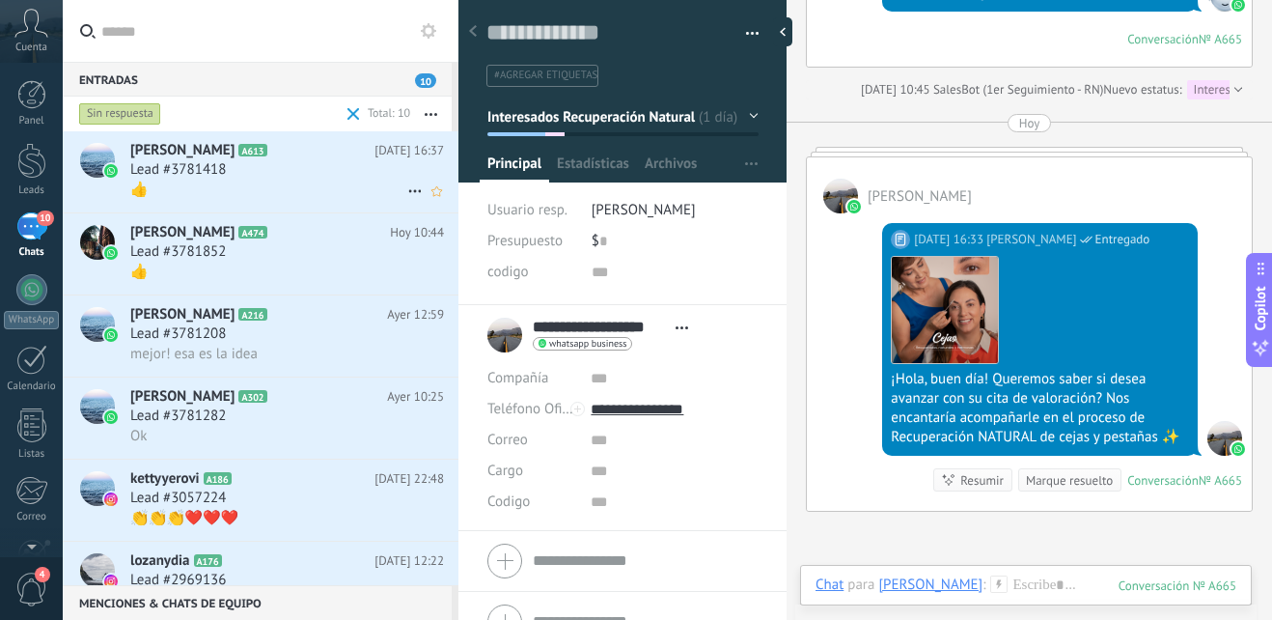
click at [276, 170] on div "Lead #3781418" at bounding box center [287, 169] width 314 height 19
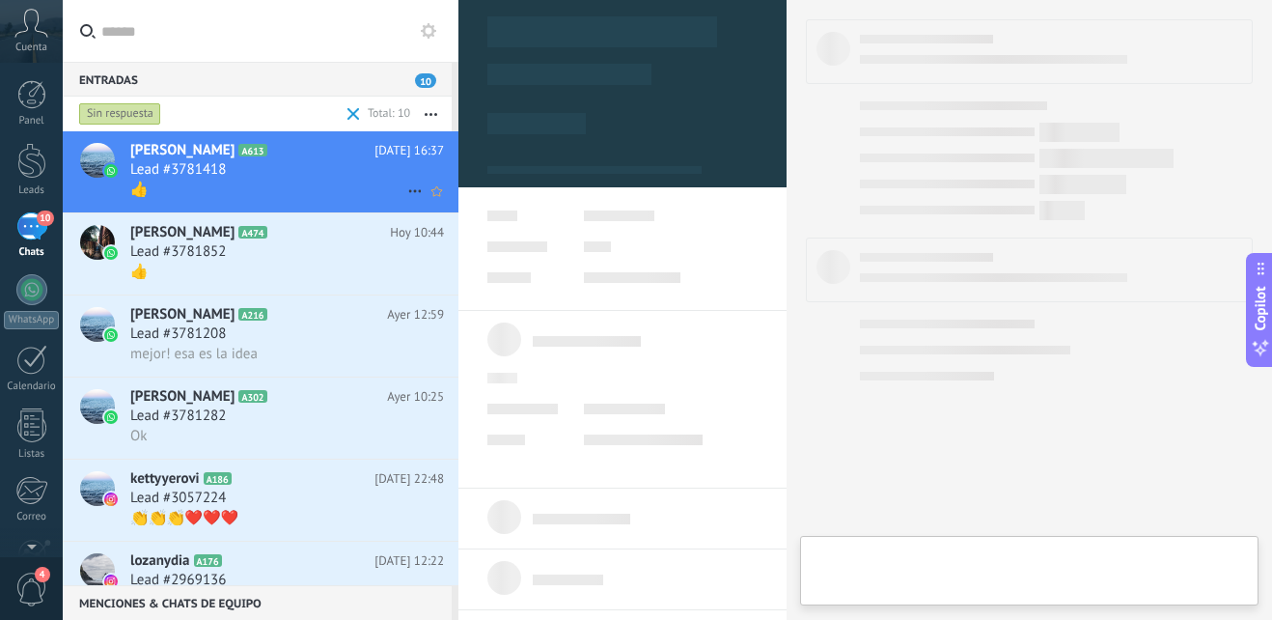
type textarea "**********"
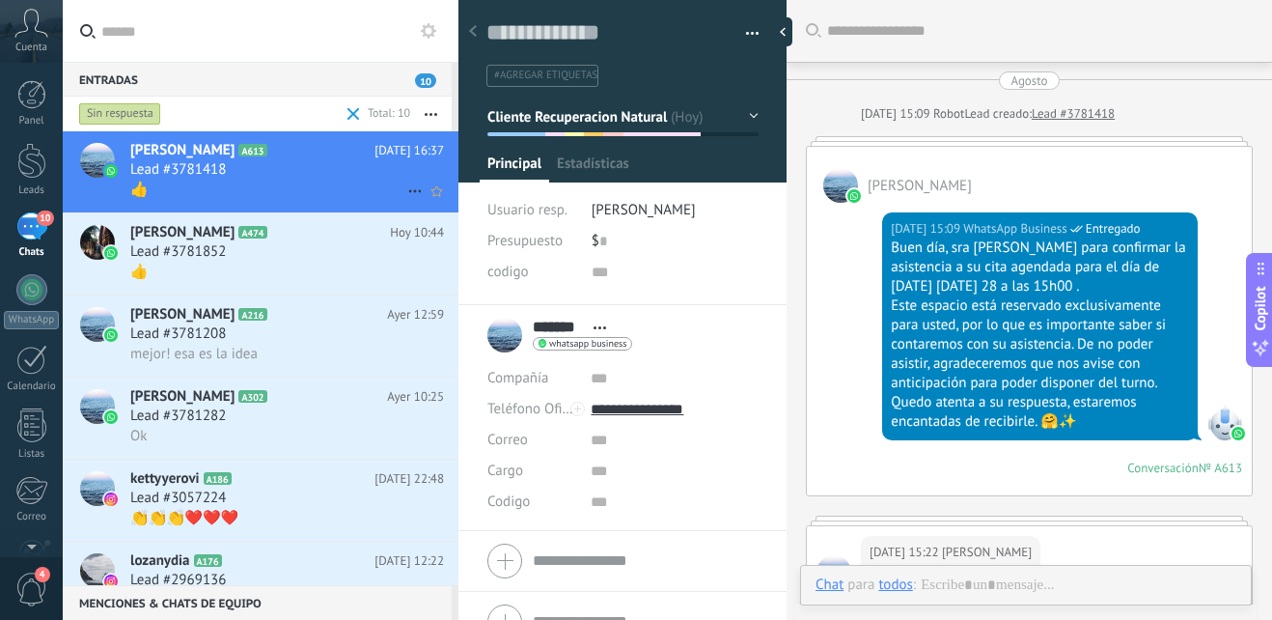
scroll to position [2518, 0]
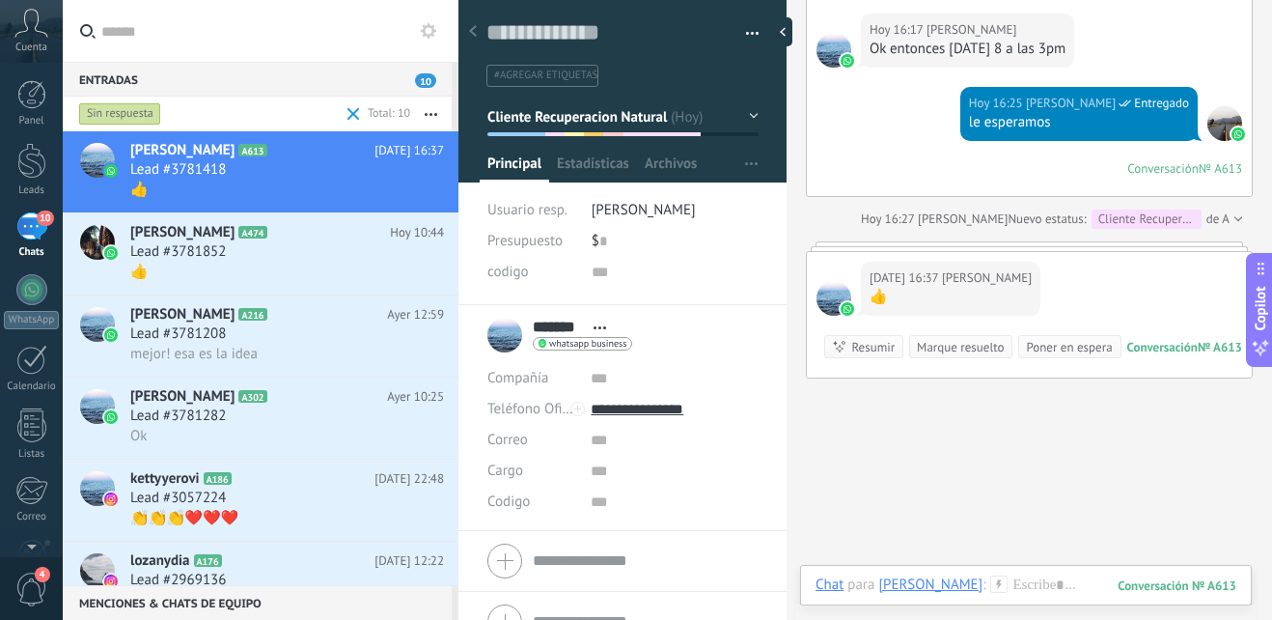
click at [991, 577] on icon at bounding box center [999, 583] width 17 height 17
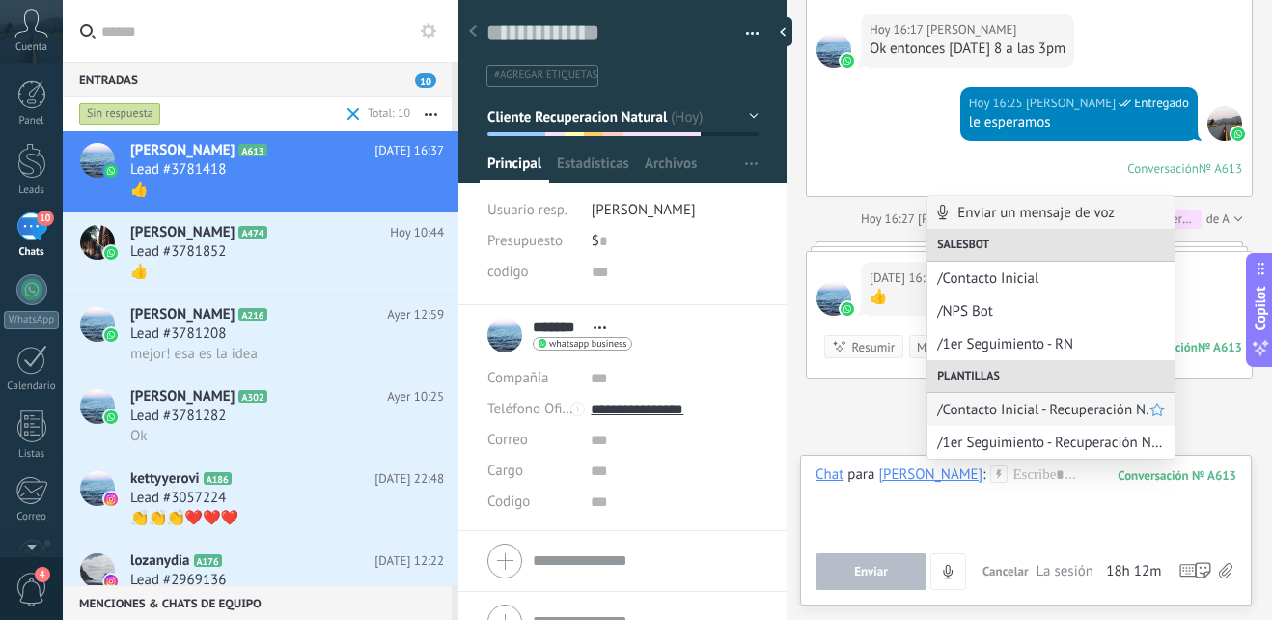
click at [1091, 417] on span "/Contacto Inicial - Recuperación N." at bounding box center [1043, 410] width 212 height 18
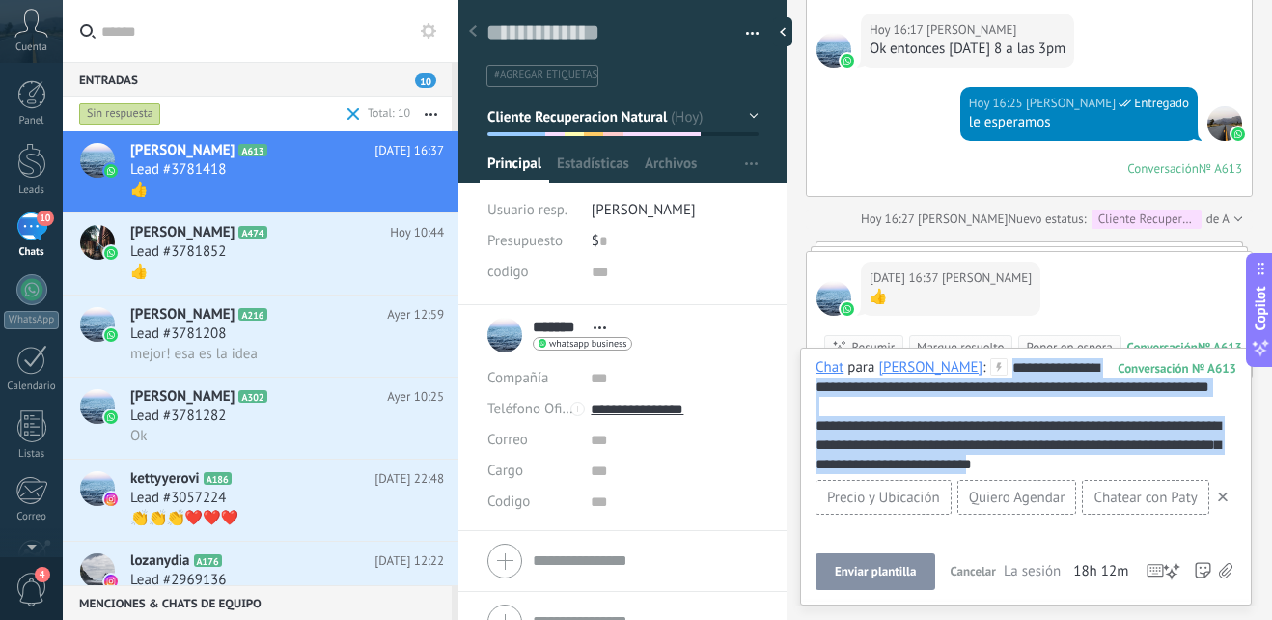
drag, startPoint x: 1073, startPoint y: 461, endPoint x: 758, endPoint y: 369, distance: 327.8
click at [758, 369] on div "Guardar y crear Imprimir Administrar etiquetas" at bounding box center [866, 310] width 814 height 620
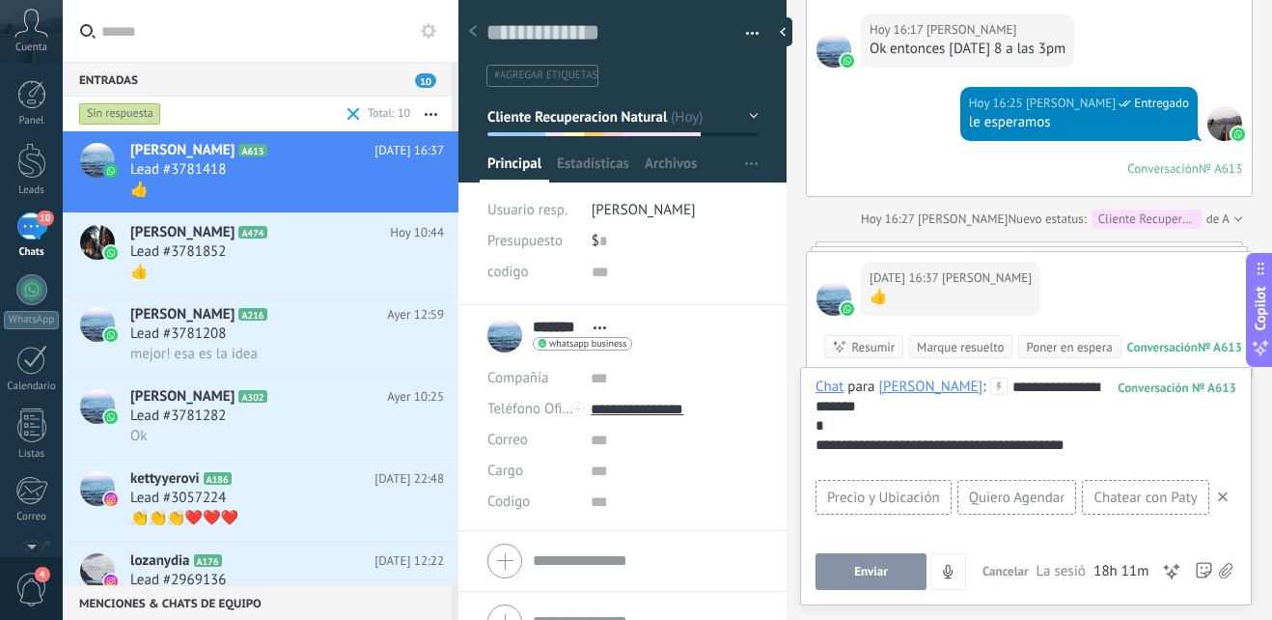
click at [887, 567] on span "Enviar" at bounding box center [871, 572] width 34 height 14
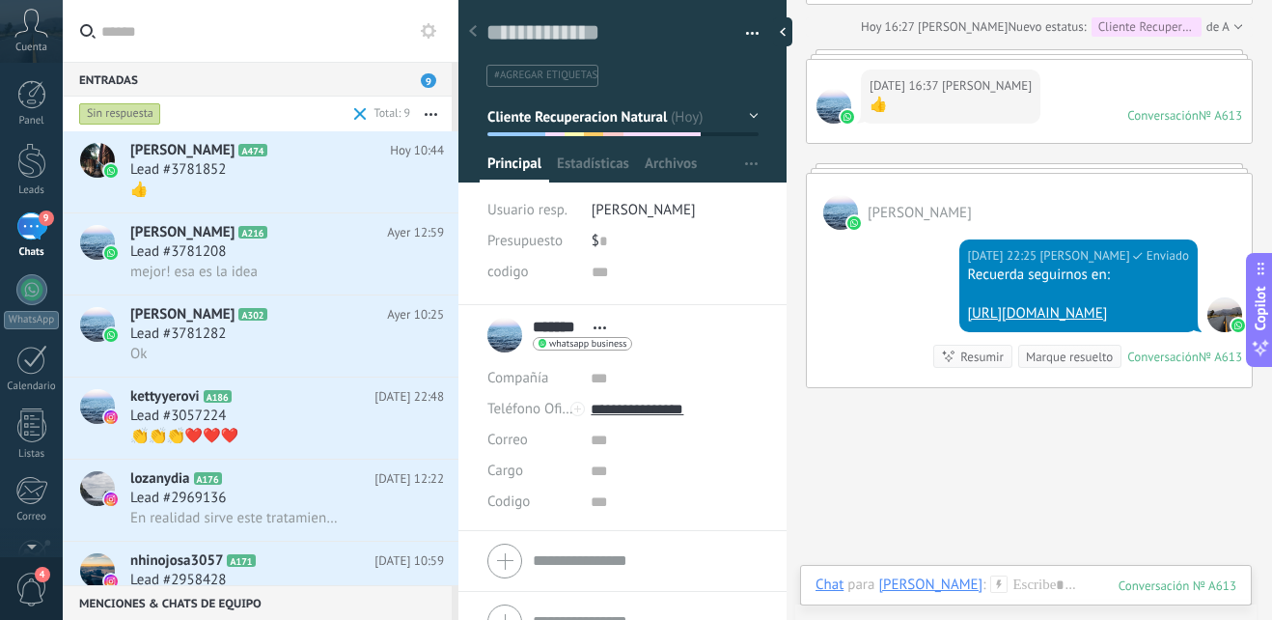
scroll to position [2622, 0]
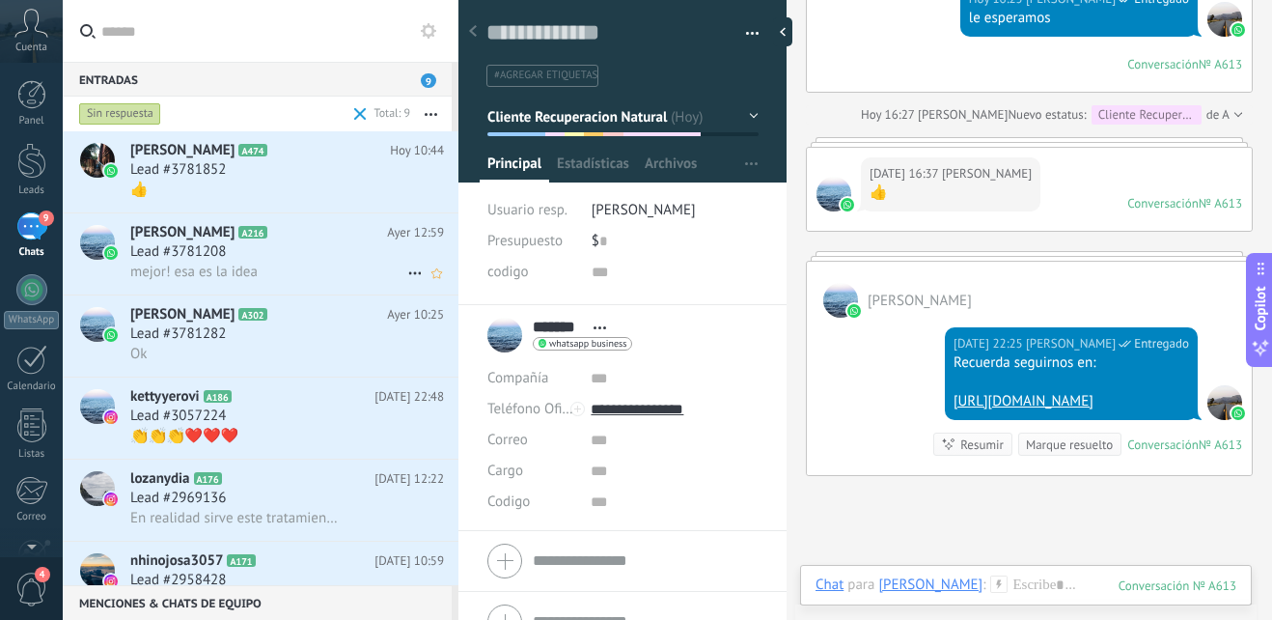
click at [262, 250] on div "Lead #3781208" at bounding box center [287, 251] width 314 height 19
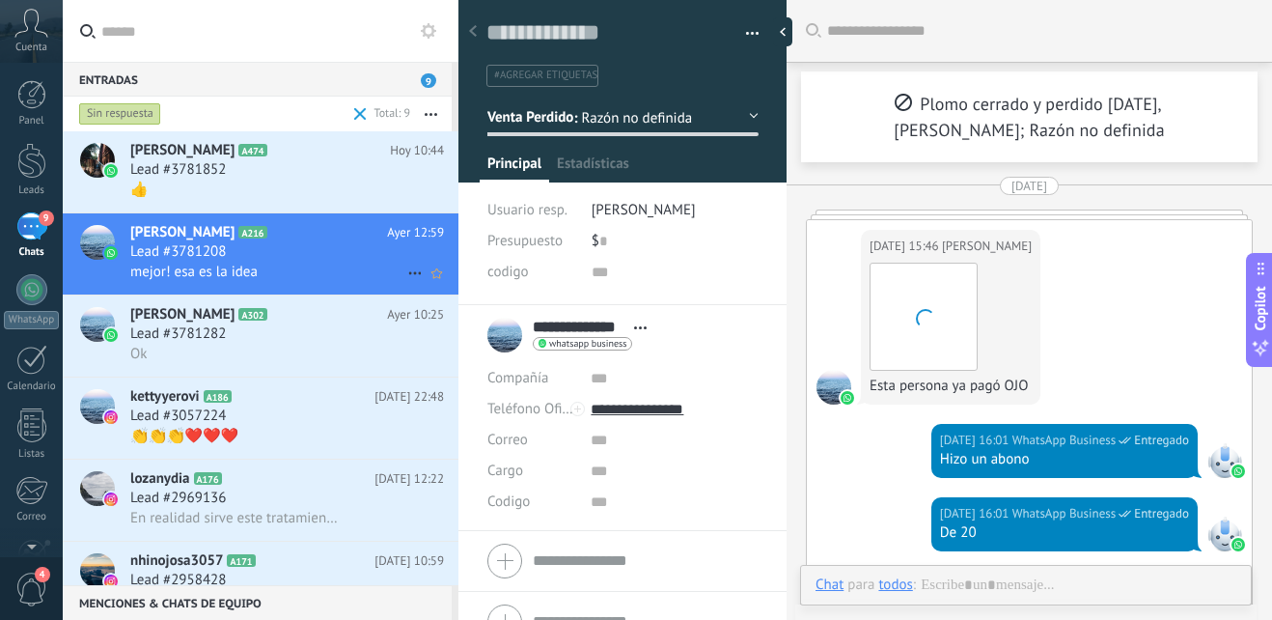
scroll to position [29, 0]
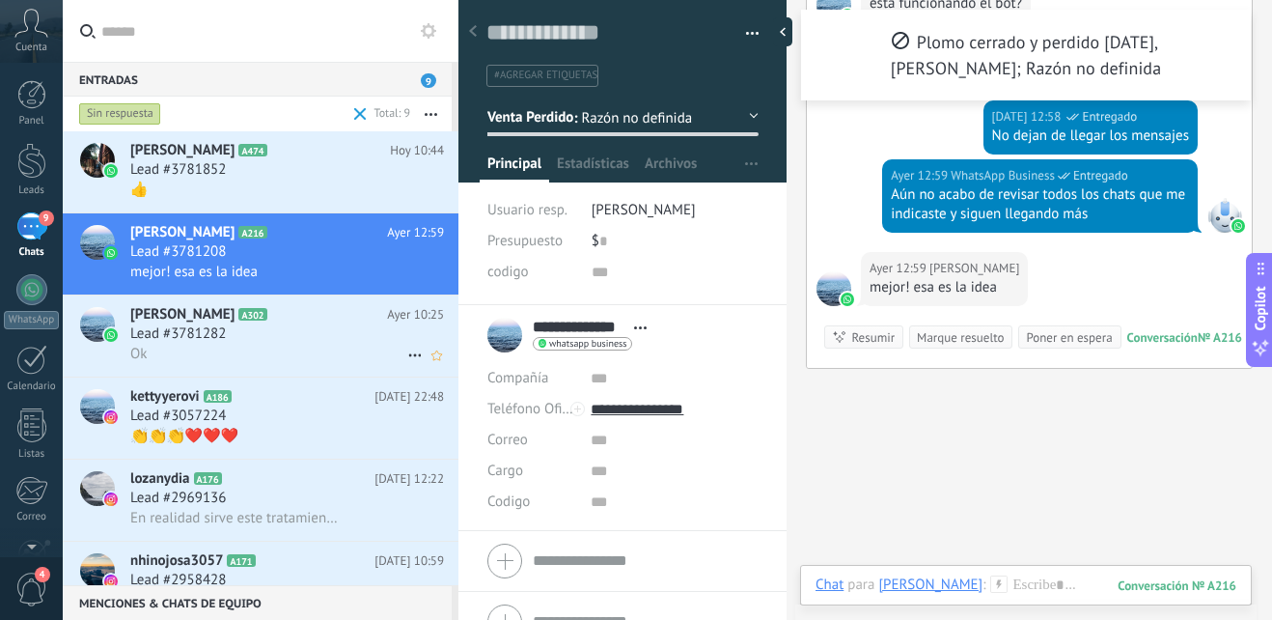
click at [254, 333] on div "Lead #3781282" at bounding box center [287, 333] width 314 height 19
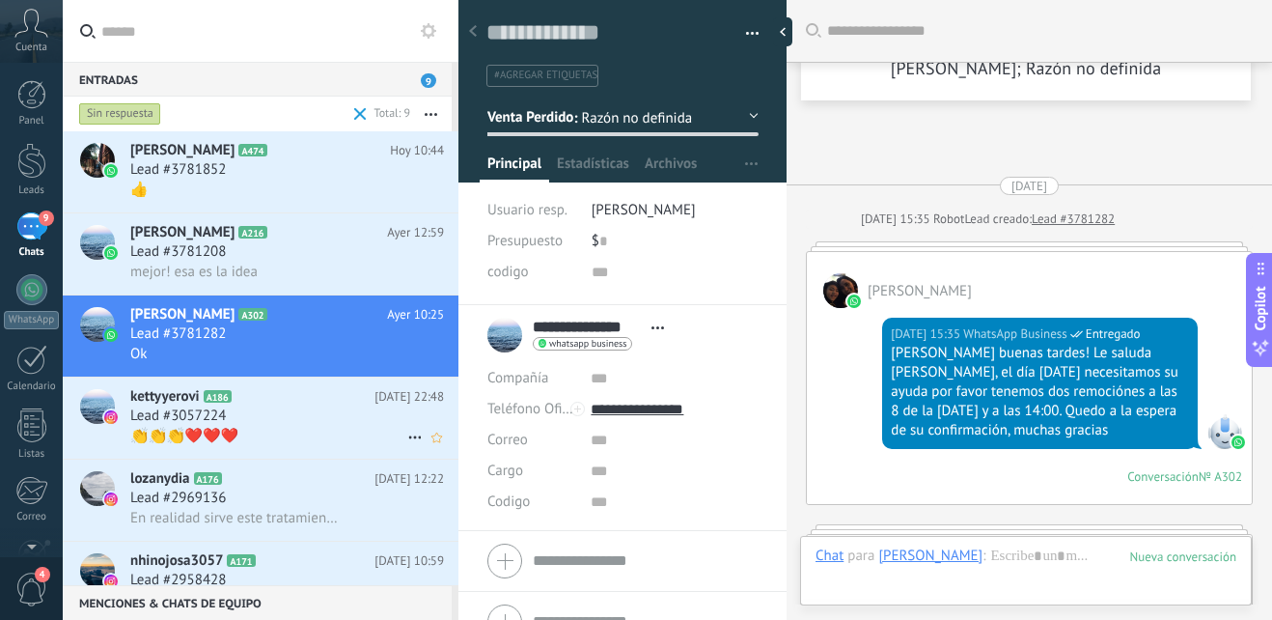
scroll to position [1582, 0]
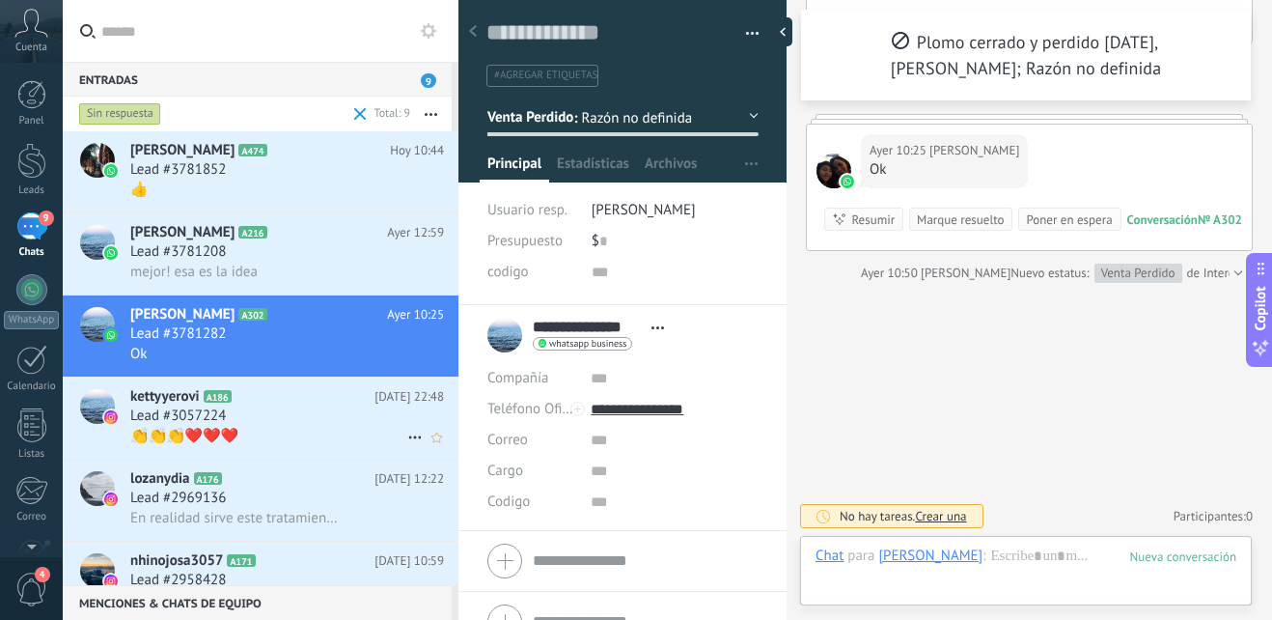
click at [249, 405] on icon at bounding box center [246, 396] width 19 height 19
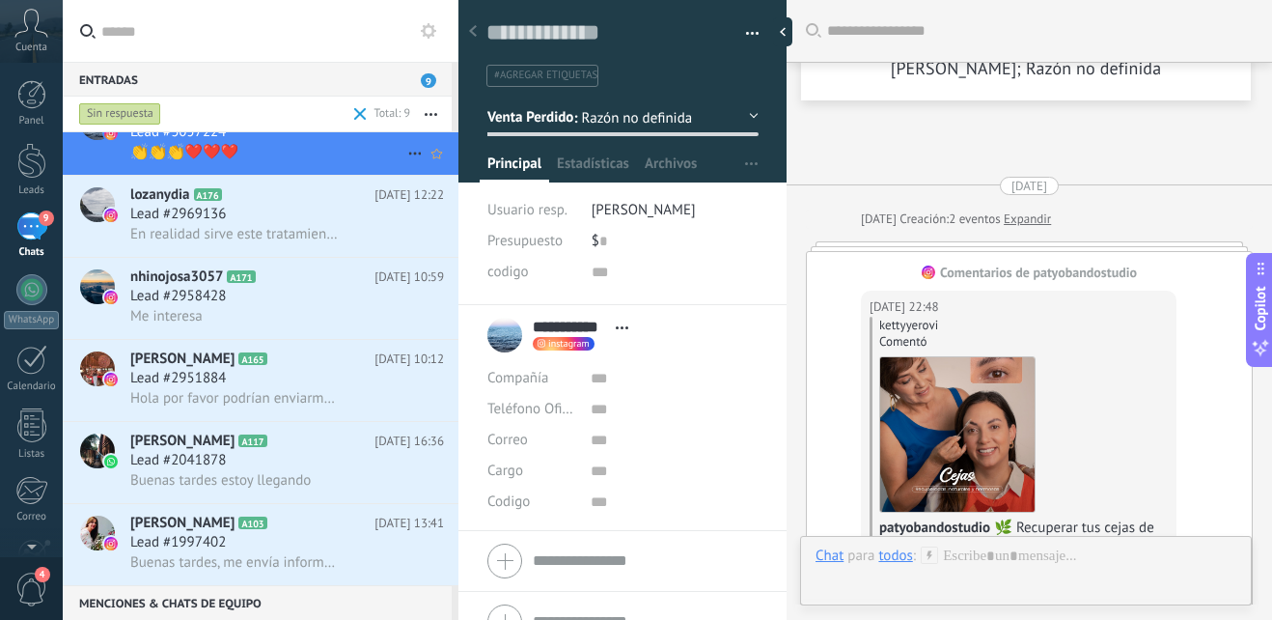
scroll to position [155, 0]
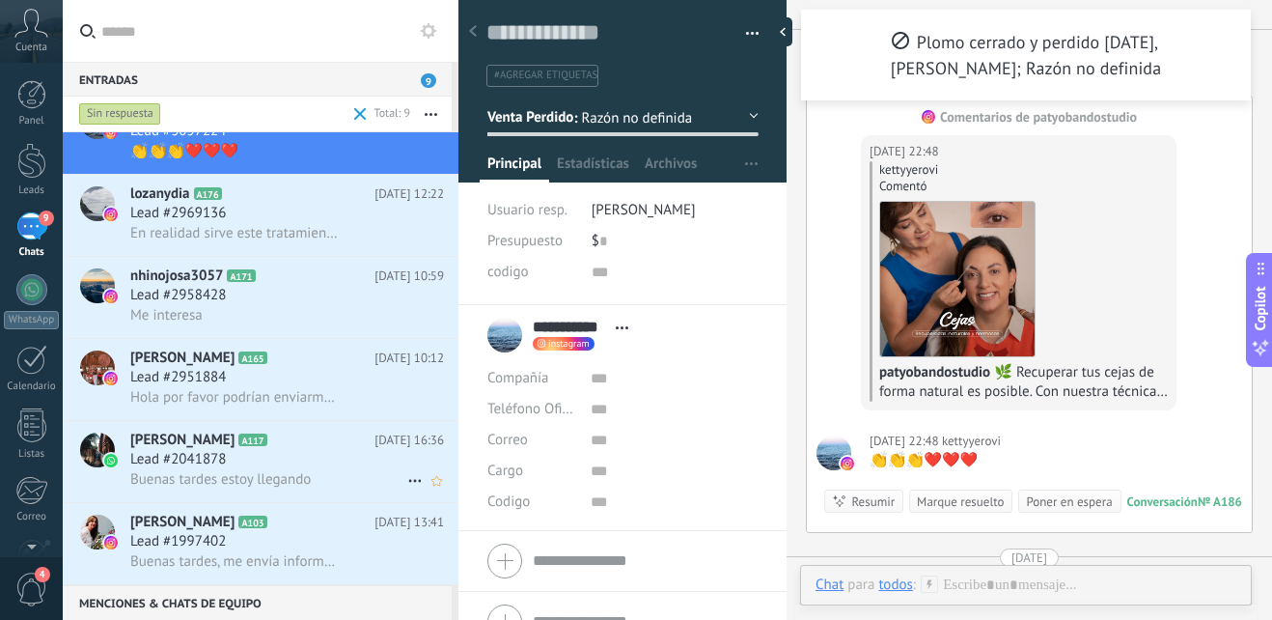
click at [293, 467] on div "Lead #2041878" at bounding box center [287, 459] width 314 height 19
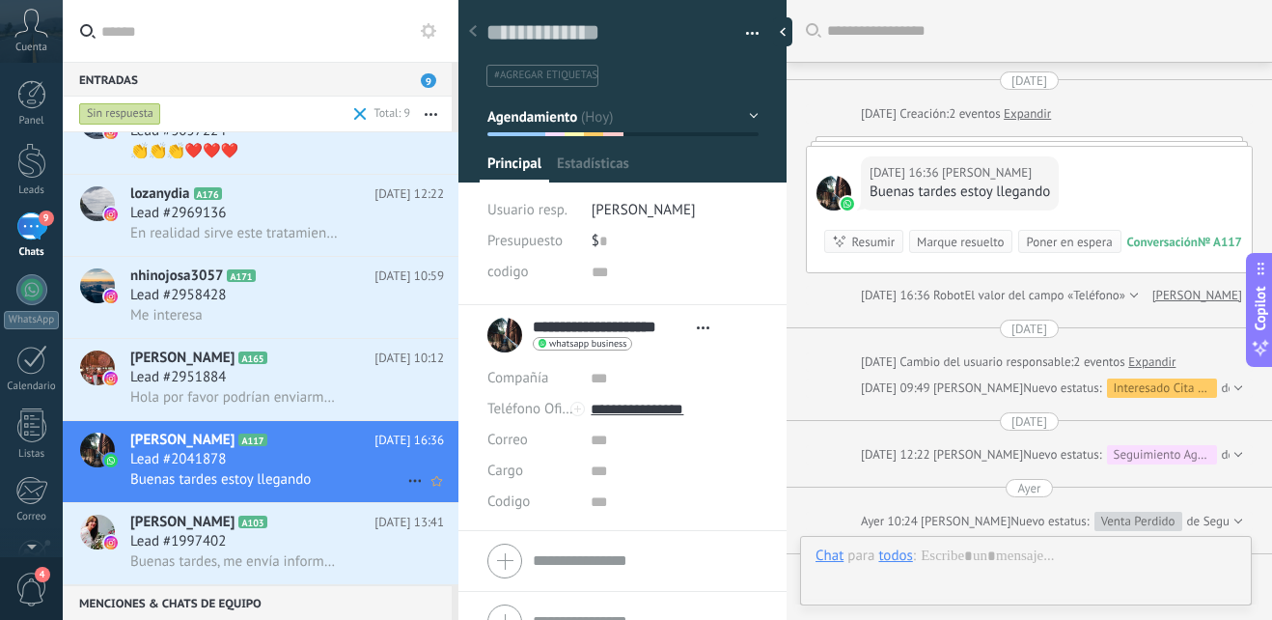
type textarea "**********"
click at [983, 549] on div at bounding box center [1026, 575] width 421 height 58
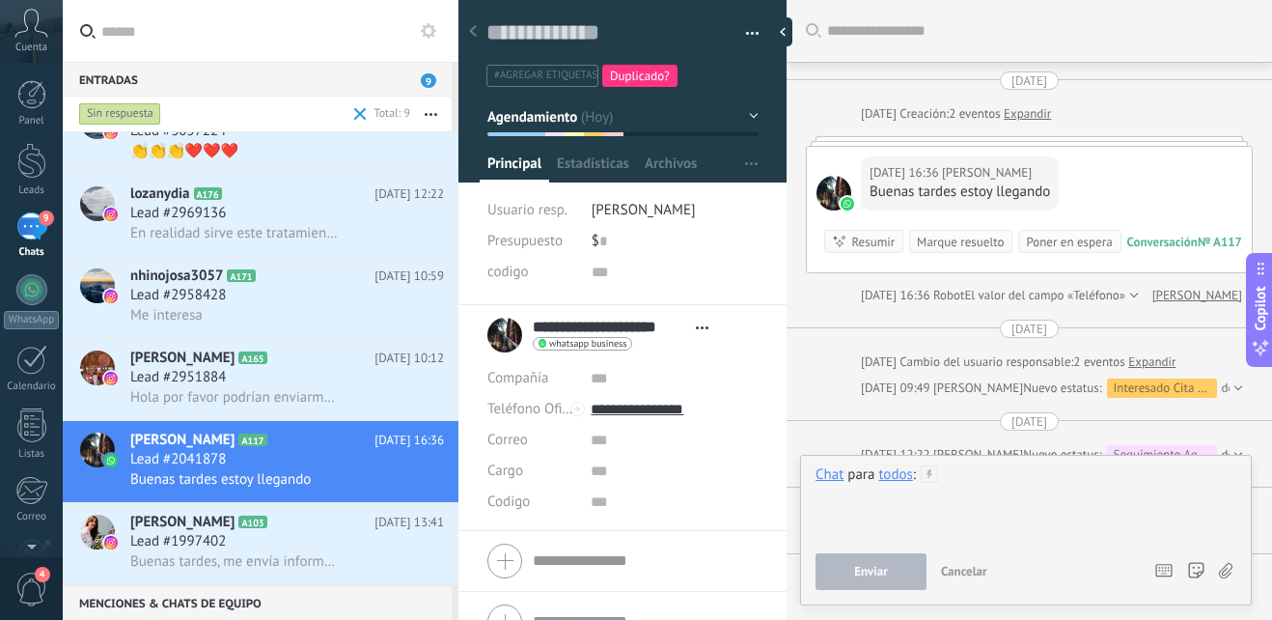
paste div
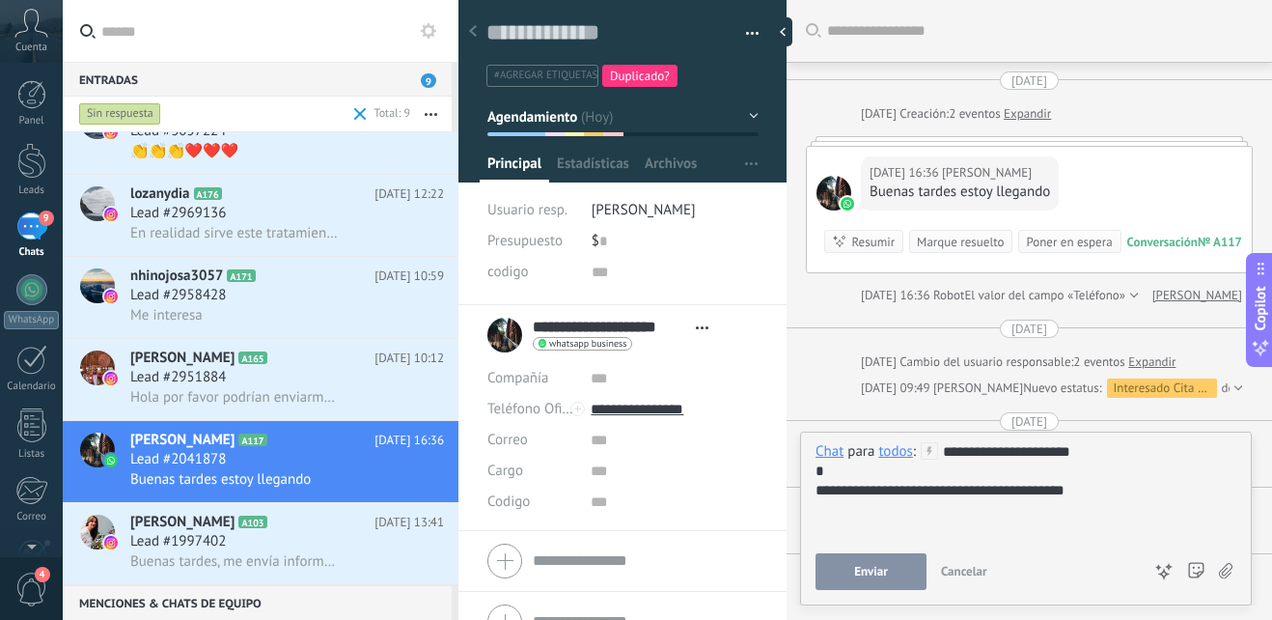
click at [855, 567] on span "Enviar" at bounding box center [871, 572] width 34 height 14
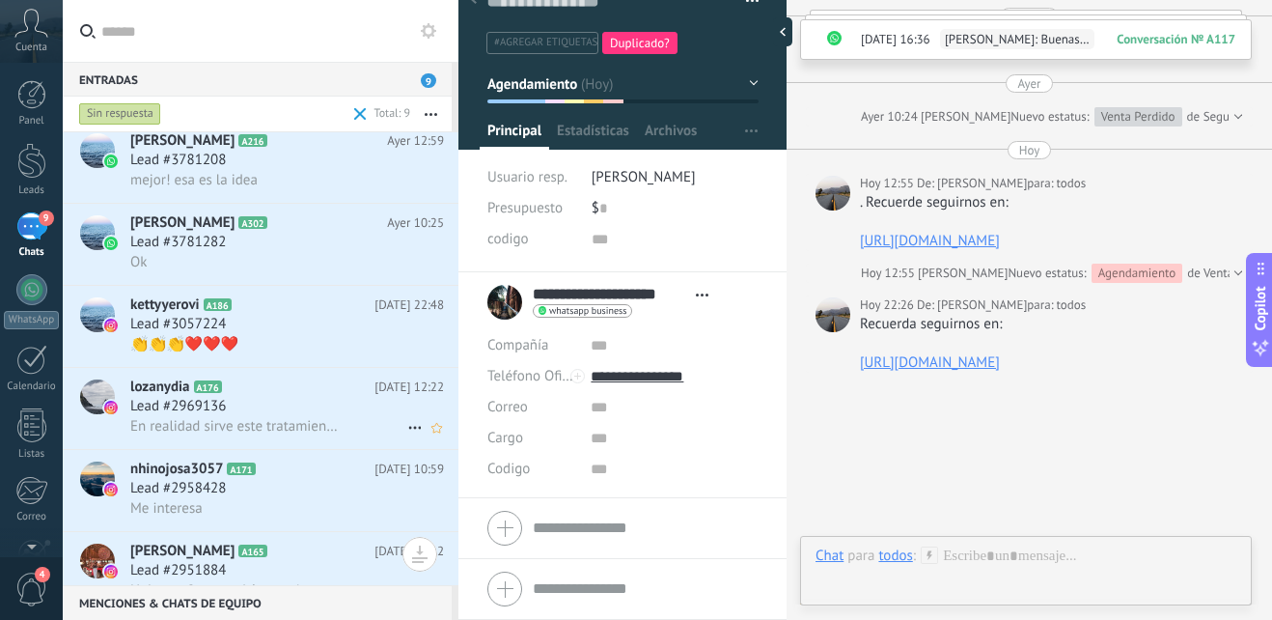
scroll to position [0, 0]
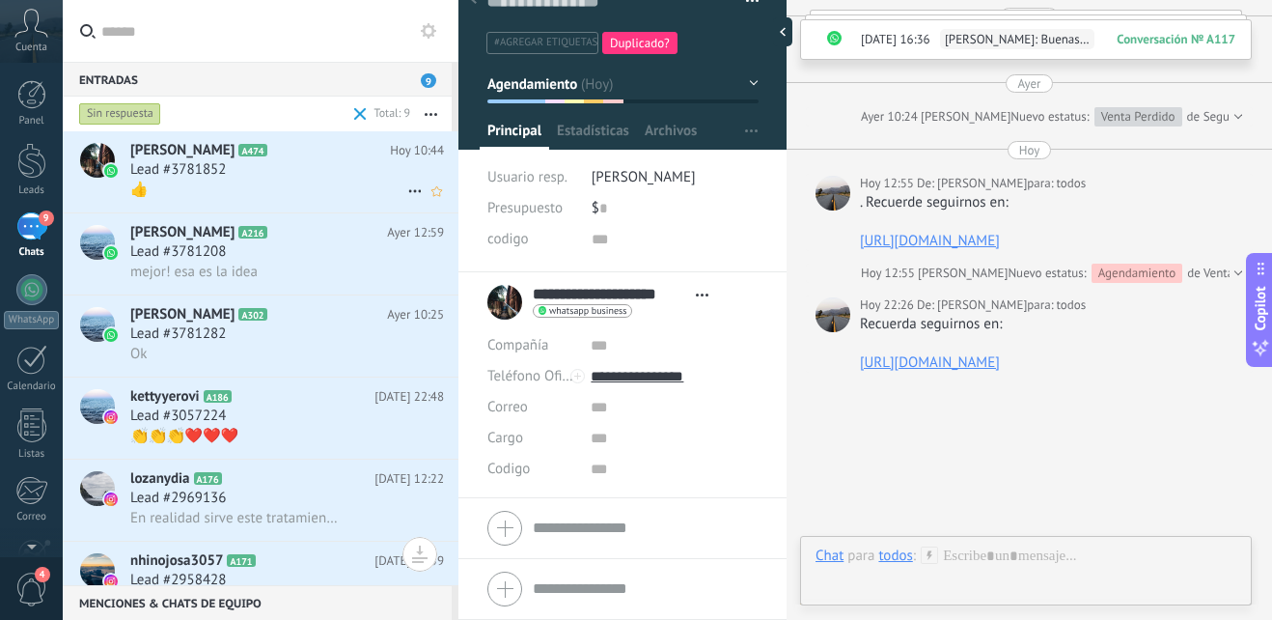
click at [264, 157] on h2 "Martha Figueroa A474" at bounding box center [260, 150] width 260 height 19
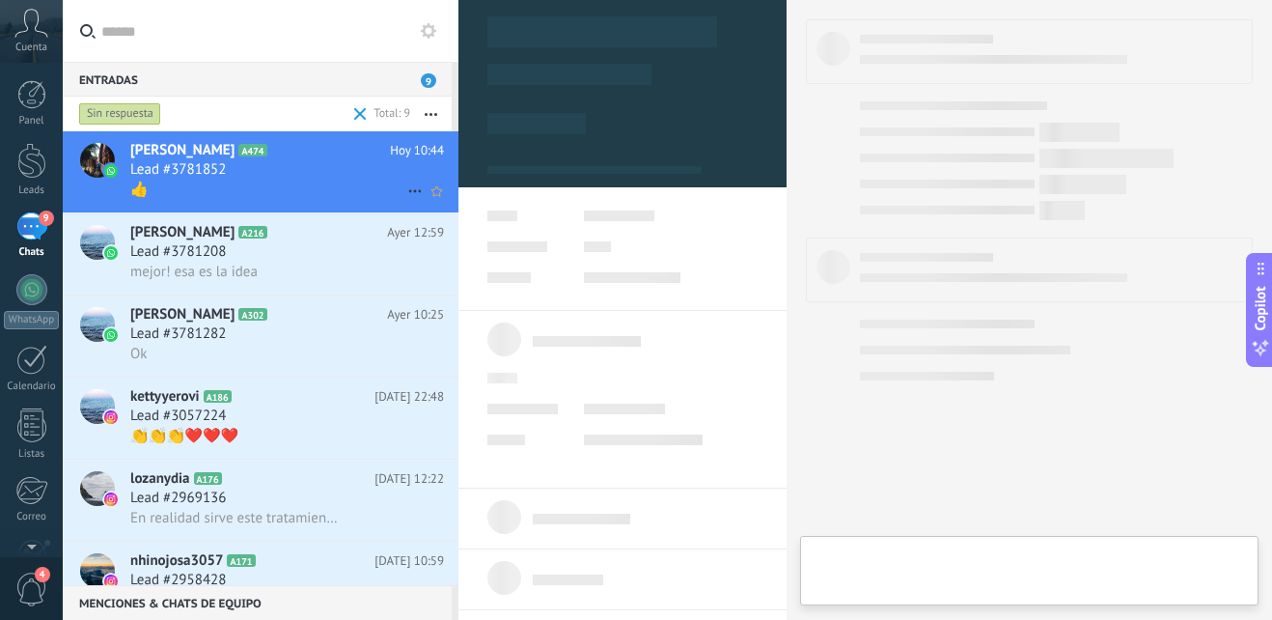
type textarea "**********"
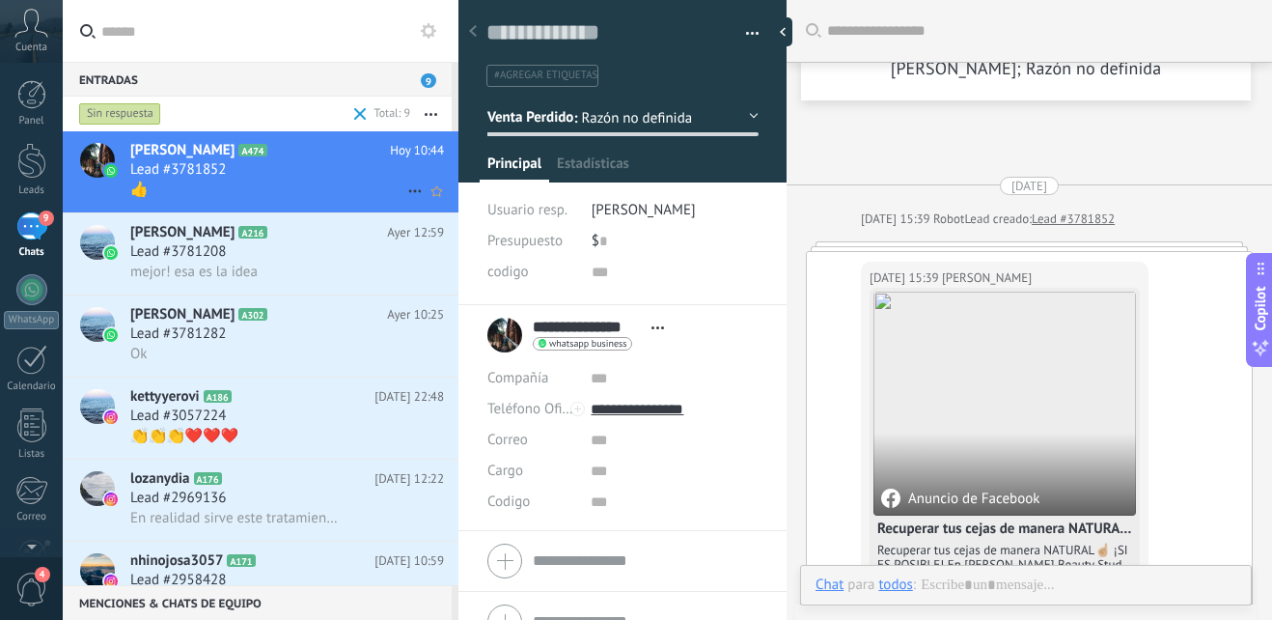
scroll to position [2143, 0]
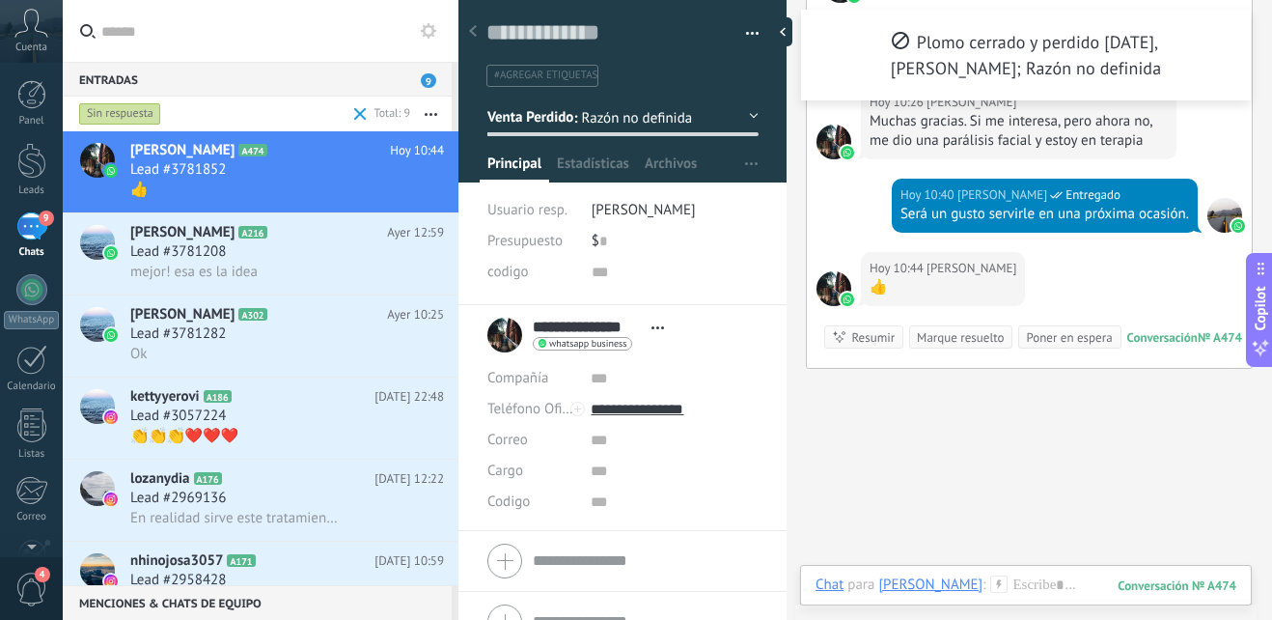
click at [1024, 572] on div "Chat Correo Nota Tarea Chat para Martha Figueroa : 474 Enviar Cancelar Rastrear…" at bounding box center [1026, 600] width 452 height 70
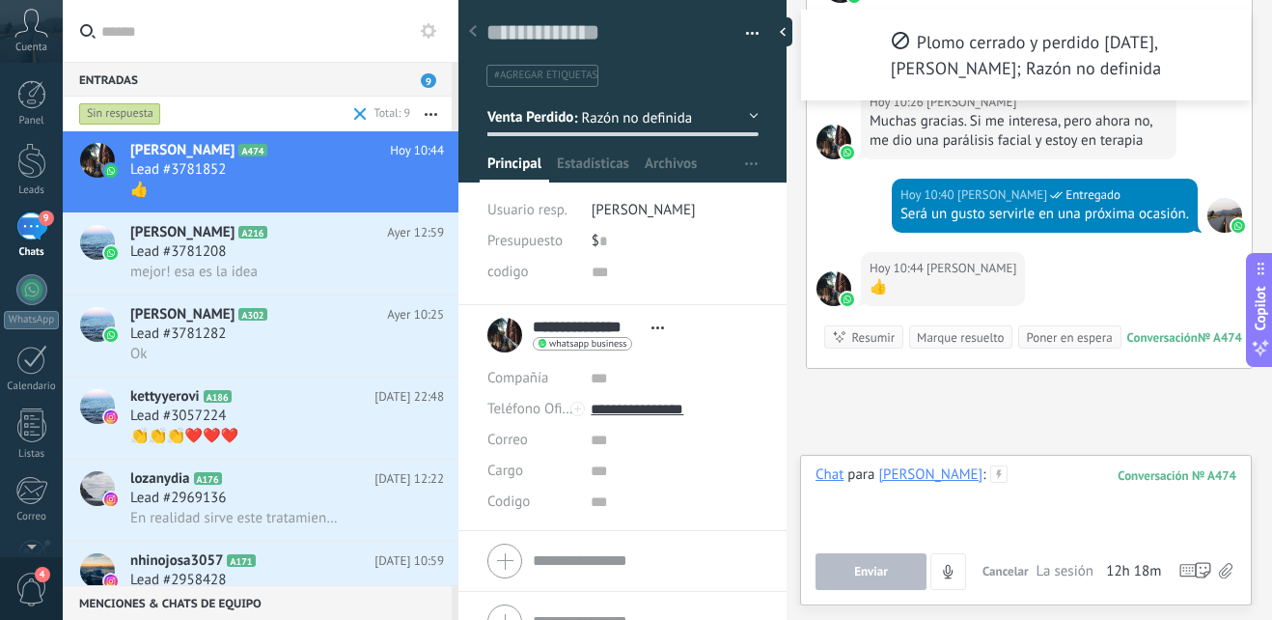
click at [1050, 481] on div at bounding box center [1026, 501] width 421 height 73
paste div
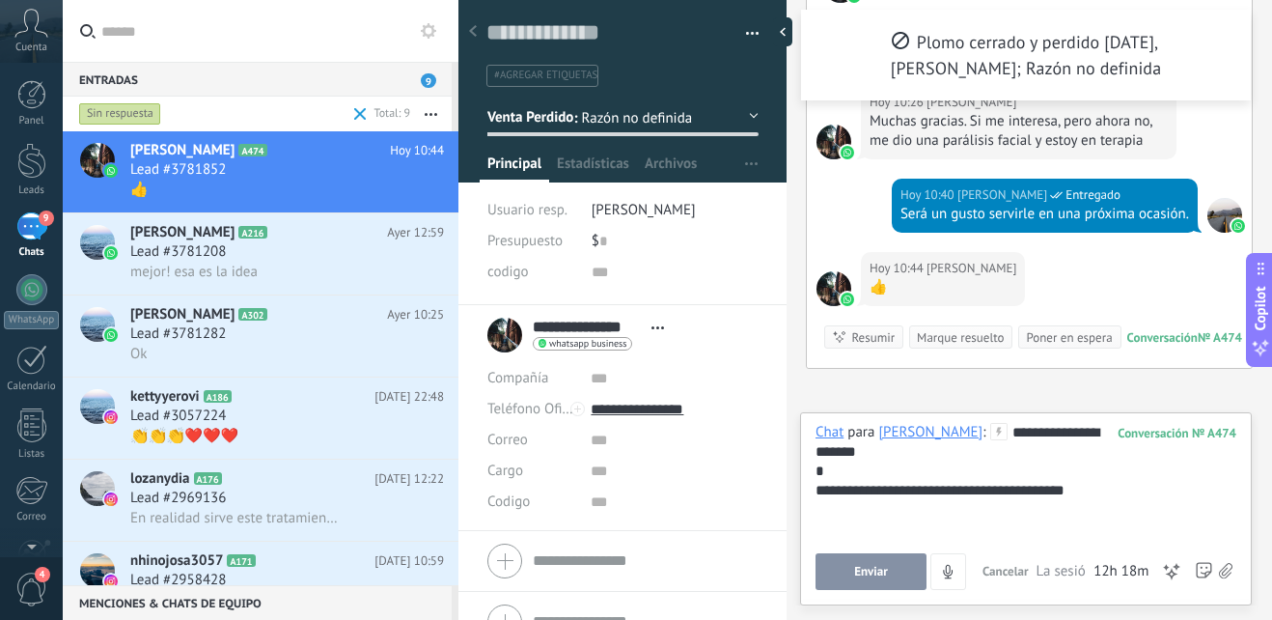
click at [893, 563] on button "Enviar" at bounding box center [871, 571] width 111 height 37
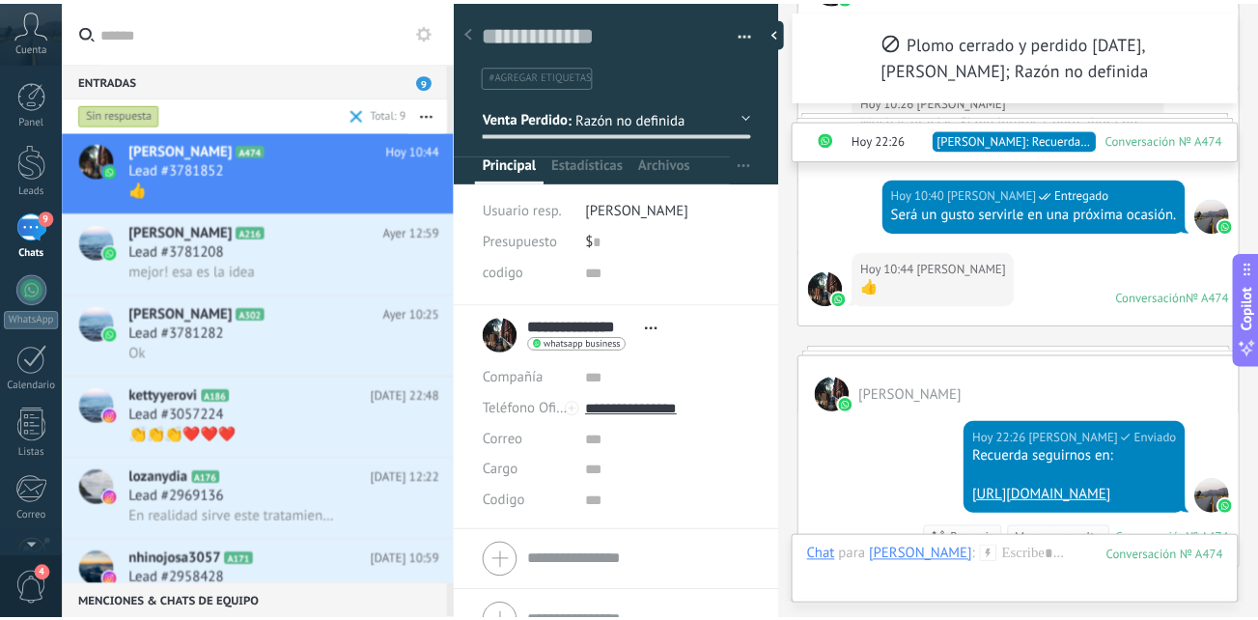
scroll to position [2431, 0]
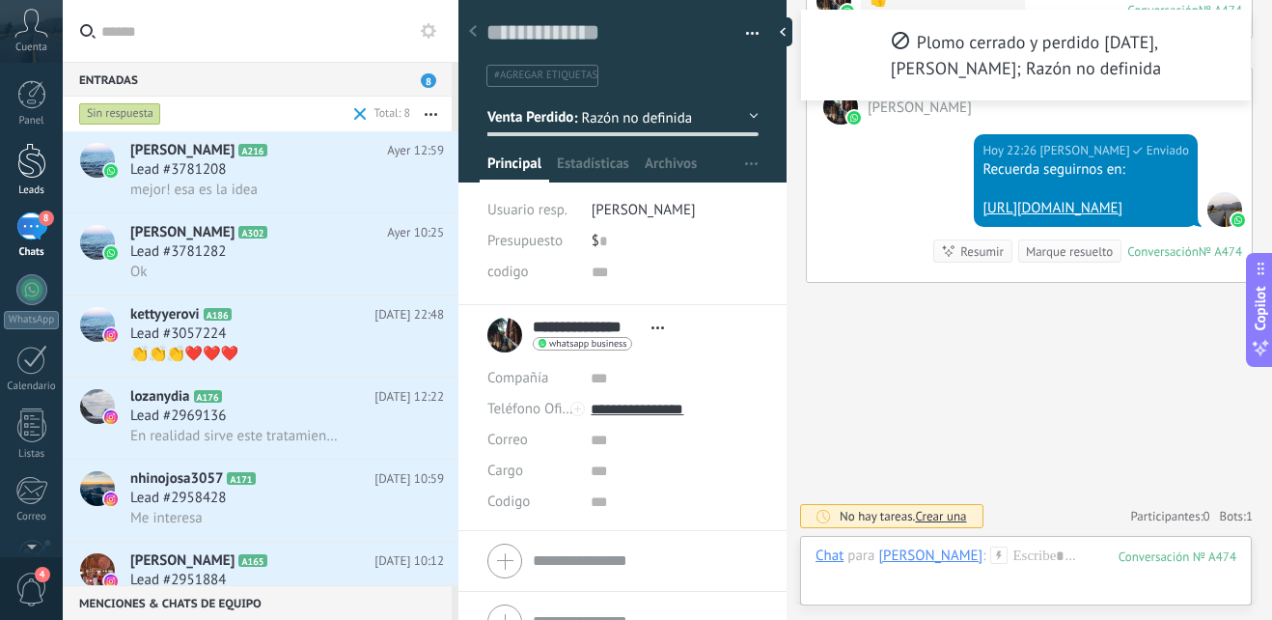
click at [20, 171] on div at bounding box center [31, 161] width 29 height 36
